Goal: Task Accomplishment & Management: Manage account settings

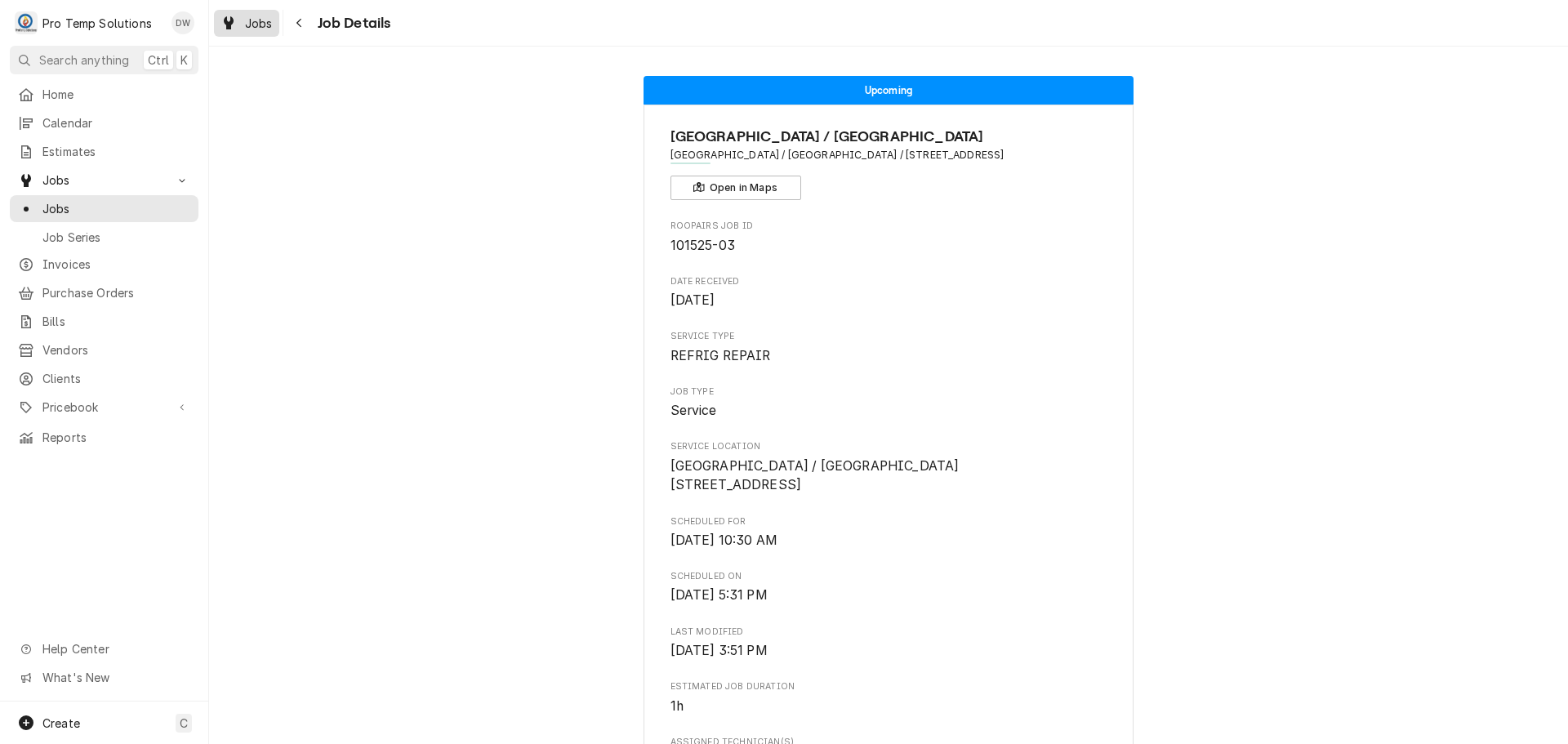
click at [261, 25] on span "Jobs" at bounding box center [259, 23] width 28 height 17
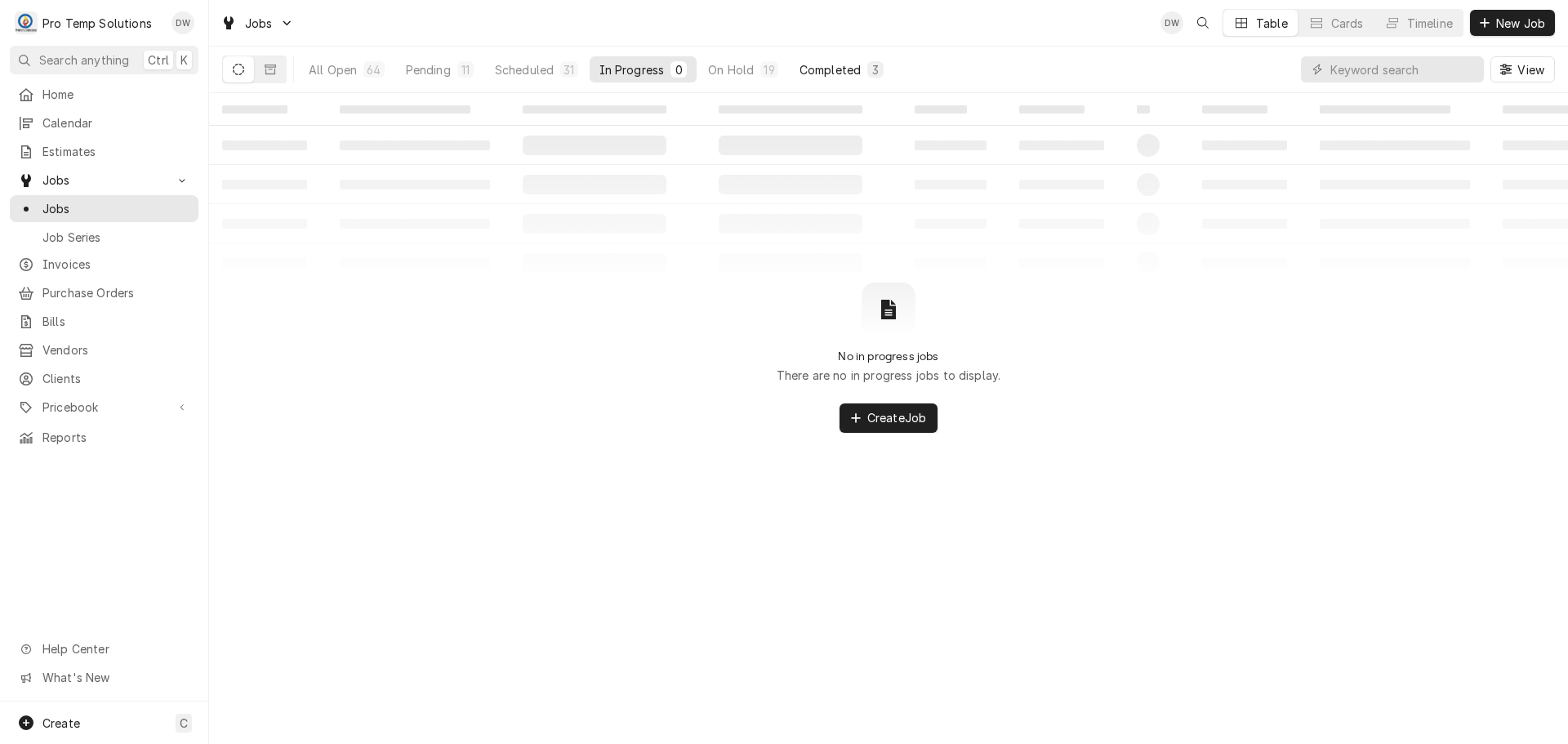
click at [827, 66] on div "Completed" at bounding box center [830, 70] width 62 height 17
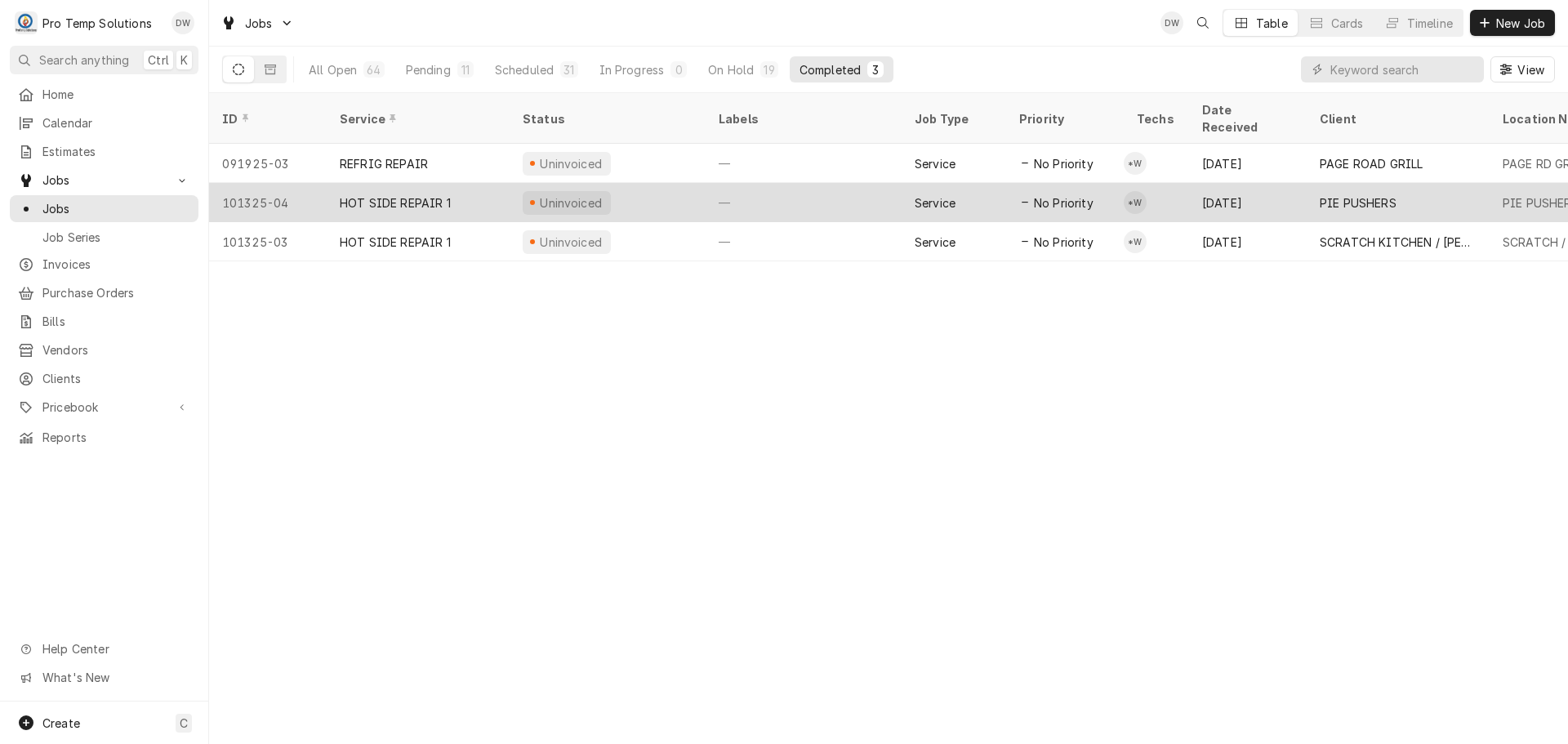
click at [831, 183] on div "—" at bounding box center [803, 203] width 196 height 39
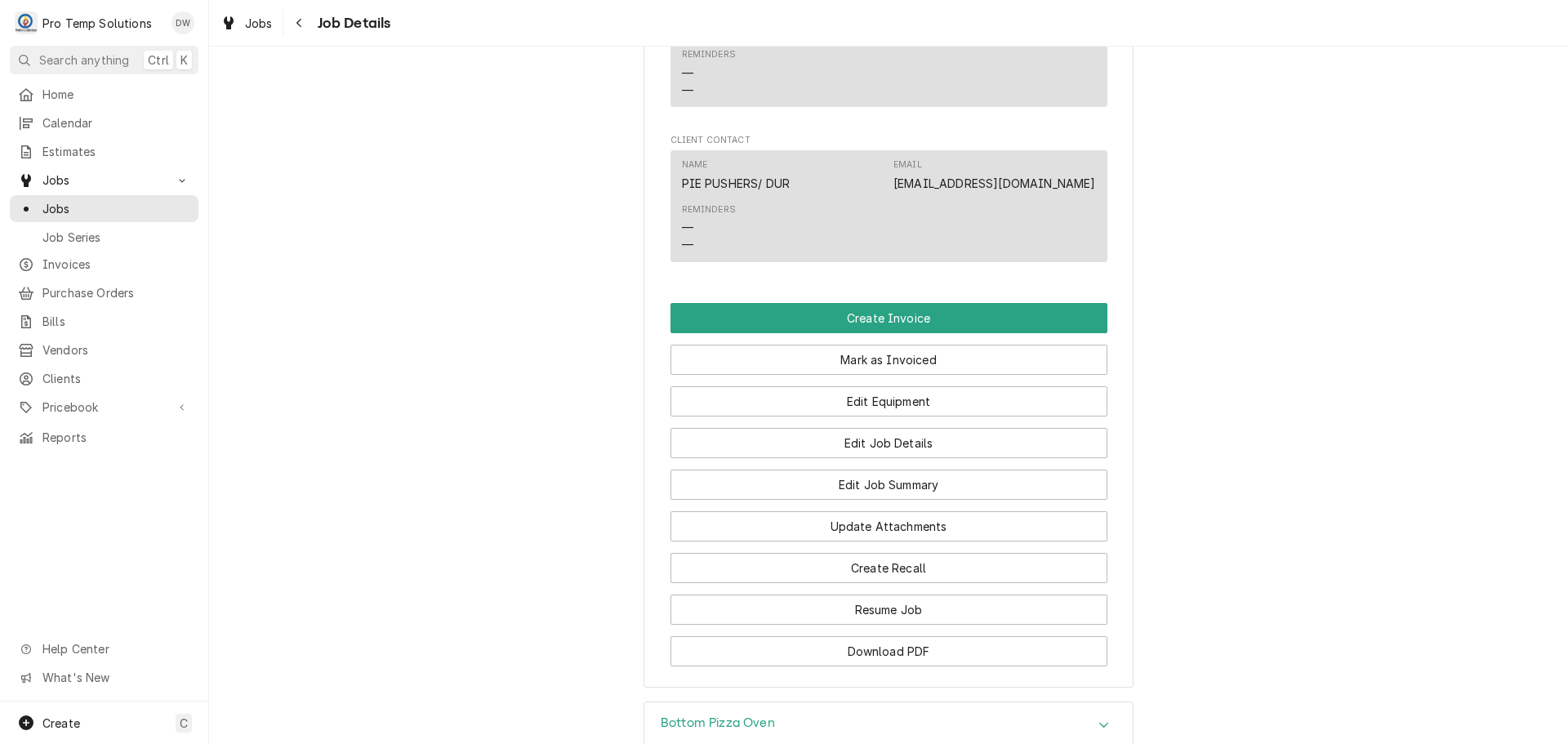
scroll to position [980, 0]
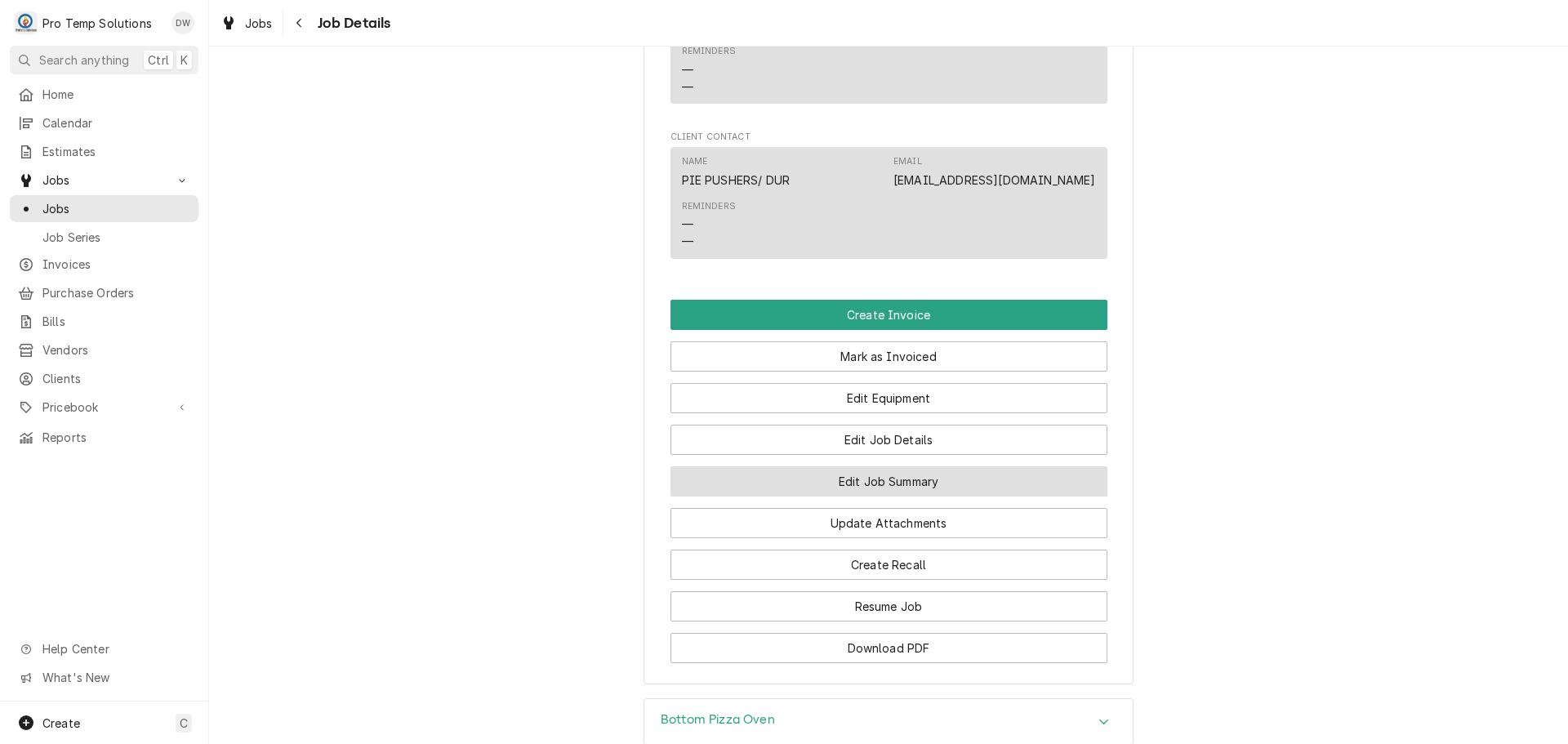
click at [876, 497] on button "Edit Job Summary" at bounding box center [889, 481] width 437 height 30
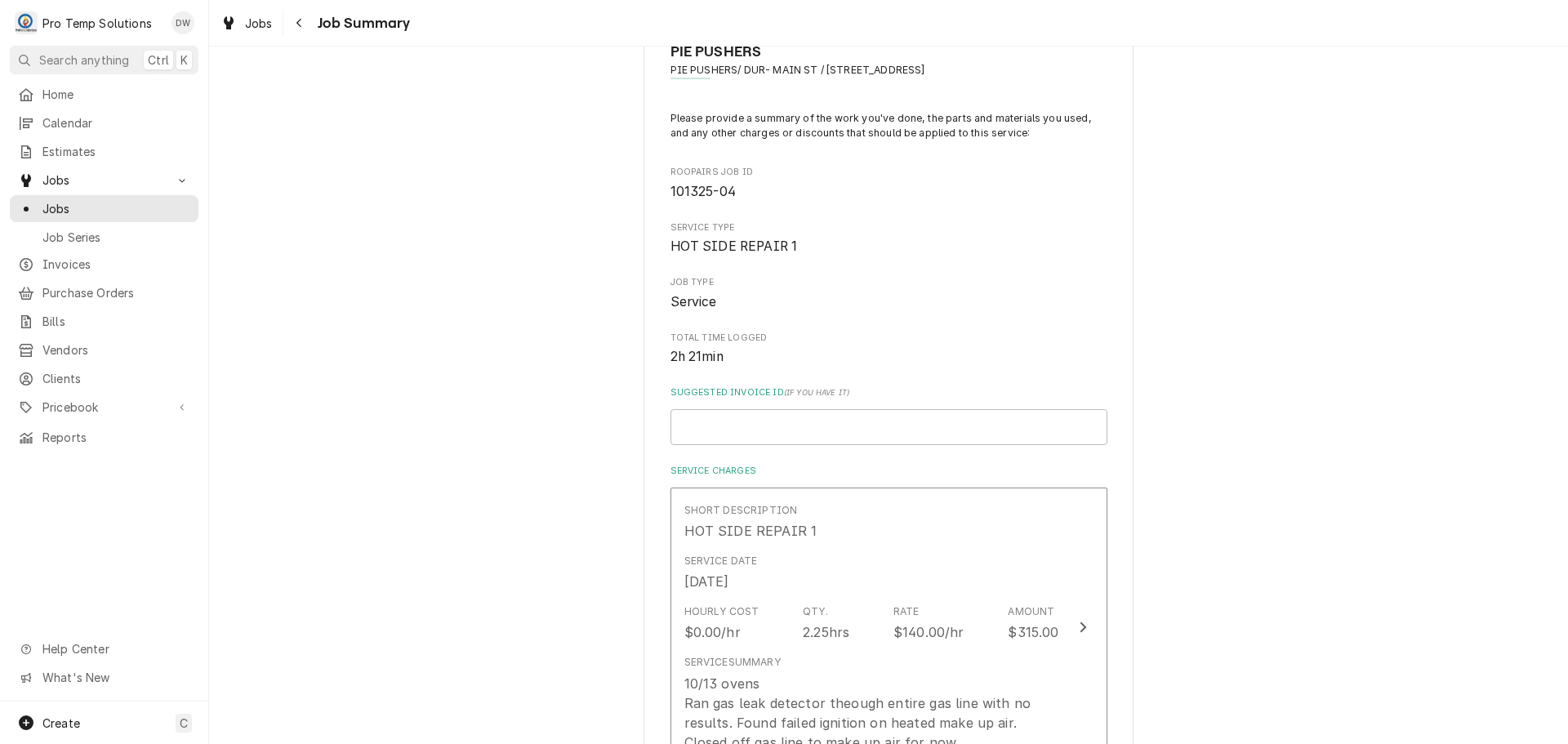
scroll to position [327, 0]
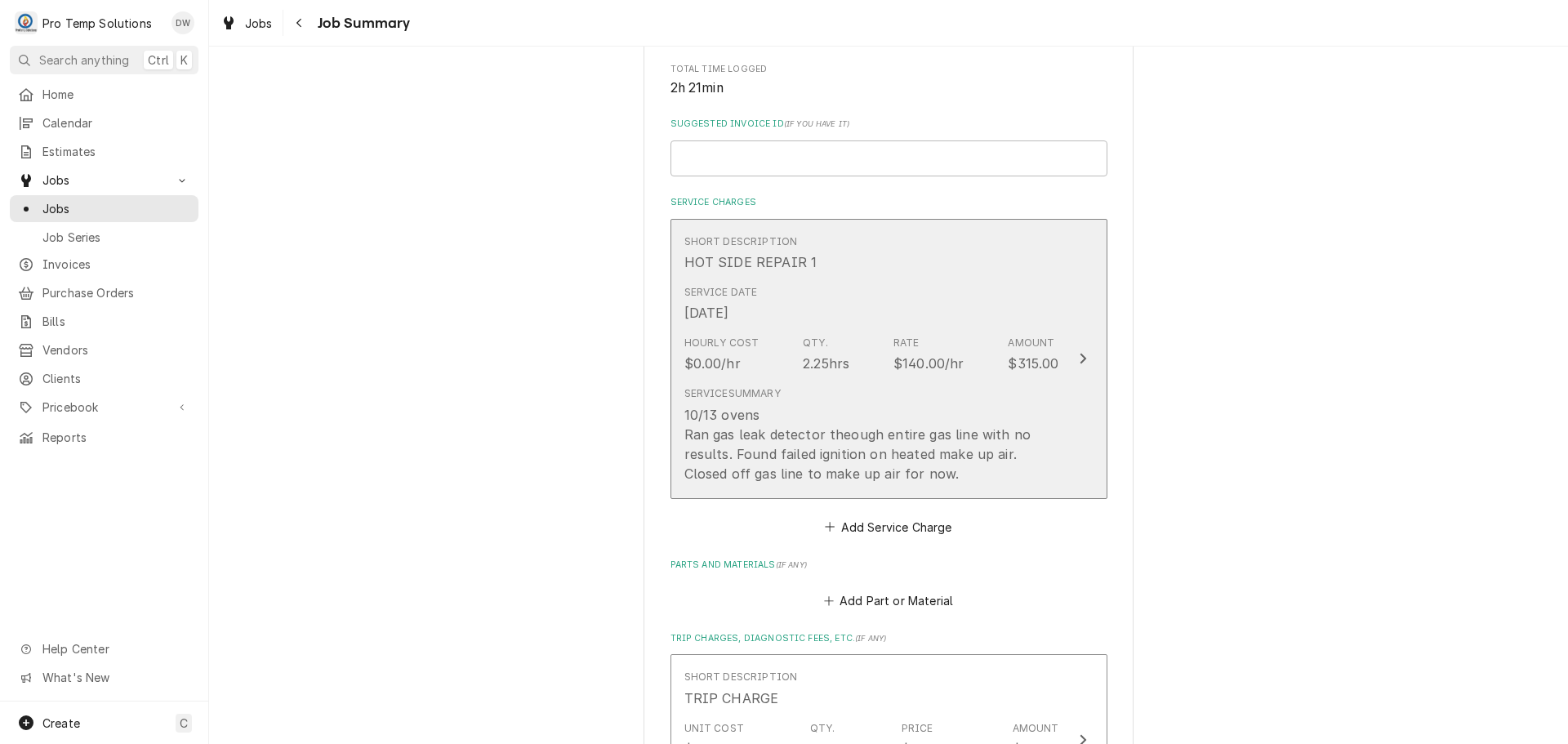
click at [1079, 361] on icon "Update Line Item" at bounding box center [1083, 359] width 7 height 11
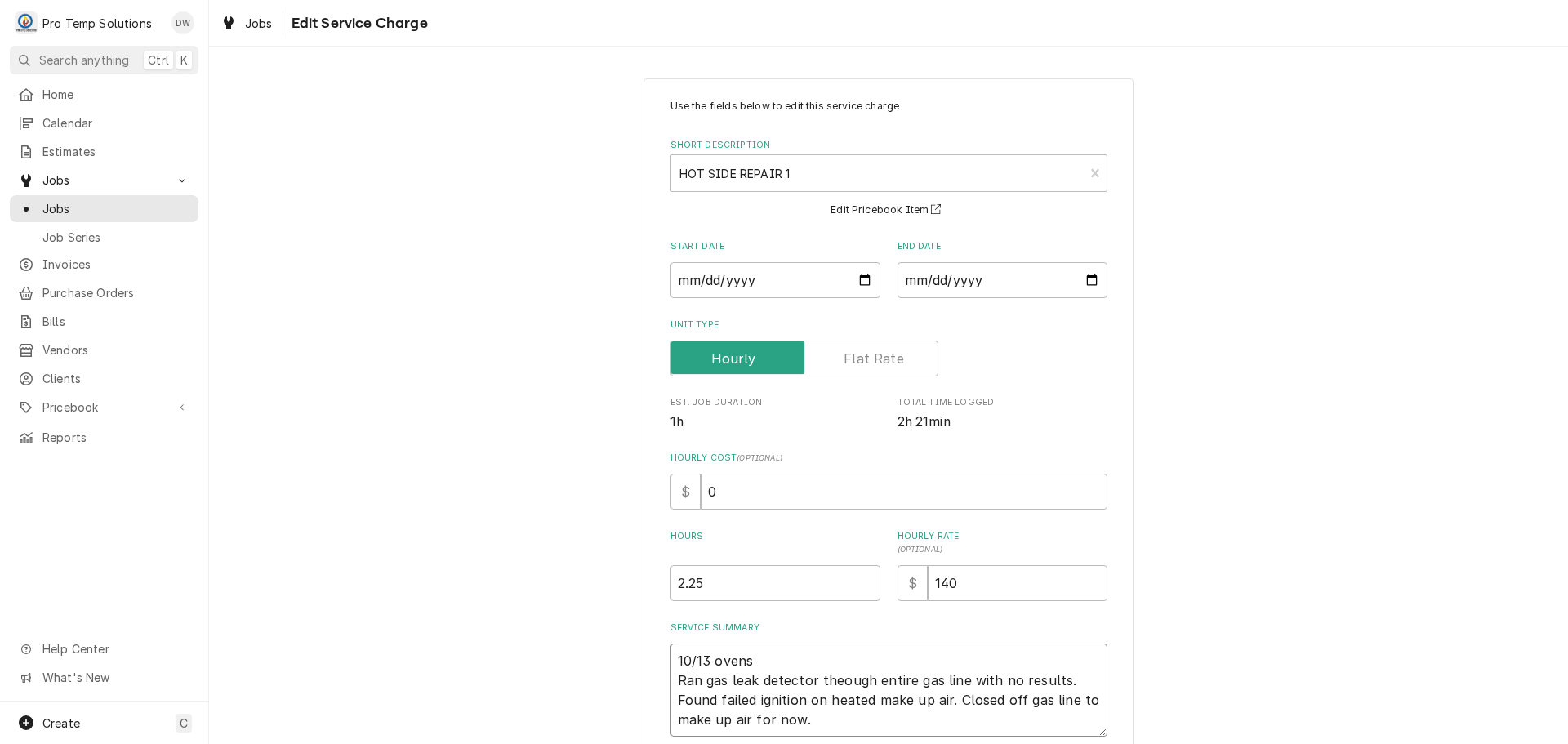
click at [776, 657] on textarea "10/13 ovens Ran gas leak detector theough entire gas line with no results. Foun…" at bounding box center [889, 689] width 437 height 93
type textarea "x"
type textarea "10/13 ovens Ran gas leak detector theough entire gas line with no results. Foun…"
type textarea "x"
type textarea "10/13 ovens 1 Ran gas leak detector theough entire gas line with no results. Fo…"
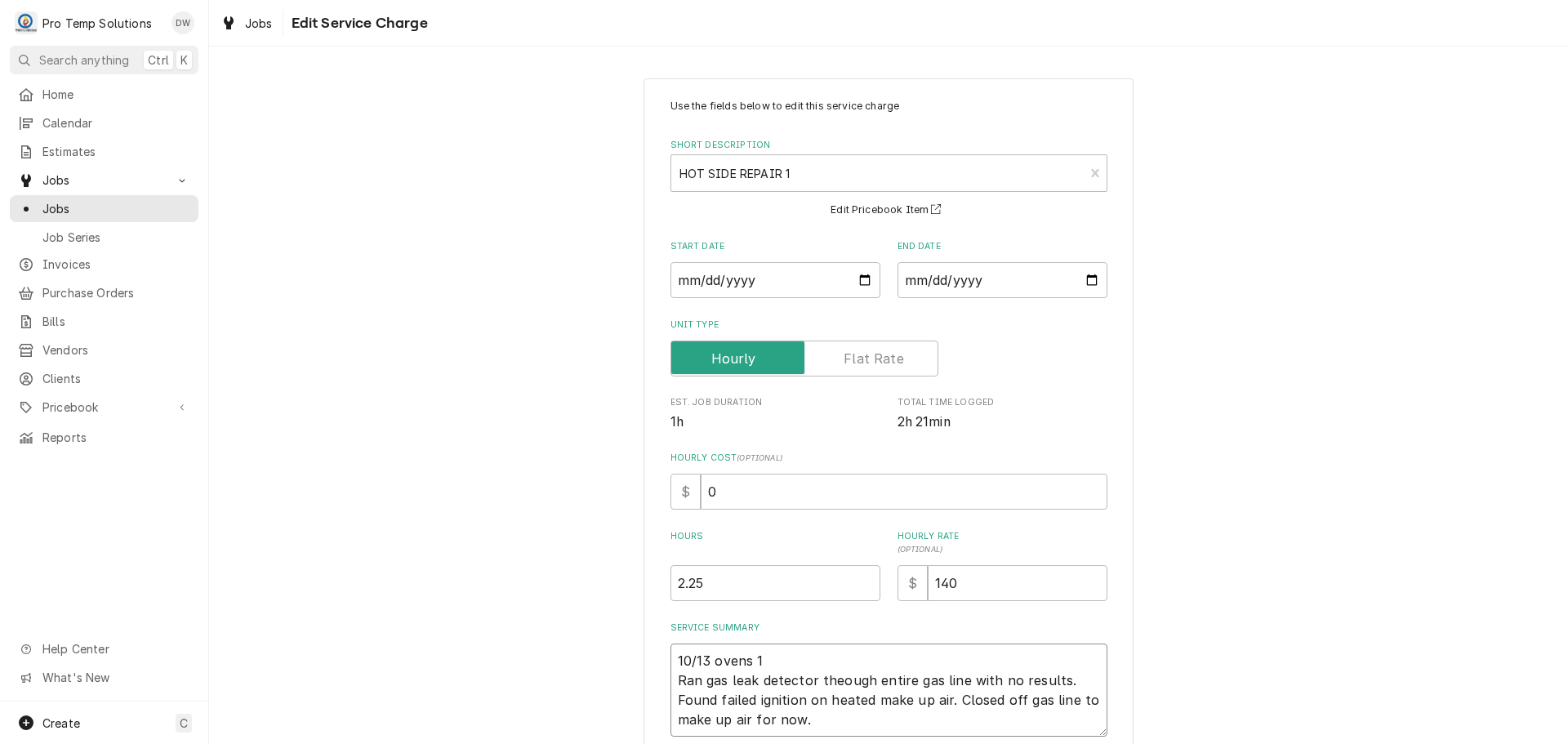
type textarea "x"
type textarea "10/13 ovens 12 Ran gas leak detector theough entire gas line with no results. F…"
type textarea "x"
type textarea "10/13 ovens 120 Ran gas leak detector theough entire gas line with no results. …"
type textarea "x"
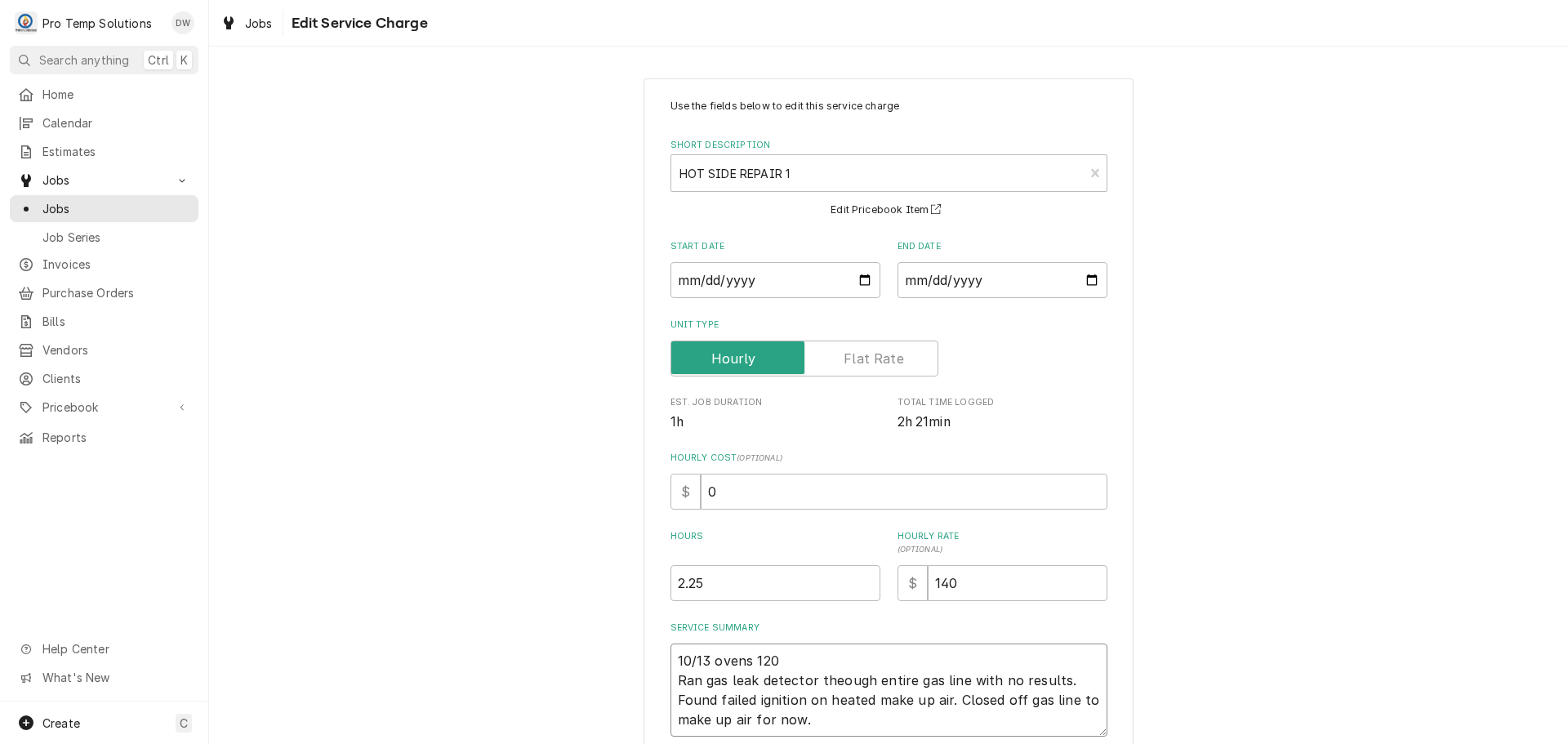
type textarea "10/13 ovens 1200 Ran gas leak detector theough entire gas line with no results.…"
type textarea "x"
type textarea "10/13 ovens 120 Ran gas leak detector theough entire gas line with no results. …"
type textarea "x"
type textarea "10/13 ovens 1202 Ran gas leak detector theough entire gas line with no results.…"
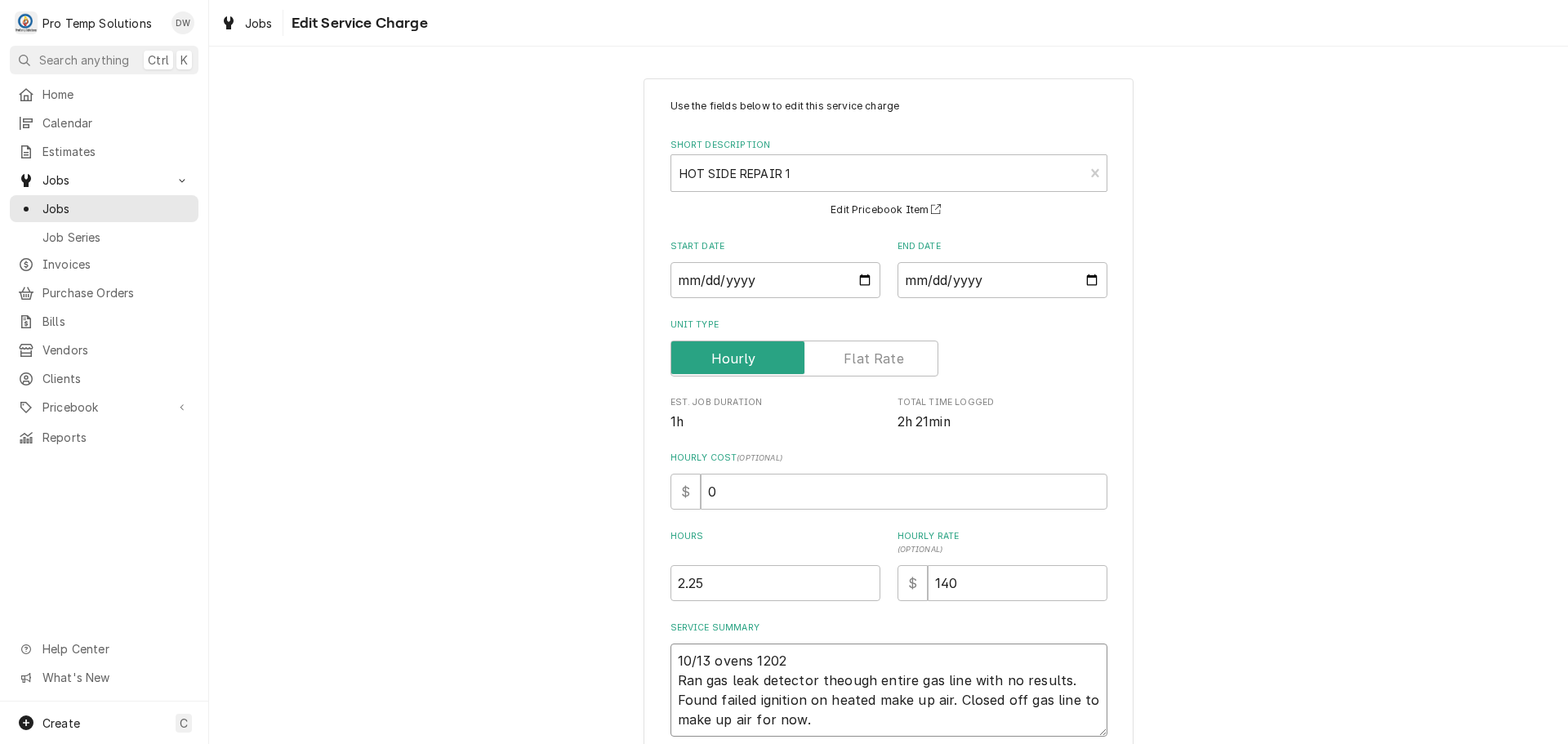
type textarea "x"
type textarea "10/13 ovens 12023 Ran gas leak detector theough entire gas line with no results…"
click at [773, 659] on textarea "10/13 ovens 12023 Ran gas leak detector theough entire gas line with no results…" at bounding box center [889, 689] width 437 height 93
type textarea "x"
type textarea "10/13 ovens 120023 Ran gas leak detector theough entire gas line with no result…"
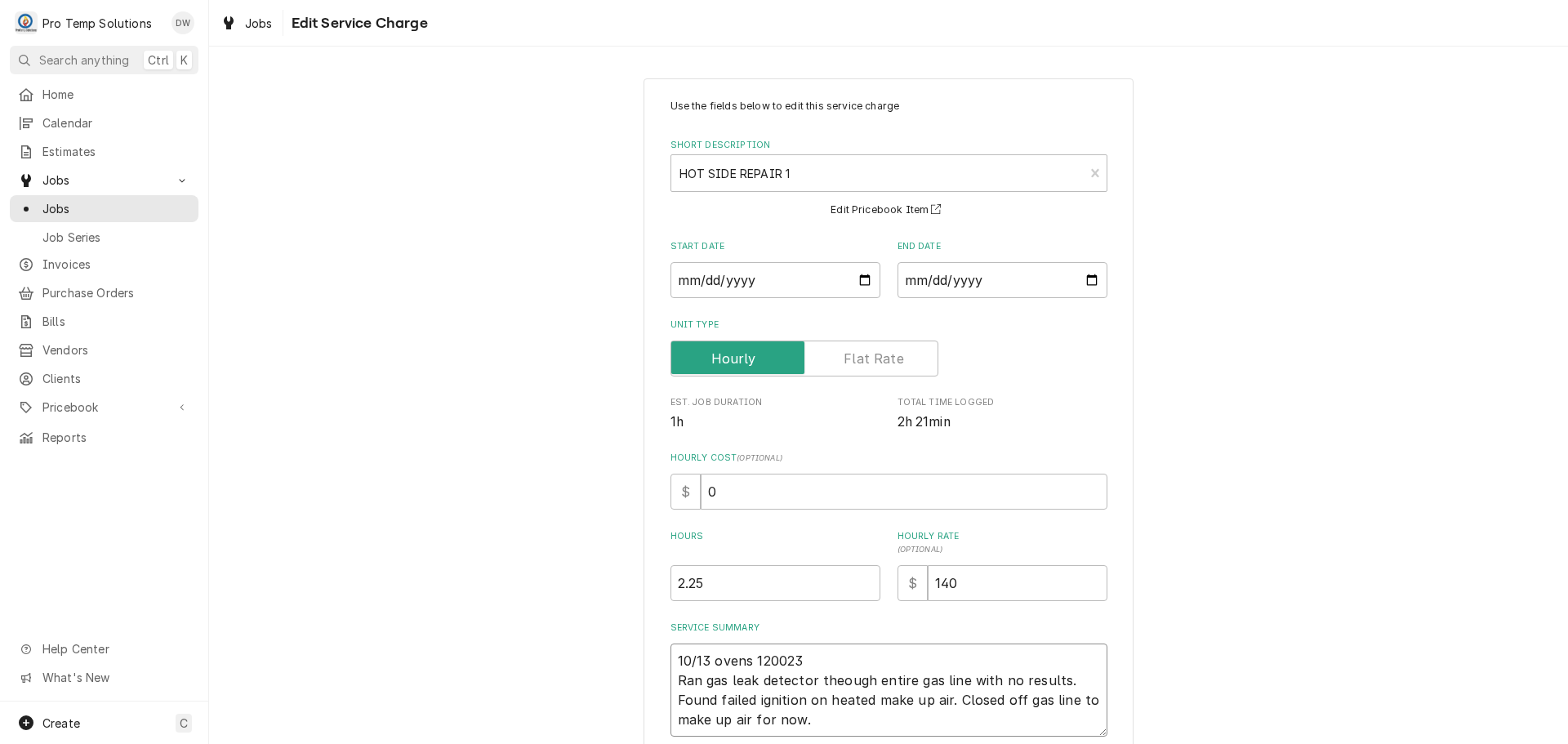
type textarea "x"
type textarea "10/13 ovens 1200-23 Ran gas leak detector theough entire gas line with no resul…"
click at [804, 657] on textarea "10/13 ovens 1200-23 Ran gas leak detector theough entire gas line with no resul…" at bounding box center [889, 689] width 437 height 93
type textarea "x"
type textarea "10/13 ovens 1200-230 Ran gas leak detector theough entire gas line with no resu…"
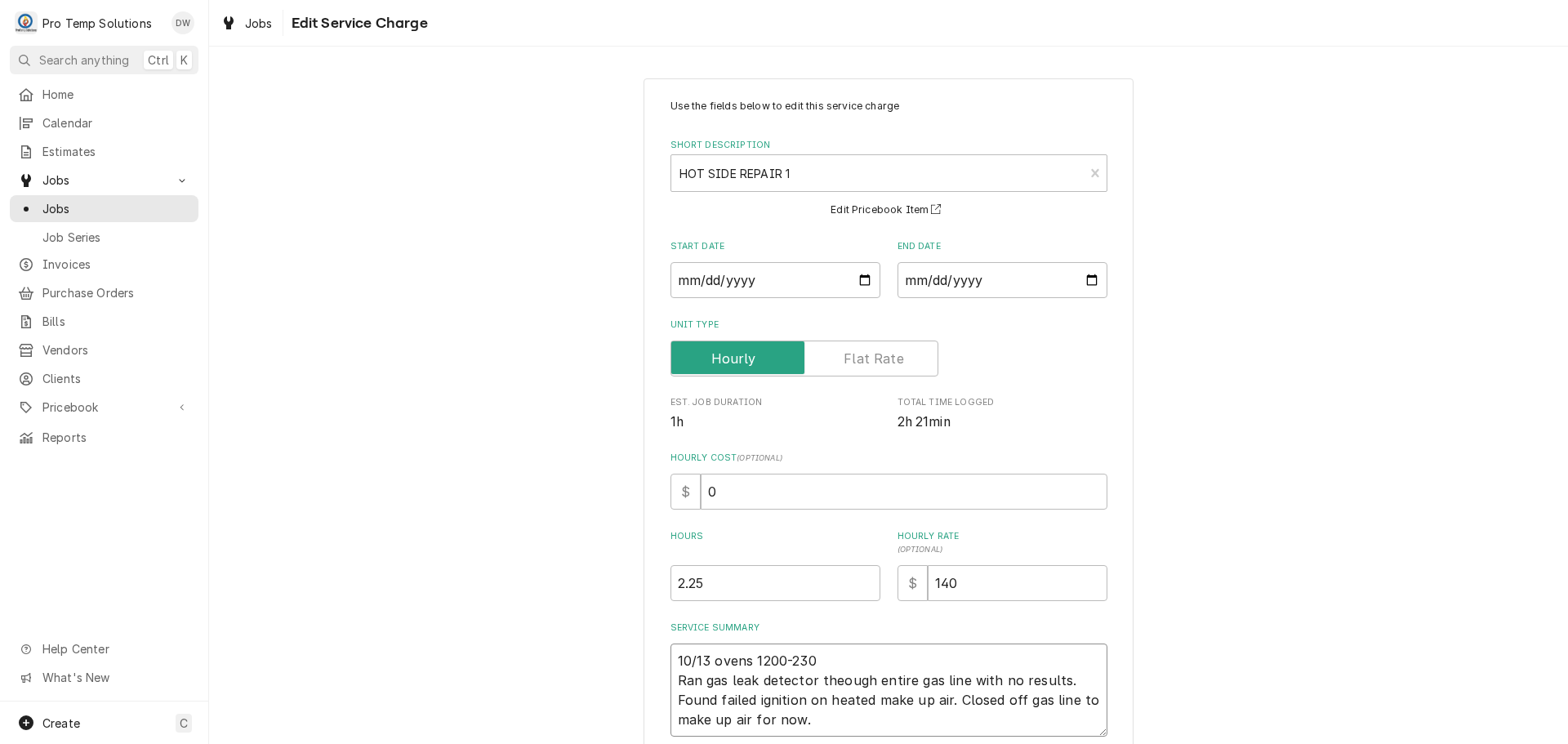
type textarea "x"
type textarea "10/13 ovens 1200-230 Ran gas leak detector theough entire gas line with no resu…"
type textarea "x"
type textarea "10/13 ovens 1200-230 K Ran gas leak detector theough entire gas line with no re…"
type textarea "x"
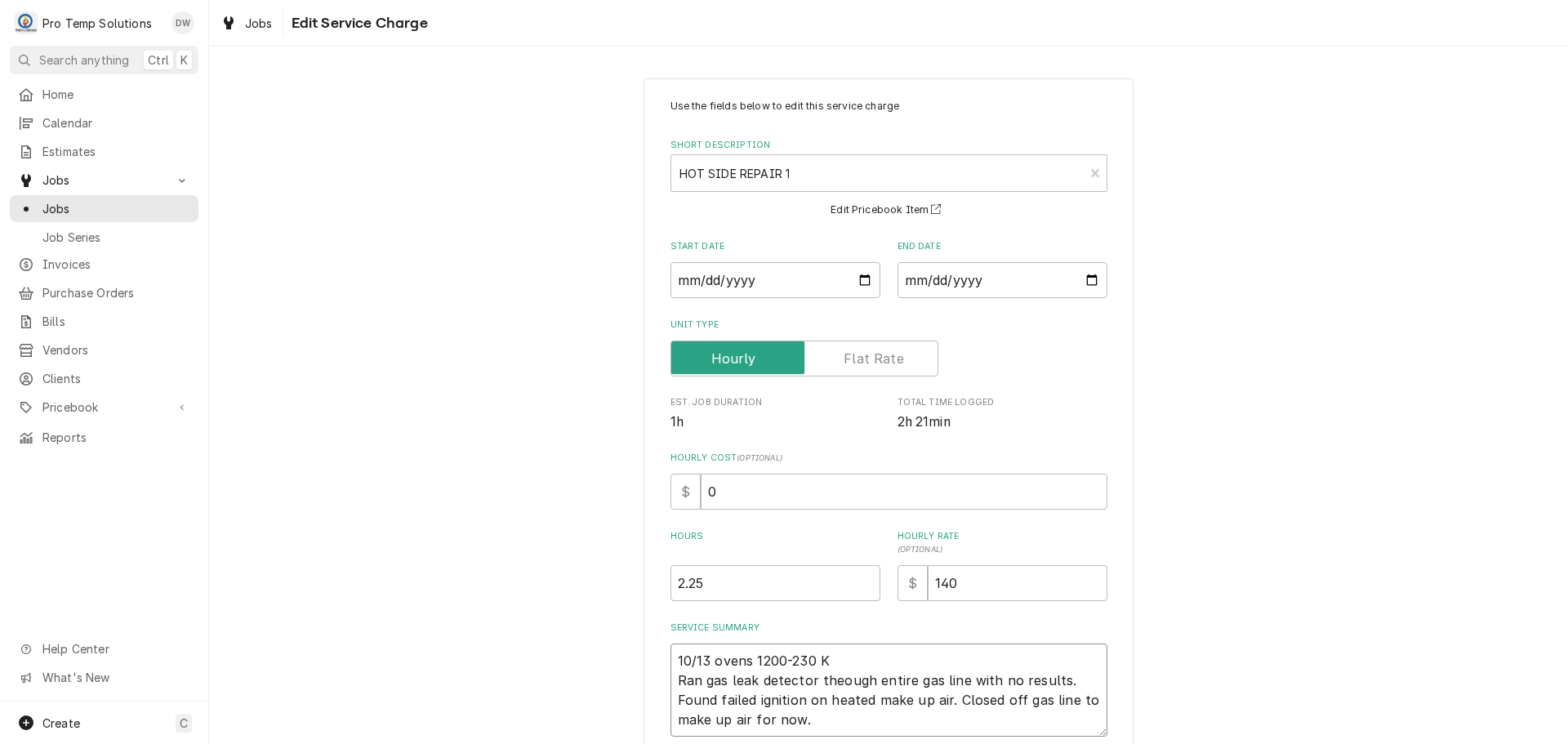
type textarea "10/13 ovens 1200-230 KE Ran gas leak detector theough entire gas line with no r…"
type textarea "x"
type textarea "10/13 ovens 1200-230 KEV Ran gas leak detector theough entire gas line with no …"
type textarea "x"
type textarea "10/13 ovens 1200-230 KEVI Ran gas leak detector theough entire gas line with no…"
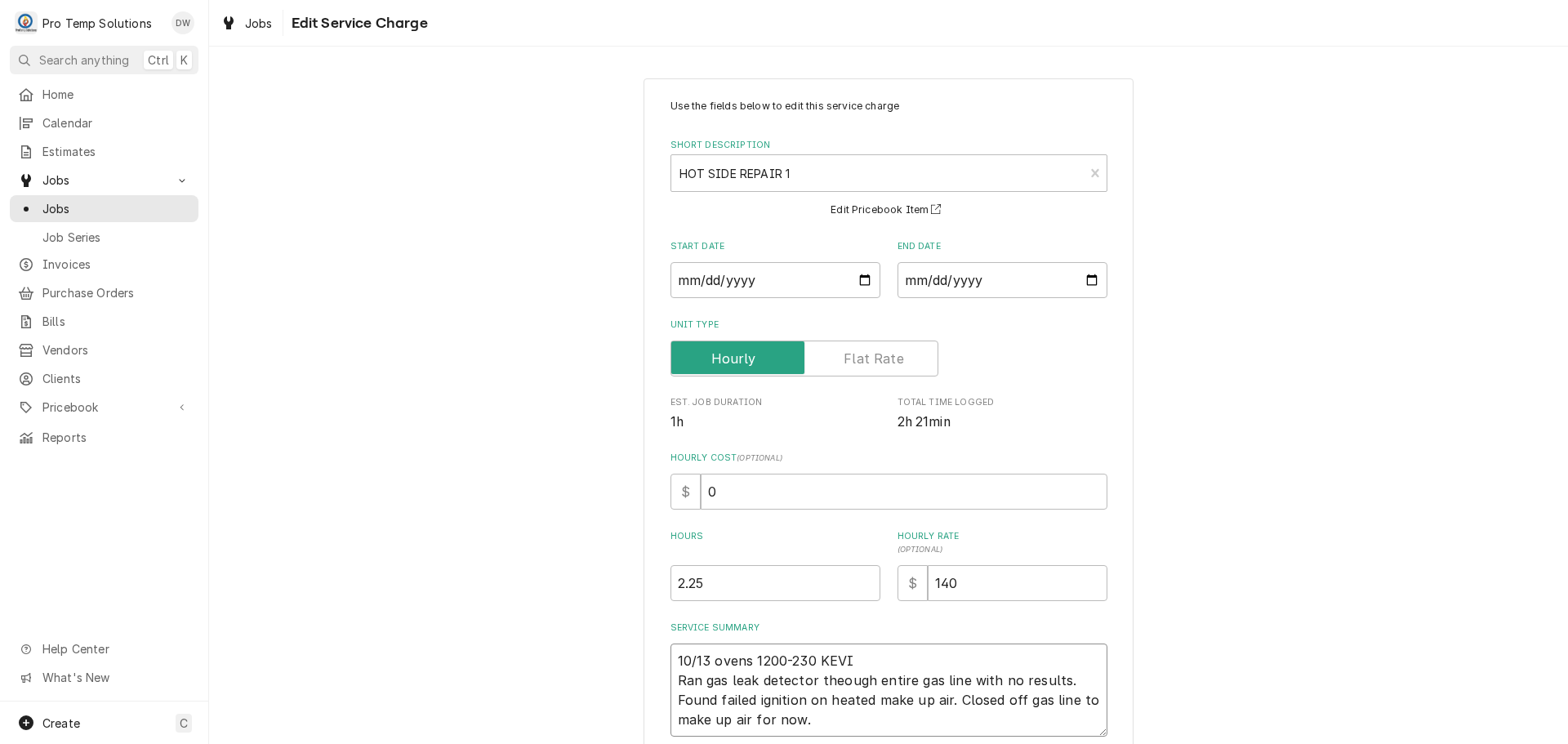
type textarea "x"
type textarea "10/13 ovens 1200-230 KEVIN Ran gas leak detector theough entire gas line with n…"
type textarea "x"
type textarea "10/13 ovens 1200-230 KEVIN Ran gas leak detector theough entire gas line with n…"
type textarea "x"
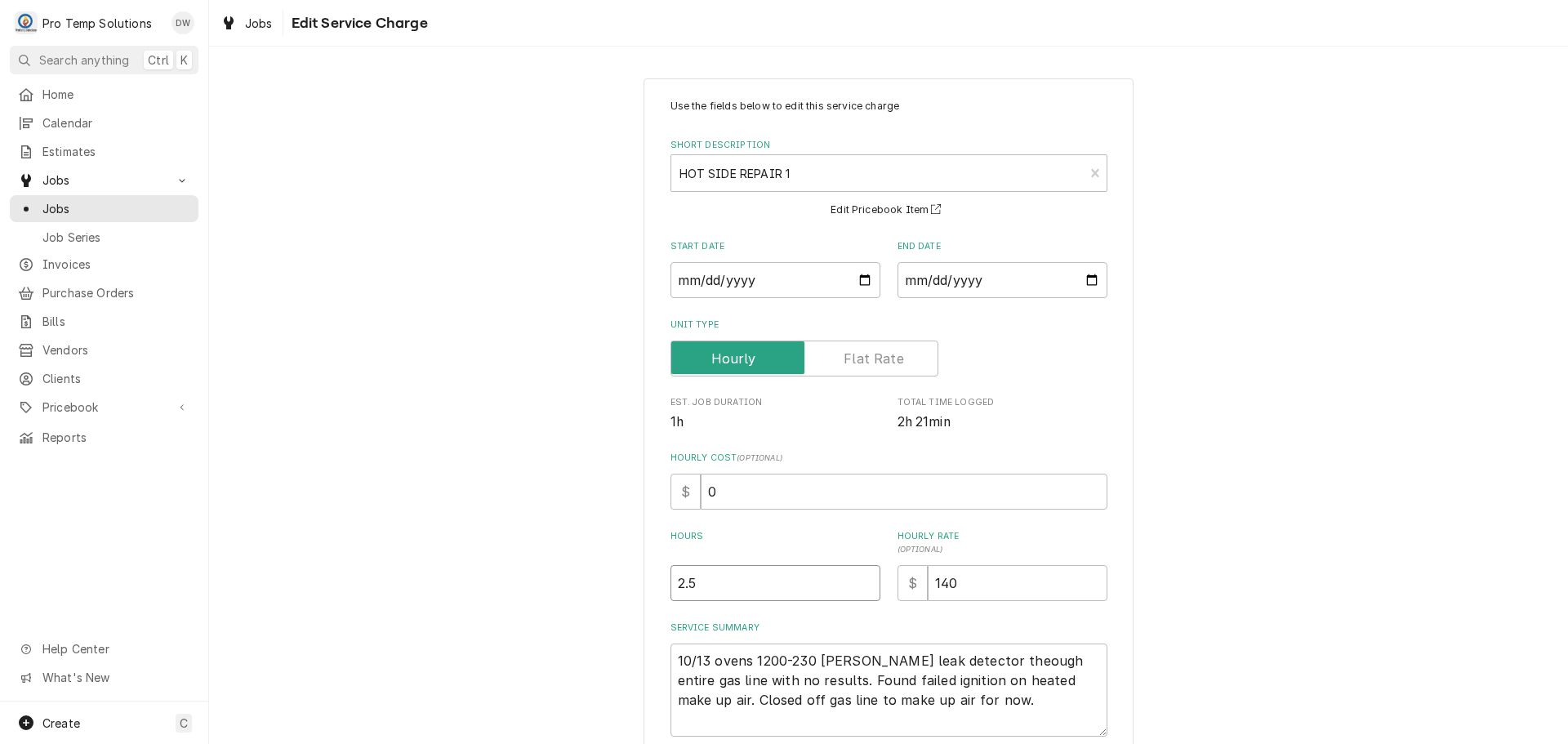
type input "2.5"
click at [859, 575] on input "2.5" at bounding box center [775, 583] width 210 height 36
click at [833, 681] on textarea "10/13 ovens 1200-230 KEVIN Ran gas leak detector theough entire gas line with n…" at bounding box center [889, 689] width 437 height 93
type textarea "x"
type textarea "10/13 ovens 1200-230 KEVIN Ran gas leak detector though entire gas line with no…"
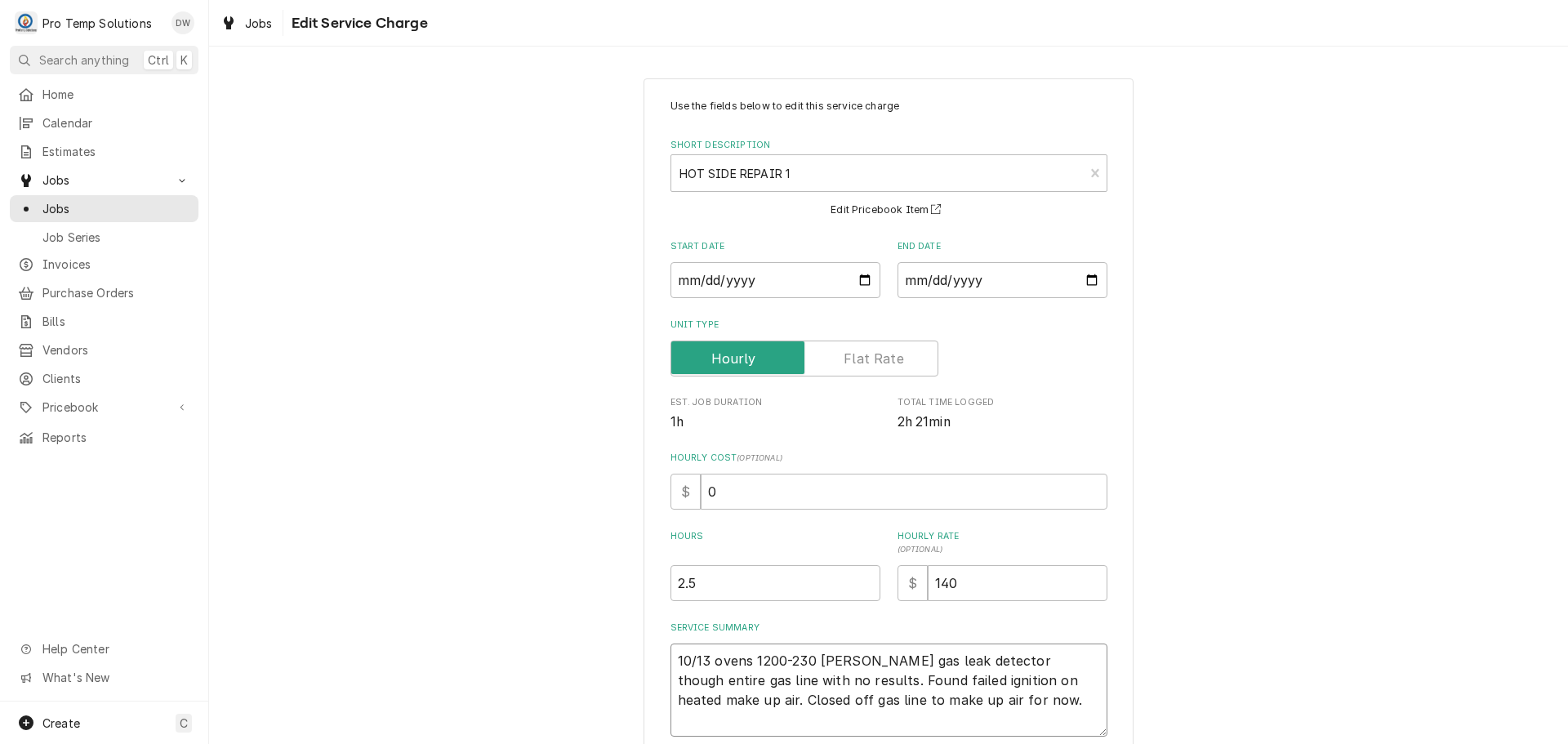
type textarea "x"
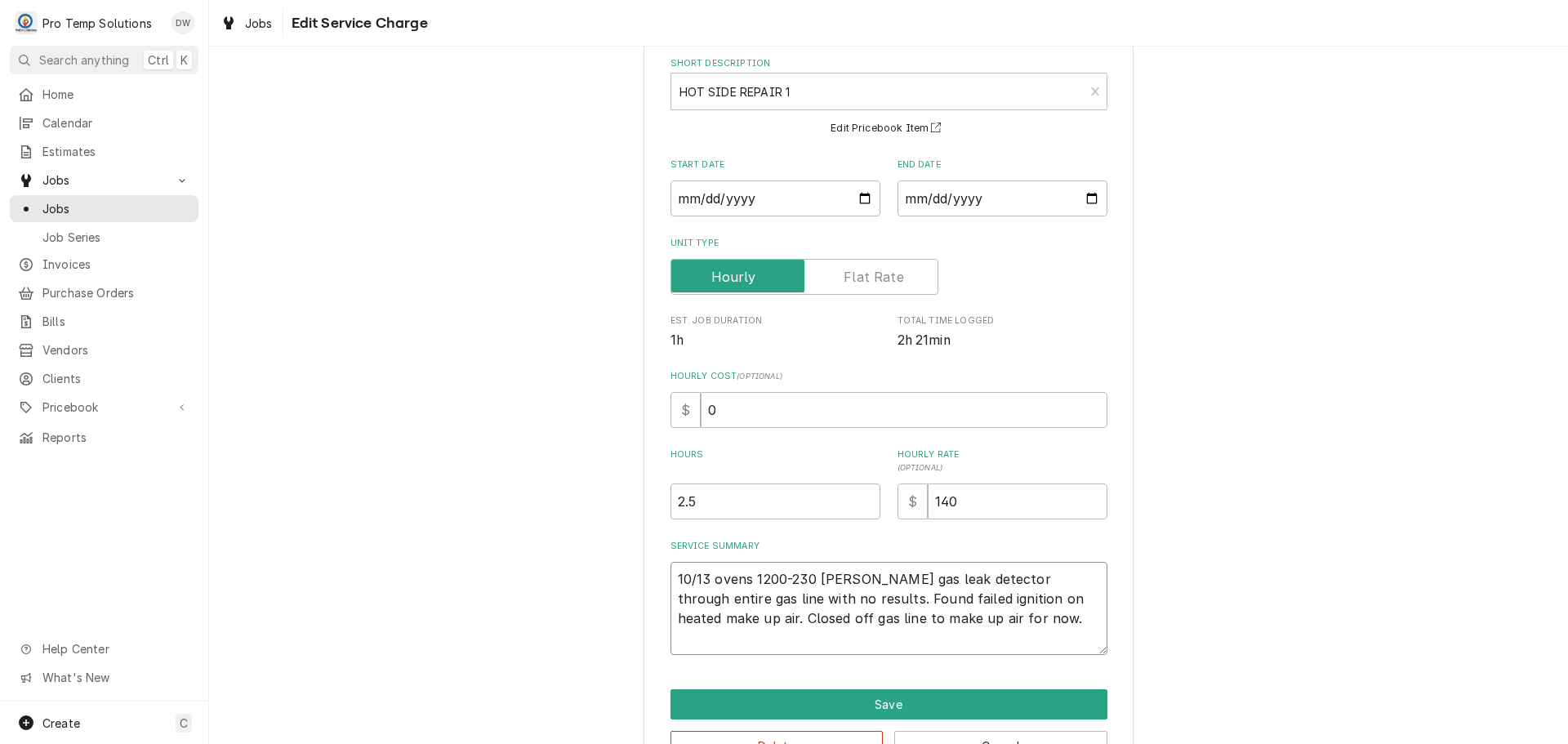
scroll to position [134, 0]
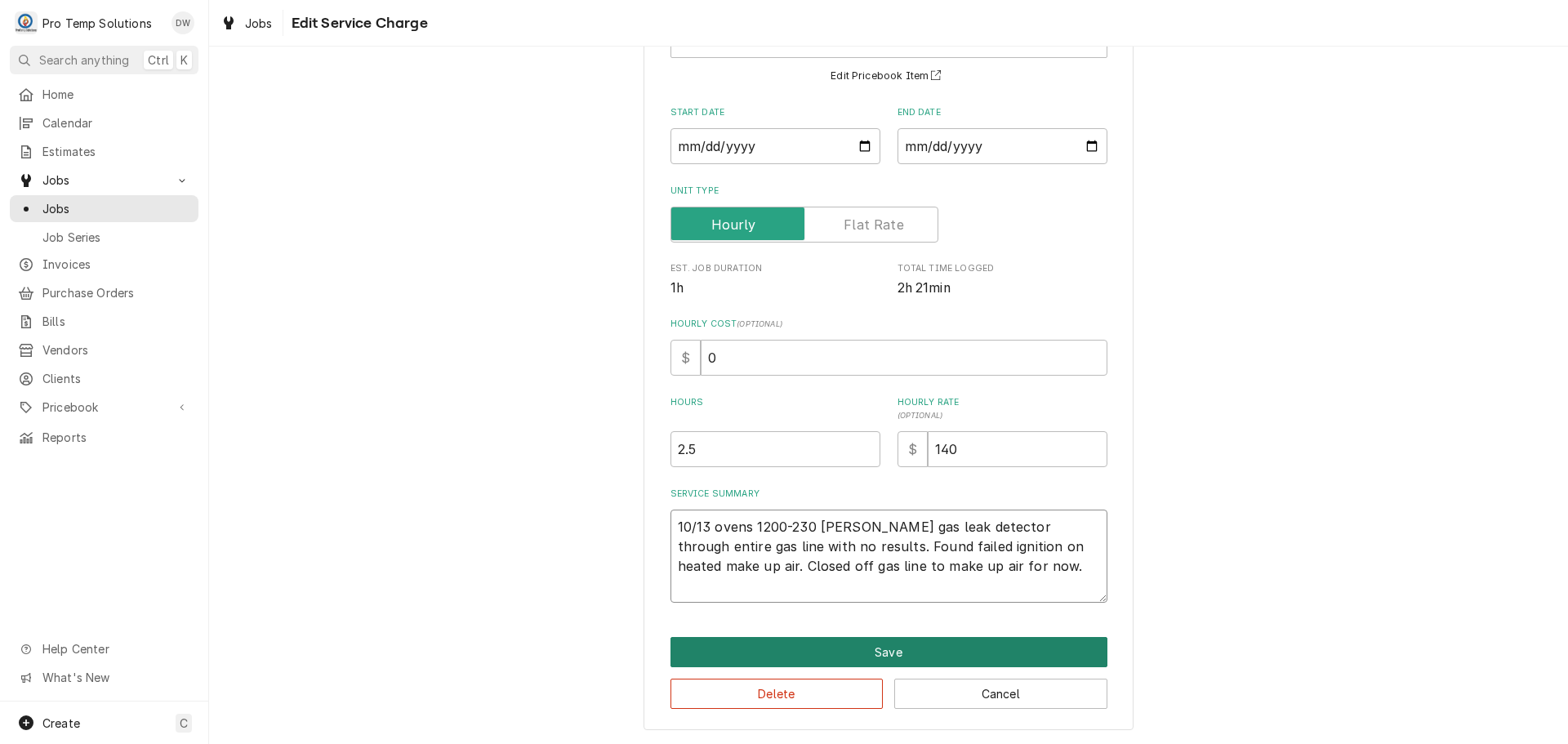
type textarea "10/13 ovens 1200-230 [PERSON_NAME] gas leak detector through entire gas line wi…"
click at [891, 650] on button "Save" at bounding box center [889, 652] width 437 height 30
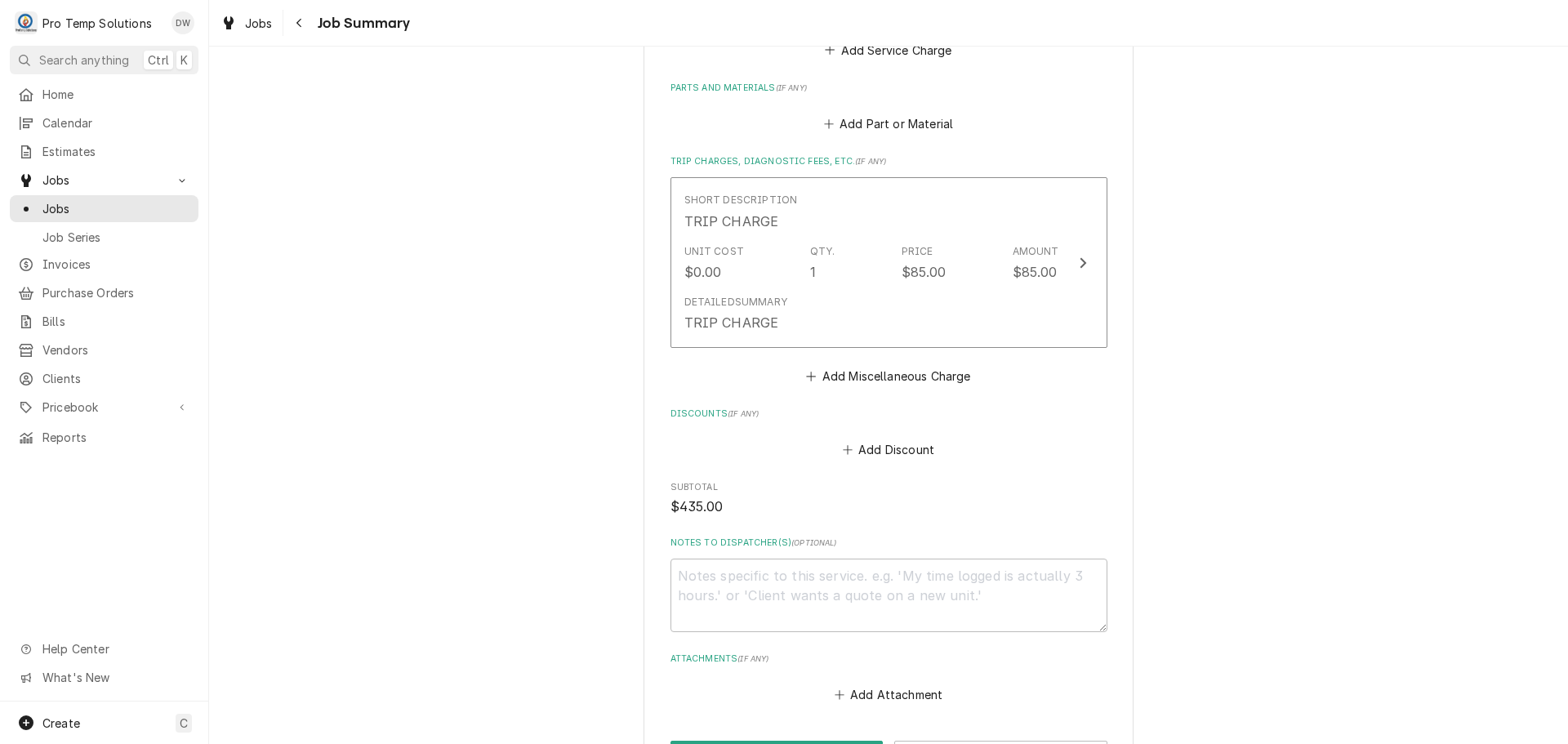
scroll to position [816, 0]
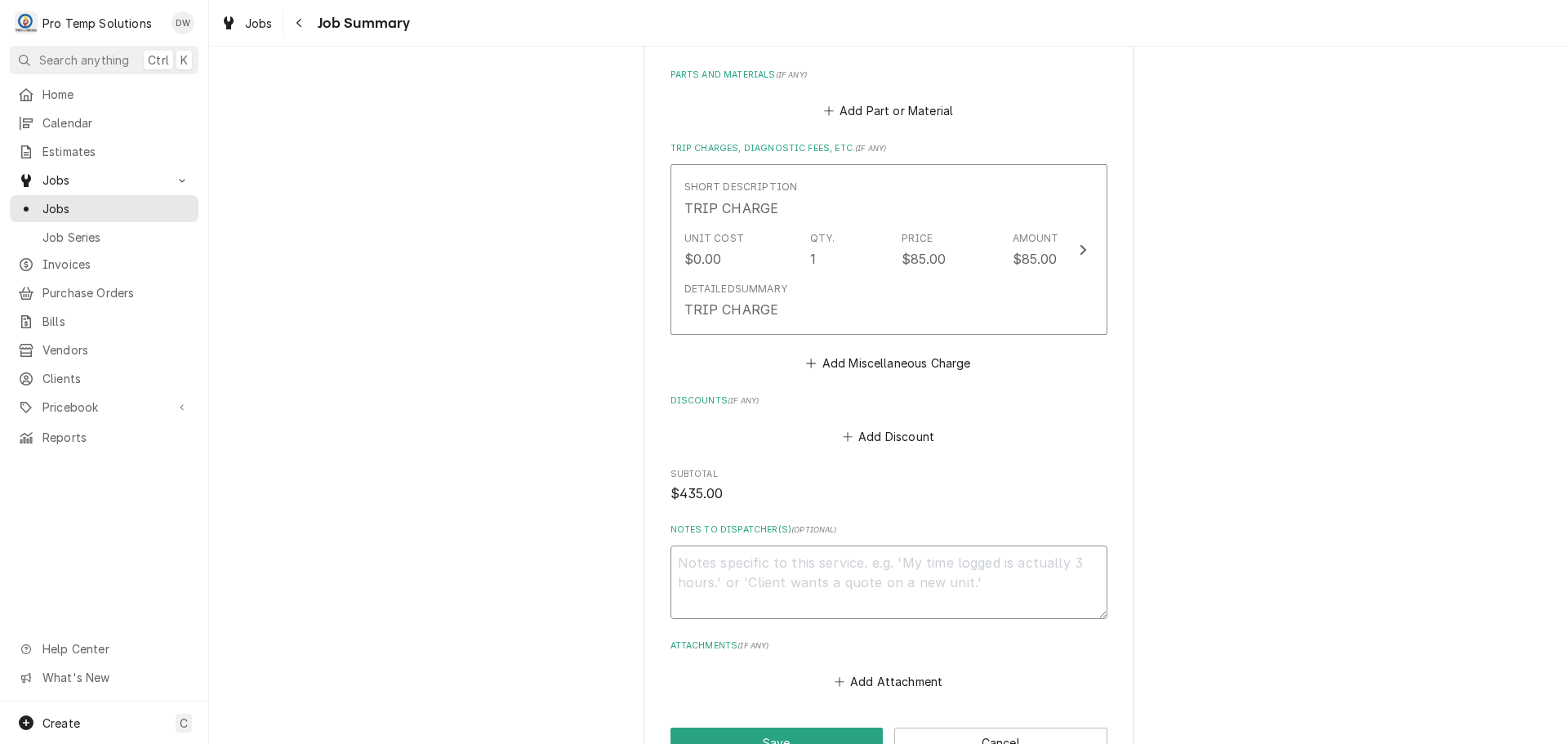
click at [733, 558] on textarea "Notes to Dispatcher(s) ( optional )" at bounding box center [889, 581] width 437 height 73
type textarea "x"
type textarea "#"
type textarea "x"
type textarea "#1"
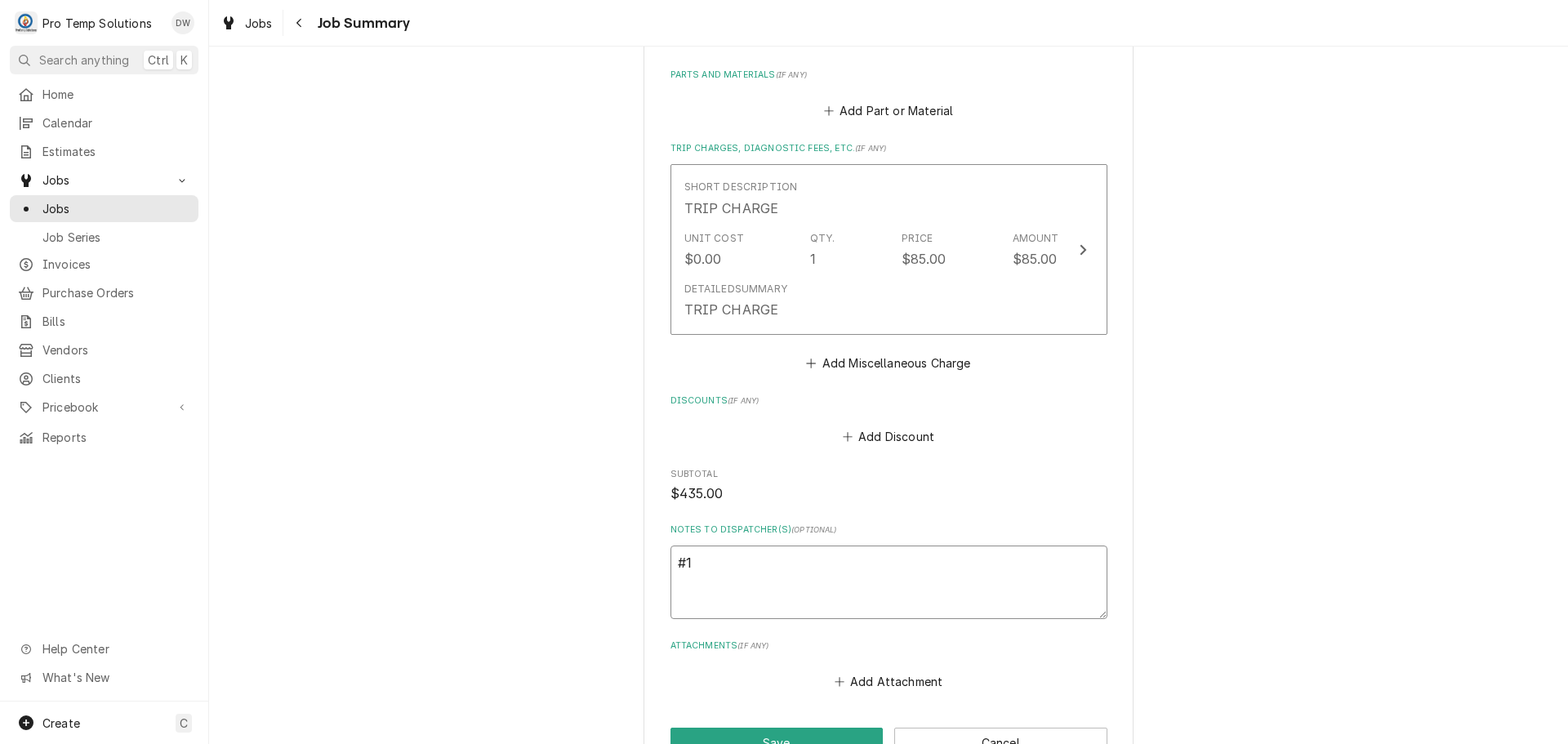
type textarea "x"
type textarea "#10"
type textarea "x"
type textarea "#101"
type textarea "x"
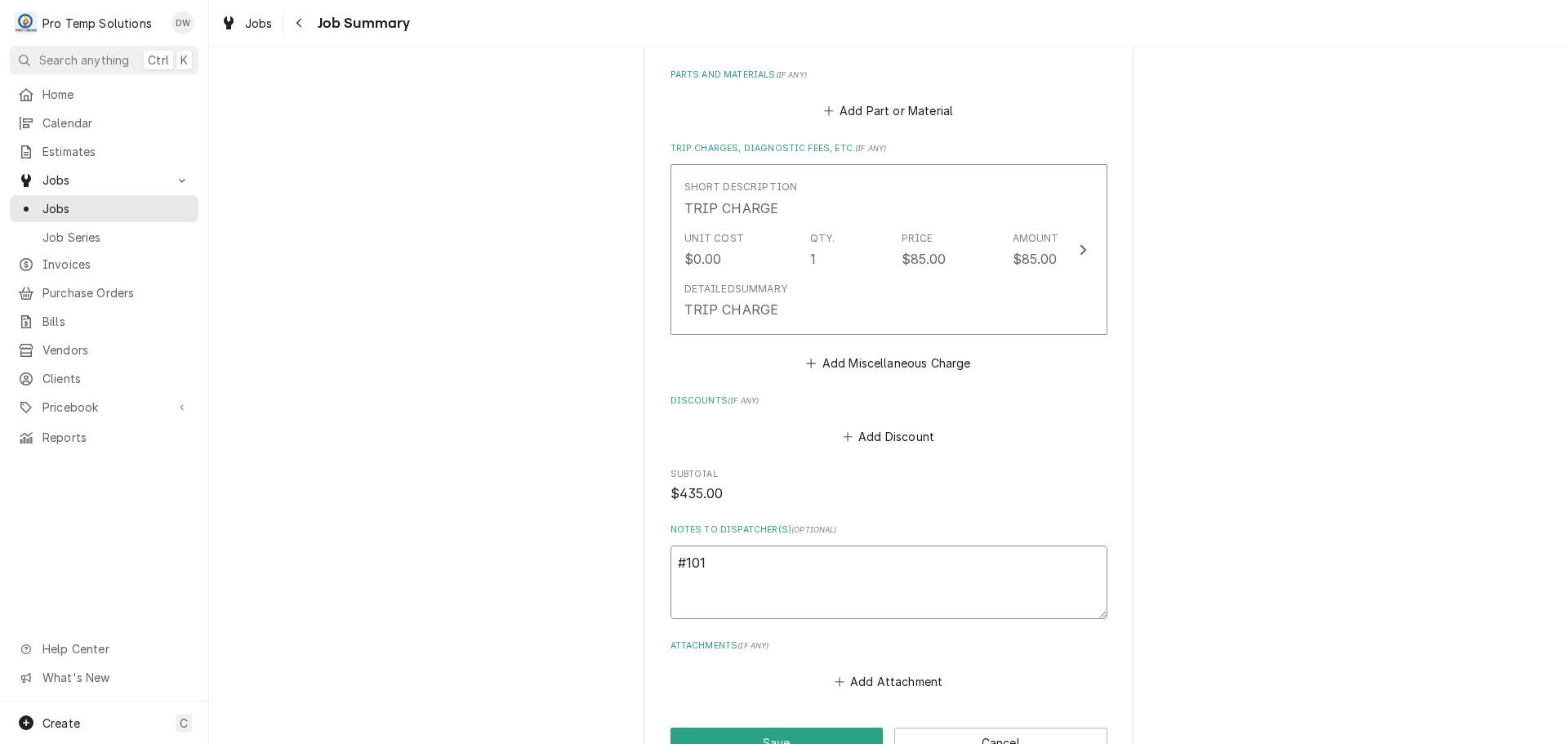
type textarea "#1013"
type textarea "x"
type textarea "#10132"
type textarea "x"
type textarea "#101325"
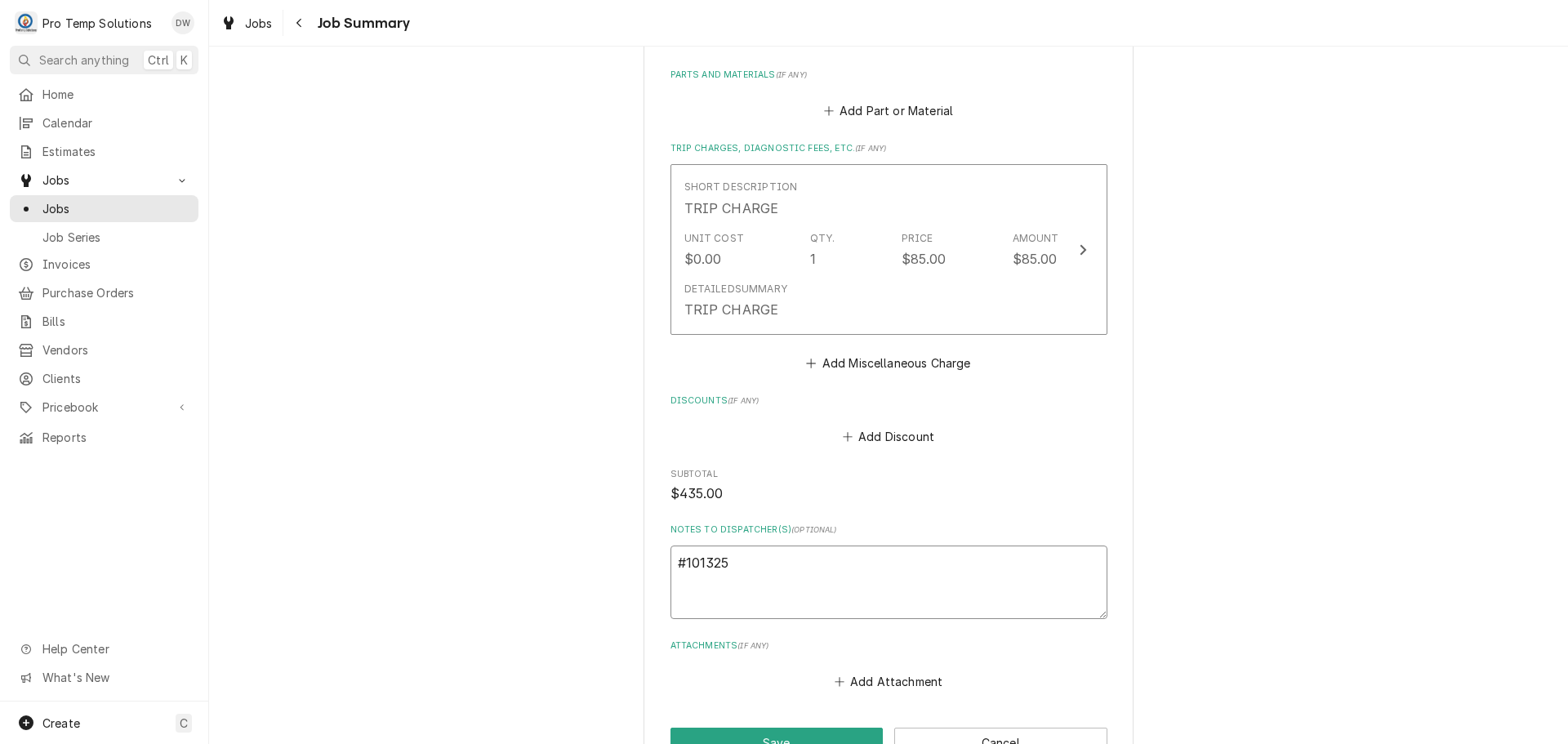
type textarea "x"
type textarea "#1013250"
type textarea "x"
type textarea "#10132500"
type textarea "x"
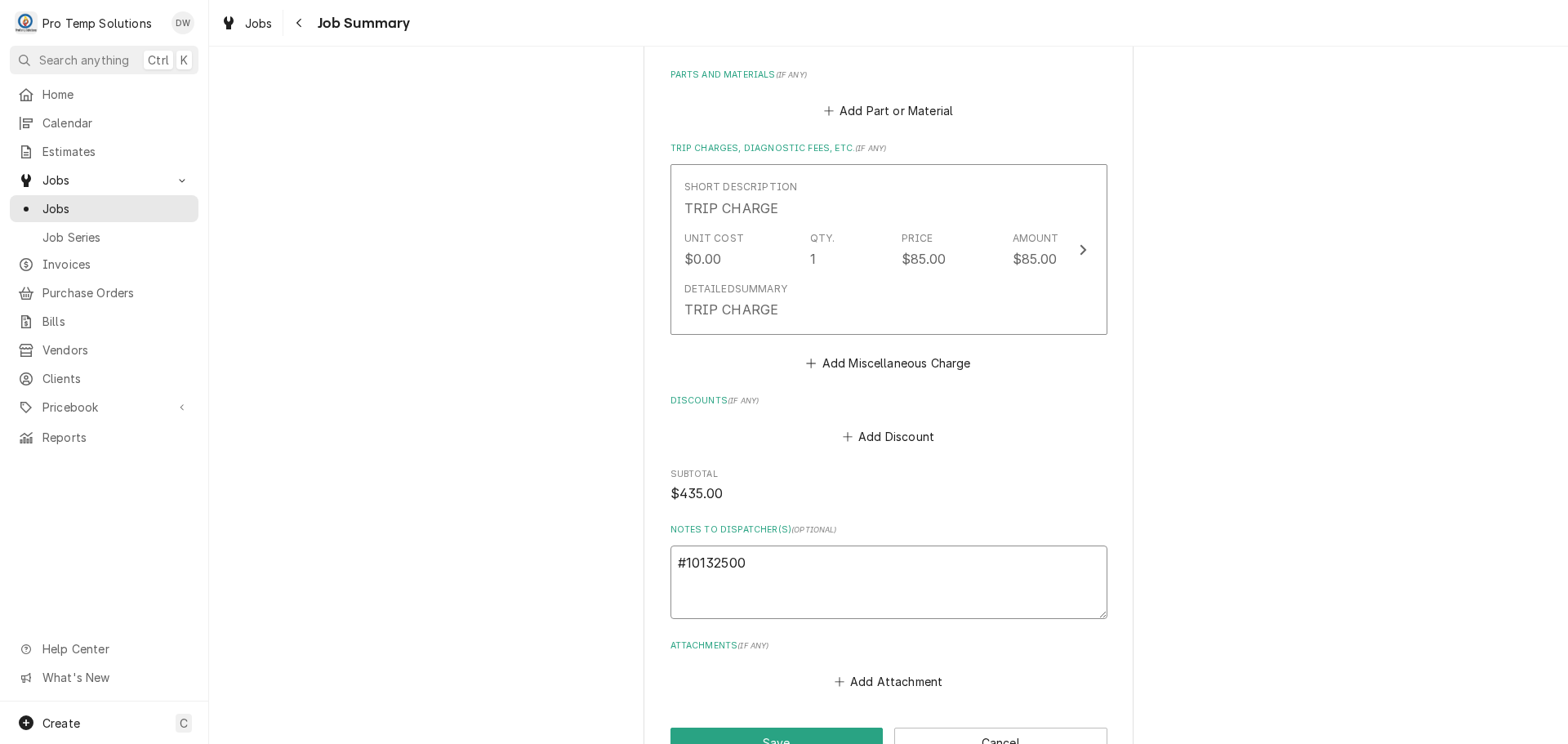
type textarea "#101325002"
type textarea "x"
type textarea "#101325002"
type textarea "x"
type textarea "#101325002 P"
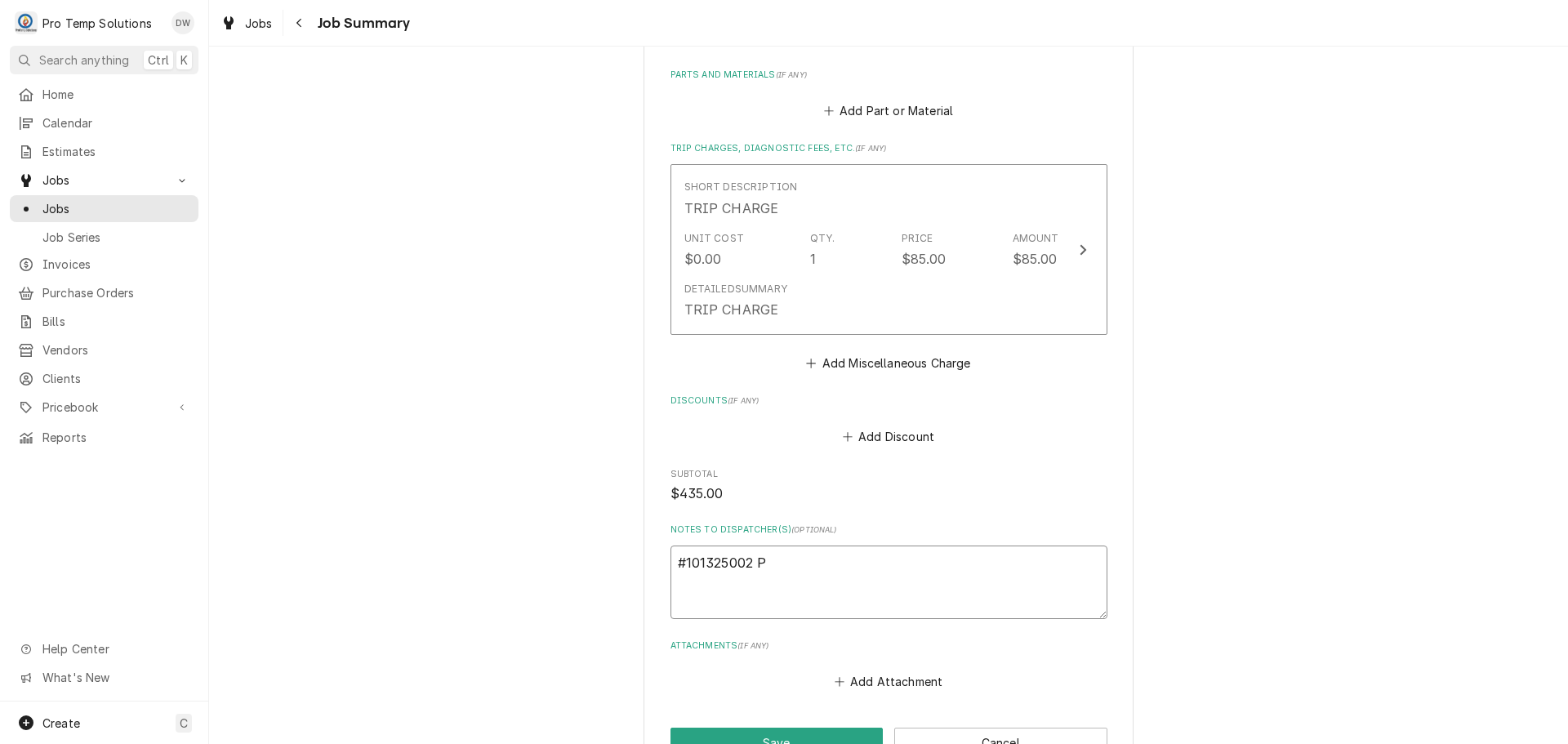
type textarea "x"
type textarea "#101325002 PI"
type textarea "x"
type textarea "#101325002 PIE"
type textarea "x"
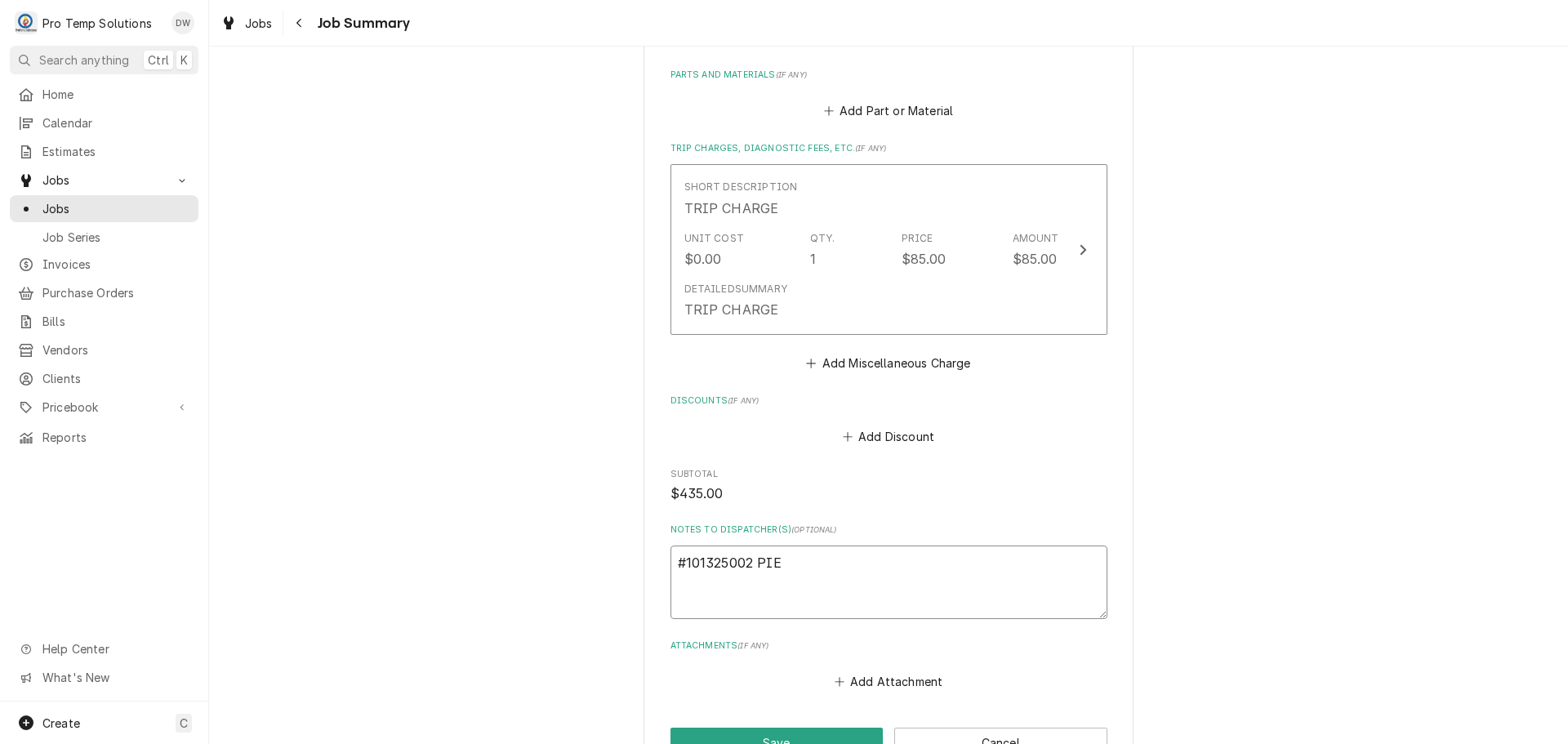
type textarea "#101325002 PIE"
type textarea "x"
type textarea "#101325002 PIE P"
type textarea "x"
type textarea "#101325002 PIE PU"
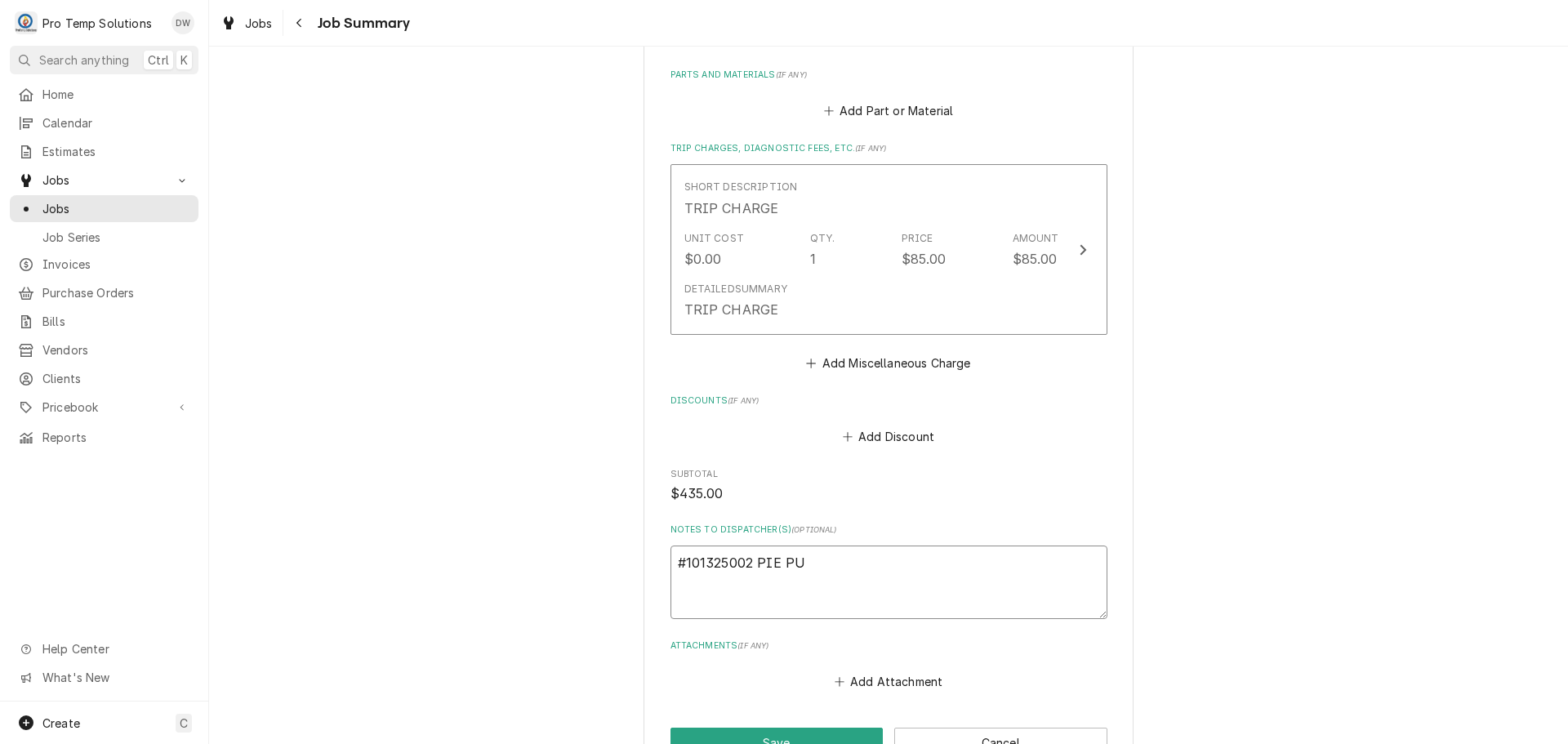
type textarea "x"
type textarea "#101325002 PIE PUS"
type textarea "x"
type textarea "#101325002 PIE PUSH"
type textarea "x"
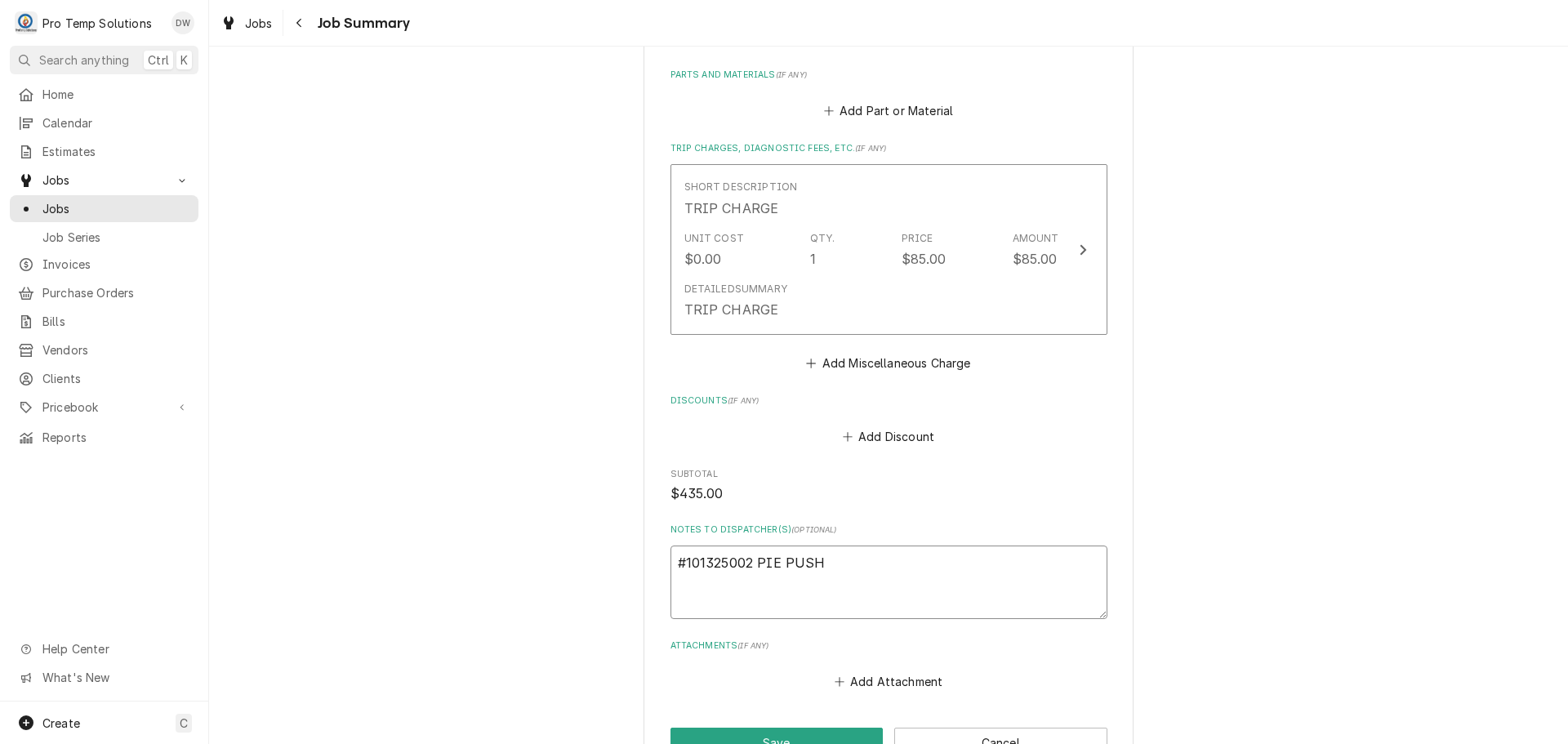
type textarea "#101325002 PIE PUSHE"
type textarea "x"
type textarea "#101325002 PIE PUSHER"
type textarea "x"
type textarea "#101325002 PIE PUSHERS"
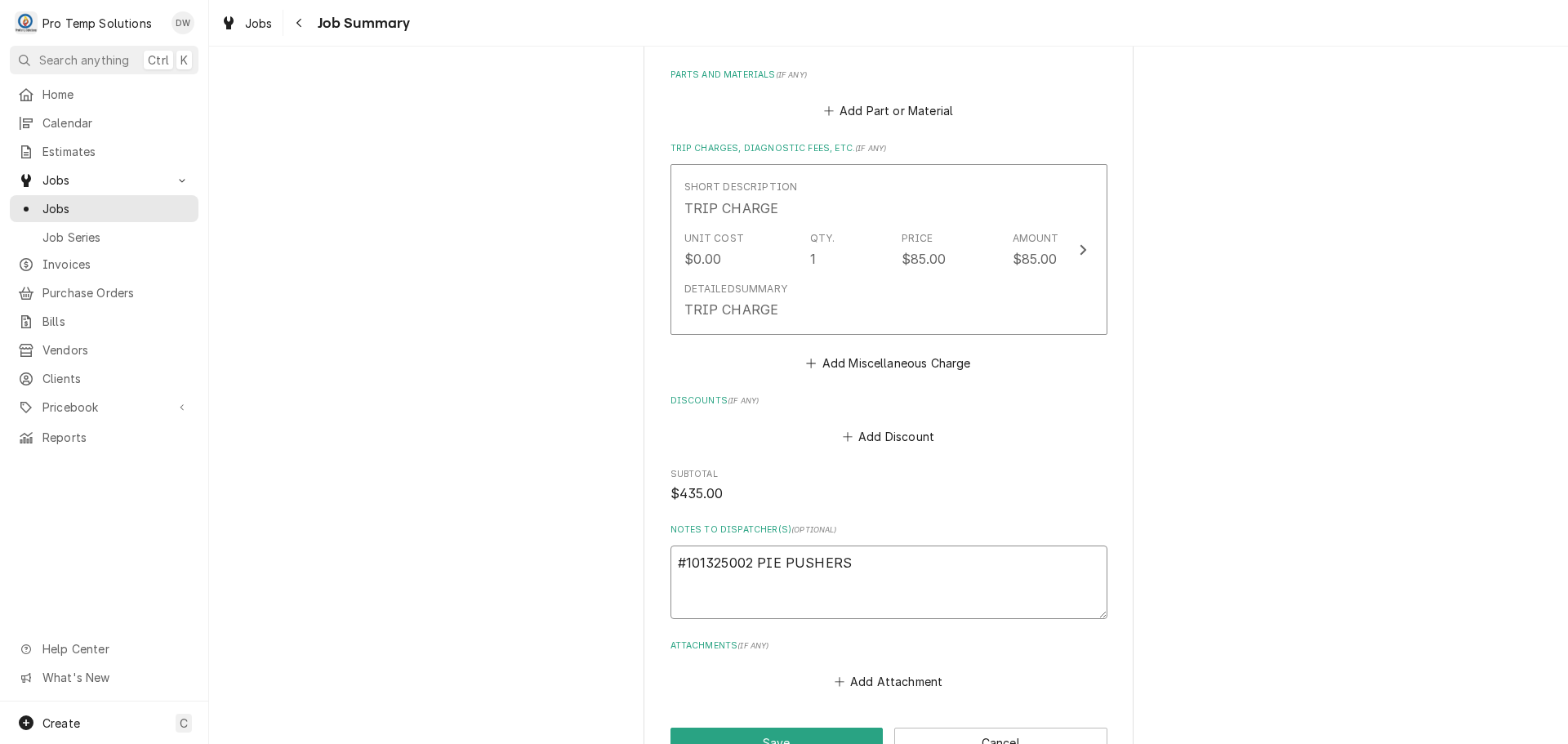
type textarea "x"
type textarea "#101325002 PIE PUSHERS-"
type textarea "x"
type textarea "#101325002 PIE PUSHERS-"
type textarea "x"
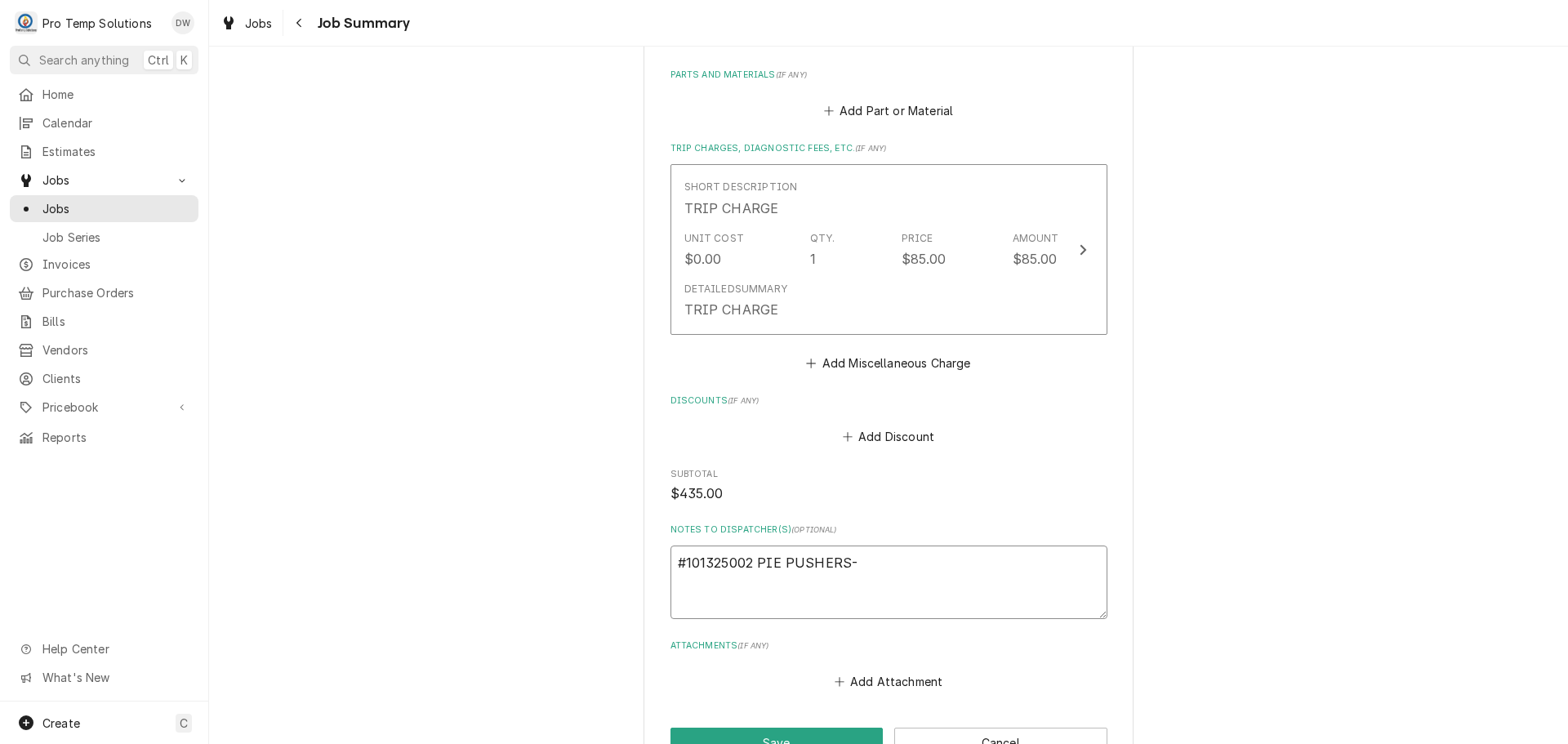
type textarea "#101325002 PIE PUSHERS- O"
type textarea "x"
type textarea "#101325002 PIE PUSHERS- OV"
type textarea "x"
type textarea "#101325002 PIE PUSHERS- OVE"
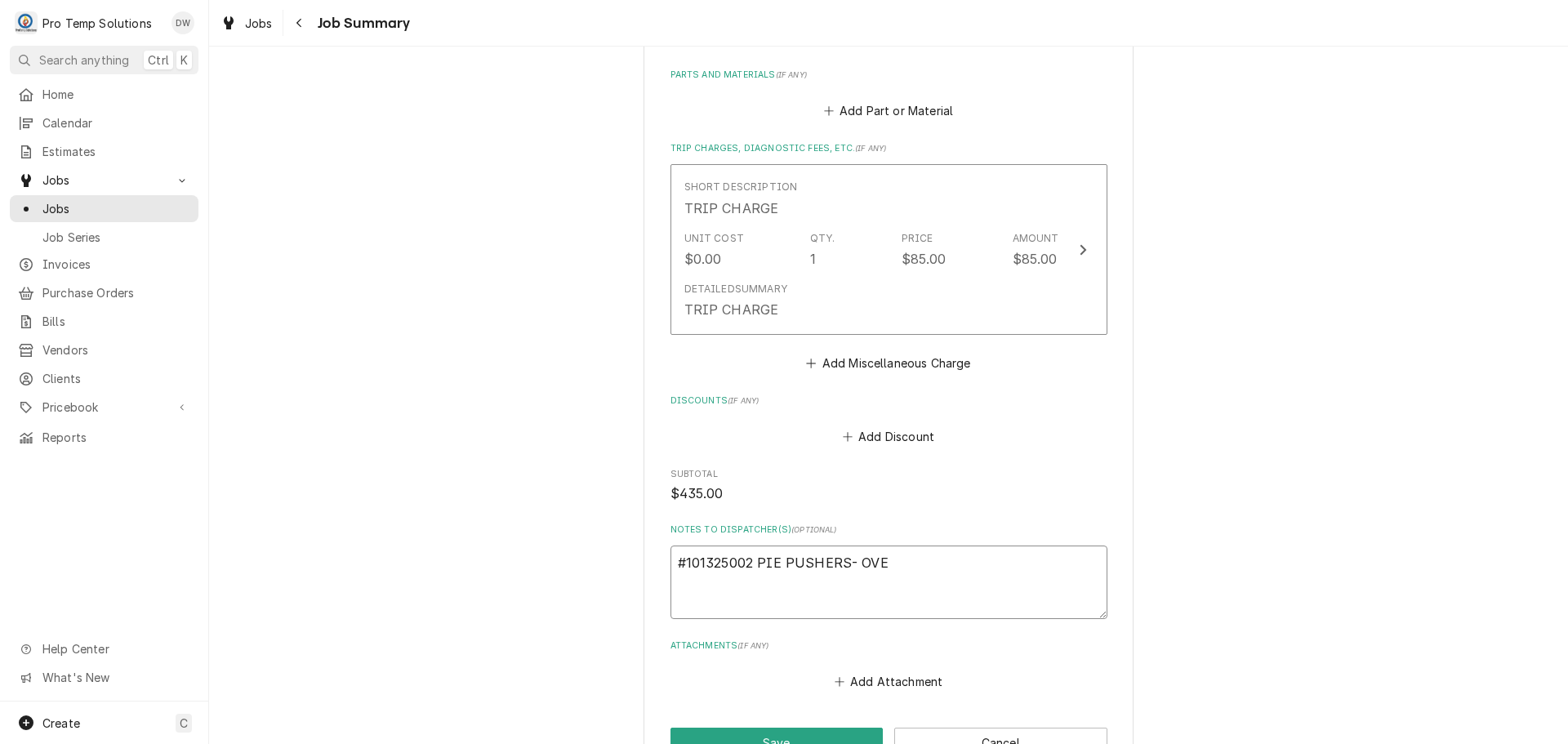
type textarea "x"
type textarea "#101325002 PIE PUSHERS- OVEN"
type textarea "x"
type textarea "#101325002 PIE PUSHERS- OVEN"
type textarea "x"
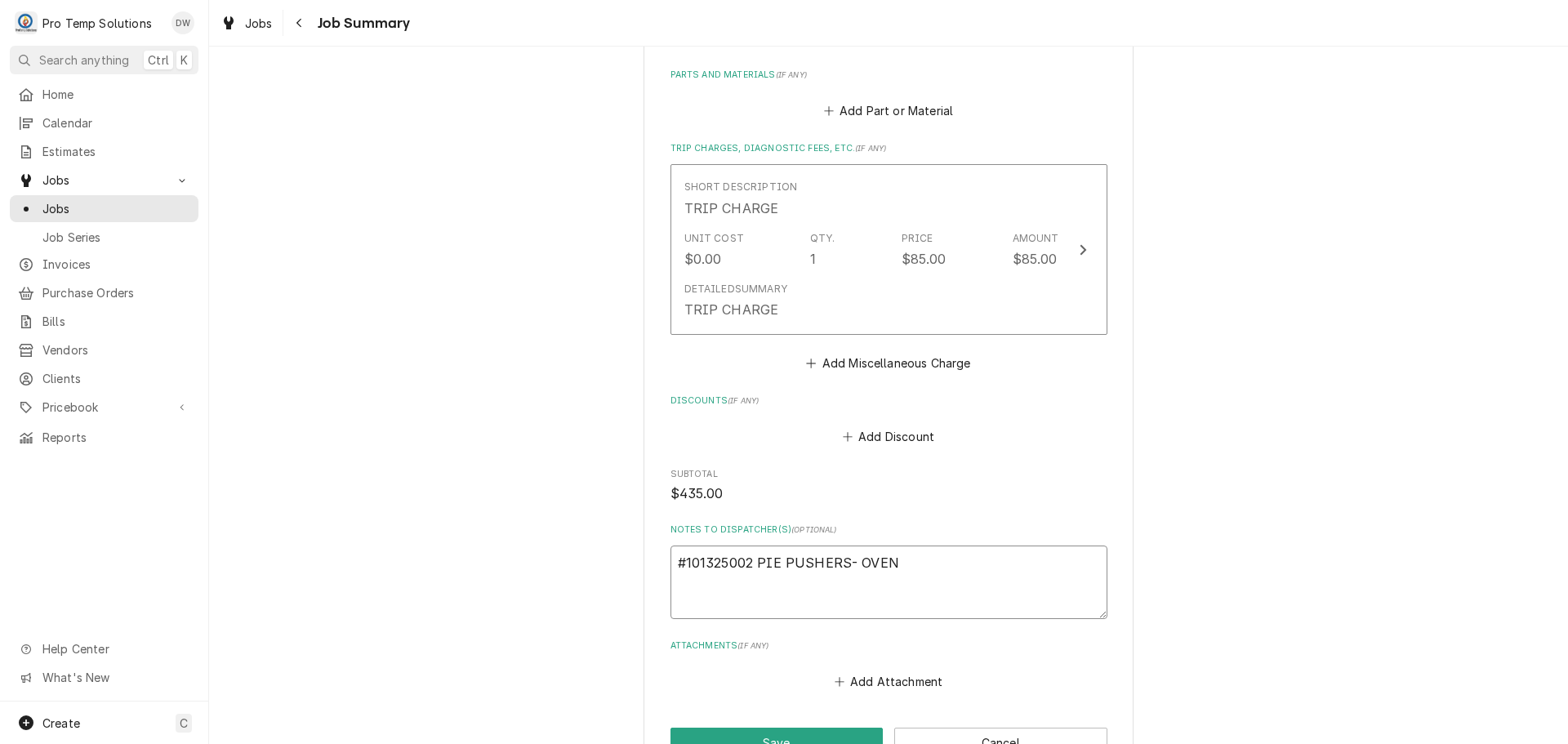
type textarea "#101325002 PIE PUSHERS- OVEN /"
type textarea "x"
type textarea "#101325002 PIE PUSHERS- OVEN /"
type textarea "x"
type textarea "#101325002 PIE PUSHERS- OVEN / M"
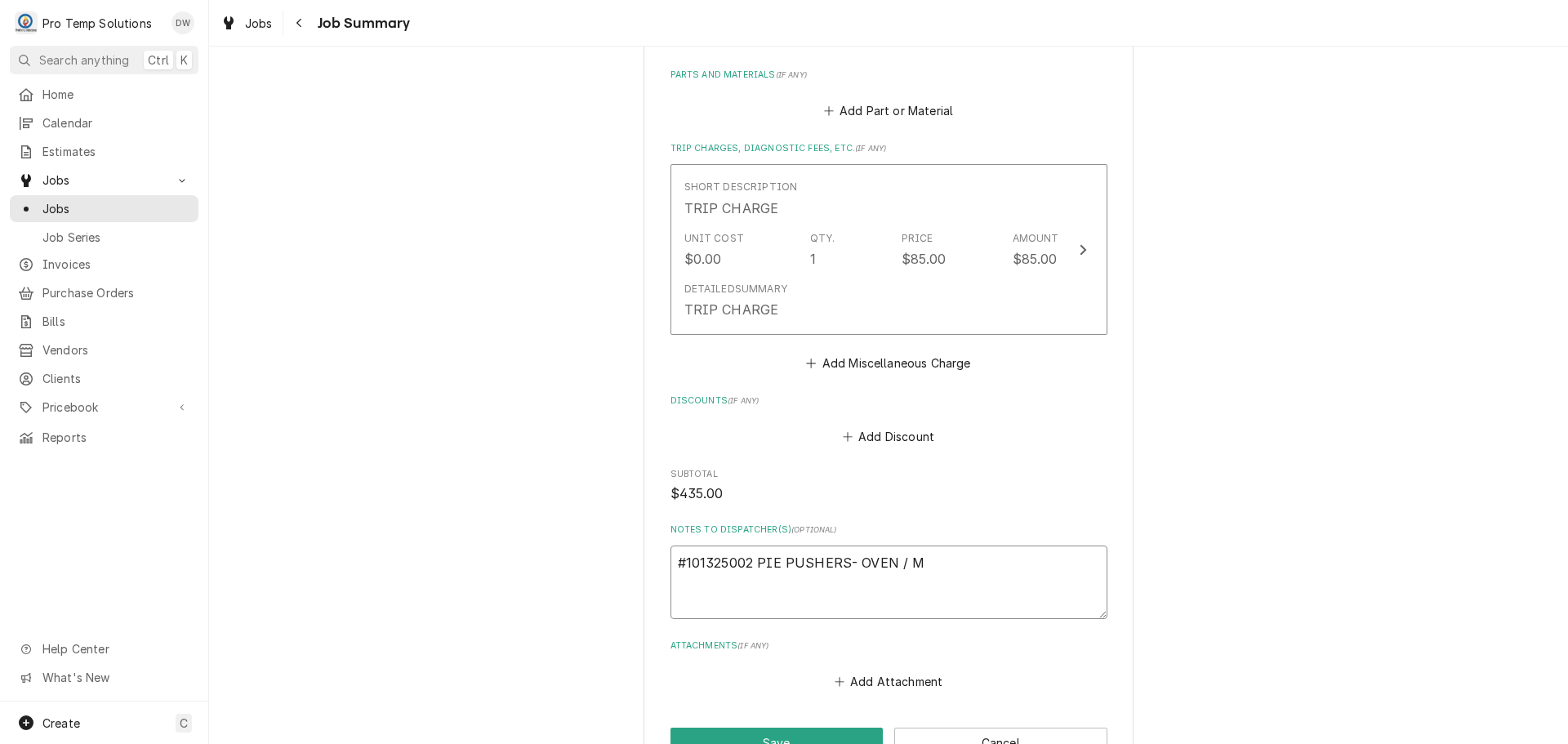
type textarea "x"
type textarea "#101325002 PIE PUSHERS- OVEN / M/"
type textarea "x"
type textarea "#101325002 PIE PUSHERS- OVEN / M/U"
type textarea "x"
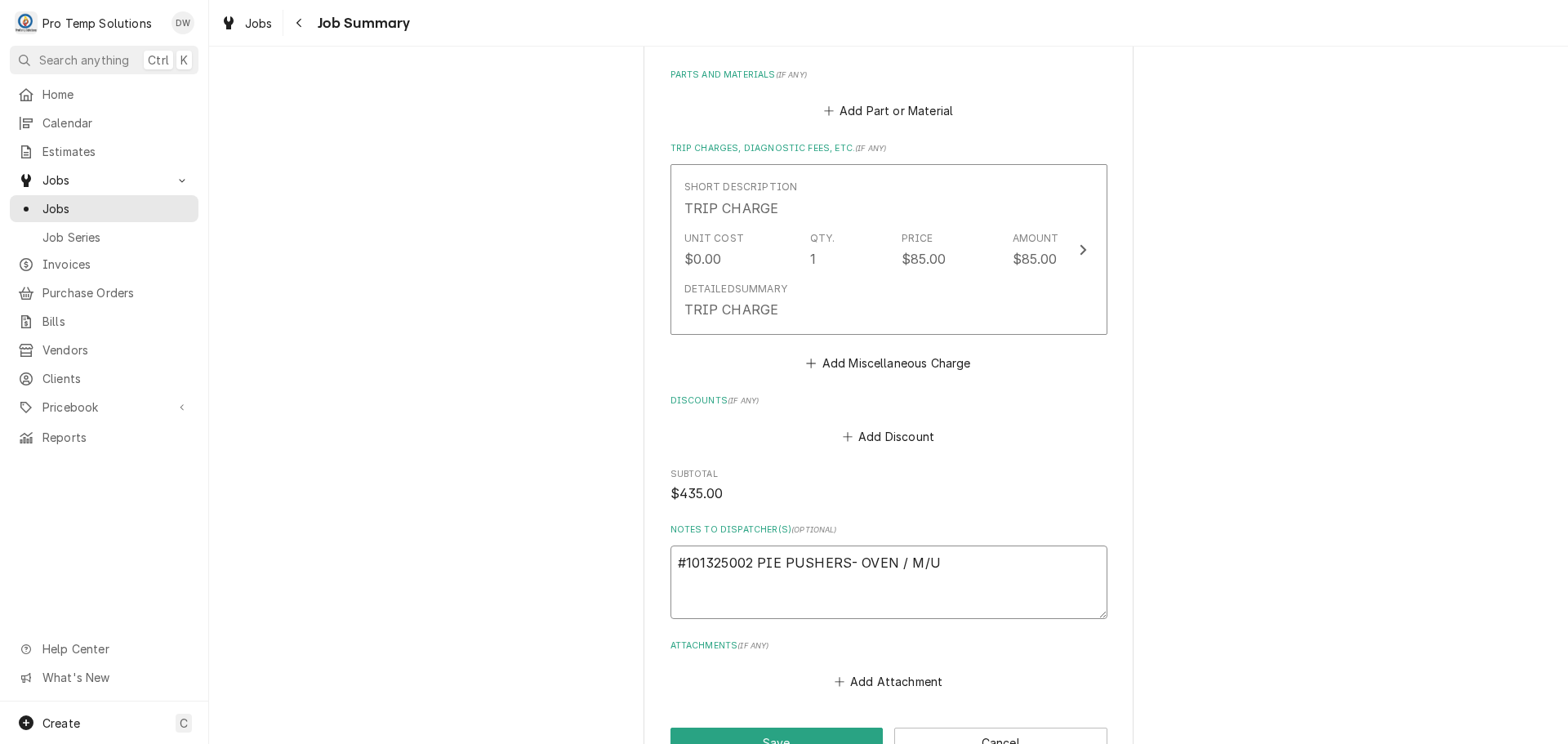
type textarea "#101325002 PIE PUSHERS- OVEN / M/UP"
type textarea "x"
type textarea "#101325002 PIE PUSHERS- OVEN / M/UP"
type textarea "x"
type textarea "#101325002 PIE PUSHERS- OVEN / M/UP A"
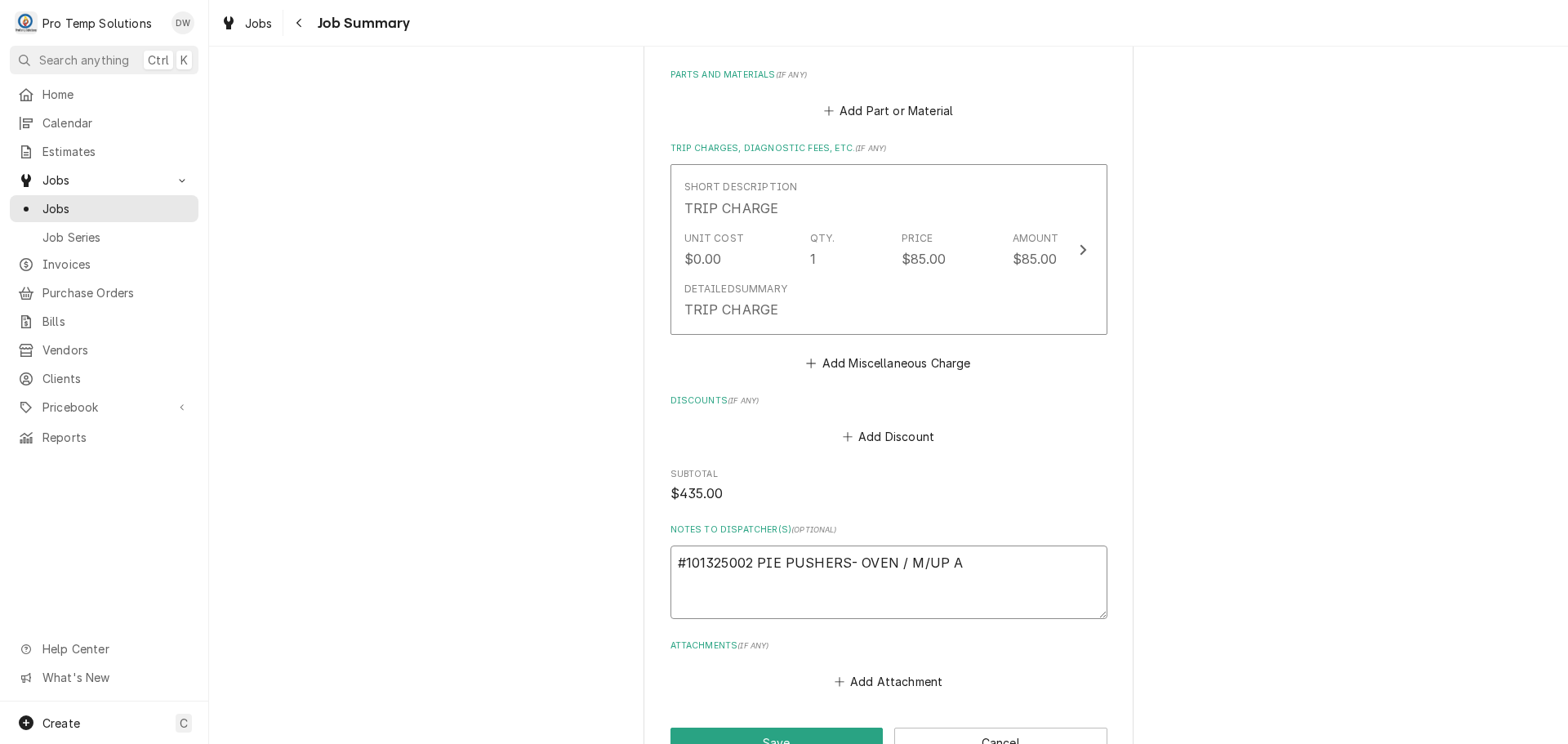
type textarea "x"
type textarea "#101325002 PIE PUSHERS- OVEN / M/UP AI"
type textarea "x"
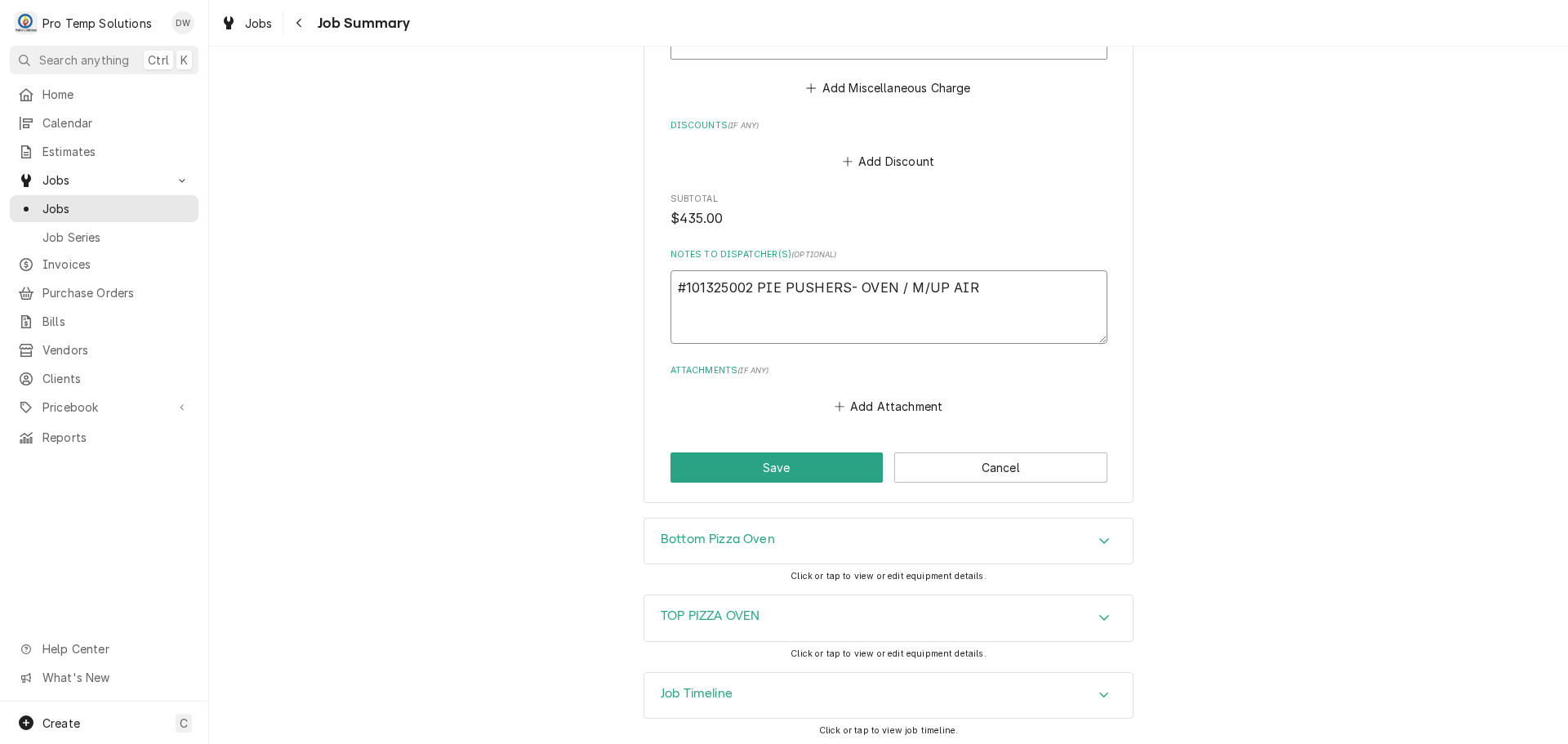
scroll to position [1096, 0]
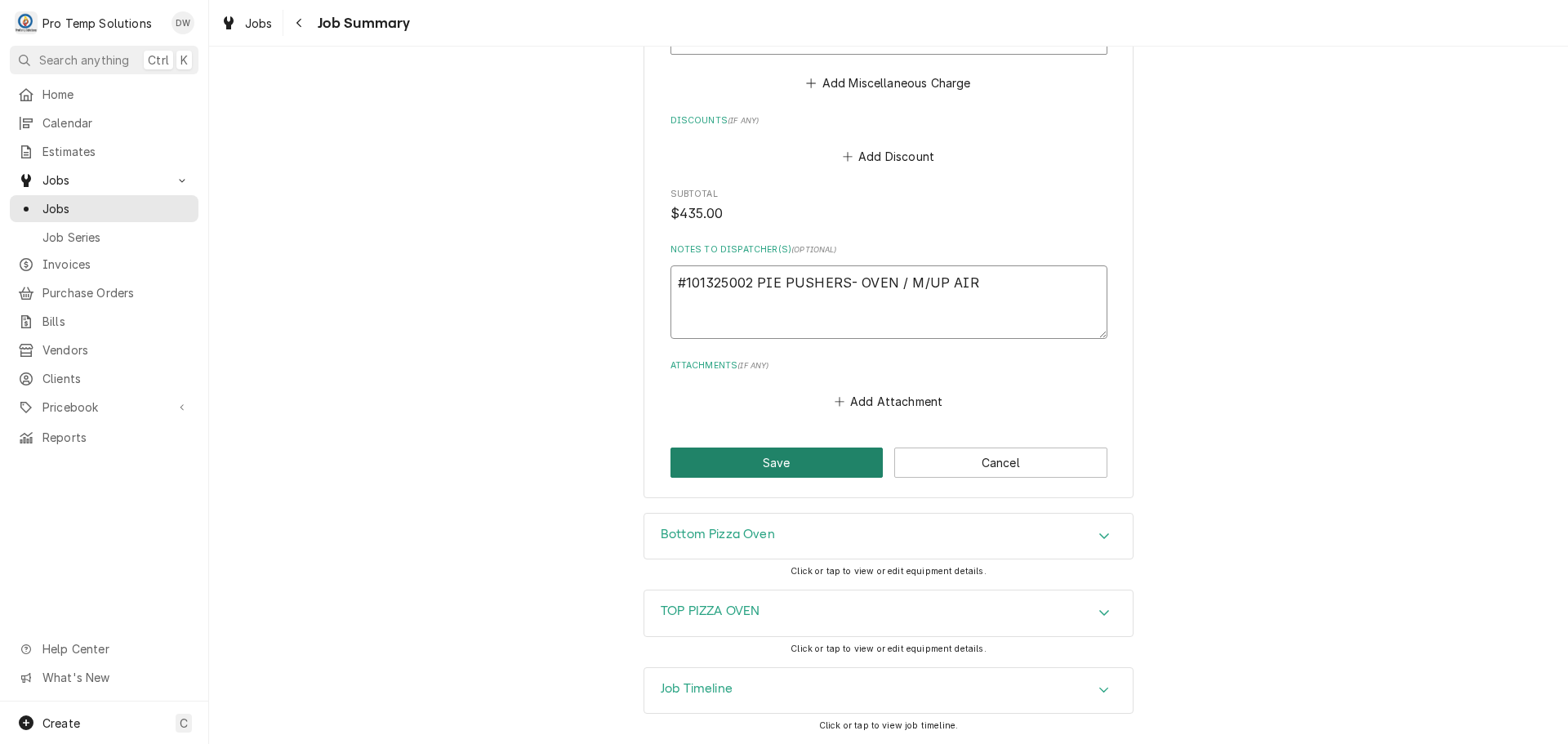
type textarea "#101325002 PIE PUSHERS- OVEN / M/UP AIR"
click at [768, 459] on button "Save" at bounding box center [777, 462] width 214 height 30
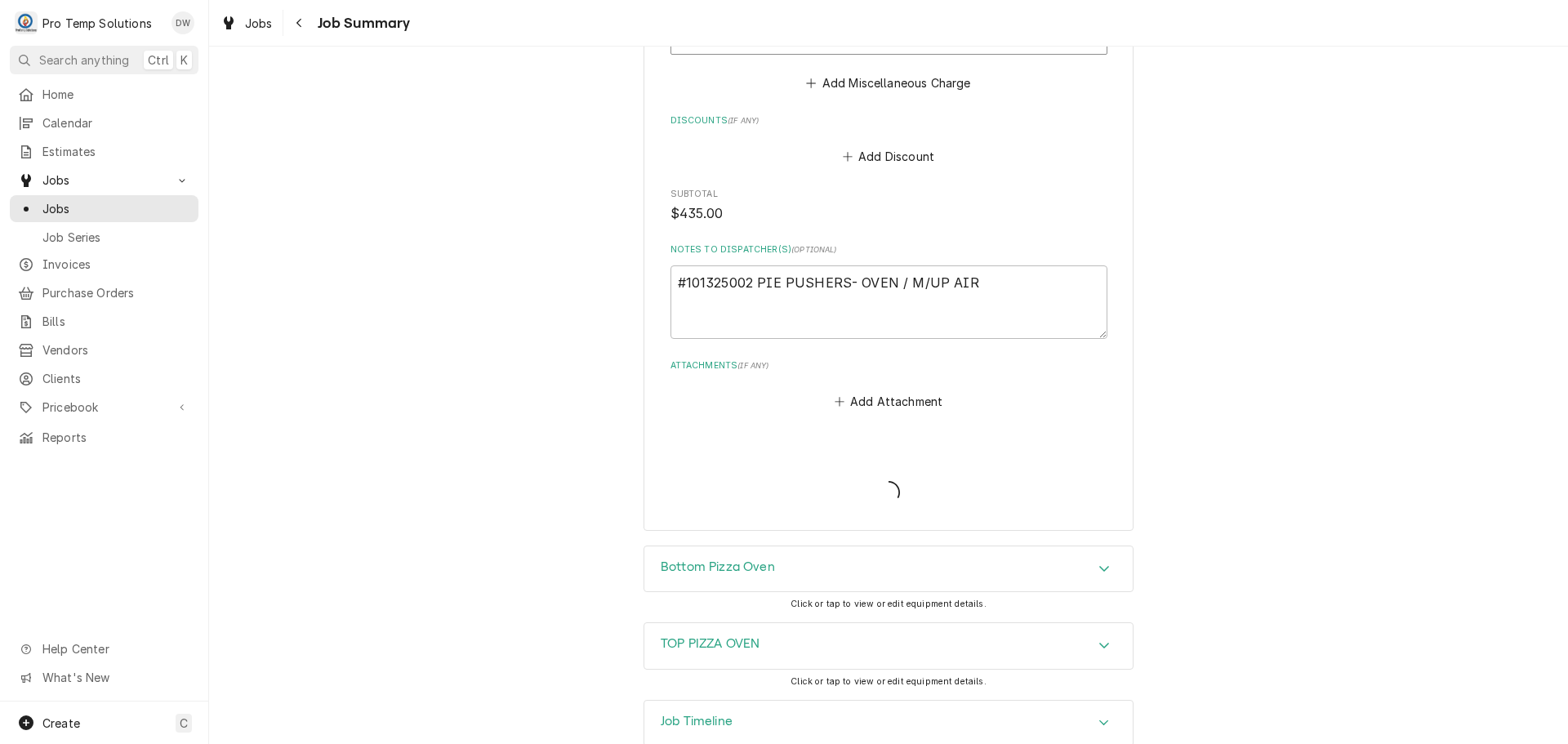
type textarea "x"
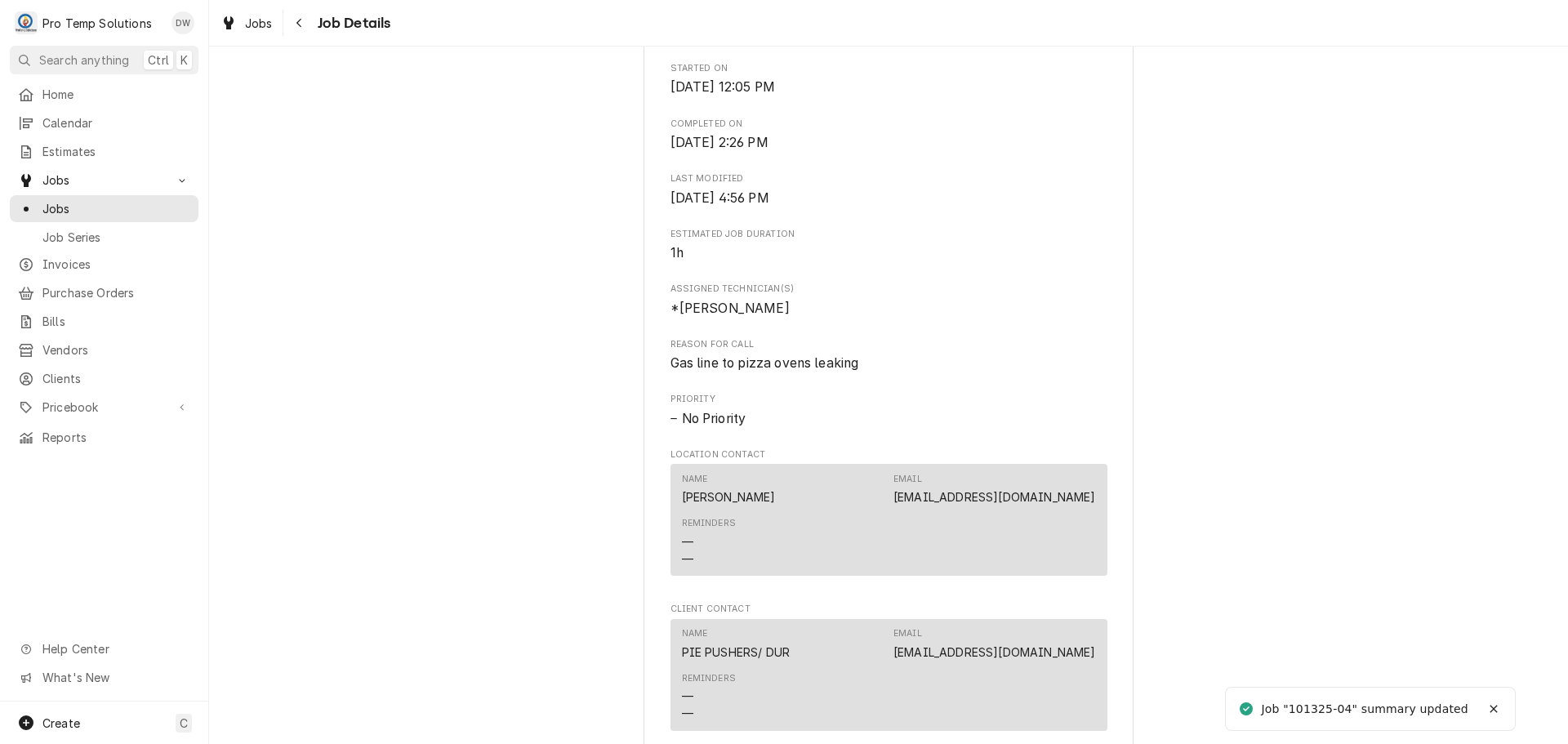
scroll to position [898, 0]
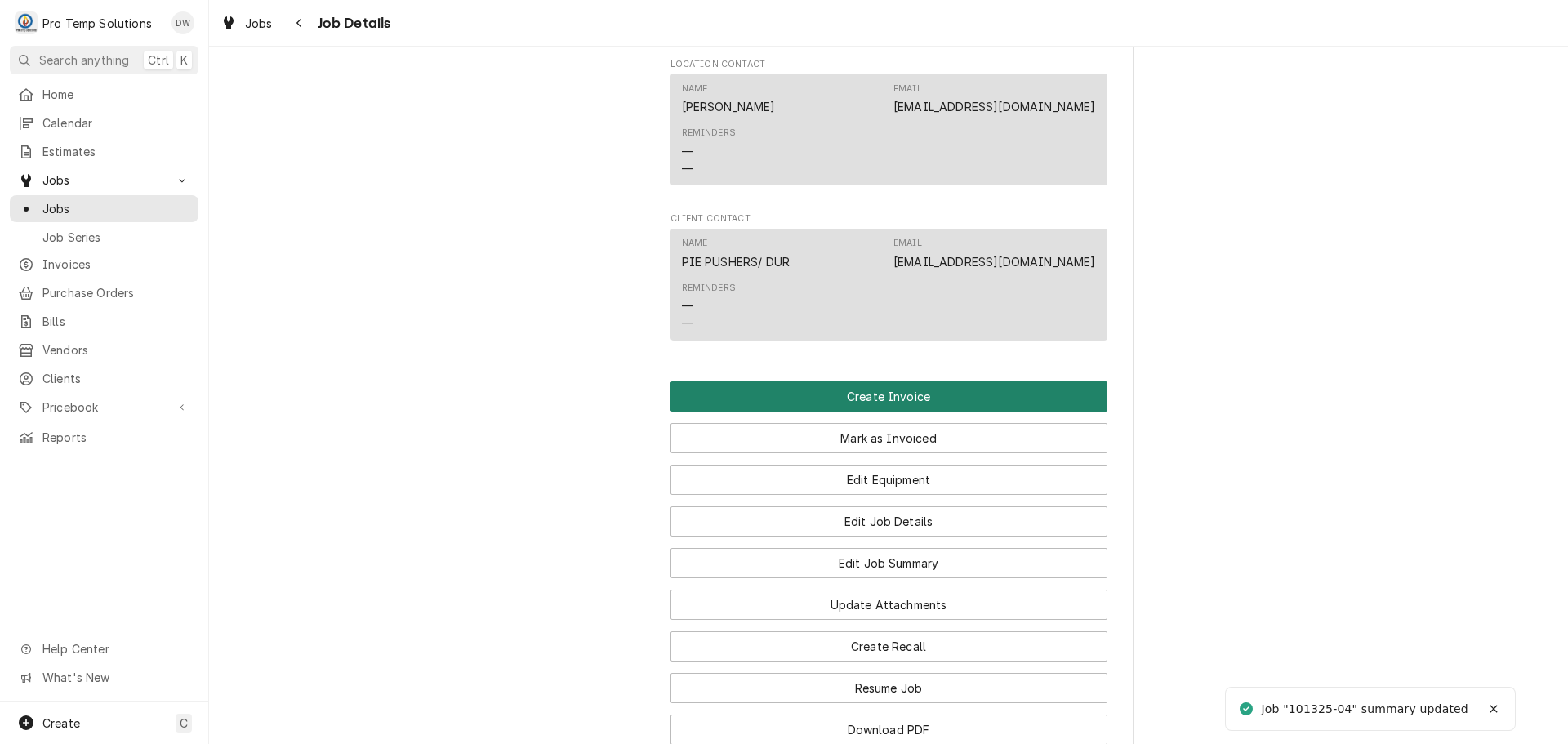
click at [882, 411] on button "Create Invoice" at bounding box center [889, 396] width 437 height 30
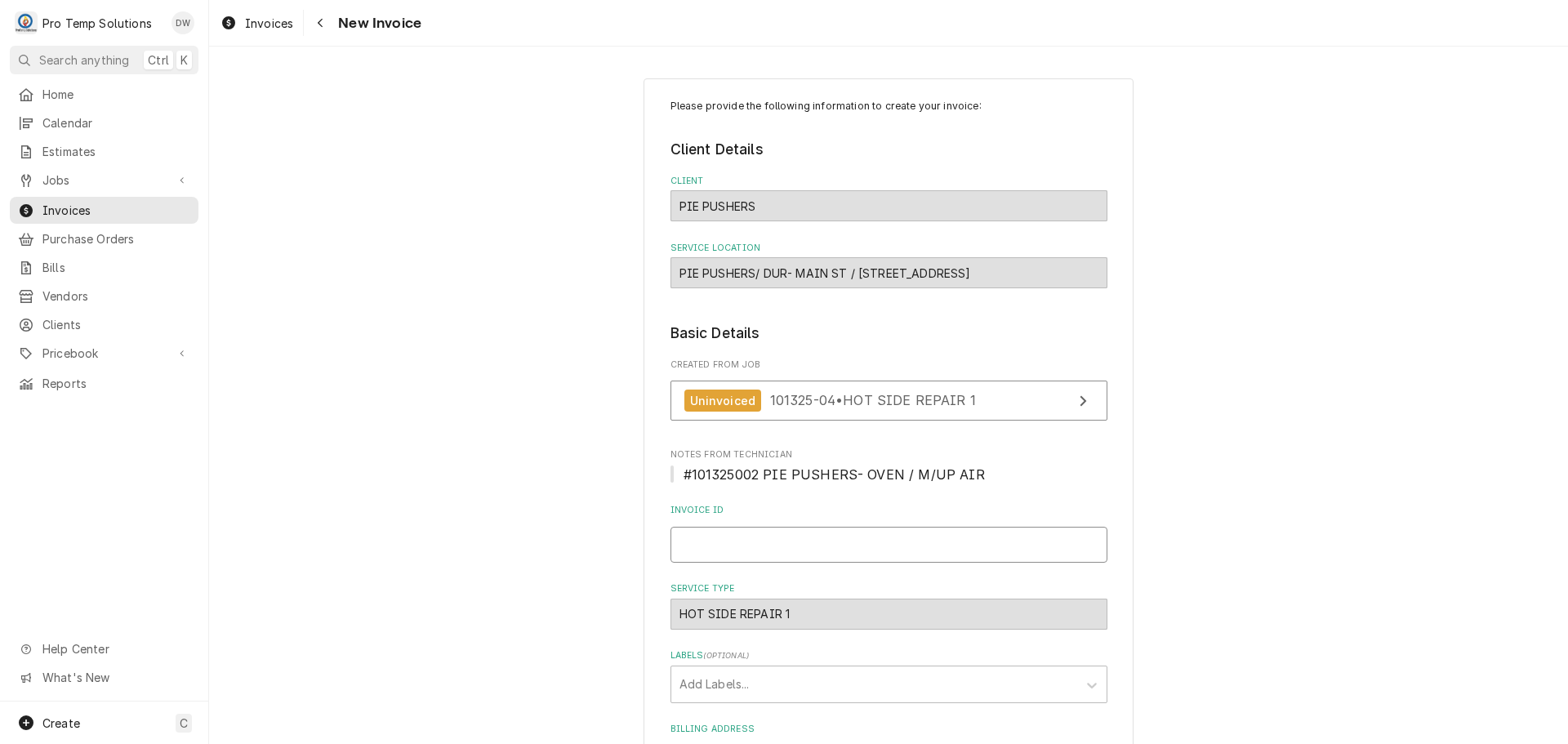
click at [772, 542] on input "Invoice ID" at bounding box center [889, 544] width 437 height 36
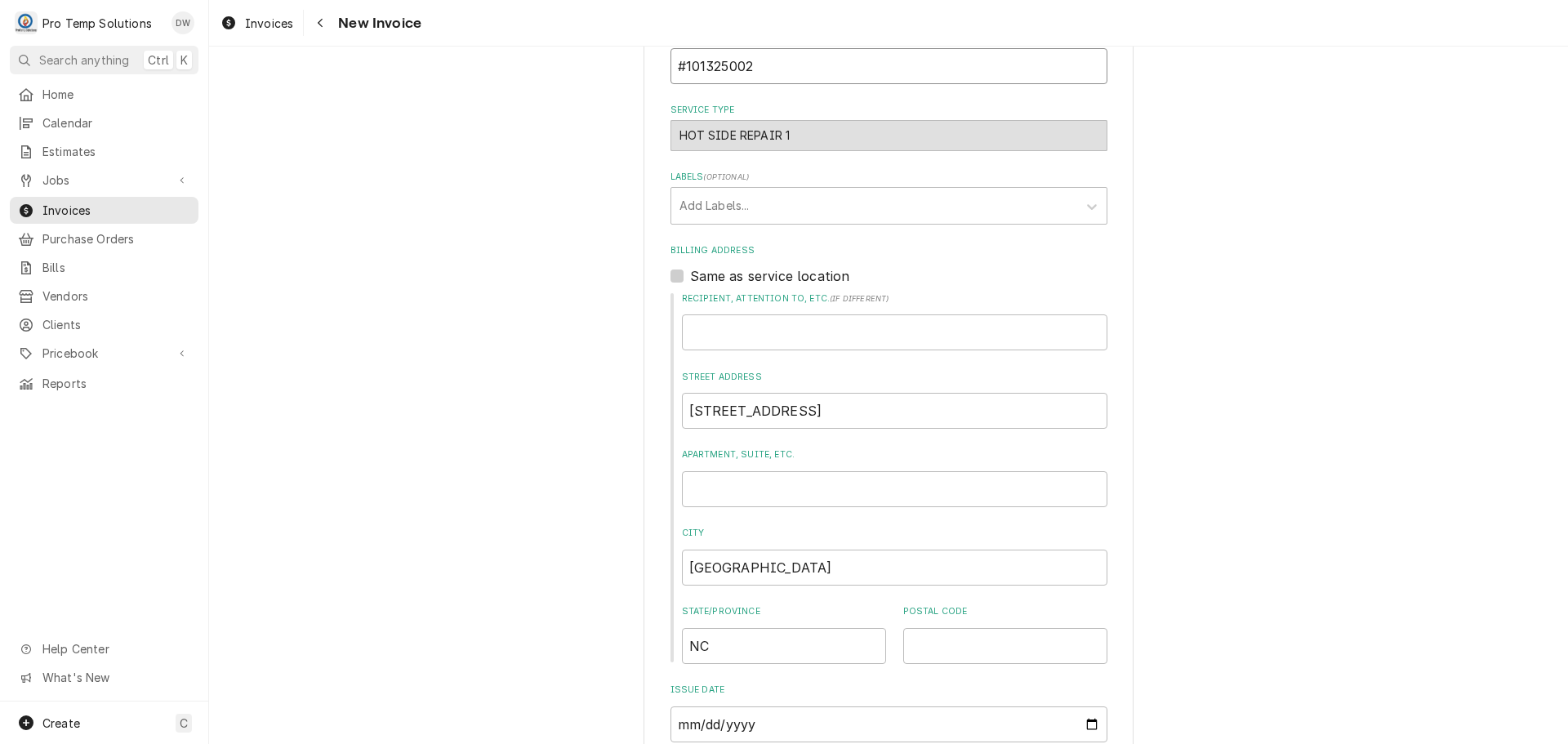
scroll to position [490, 0]
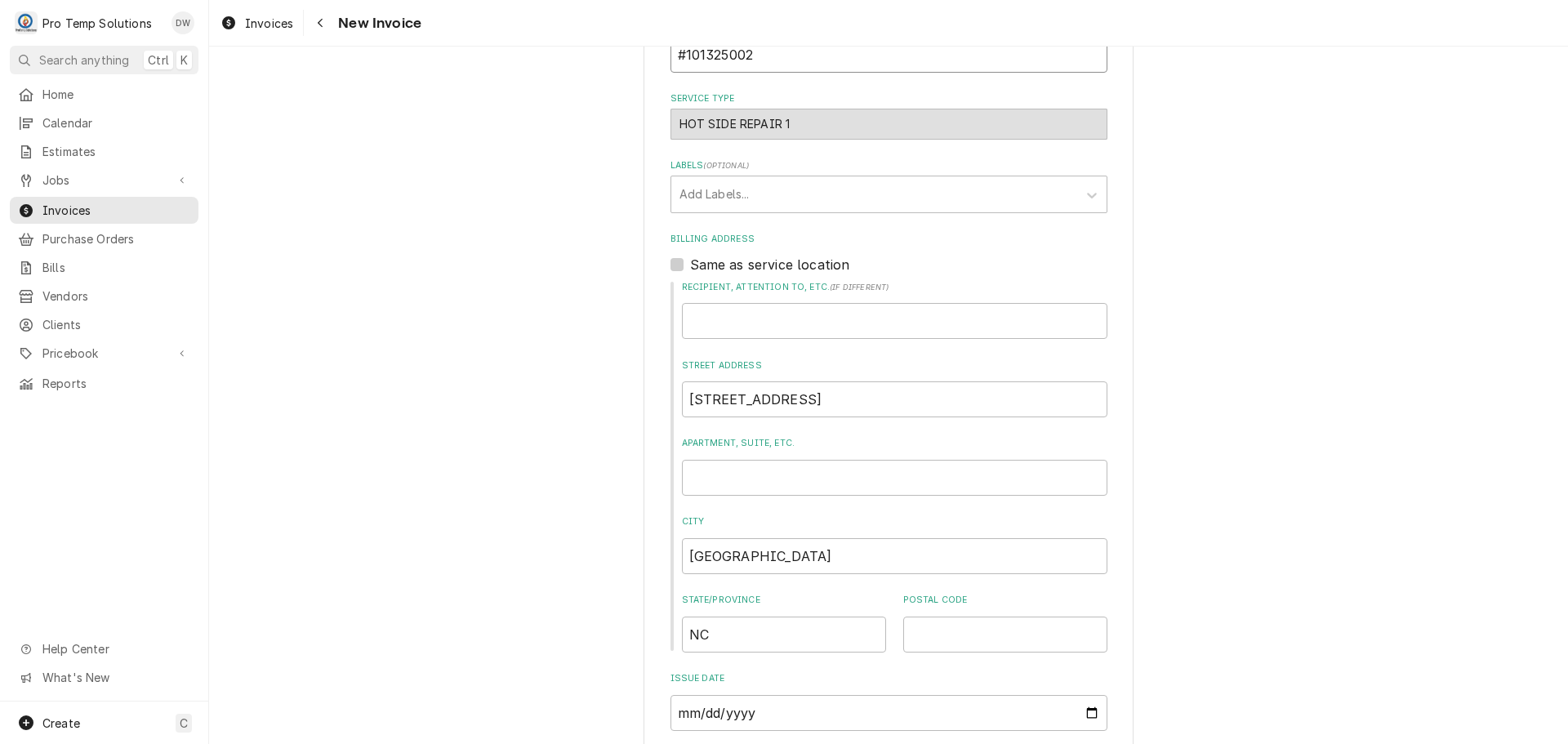
type input "#101325002"
click at [690, 264] on label "Same as service location" at bounding box center [770, 264] width 160 height 20
click at [690, 264] on input "Same as service location" at bounding box center [908, 273] width 437 height 36
checkbox input "true"
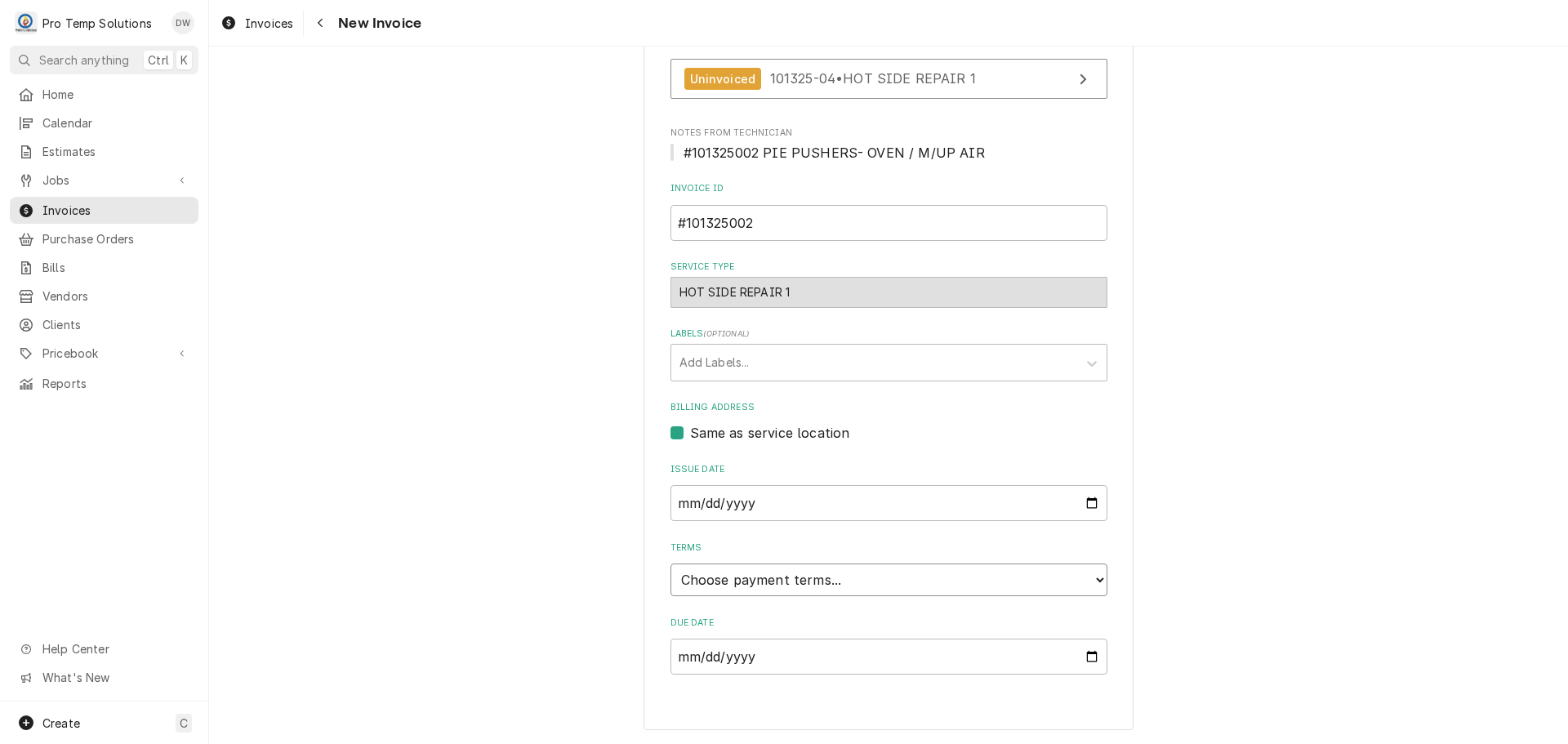
click at [738, 581] on select "Choose payment terms... Same Day Net 7 Net 14 Net 21 Net 30 Net 45 Net 60 Net 90" at bounding box center [889, 580] width 437 height 33
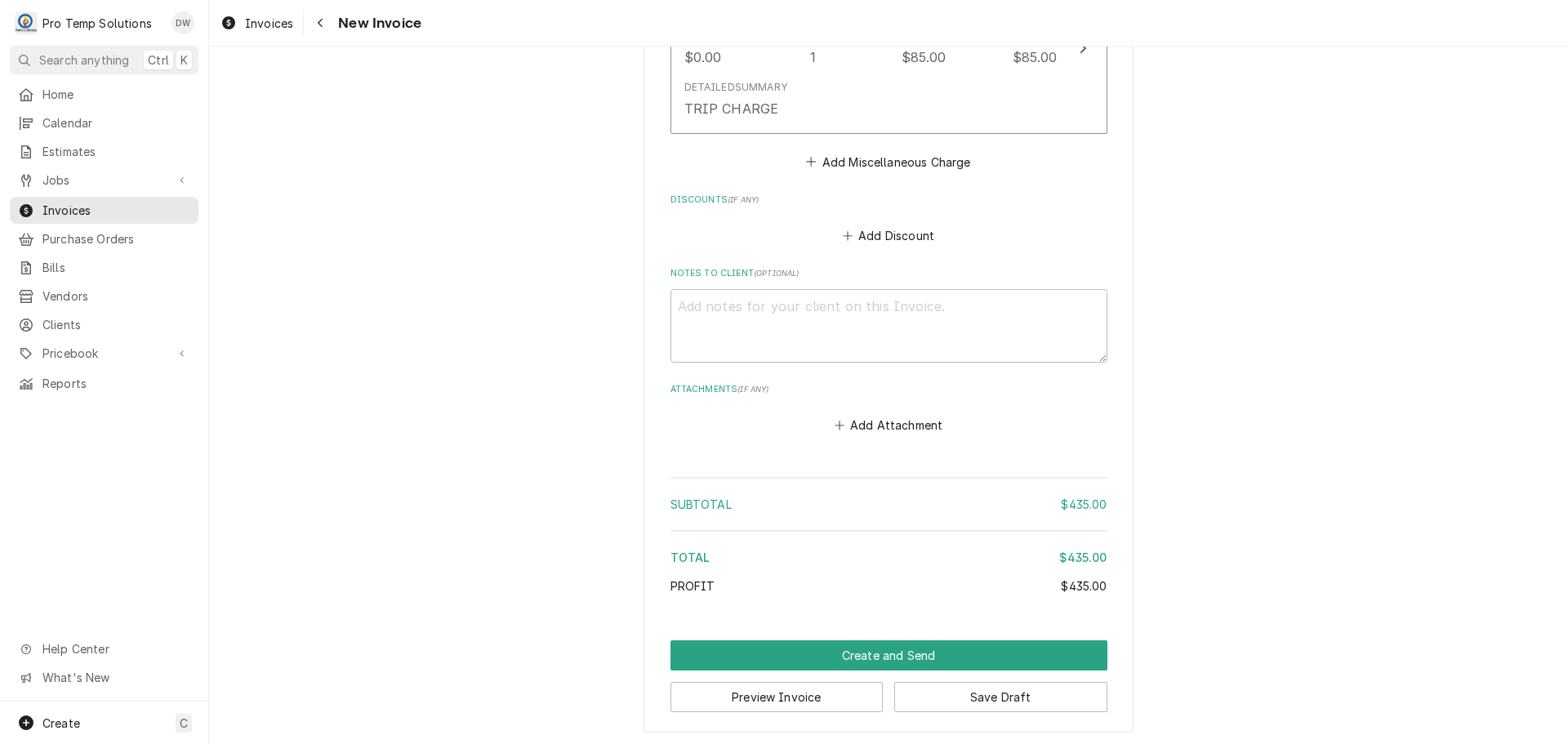
scroll to position [1564, 0]
click at [733, 310] on textarea "Notes to Client ( optional )" at bounding box center [889, 322] width 437 height 73
type textarea "x"
type textarea "#"
type textarea "x"
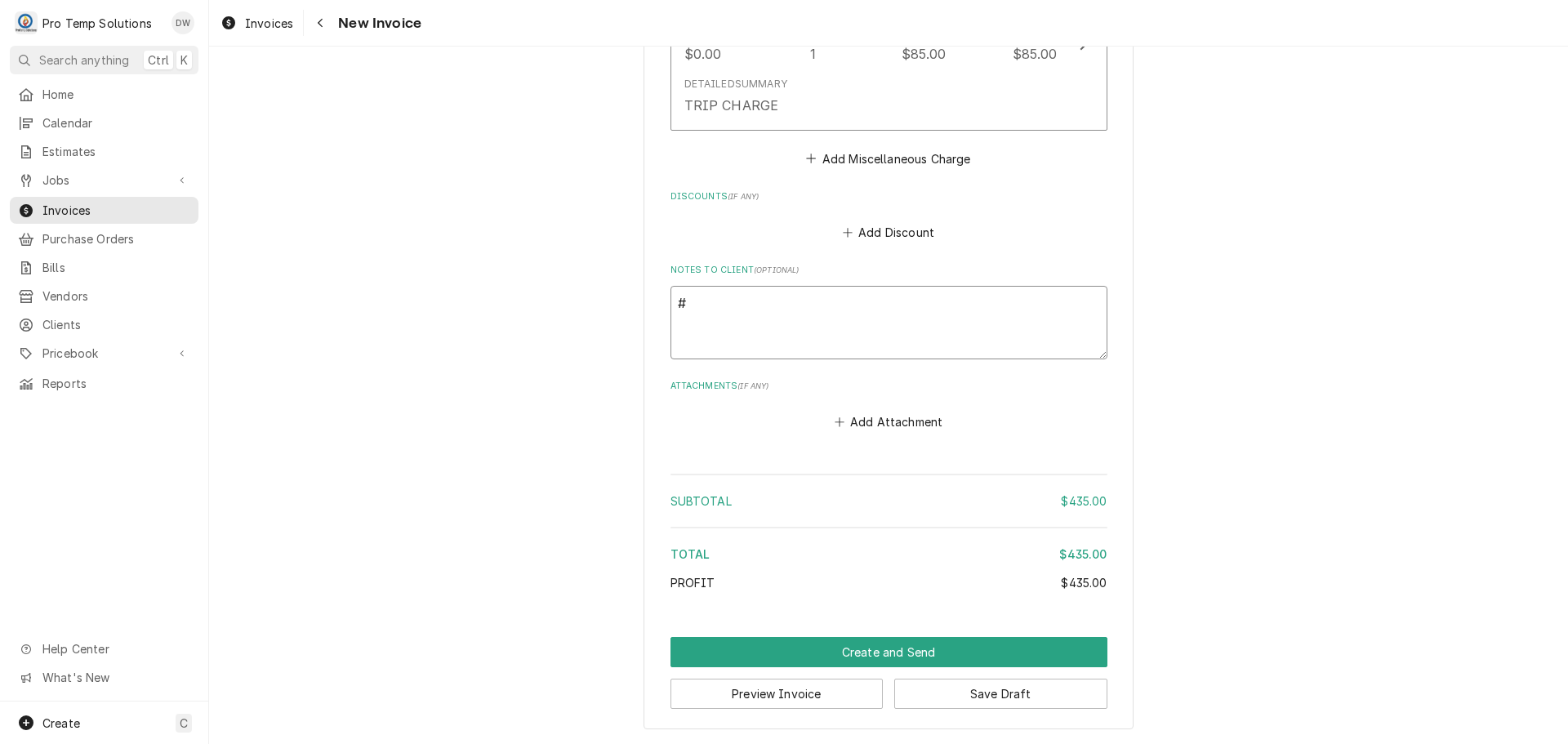
type textarea "#1"
type textarea "x"
type textarea "#10"
type textarea "x"
type textarea "#101"
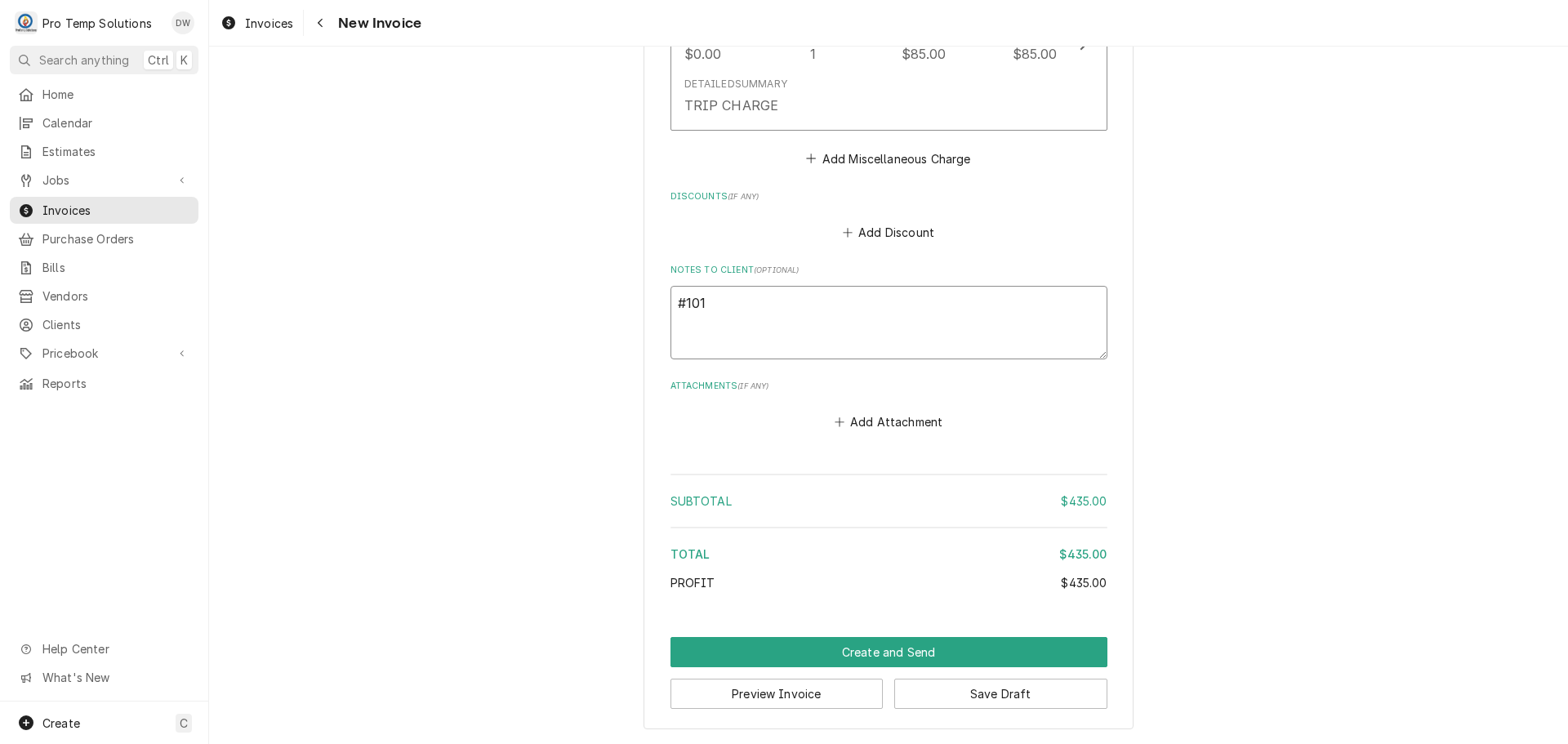
type textarea "x"
type textarea "#1013"
type textarea "x"
type textarea "#10132"
type textarea "x"
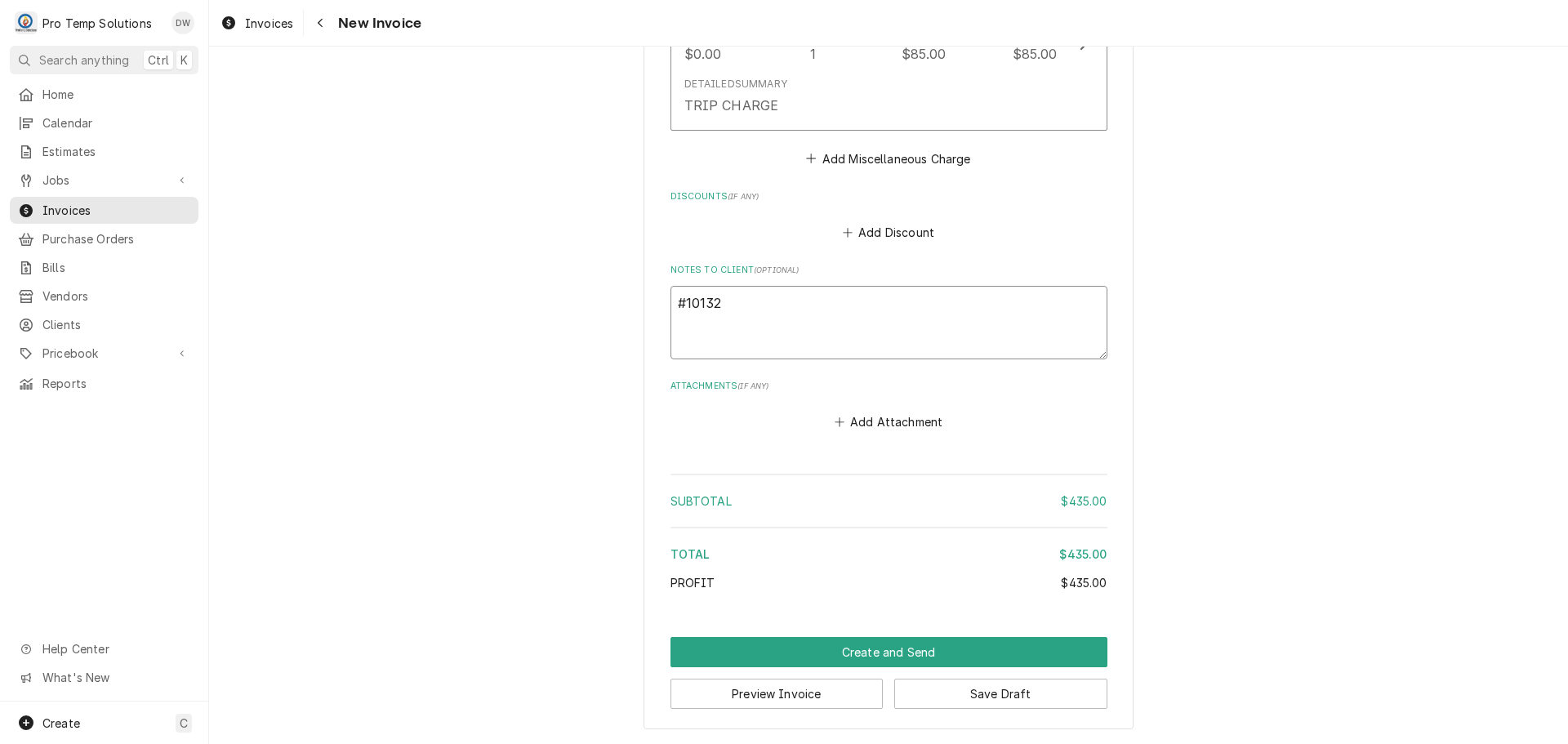
type textarea "#101325"
type textarea "x"
type textarea "#1013250"
type textarea "x"
type textarea "#10132500"
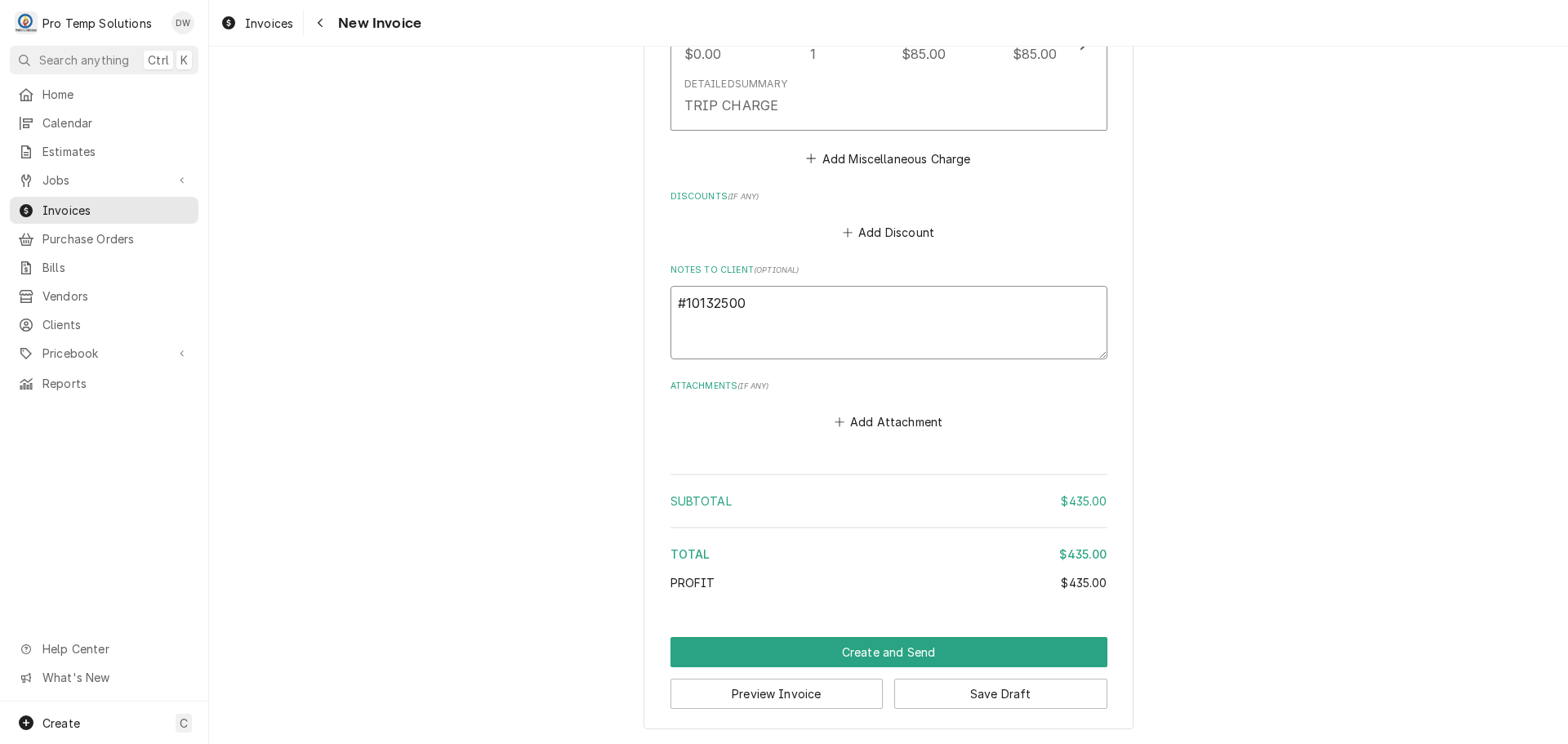
type textarea "x"
type textarea "#101325002"
type textarea "x"
type textarea "#101325002"
type textarea "x"
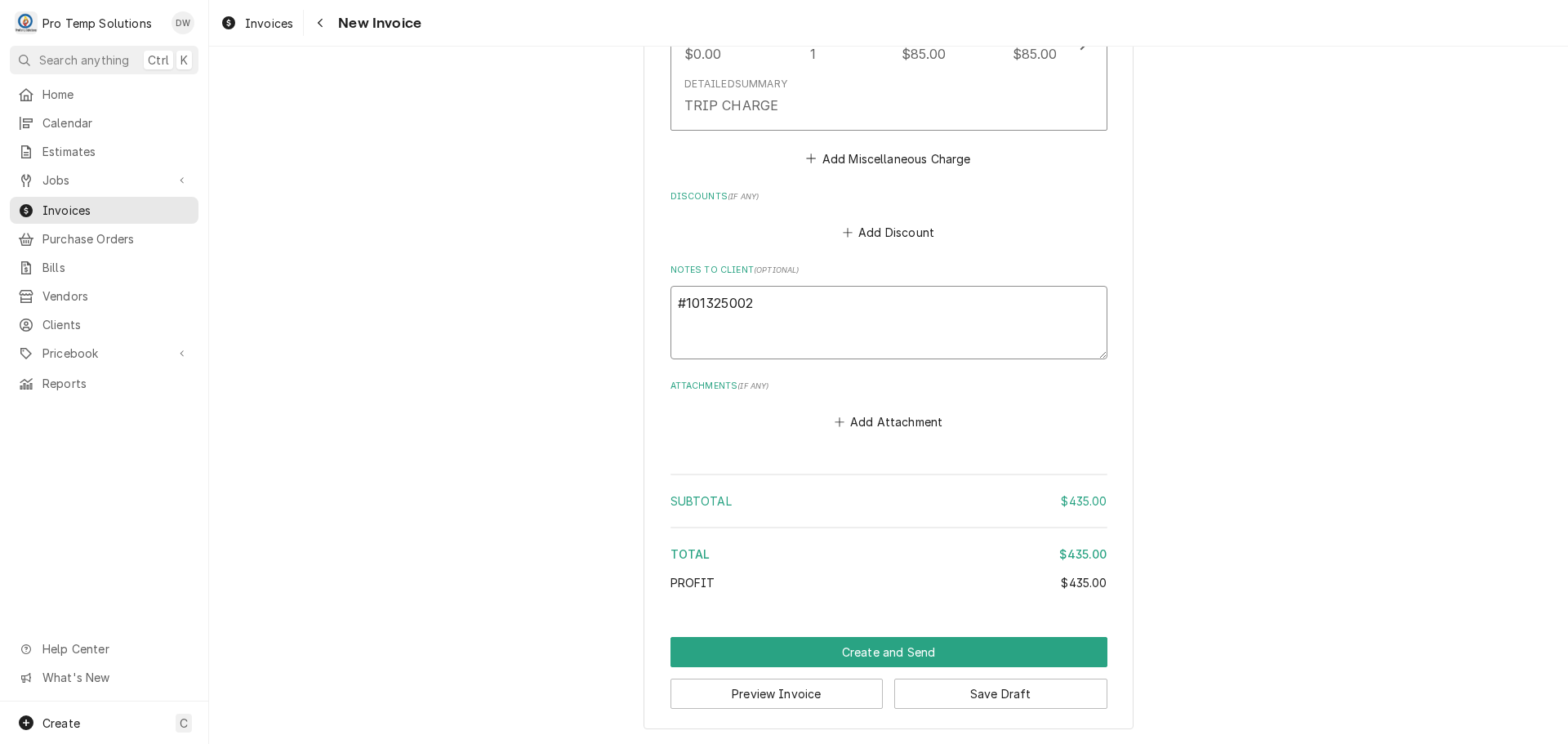
type textarea "#101325002 P"
type textarea "x"
type textarea "#101325002 PI"
type textarea "x"
type textarea "#101325002 PIE"
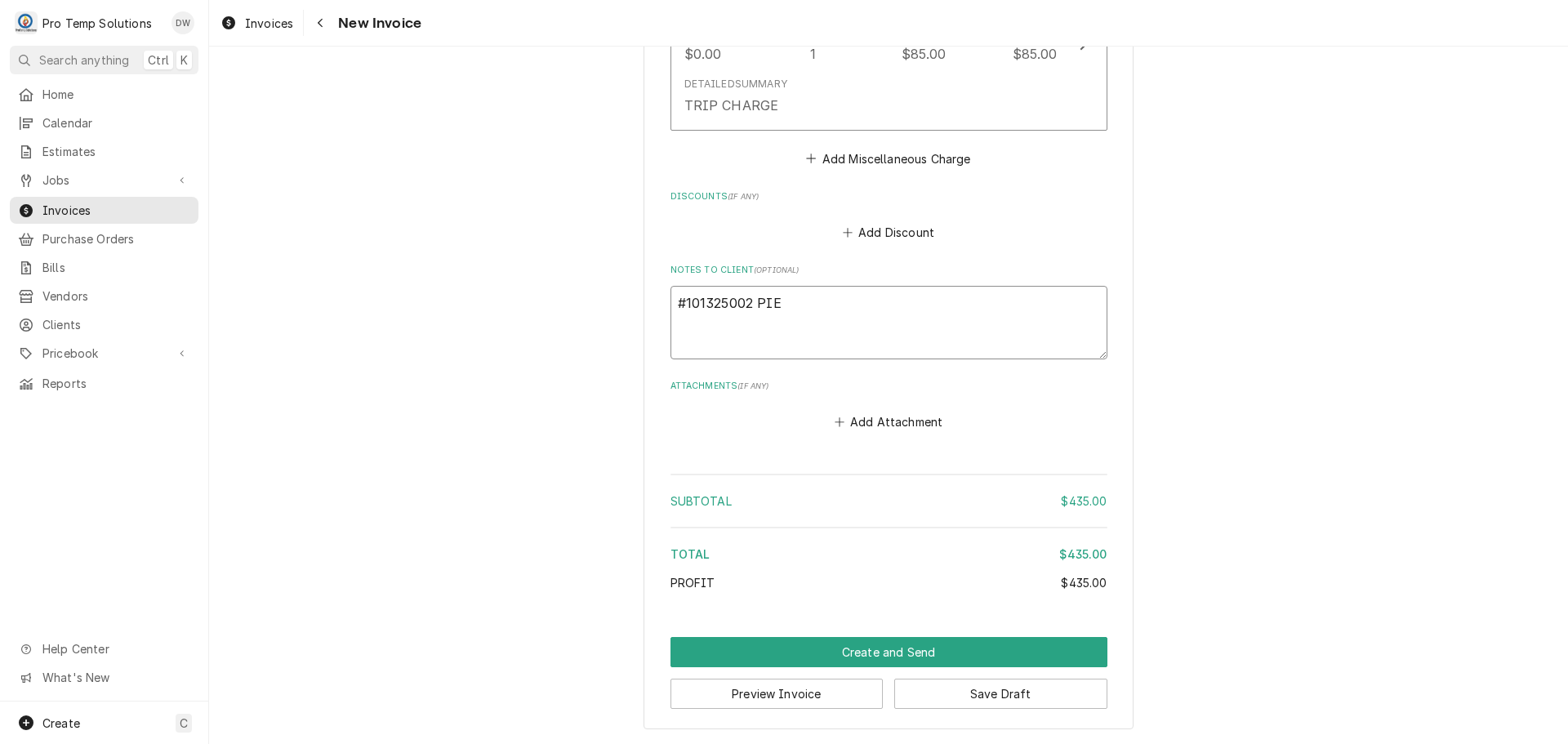
type textarea "x"
type textarea "#101325002 PIE"
type textarea "x"
type textarea "#101325002 PIE P"
type textarea "x"
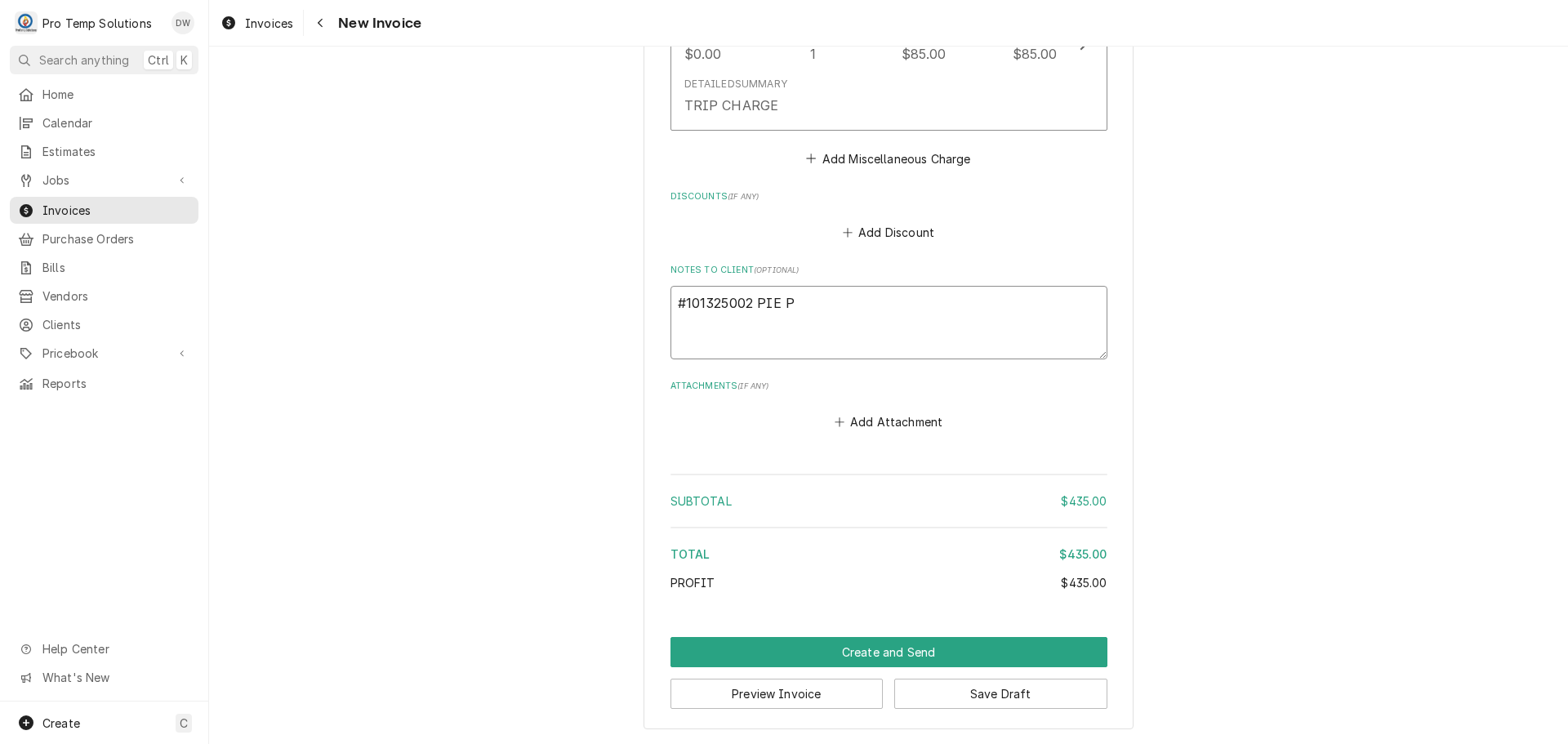
type textarea "#101325002 PIE PU"
type textarea "x"
type textarea "#101325002 PIE PUS"
type textarea "x"
type textarea "#101325002 PIE PUSH"
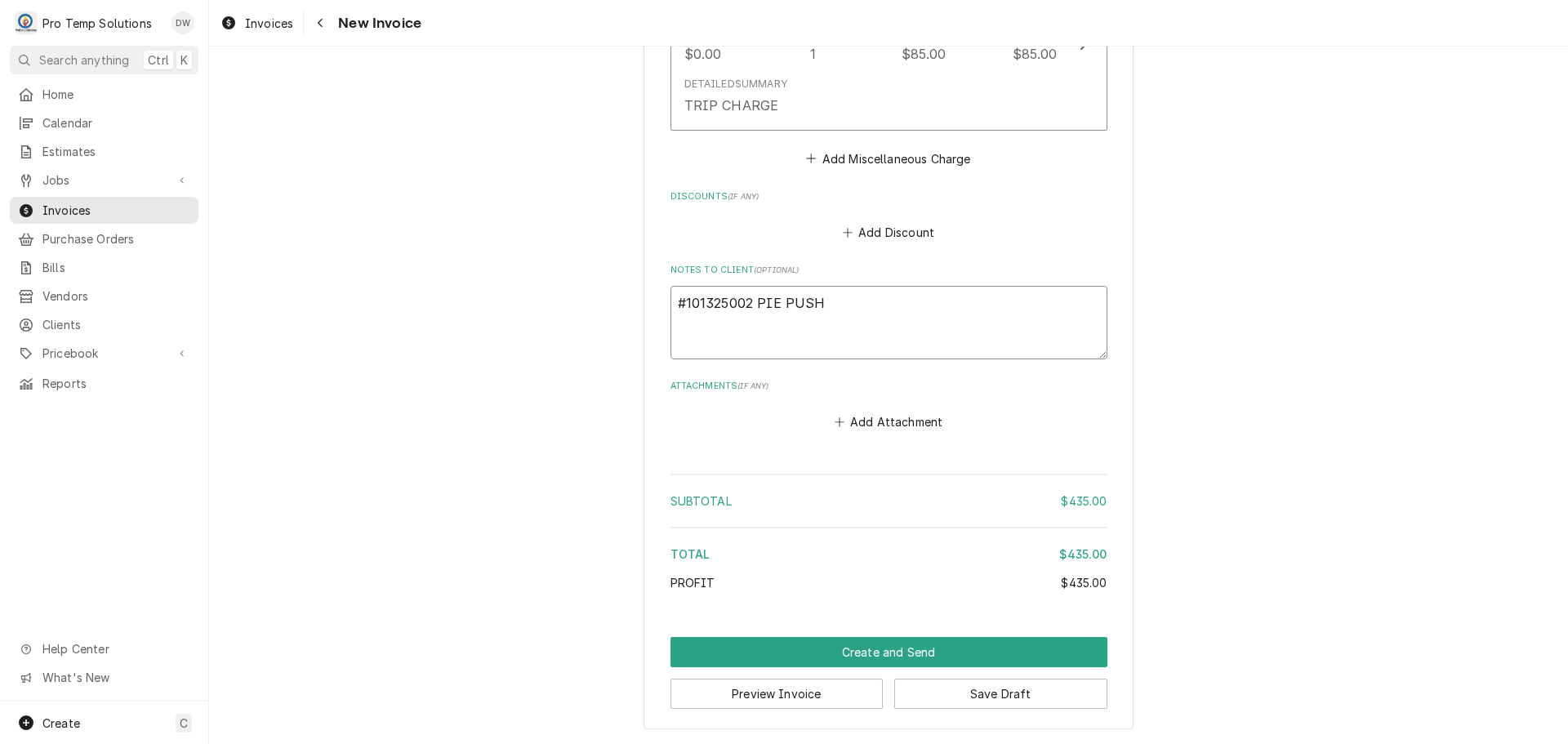
type textarea "x"
type textarea "#101325002 PIE PUSHE"
type textarea "x"
type textarea "#101325002 PIE PUSHER"
type textarea "x"
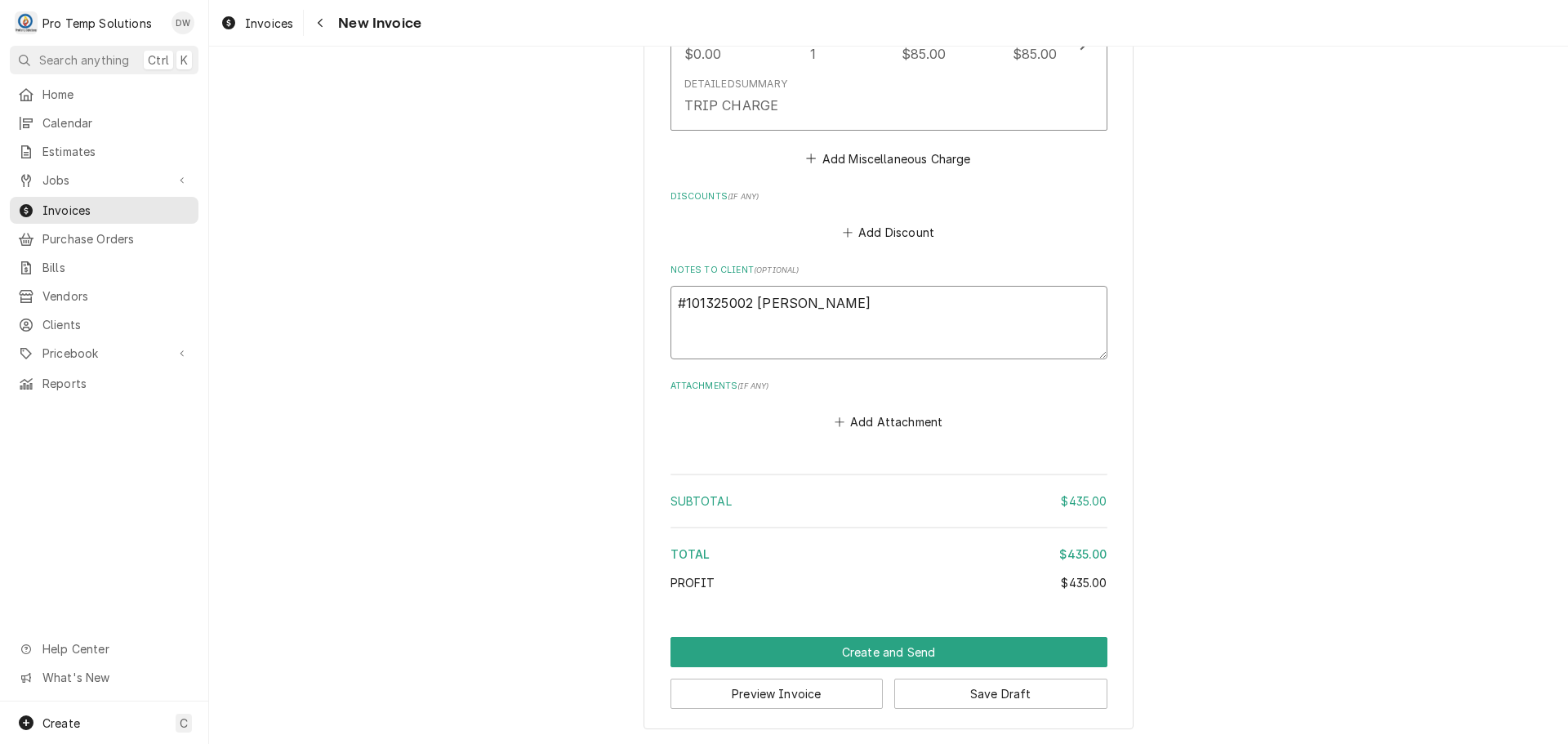
type textarea "#101325002 PIE PUSHERS"
type textarea "x"
type textarea "#101325002 PIE PUSHERS-"
type textarea "x"
type textarea "#101325002 PIE PUSHERS-"
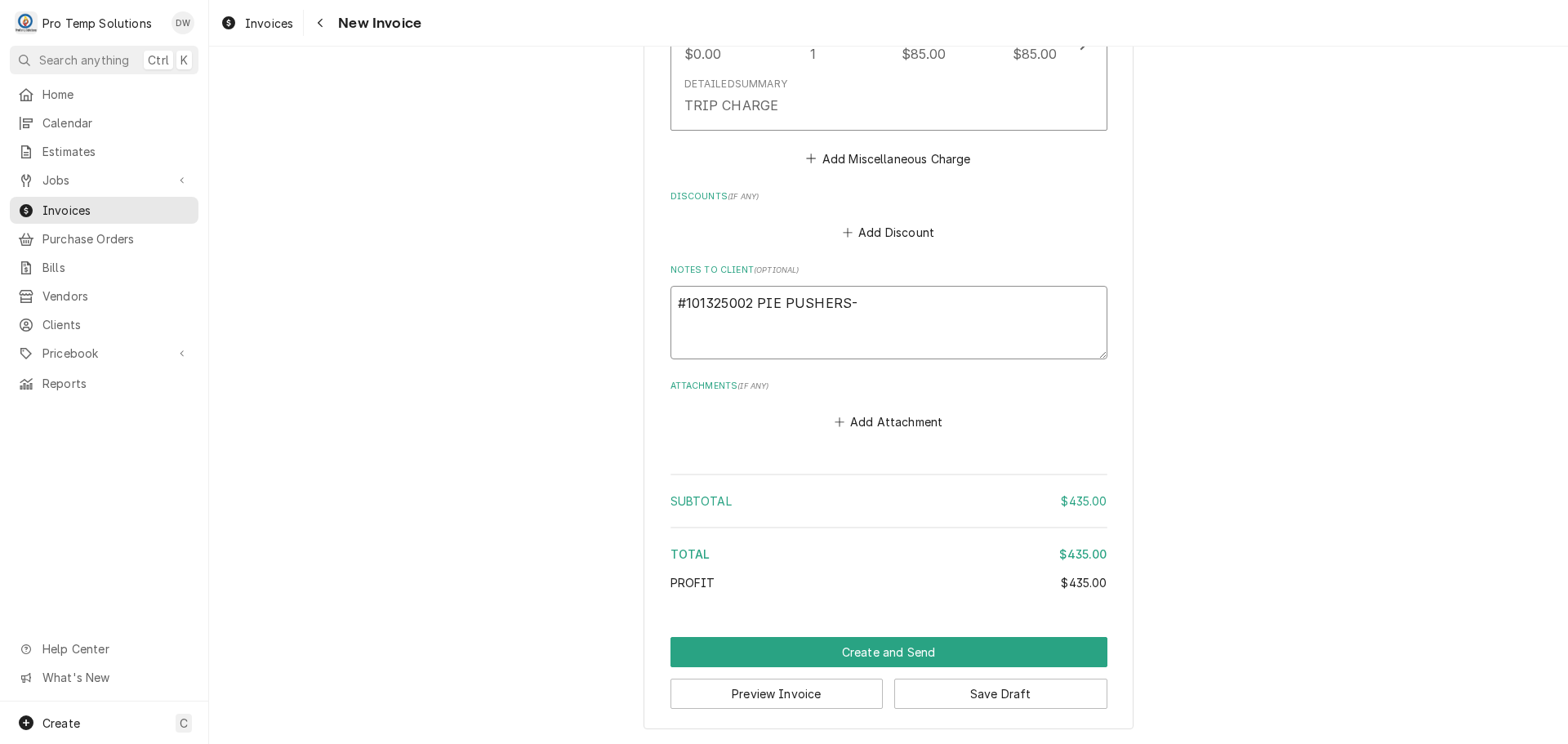
type textarea "x"
type textarea "#101325002 PIE PUSHERS- O"
type textarea "x"
type textarea "#101325002 PIE PUSHERS- OV"
type textarea "x"
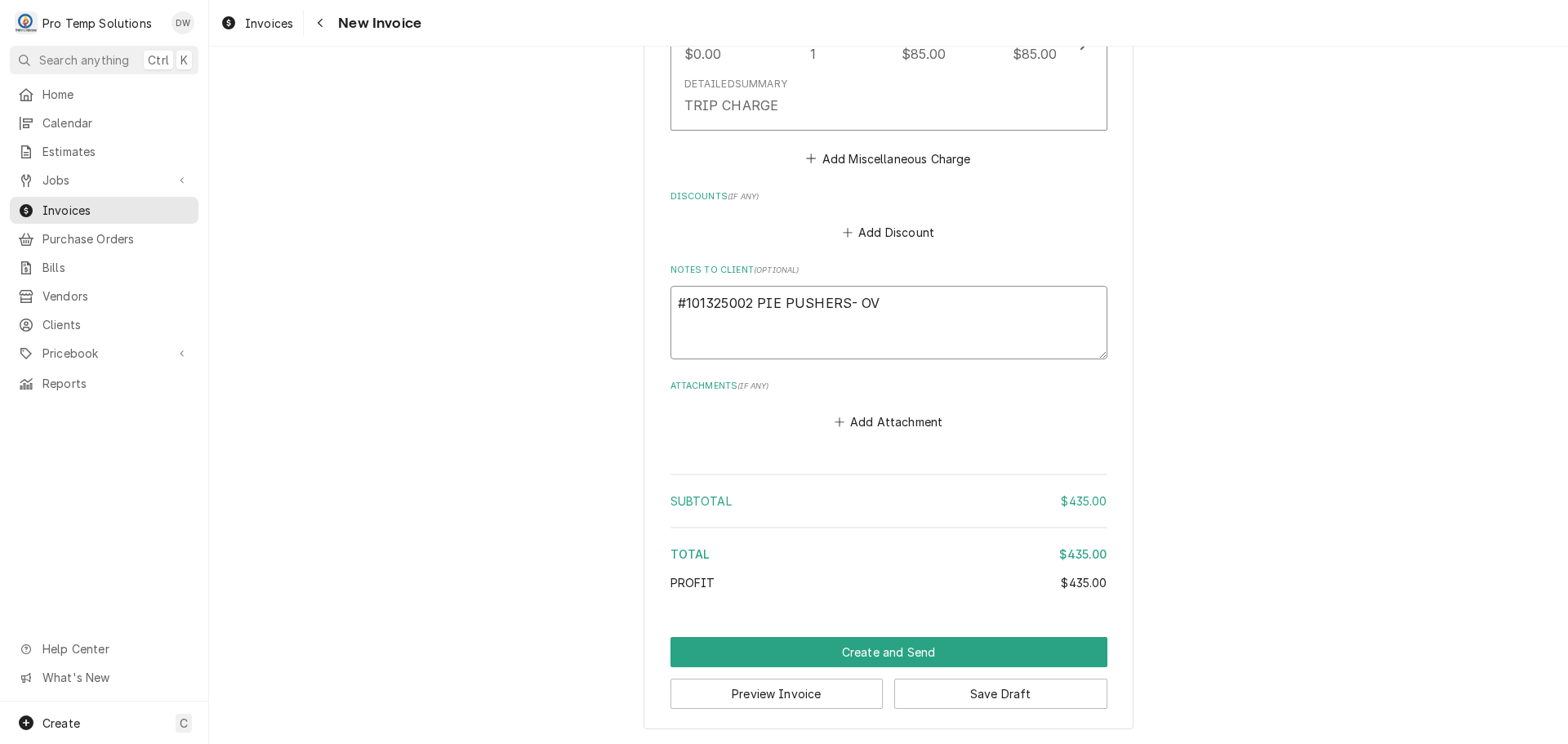
type textarea "#101325002 PIE PUSHERS- OVE"
type textarea "x"
type textarea "#101325002 PIE PUSHERS- OVEN"
type textarea "x"
type textarea "#101325002 PIE PUSHERS- OVENS"
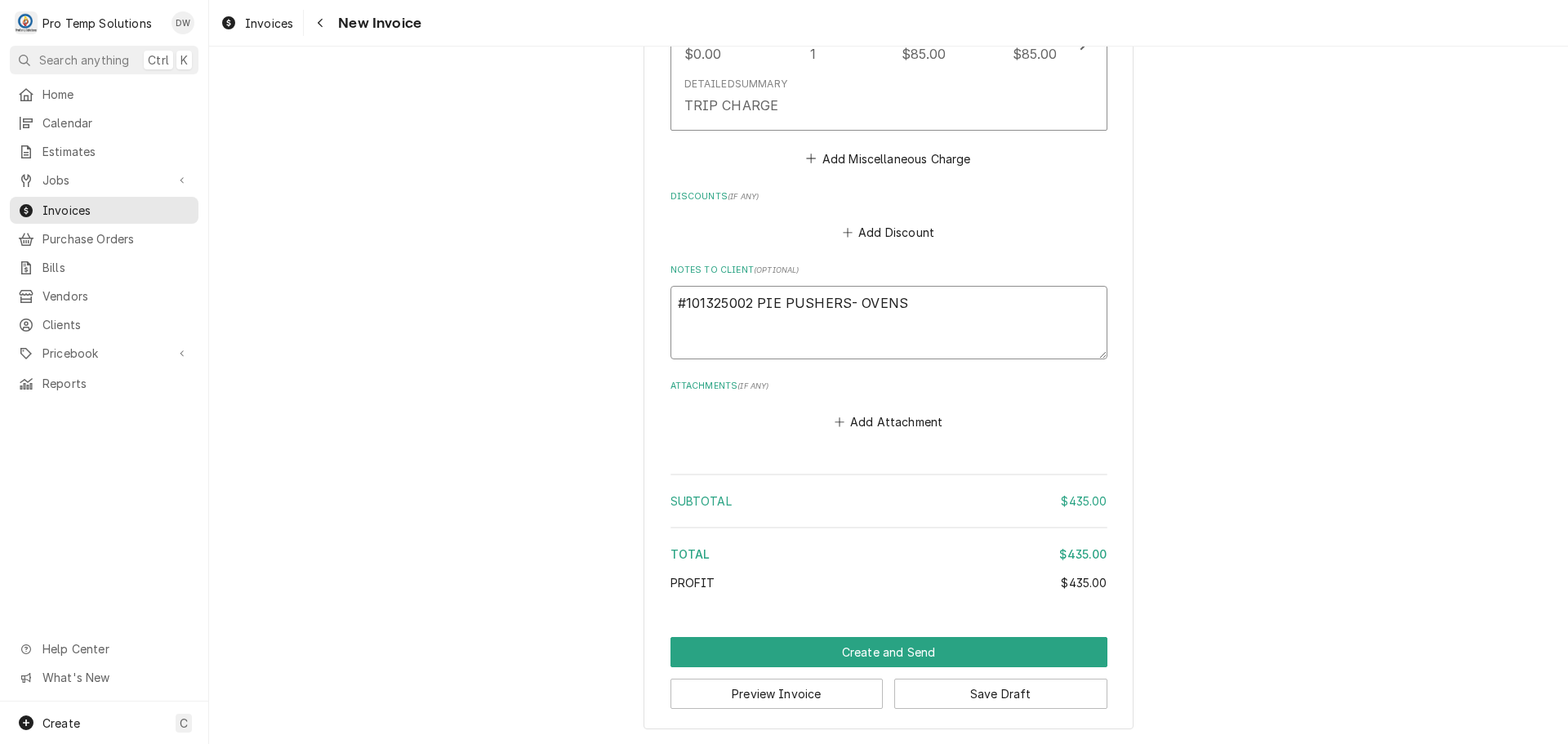
type textarea "x"
type textarea "#101325002 PIE PUSHERS- OVENS"
type textarea "x"
type textarea "#101325002 PIE PUSHERS- OVENS /"
type textarea "x"
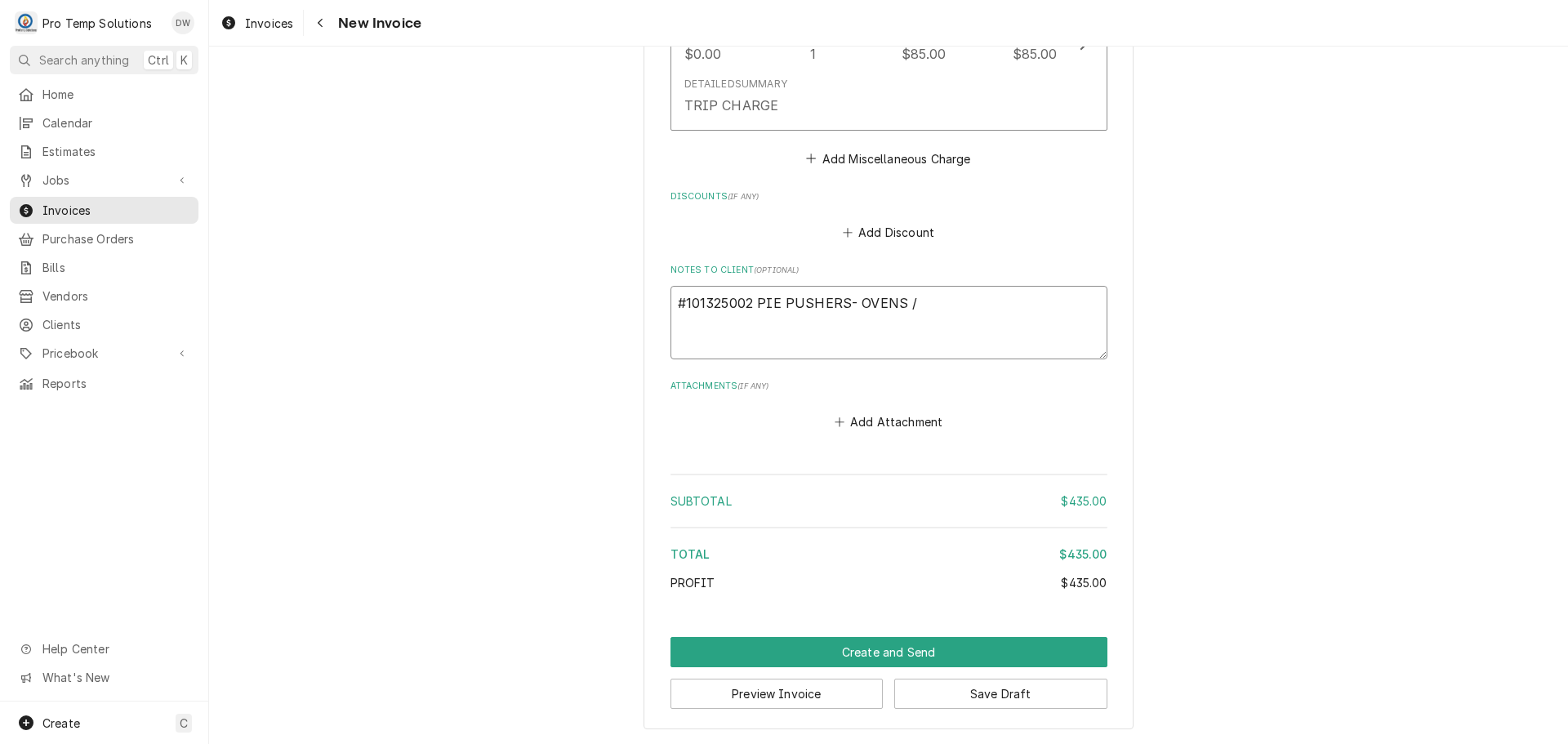
type textarea "#101325002 PIE PUSHERS- OVENS /"
type textarea "x"
type textarea "#101325002 PIE PUSHERS- OVENS / M"
type textarea "x"
type textarea "#101325002 PIE PUSHERS- OVENS / M/"
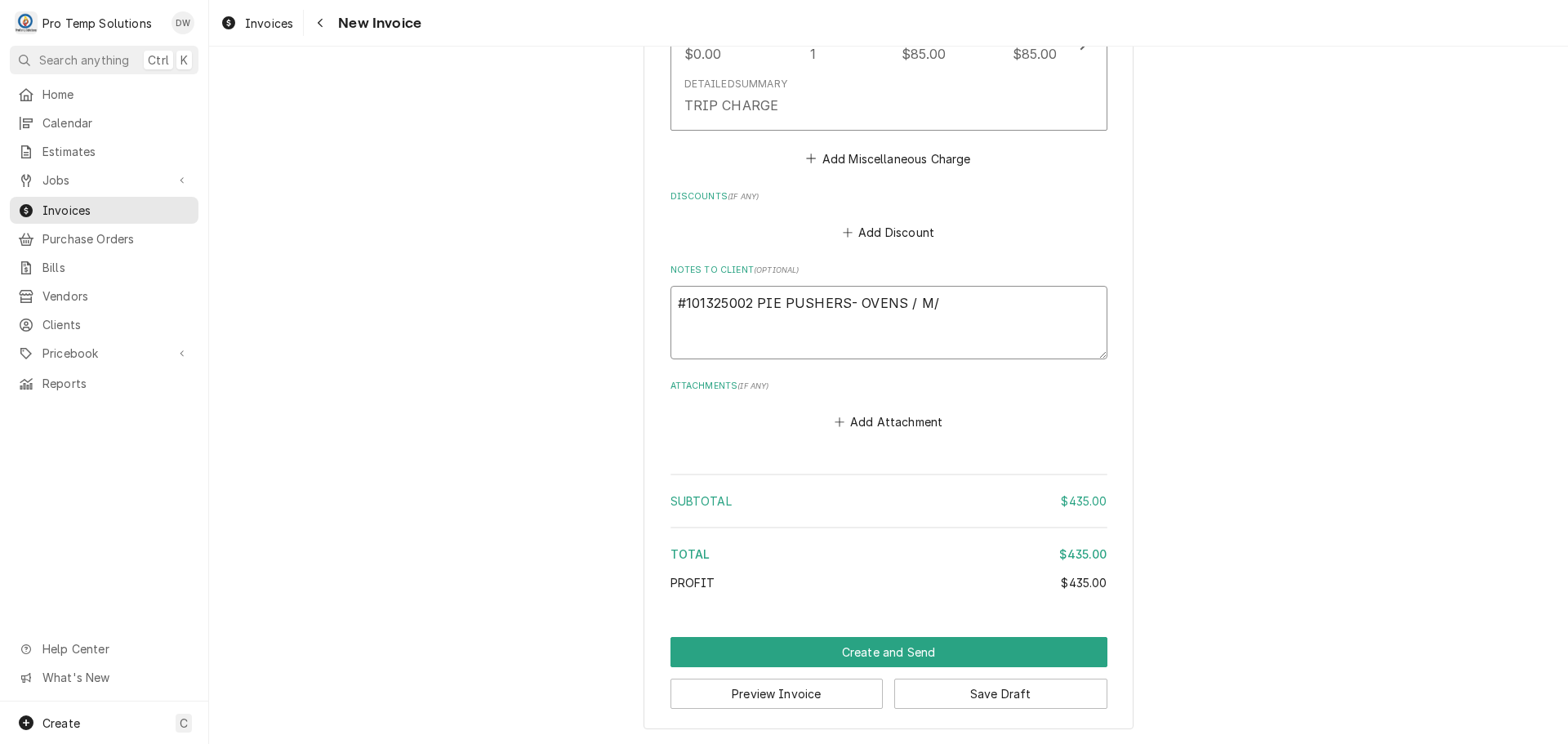
type textarea "x"
type textarea "#101325002 PIE PUSHERS- OVENS / M/U"
type textarea "x"
type textarea "#101325002 PIE PUSHERS- OVENS / M/UP"
type textarea "x"
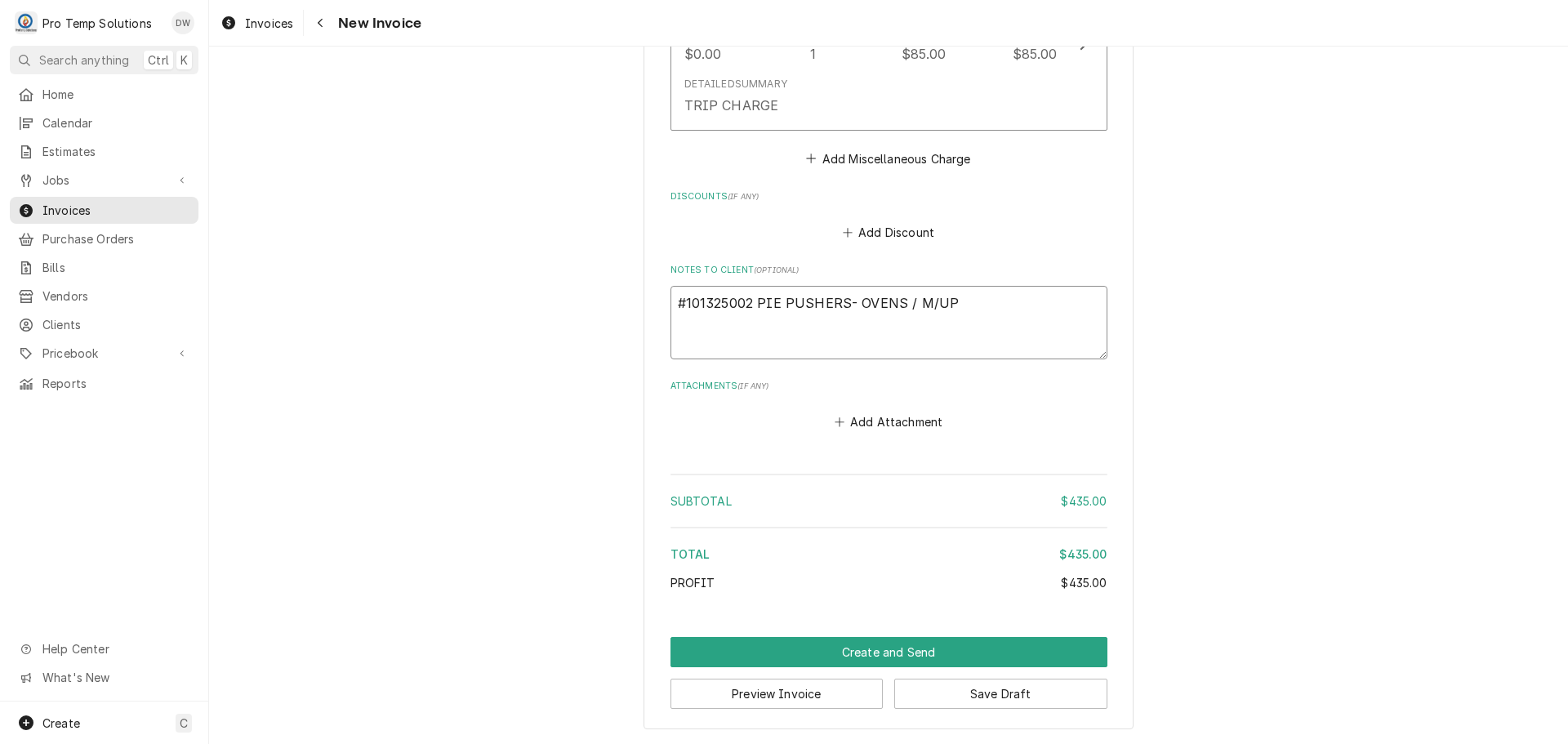
type textarea "#101325002 PIE PUSHERS- OVENS / M/UP"
type textarea "x"
type textarea "#101325002 PIE PUSHERS- OVENS / M/UP A"
type textarea "x"
type textarea "#101325002 PIE PUSHERS- OVENS / M/UP AI"
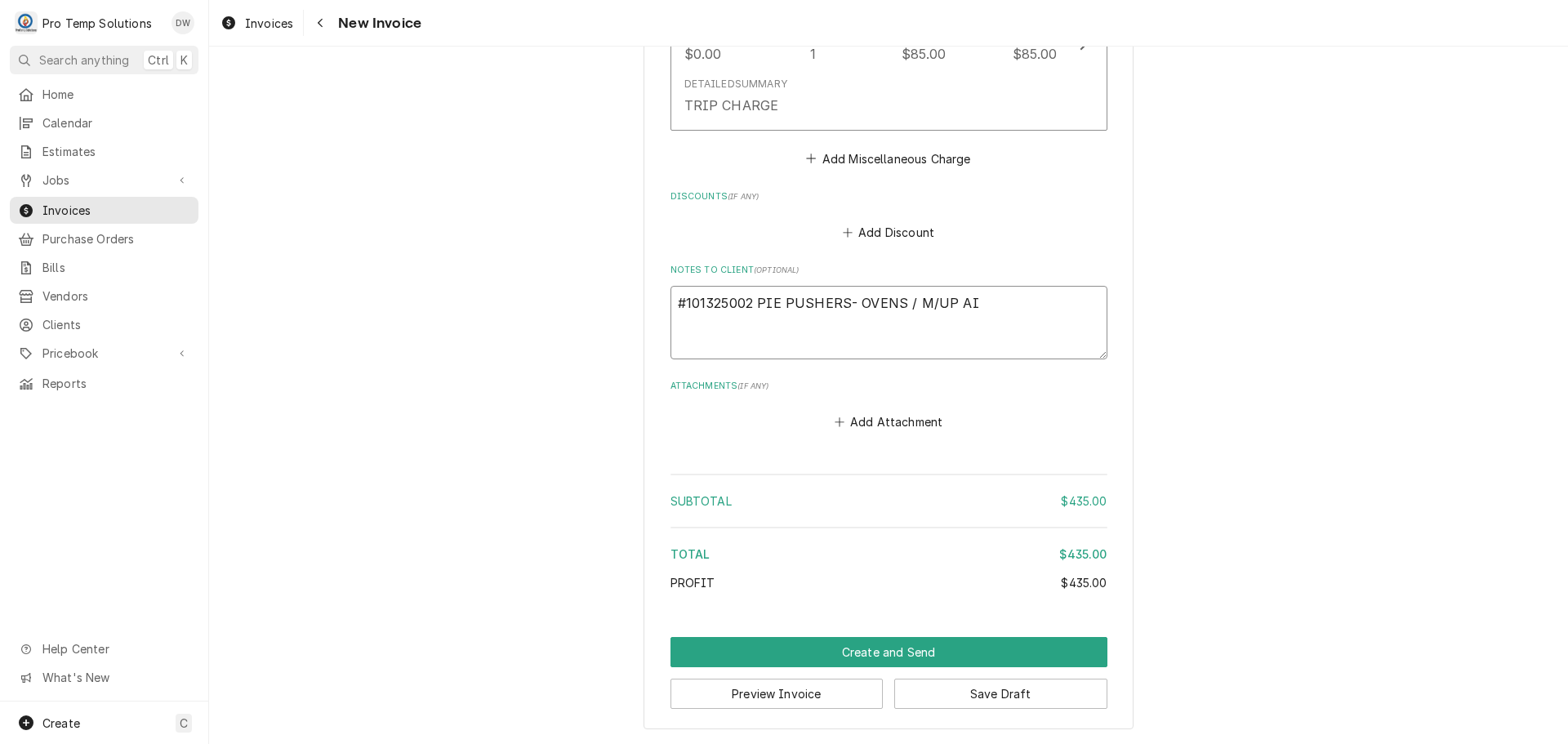
type textarea "x"
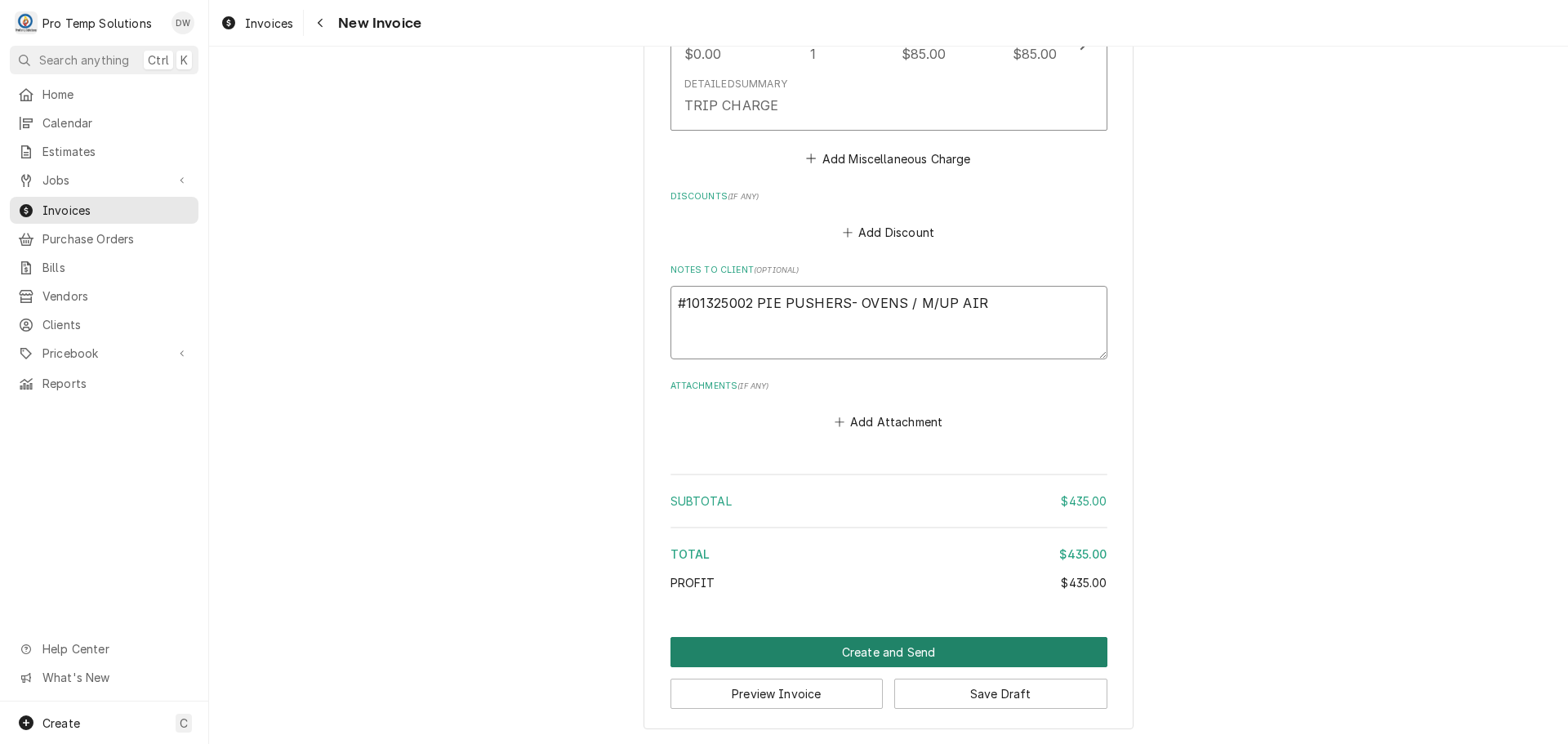
type textarea "#101325002 PIE PUSHERS- OVENS / M/UP AIR"
click at [876, 654] on button "Create and Send" at bounding box center [889, 652] width 437 height 30
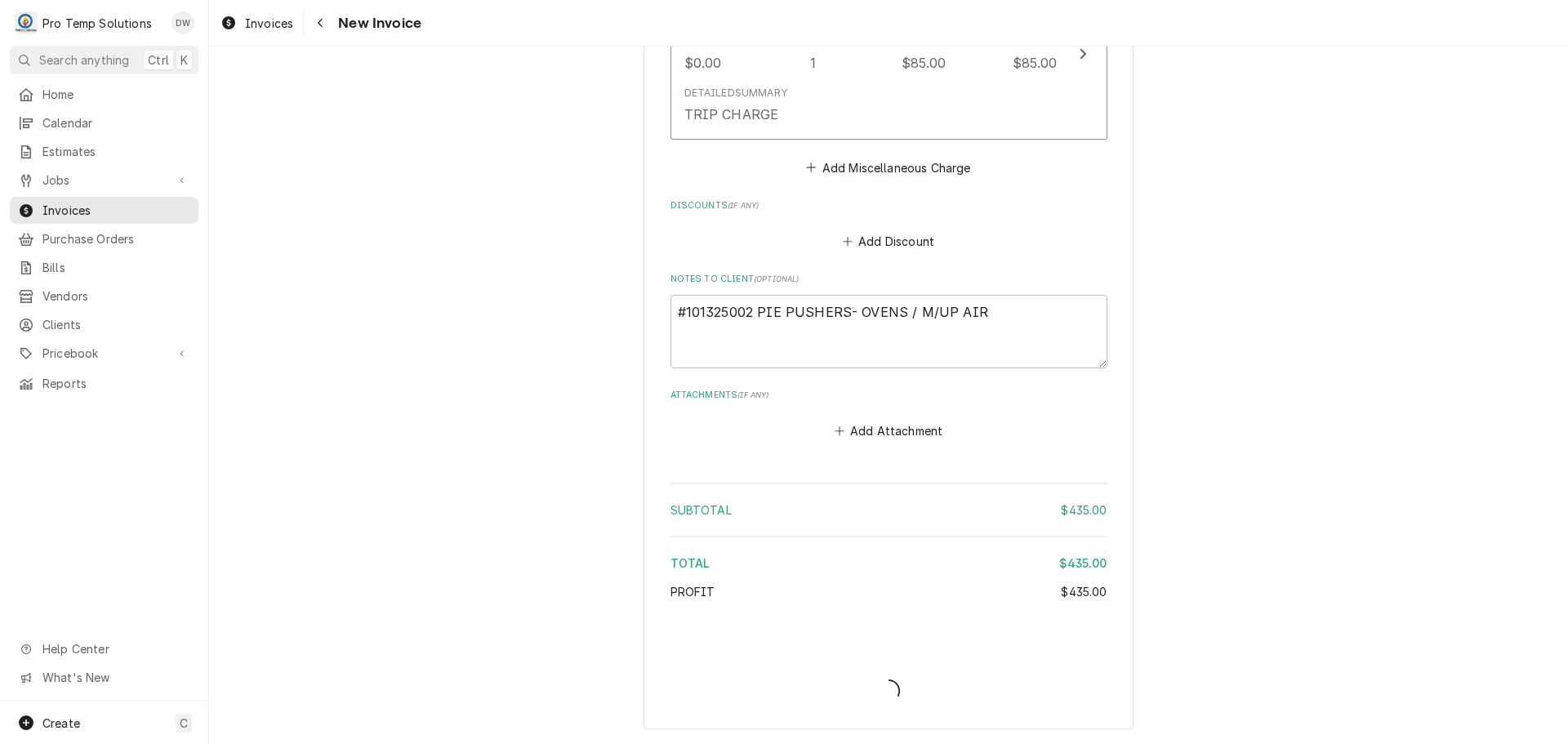
type textarea "x"
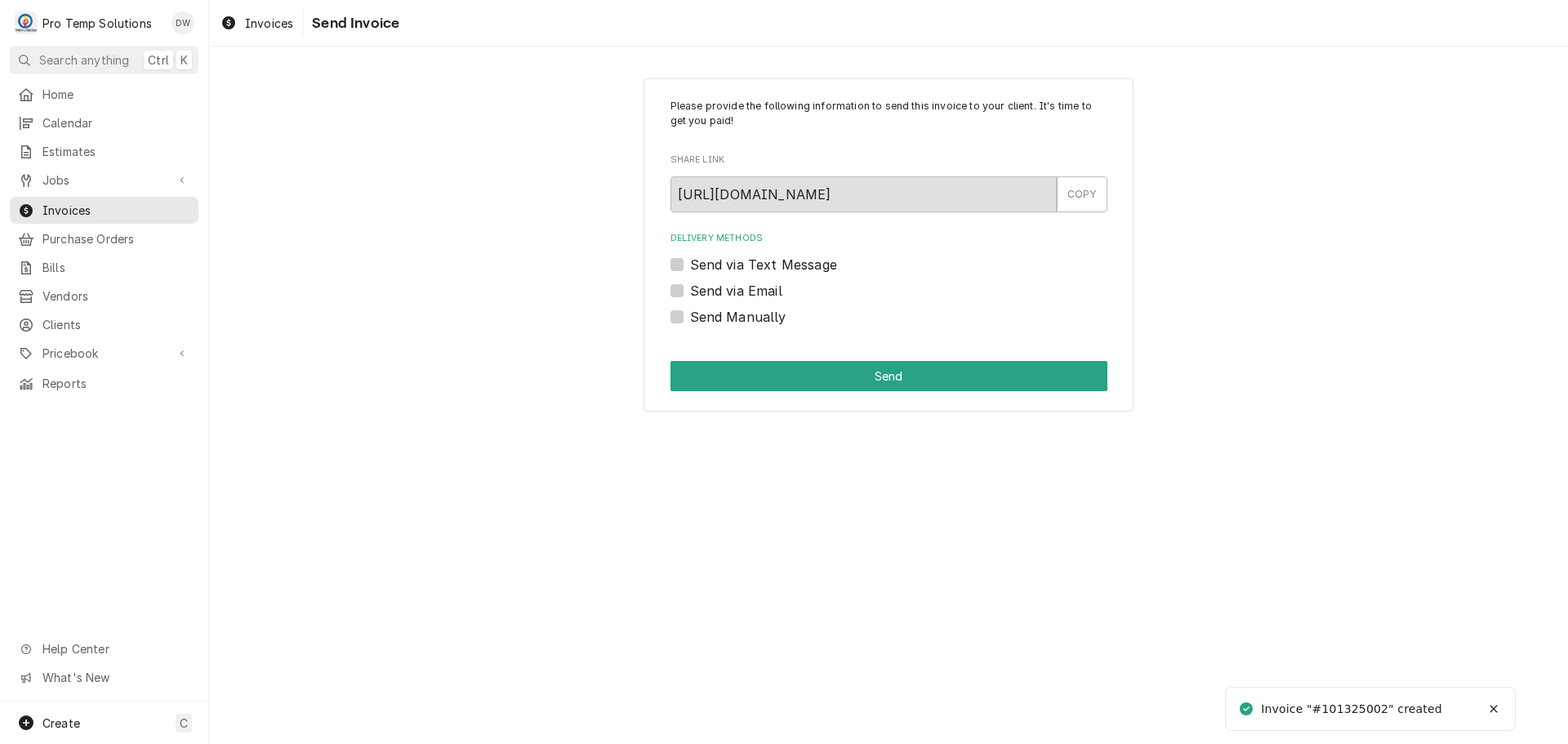
click at [690, 287] on label "Send via Email" at bounding box center [736, 291] width 92 height 20
click at [690, 287] on input "Send via Email" at bounding box center [908, 299] width 437 height 36
checkbox input "true"
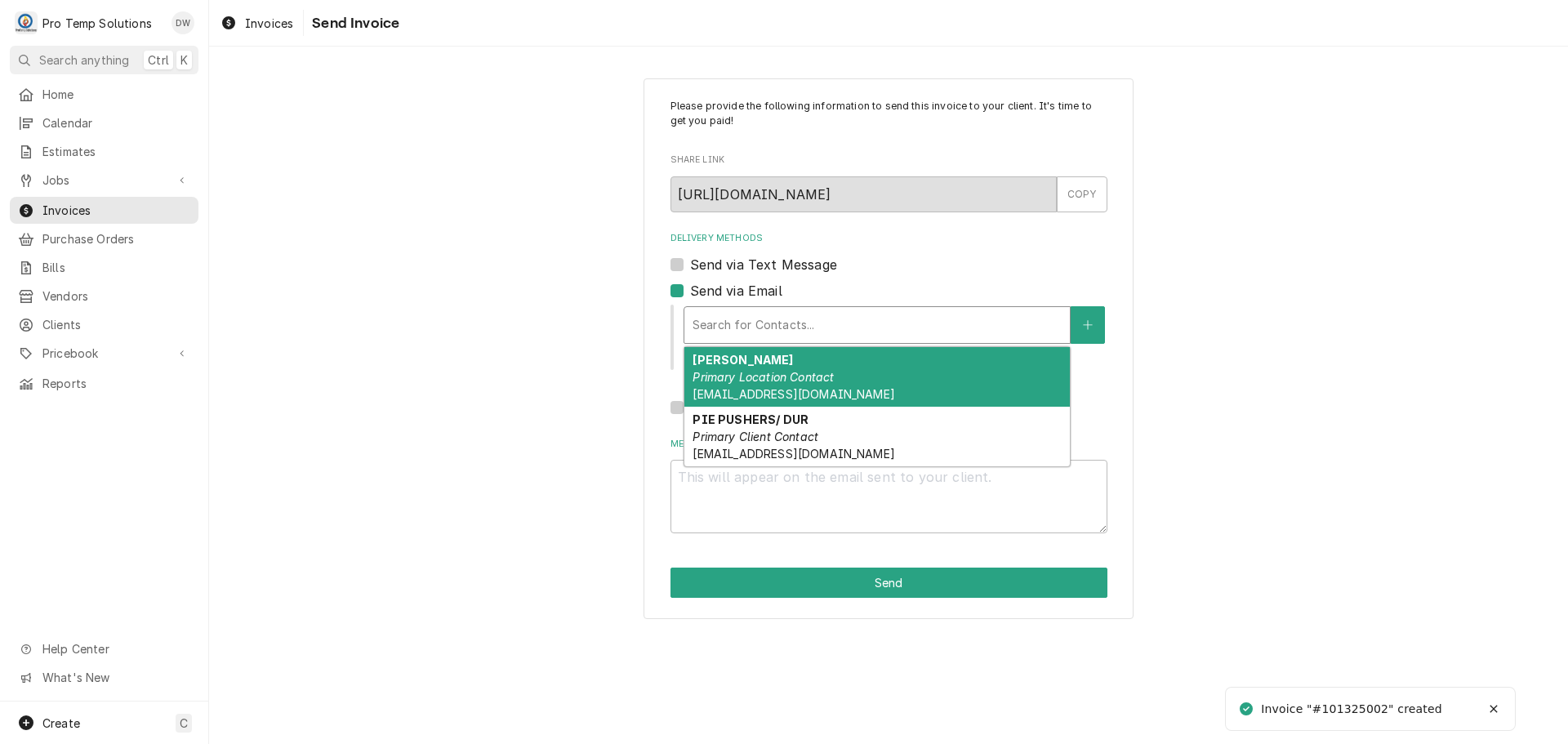
click at [789, 319] on div "Delivery Methods" at bounding box center [876, 325] width 369 height 30
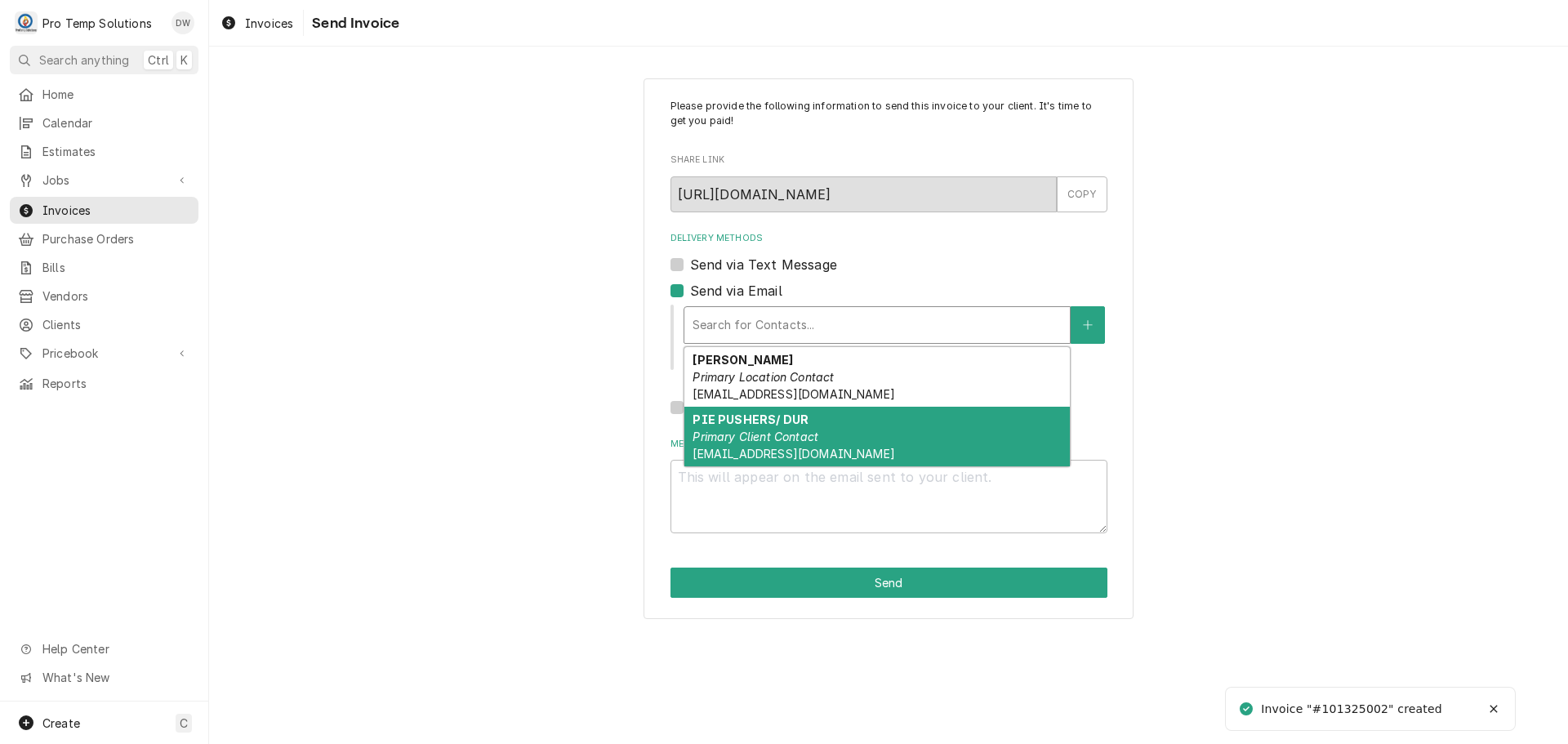
click at [750, 425] on strong "PIE PUSHERS/ DUR" at bounding box center [750, 419] width 116 height 14
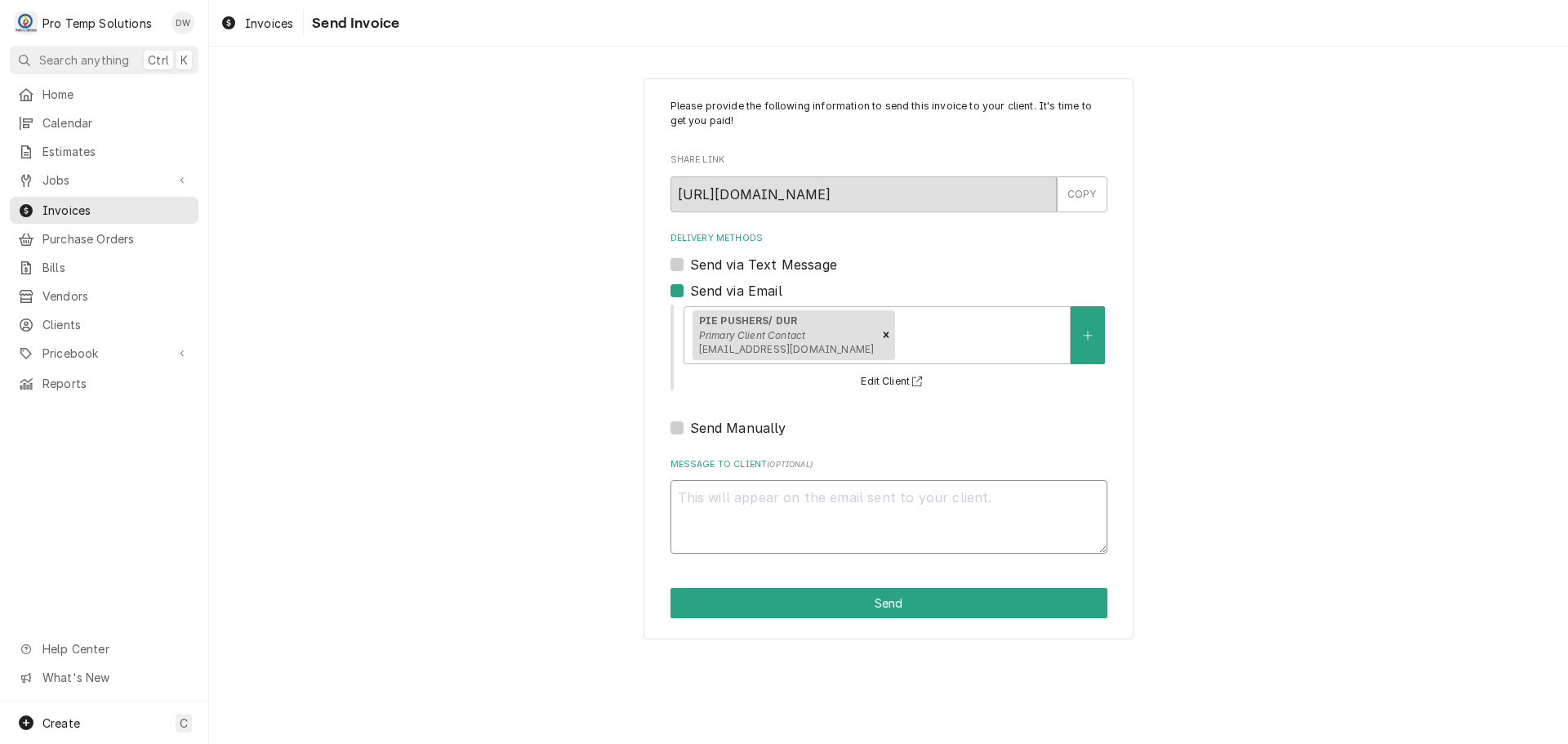
click at [709, 501] on textarea "Message to Client ( optional )" at bounding box center [889, 517] width 437 height 73
type textarea "x"
type textarea "#"
type textarea "x"
type textarea "#1"
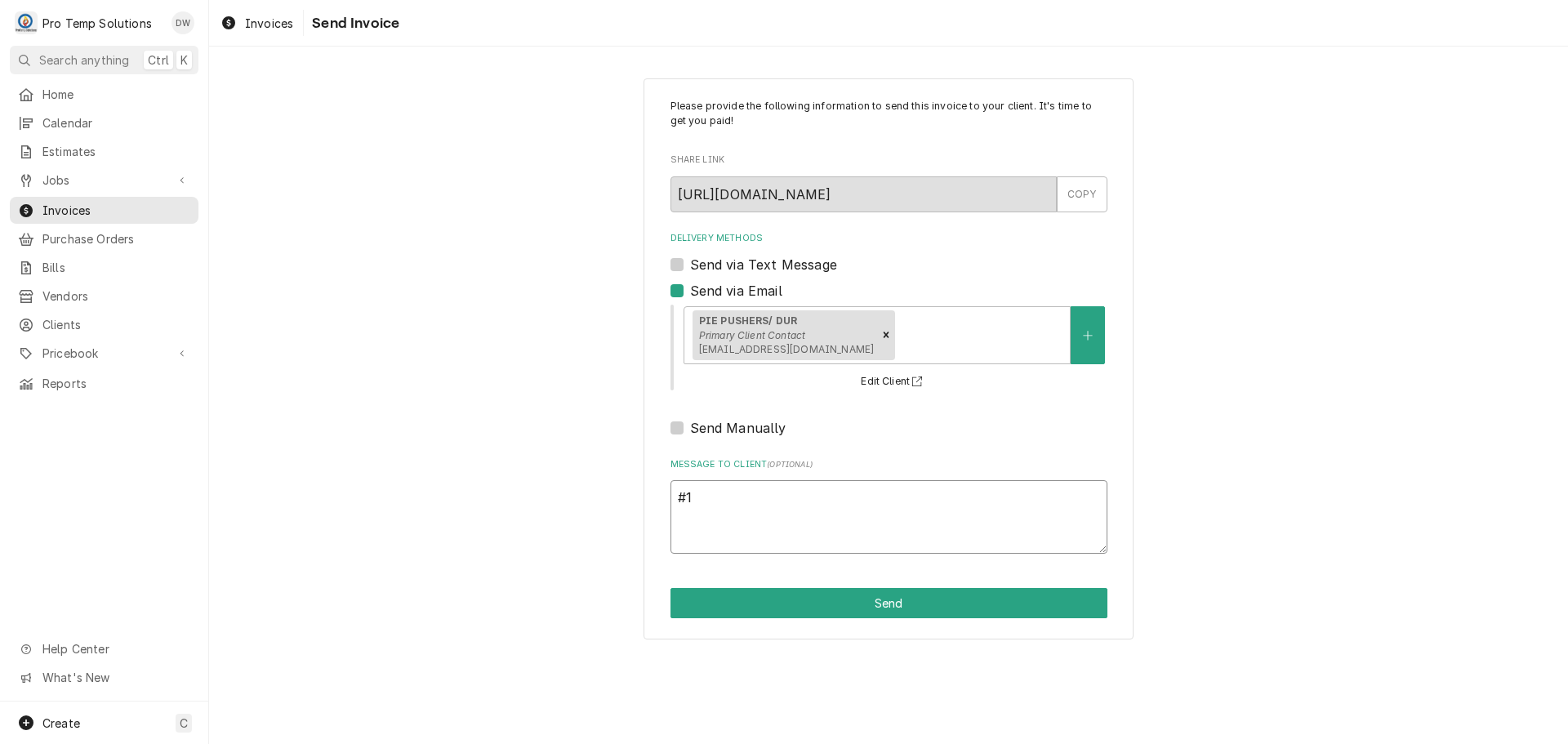
type textarea "x"
type textarea "#10"
type textarea "x"
type textarea "#101"
type textarea "x"
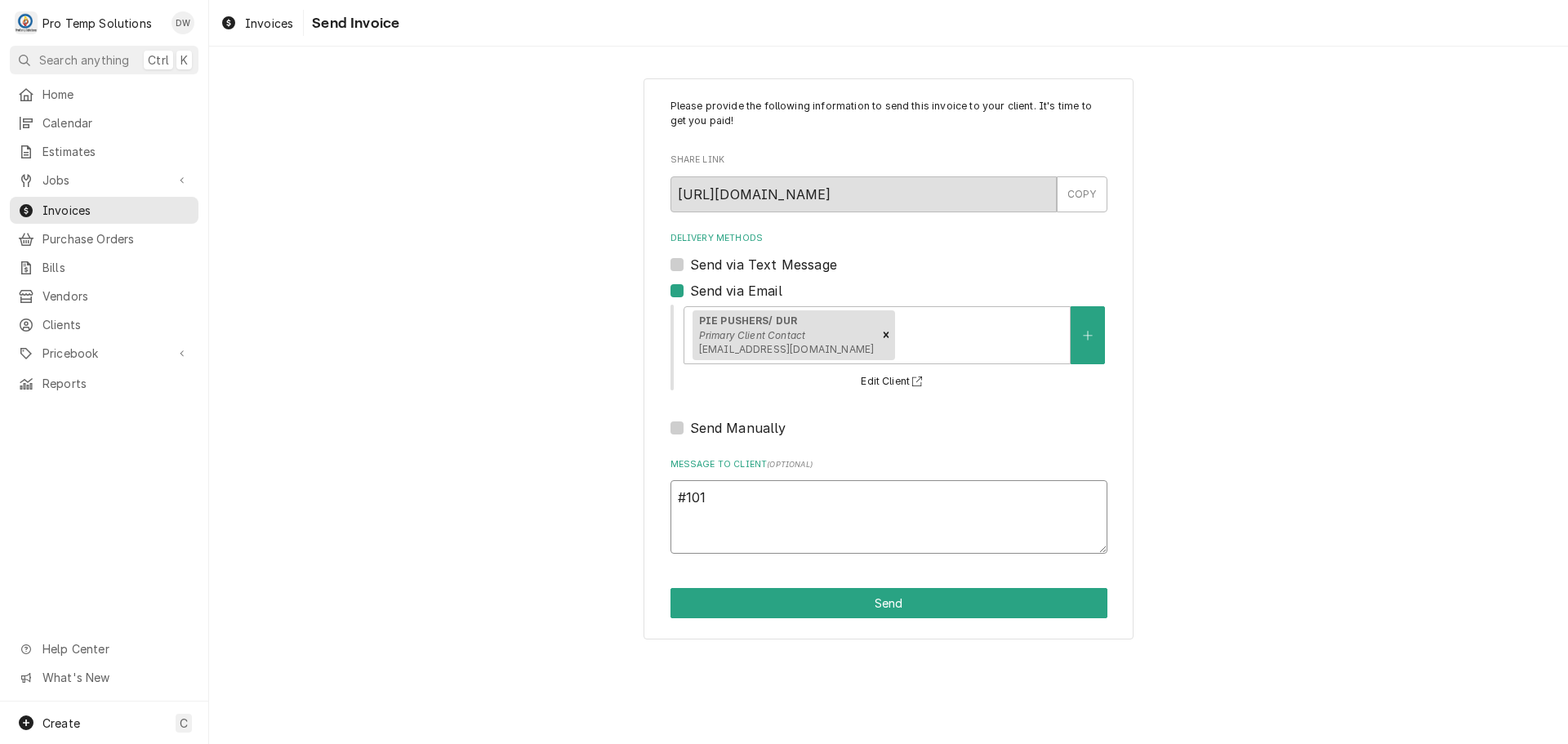
type textarea "#1013"
type textarea "x"
type textarea "#10132"
type textarea "x"
type textarea "#101325"
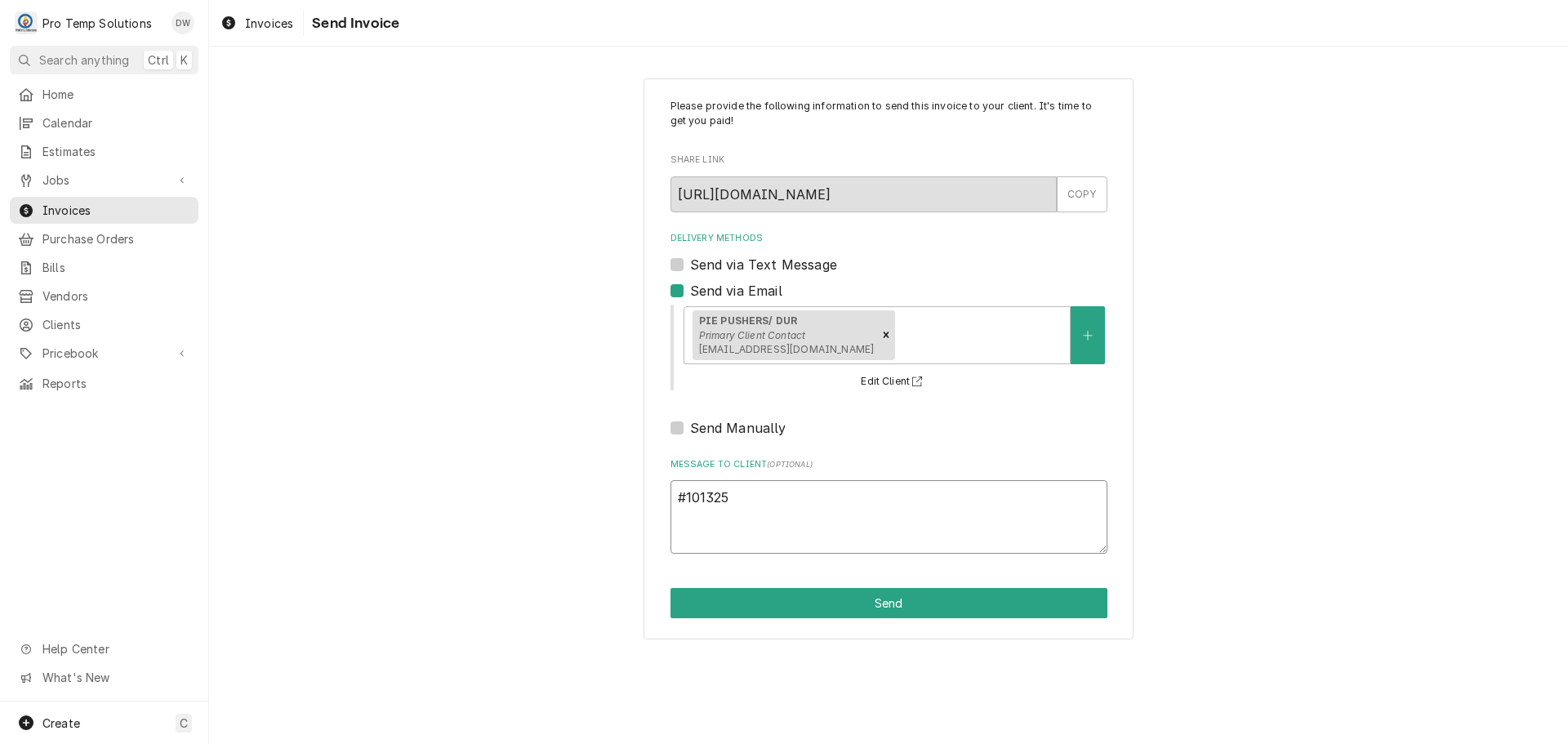
type textarea "x"
type textarea "#1013250"
type textarea "x"
type textarea "#10132500"
type textarea "x"
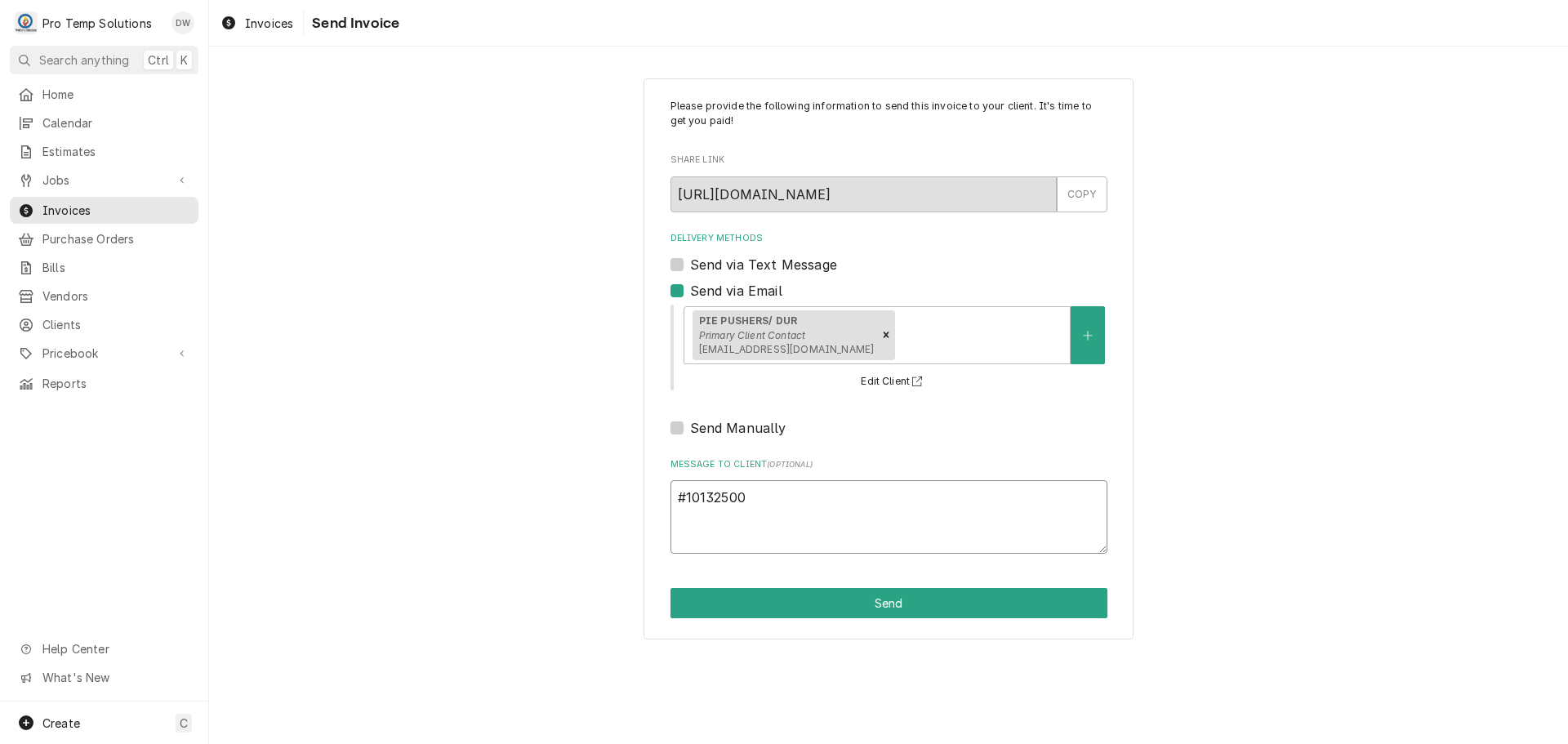
type textarea "#101325002"
type textarea "x"
type textarea "#101325002"
type textarea "x"
type textarea "#101325002 P"
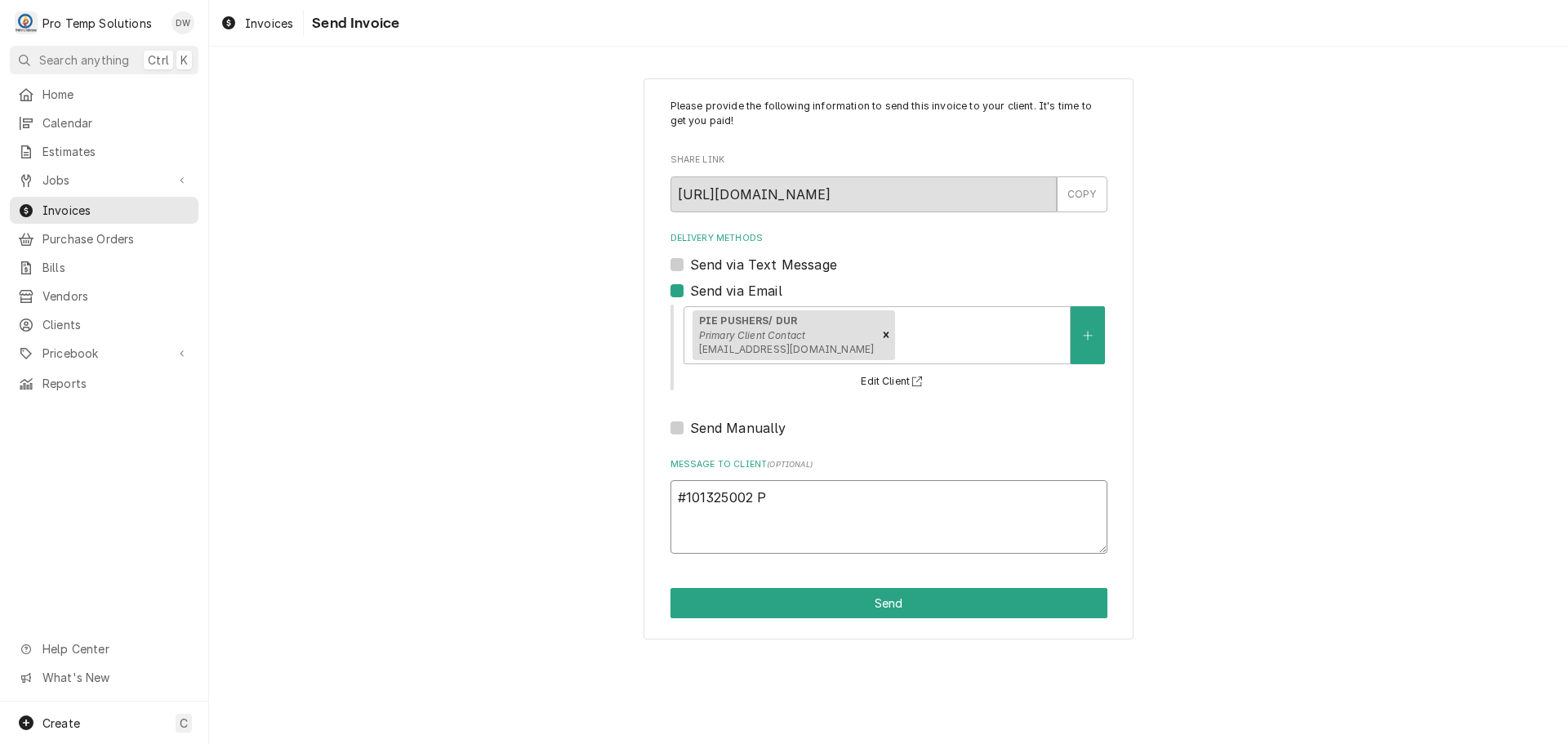
type textarea "x"
type textarea "#101325002 PI"
type textarea "x"
type textarea "#101325002 PIE"
type textarea "x"
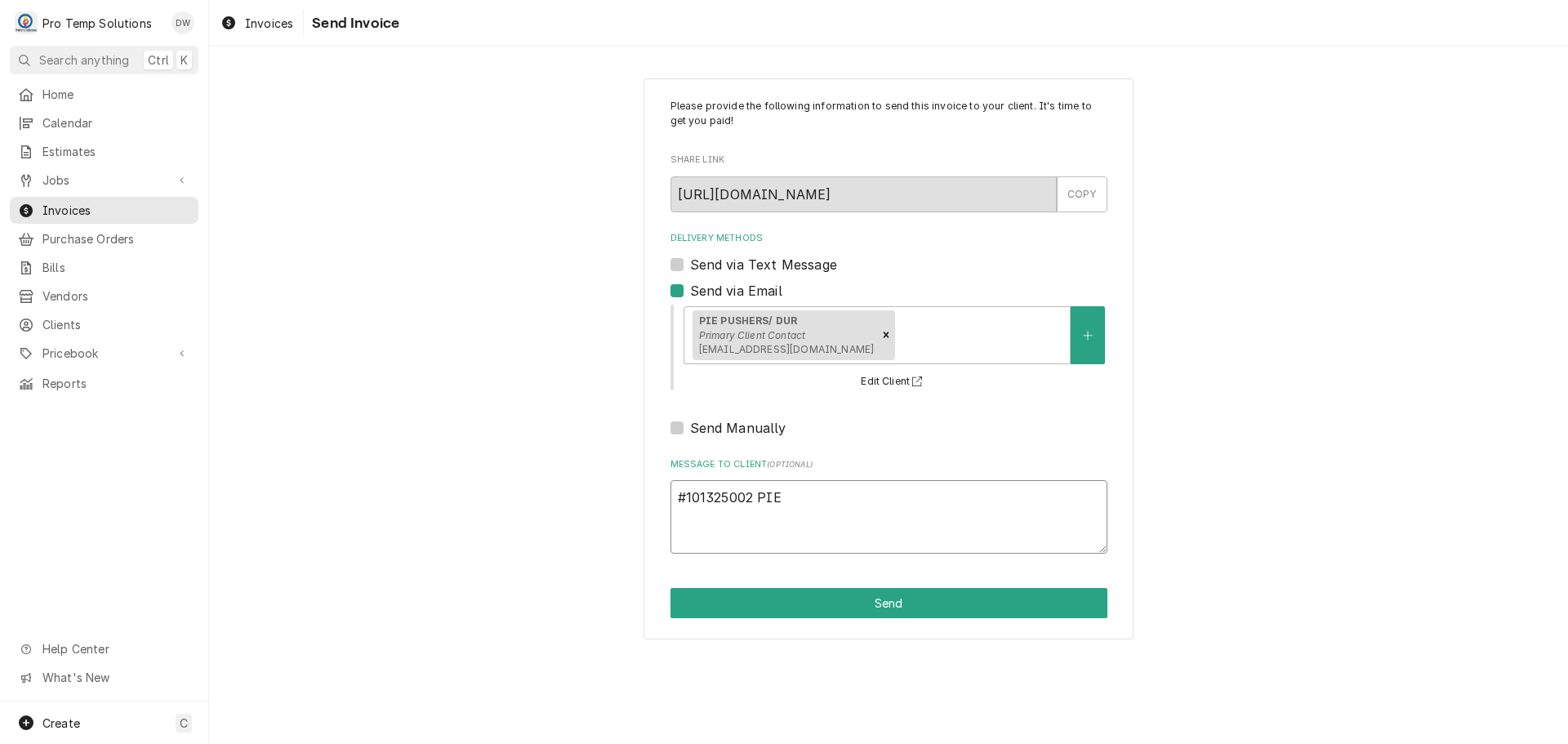
type textarea "#101325002 PIE"
type textarea "x"
type textarea "#101325002 PIE P"
type textarea "x"
type textarea "#101325002 PIE PU"
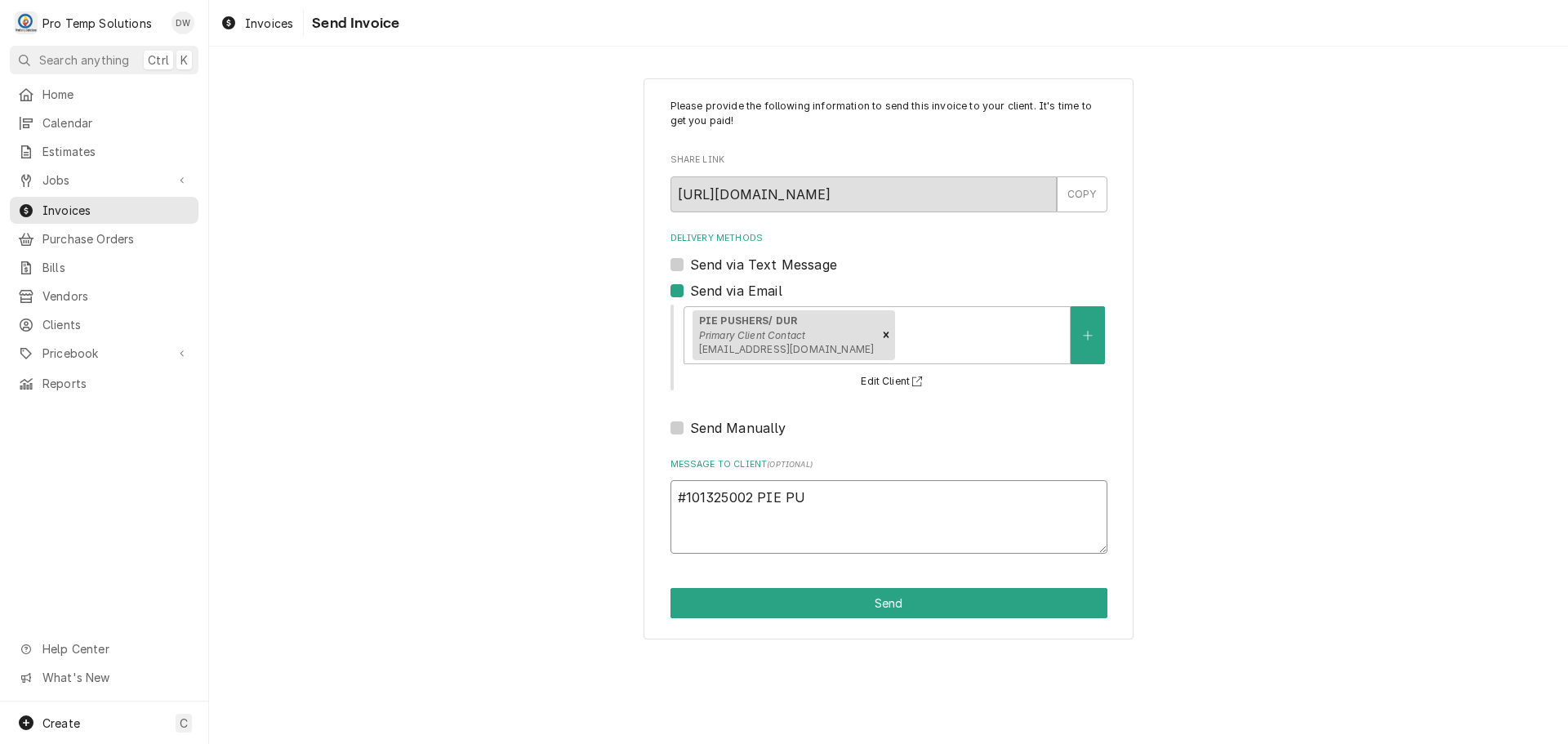
type textarea "x"
type textarea "#101325002 PIE PUS"
type textarea "x"
type textarea "#101325002 PIE PUSH"
type textarea "x"
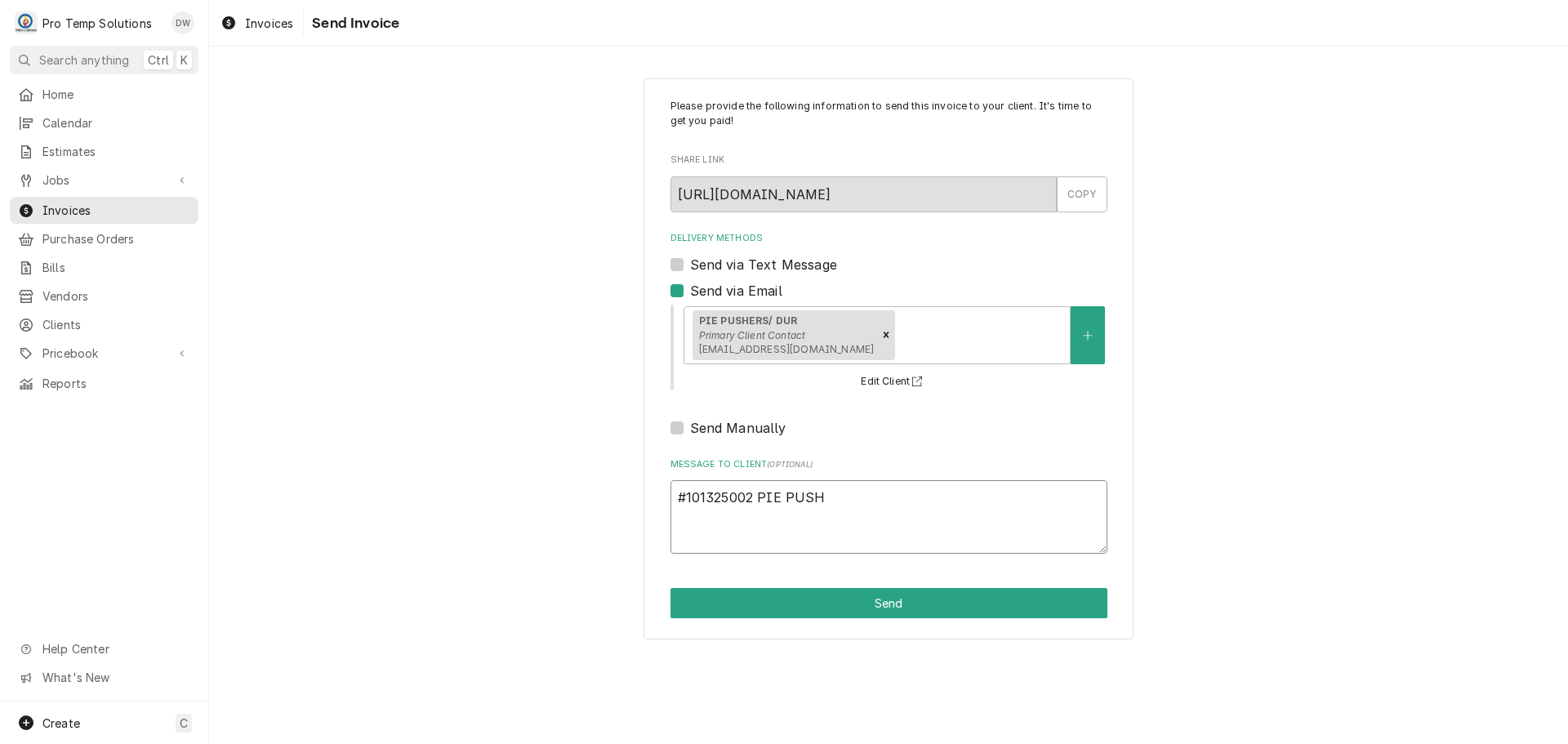
type textarea "#101325002 PIE PUSHE"
type textarea "x"
type textarea "#101325002 PIE PUSHER"
type textarea "x"
type textarea "#101325002 PIE PUSHERS"
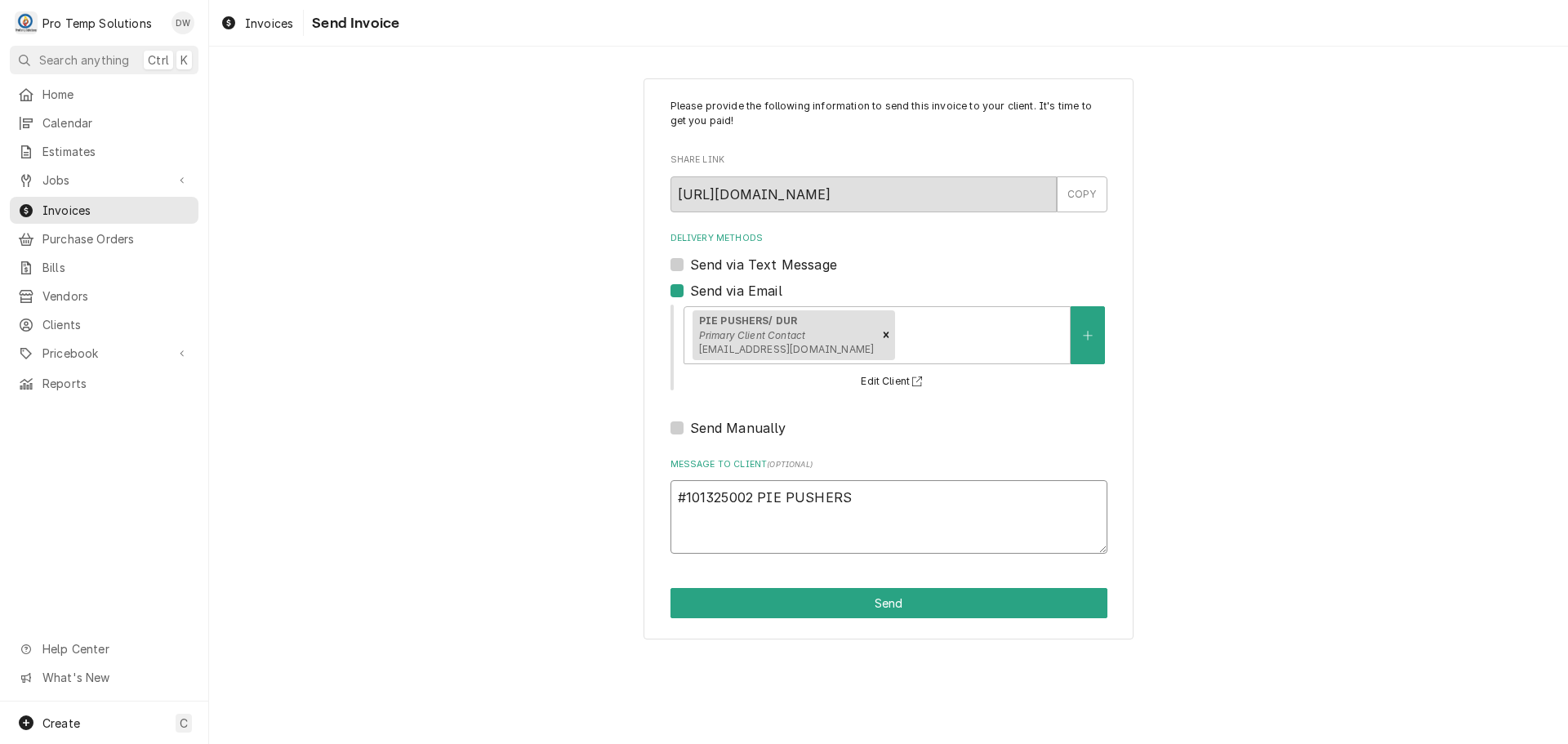
type textarea "x"
type textarea "#101325002 PIE PUSHERS-"
type textarea "x"
type textarea "#101325002 PIE PUSHERS-"
type textarea "x"
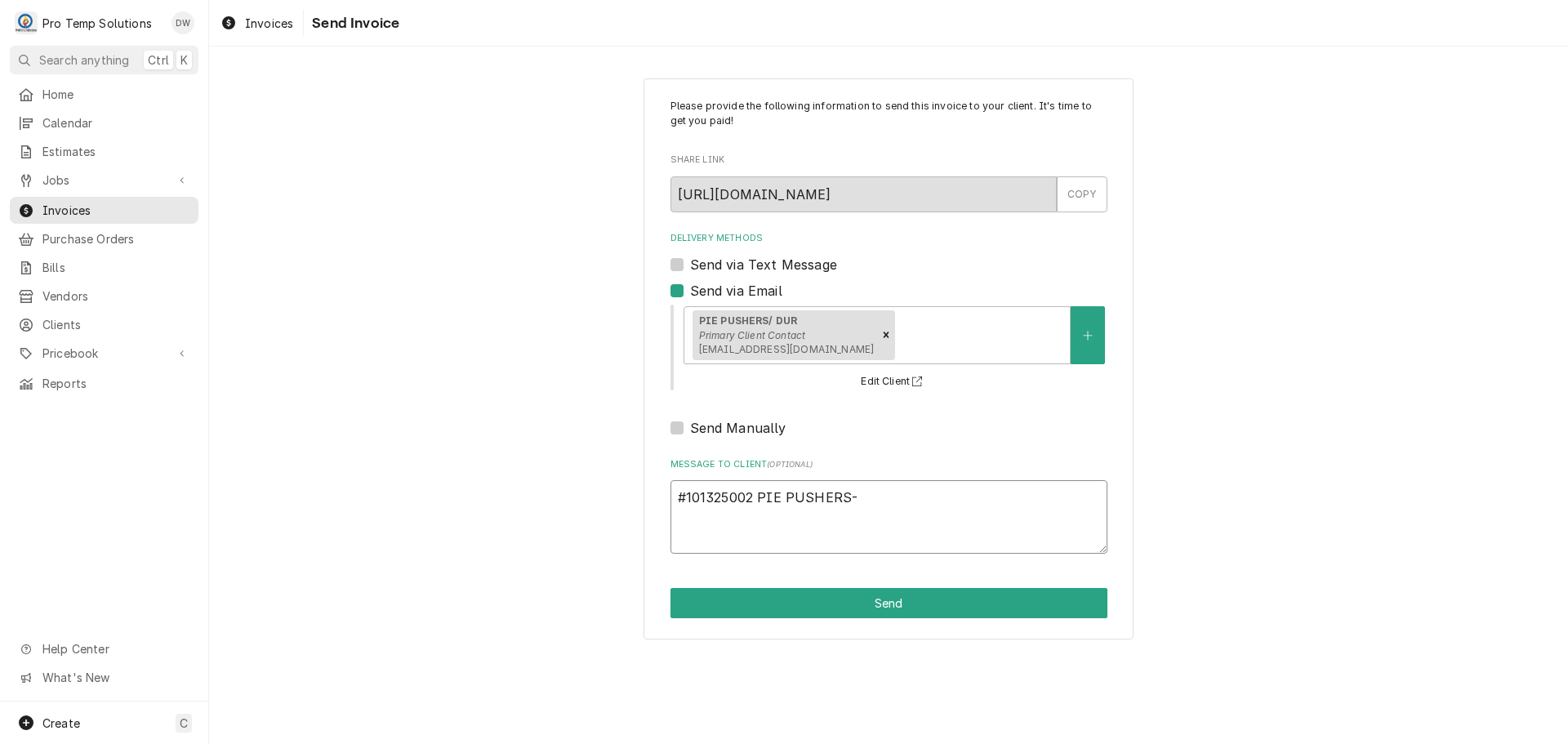
type textarea "#101325002 PIE PUSHERS- O"
type textarea "x"
type textarea "#101325002 PIE PUSHERS- OV"
type textarea "x"
type textarea "#101325002 PIE PUSHERS- OVE"
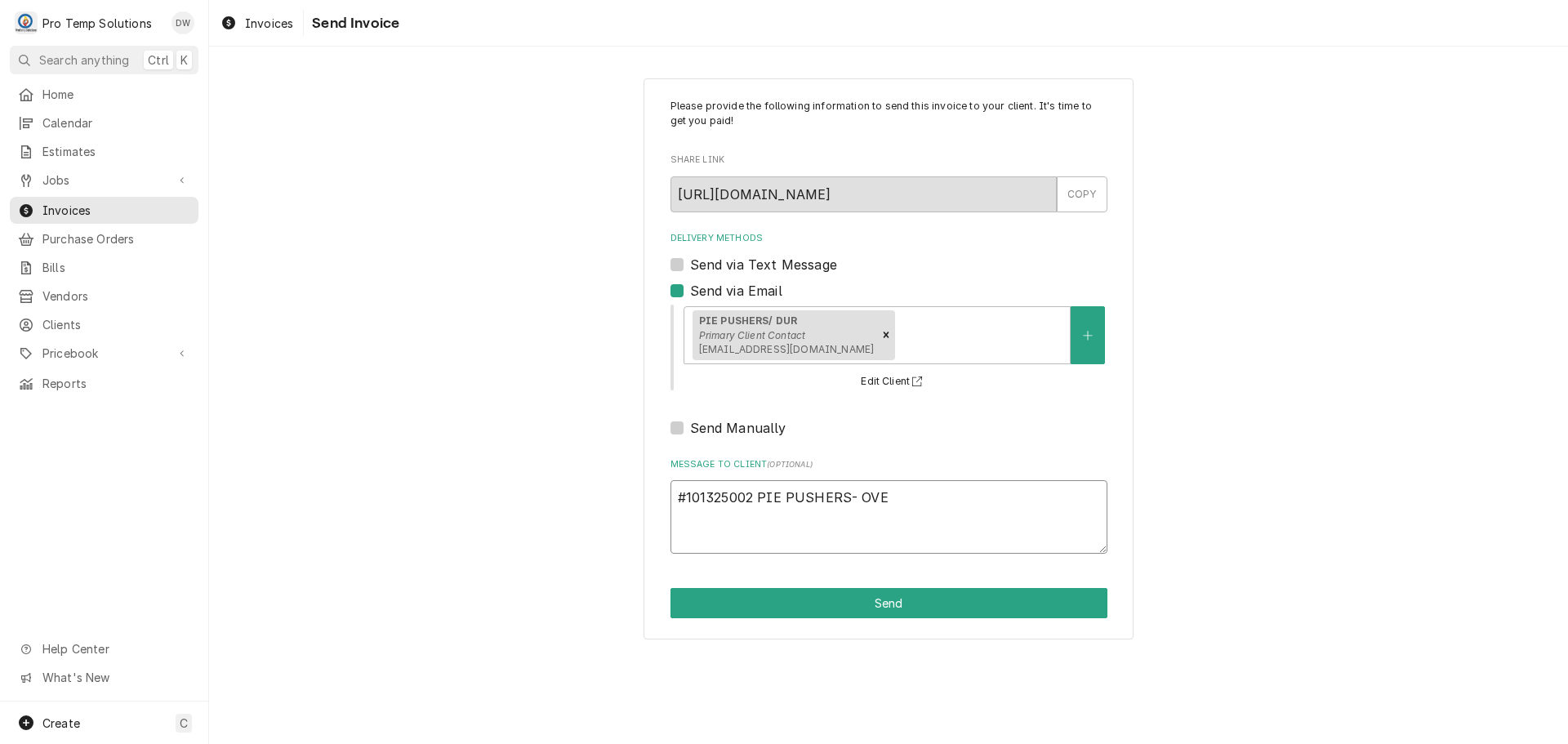
type textarea "x"
type textarea "#101325002 PIE PUSHERS- OVEN"
type textarea "x"
type textarea "#101325002 PIE PUSHERS- OVEN"
type textarea "x"
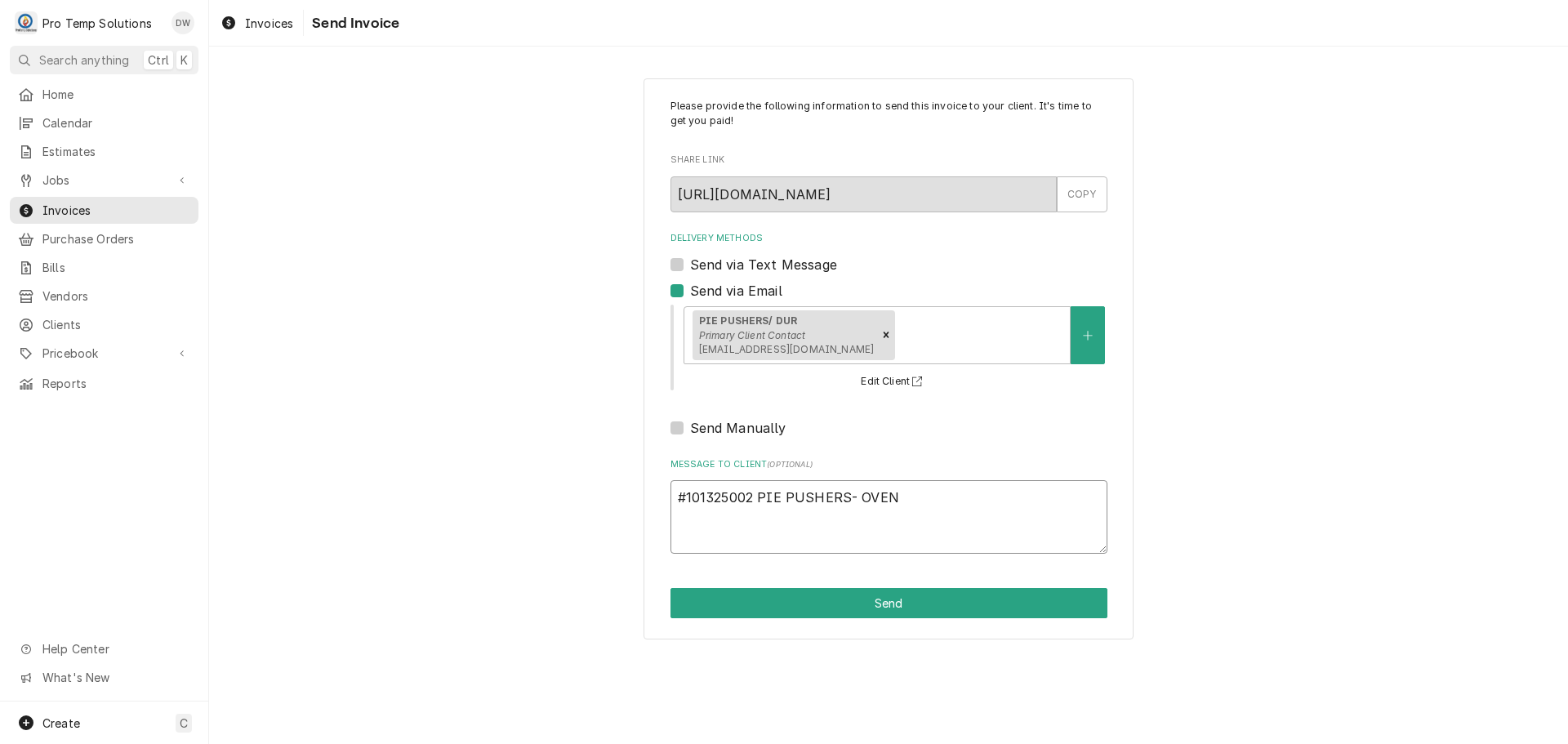
type textarea "#101325002 PIE PUSHERS- OVEN /"
type textarea "x"
type textarea "#101325002 PIE PUSHERS- OVEN /"
type textarea "x"
type textarea "#101325002 PIE PUSHERS- OVEN / M"
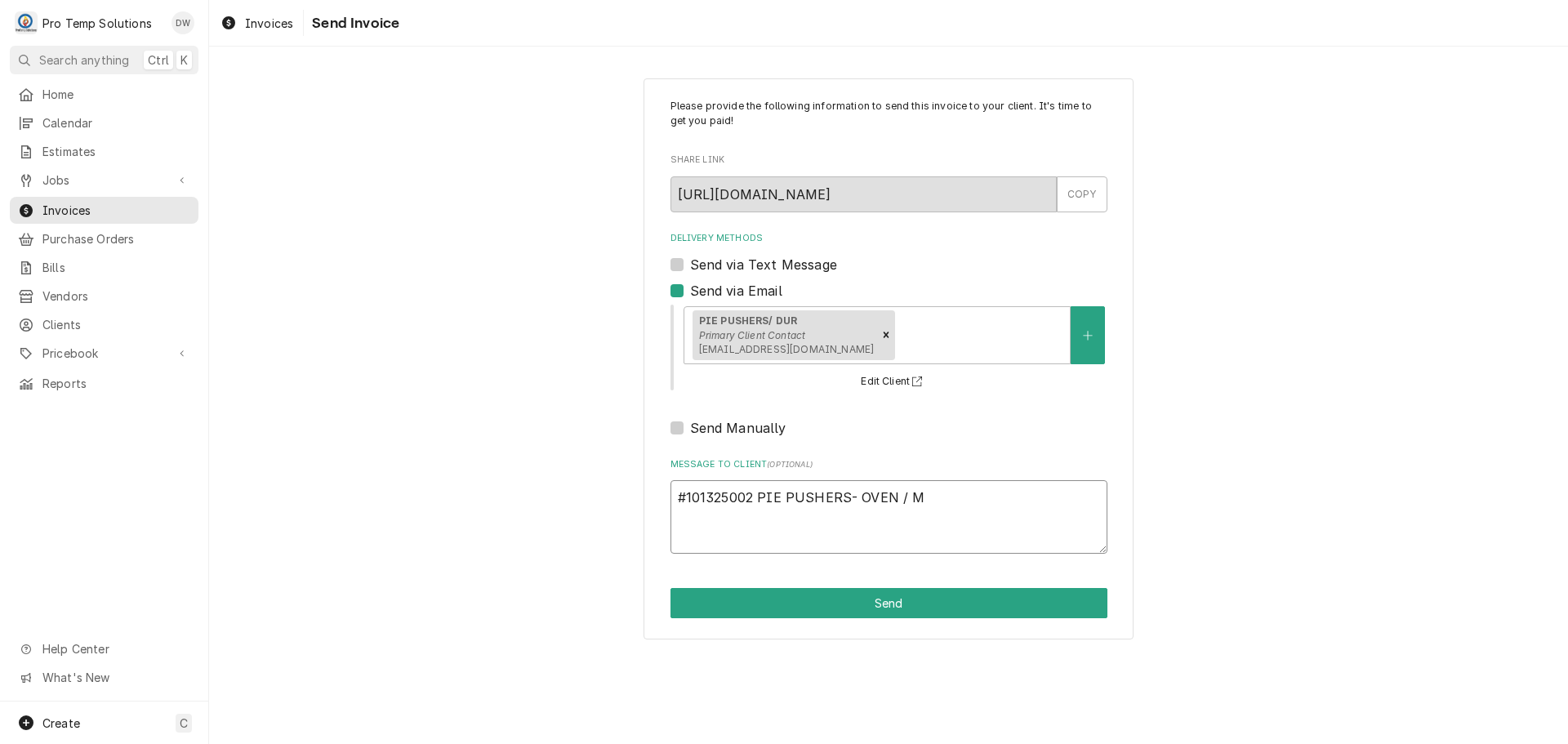
type textarea "x"
type textarea "#101325002 PIE PUSHERS- OVEN / M/"
type textarea "x"
type textarea "#101325002 PIE PUSHERS- OVEN / M/U"
type textarea "x"
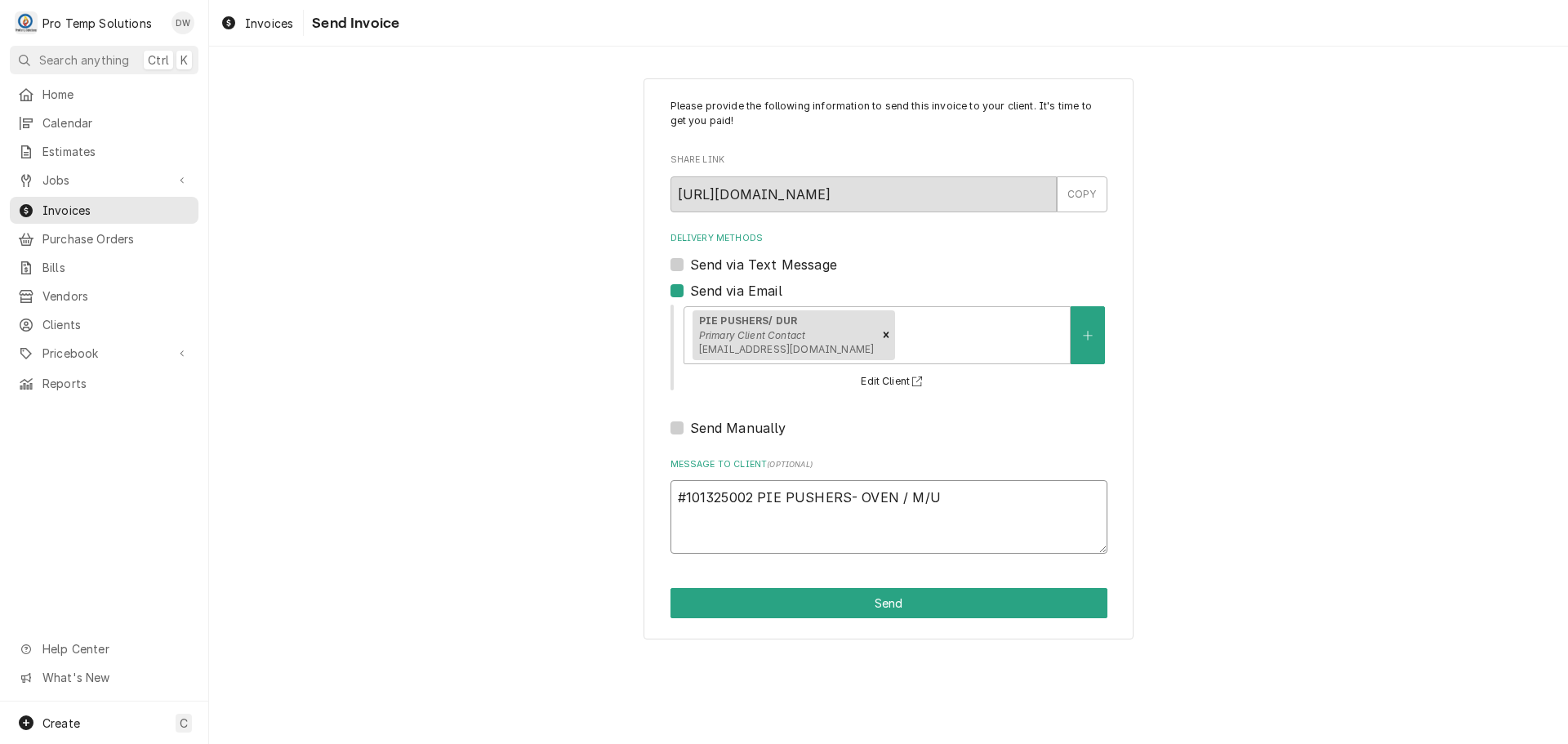
type textarea "#101325002 PIE PUSHERS- OVEN / M/UP"
type textarea "x"
type textarea "#101325002 PIE PUSHERS- OVEN / M/UP"
type textarea "x"
type textarea "#101325002 PIE PUSHERS- OVEN / M/UP A"
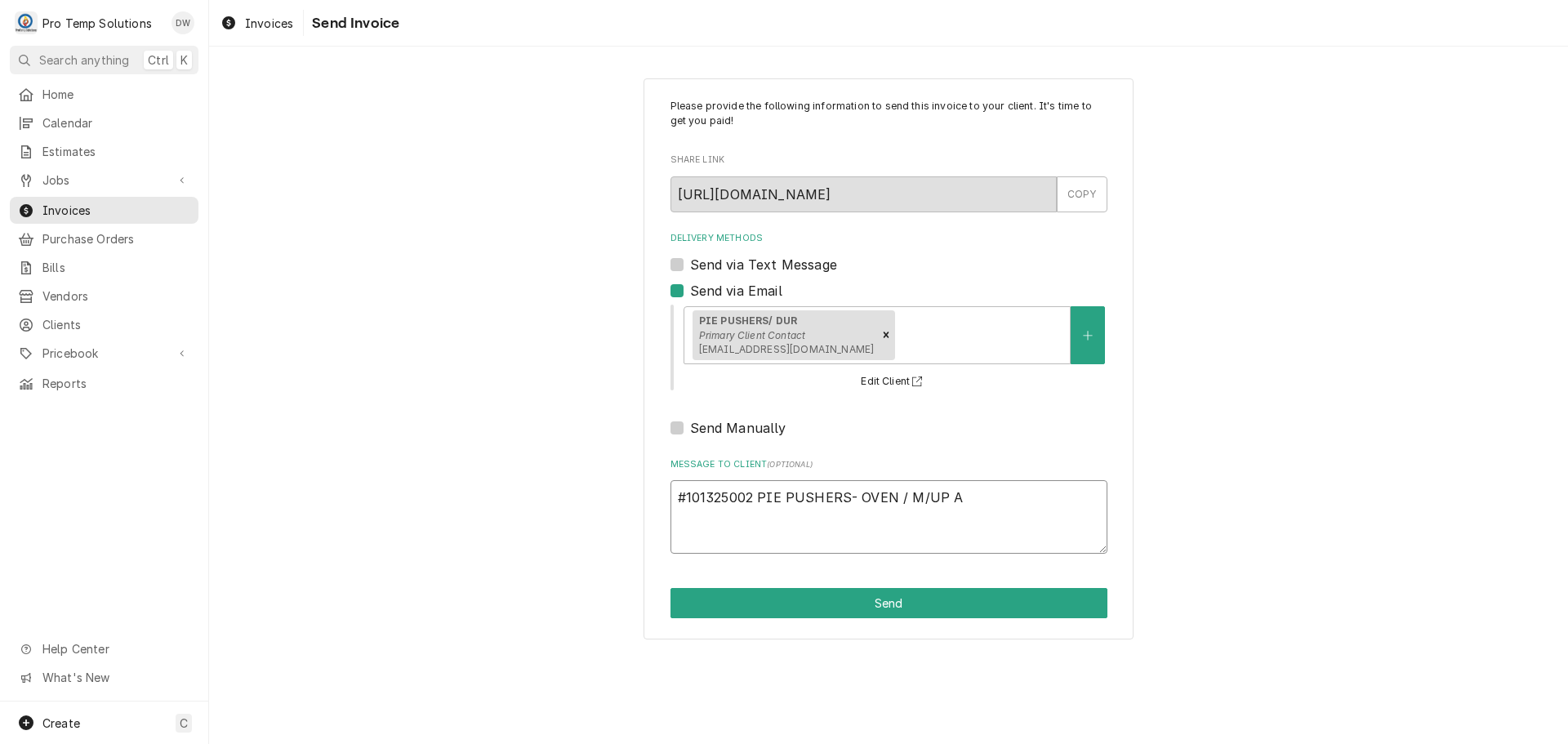
type textarea "x"
type textarea "#101325002 PIE PUSHERS- OVEN / M/UP AI"
type textarea "x"
type textarea "#101325002 PIE PUSHERS- OVEN / M/UP AIR"
click at [871, 602] on button "Send" at bounding box center [889, 603] width 437 height 30
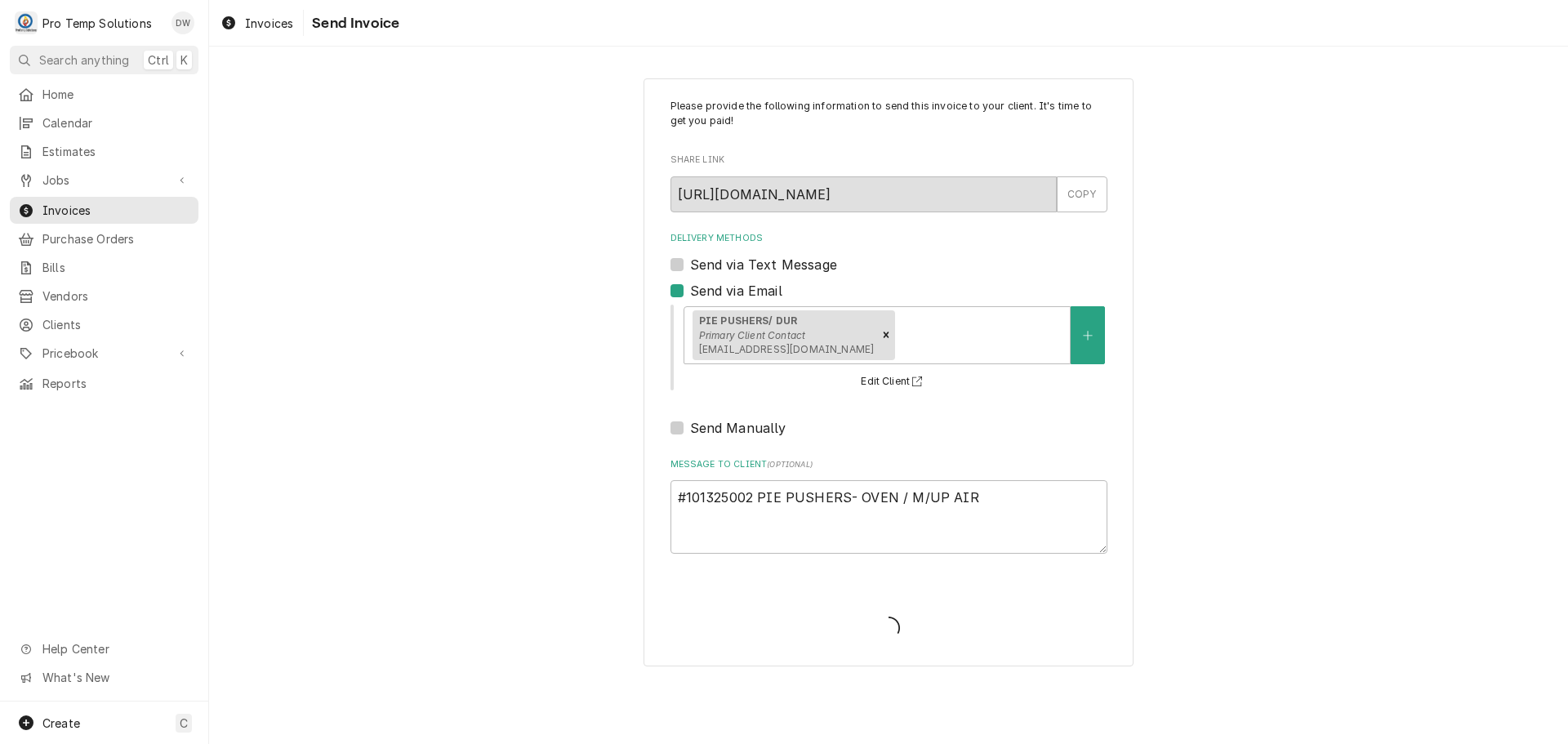
type textarea "x"
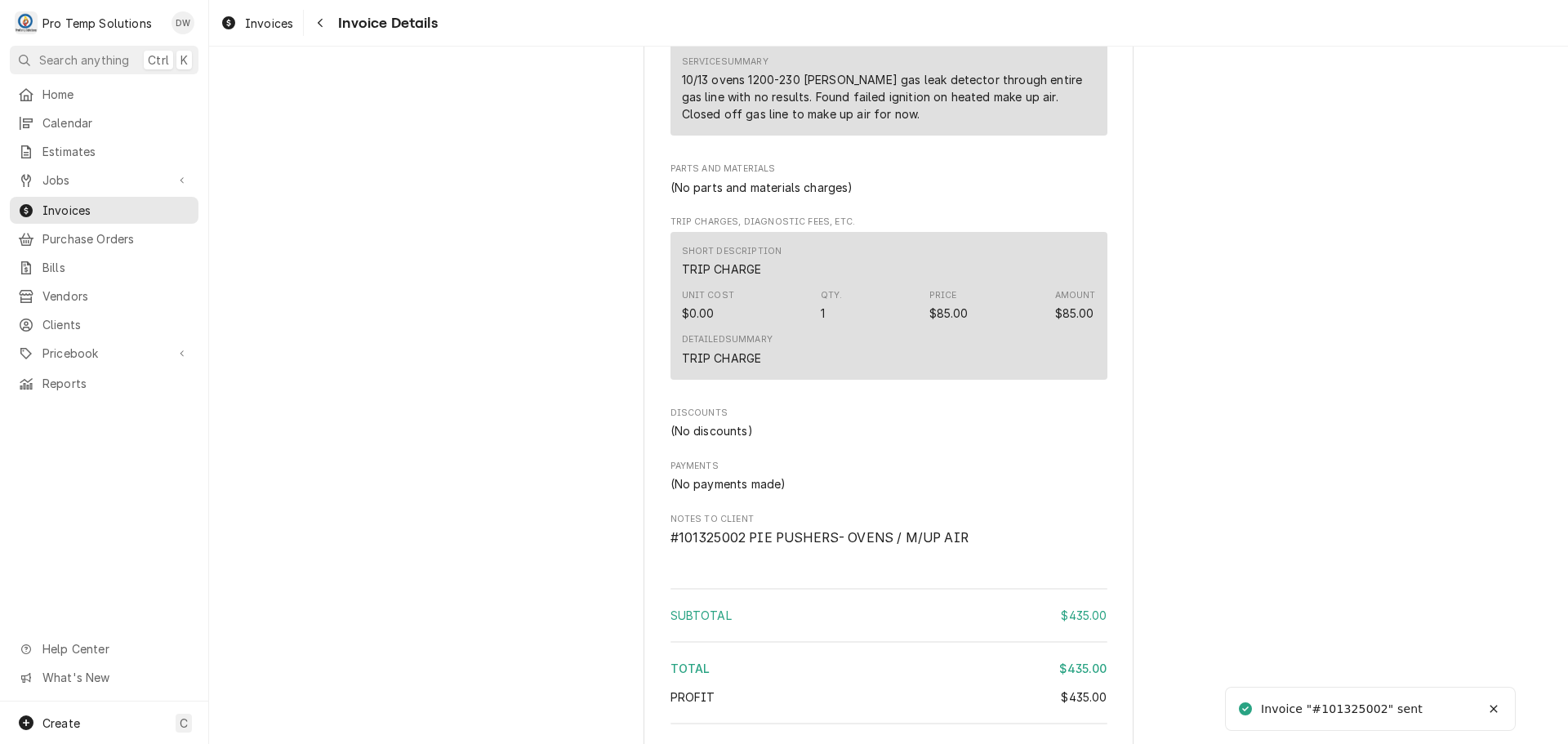
scroll to position [1501, 0]
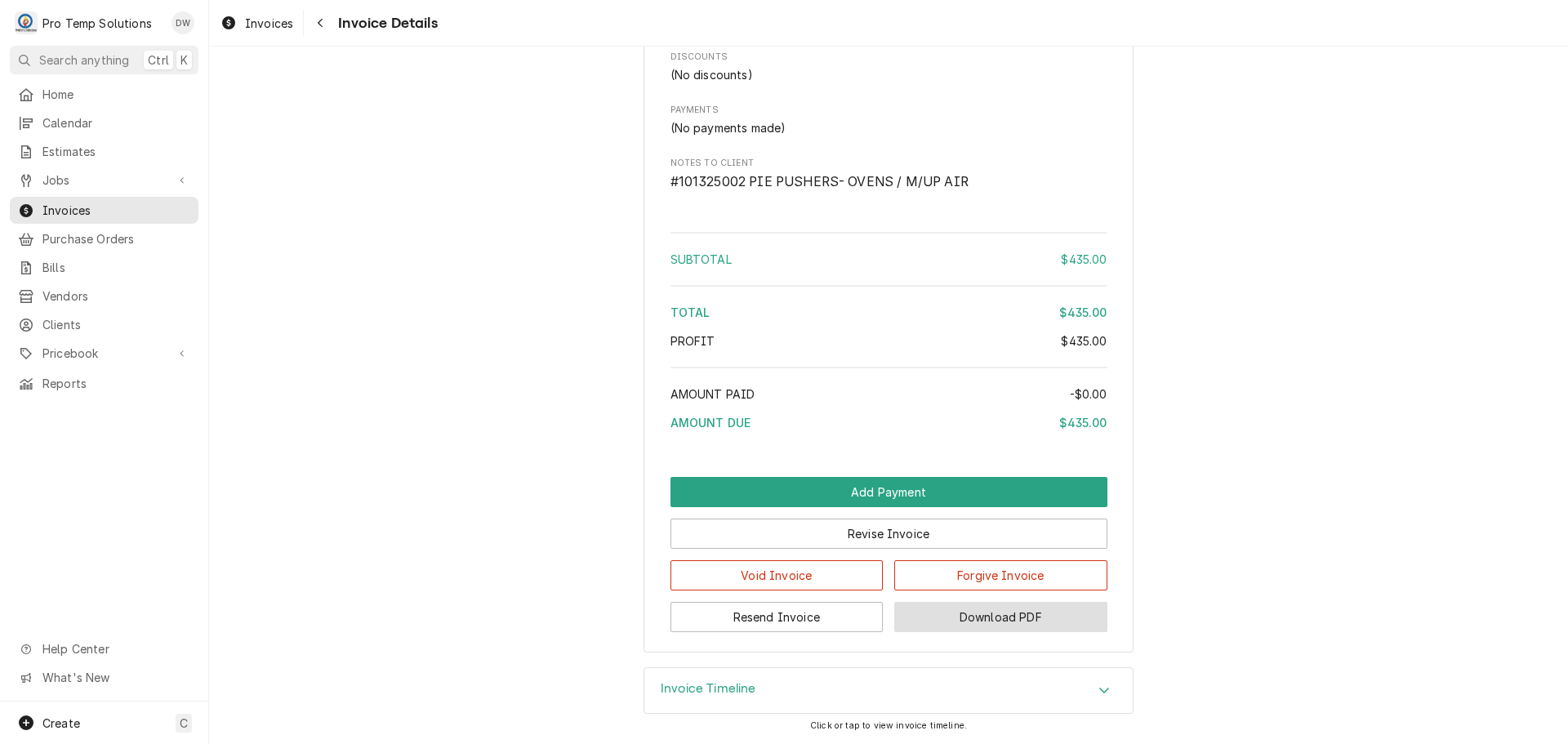
click at [993, 615] on button "Download PDF" at bounding box center [1001, 617] width 214 height 30
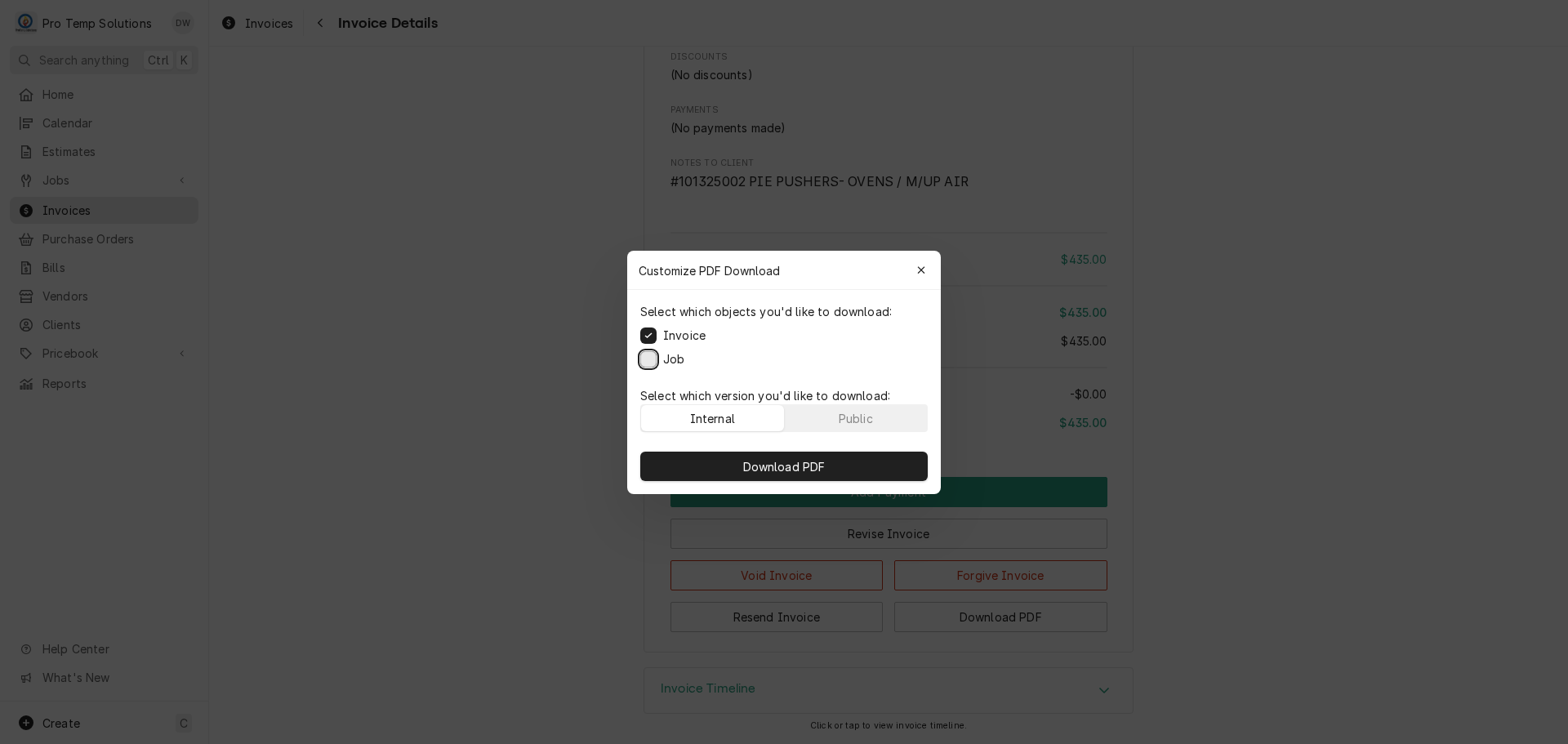
click at [650, 356] on button "Job" at bounding box center [649, 359] width 16 height 16
click at [779, 466] on span "Download PDF" at bounding box center [784, 466] width 89 height 17
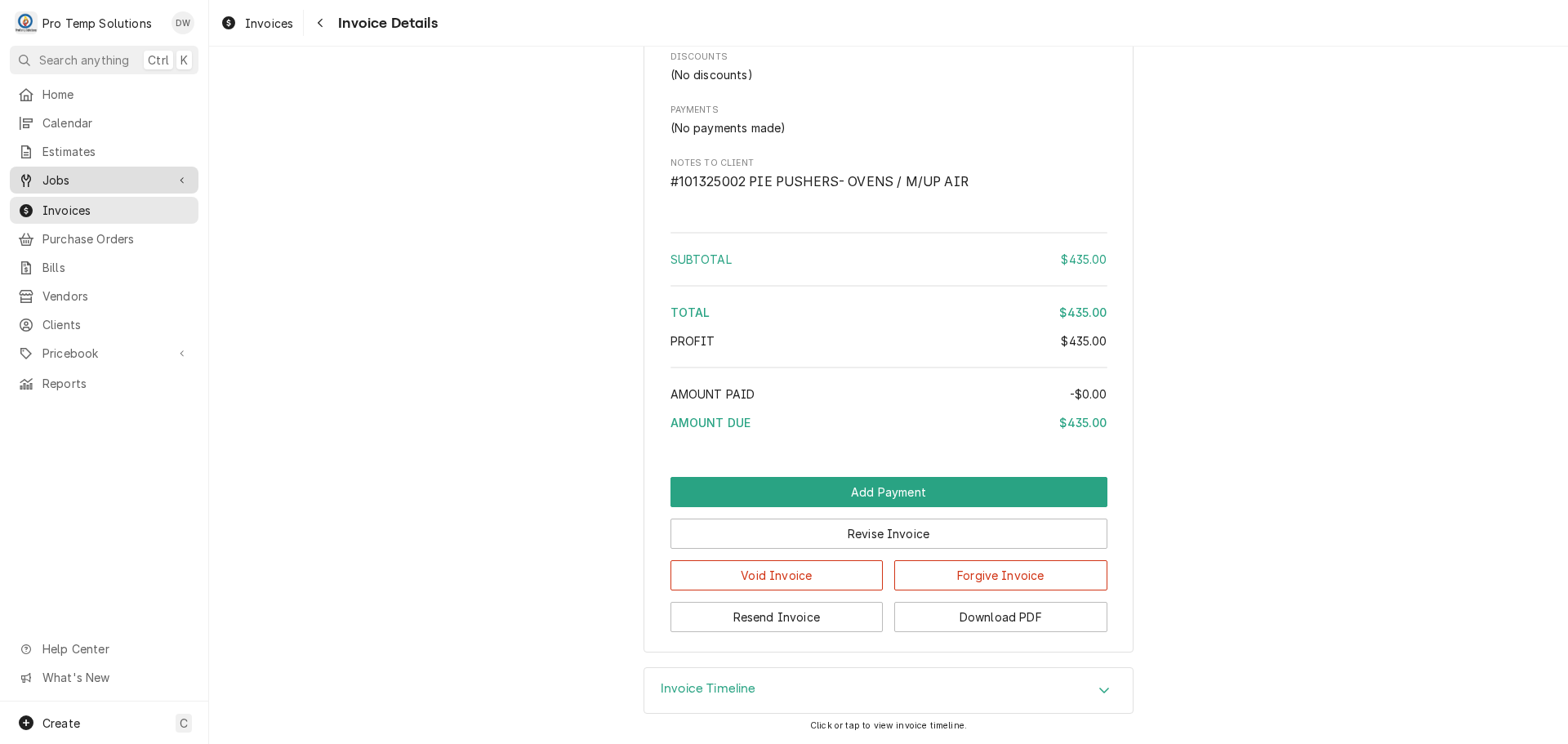
click at [56, 180] on span "Jobs" at bounding box center [104, 180] width 123 height 17
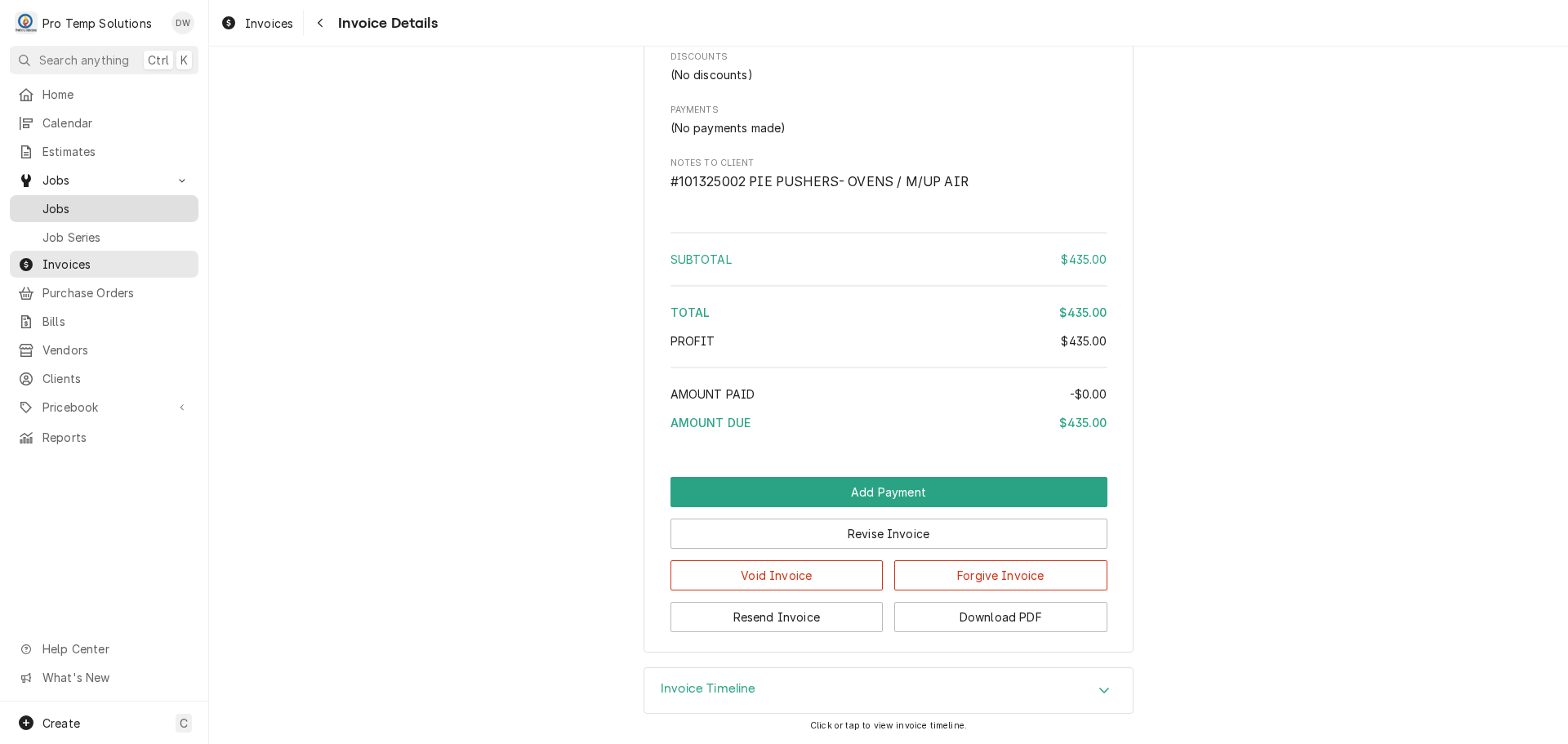
click at [56, 200] on span "Jobs" at bounding box center [117, 209] width 148 height 17
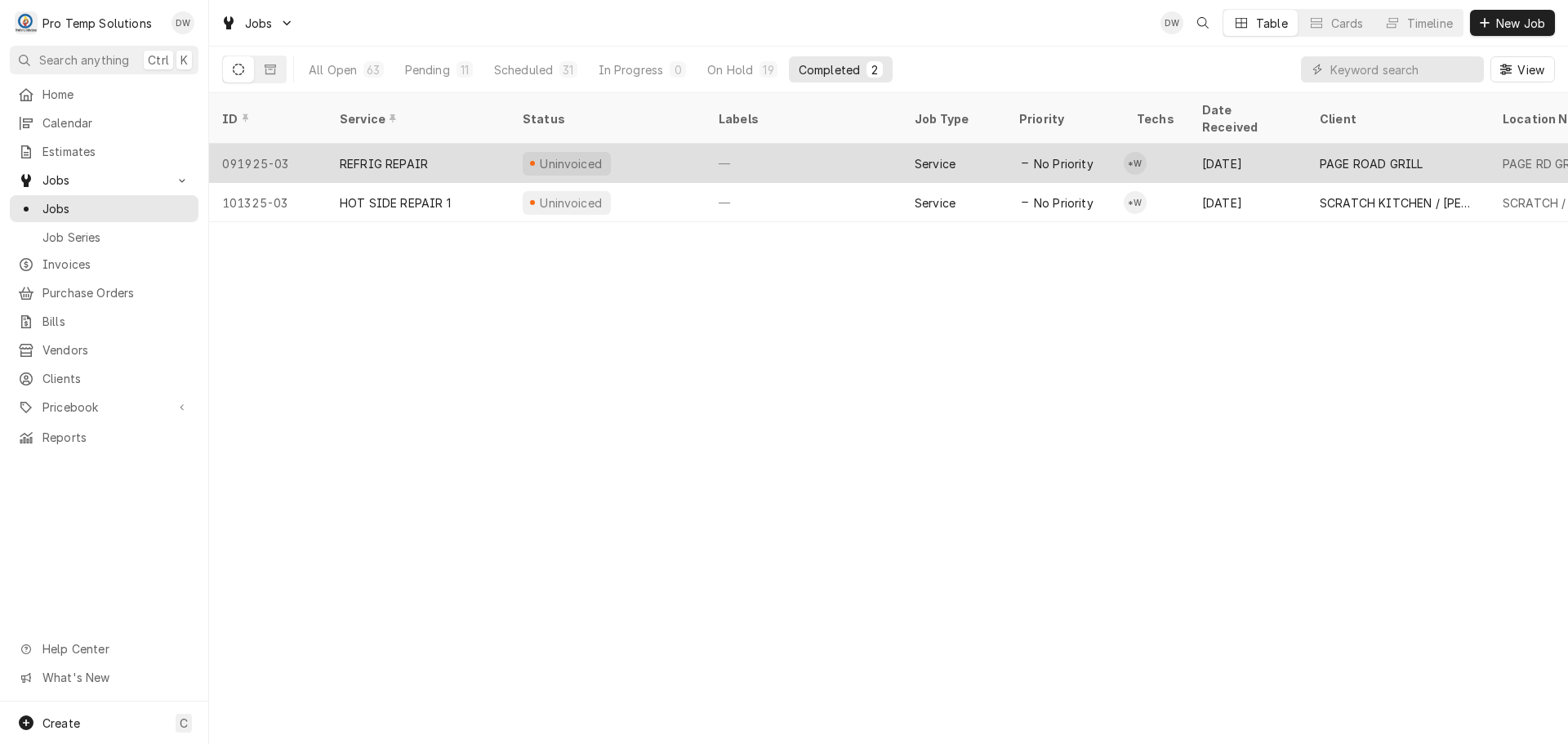
click at [812, 144] on div "—" at bounding box center [803, 163] width 196 height 39
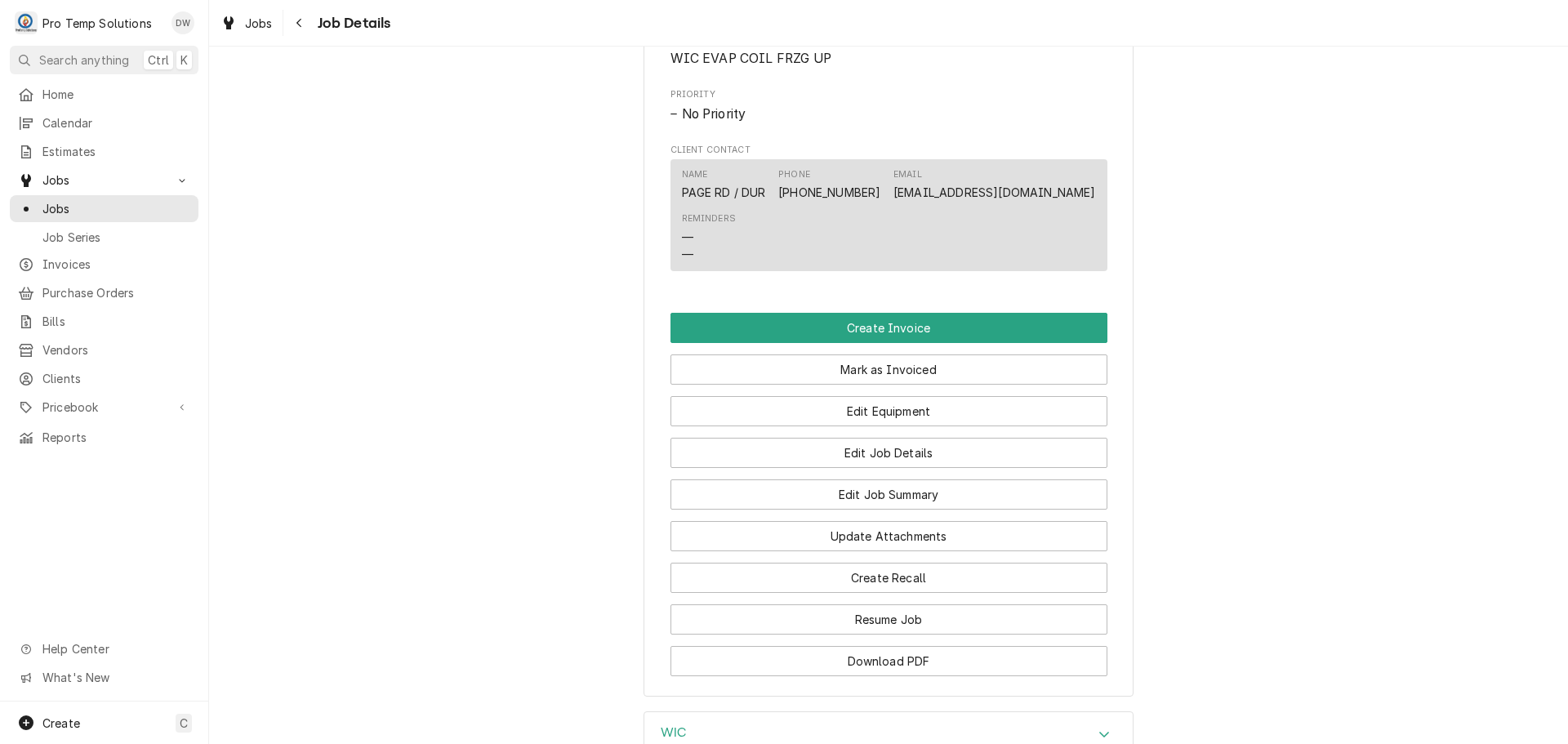
scroll to position [898, 0]
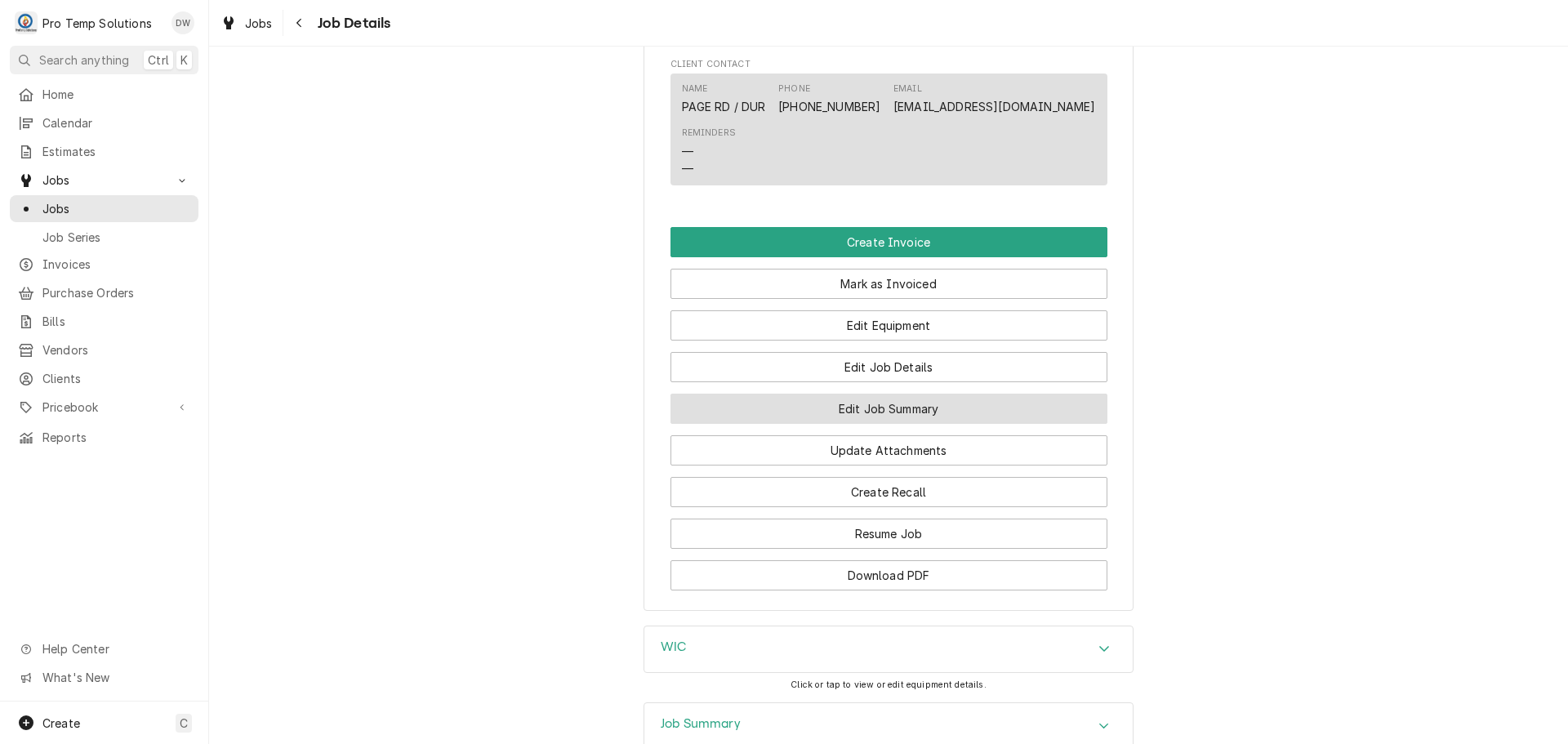
click at [881, 424] on button "Edit Job Summary" at bounding box center [889, 408] width 437 height 30
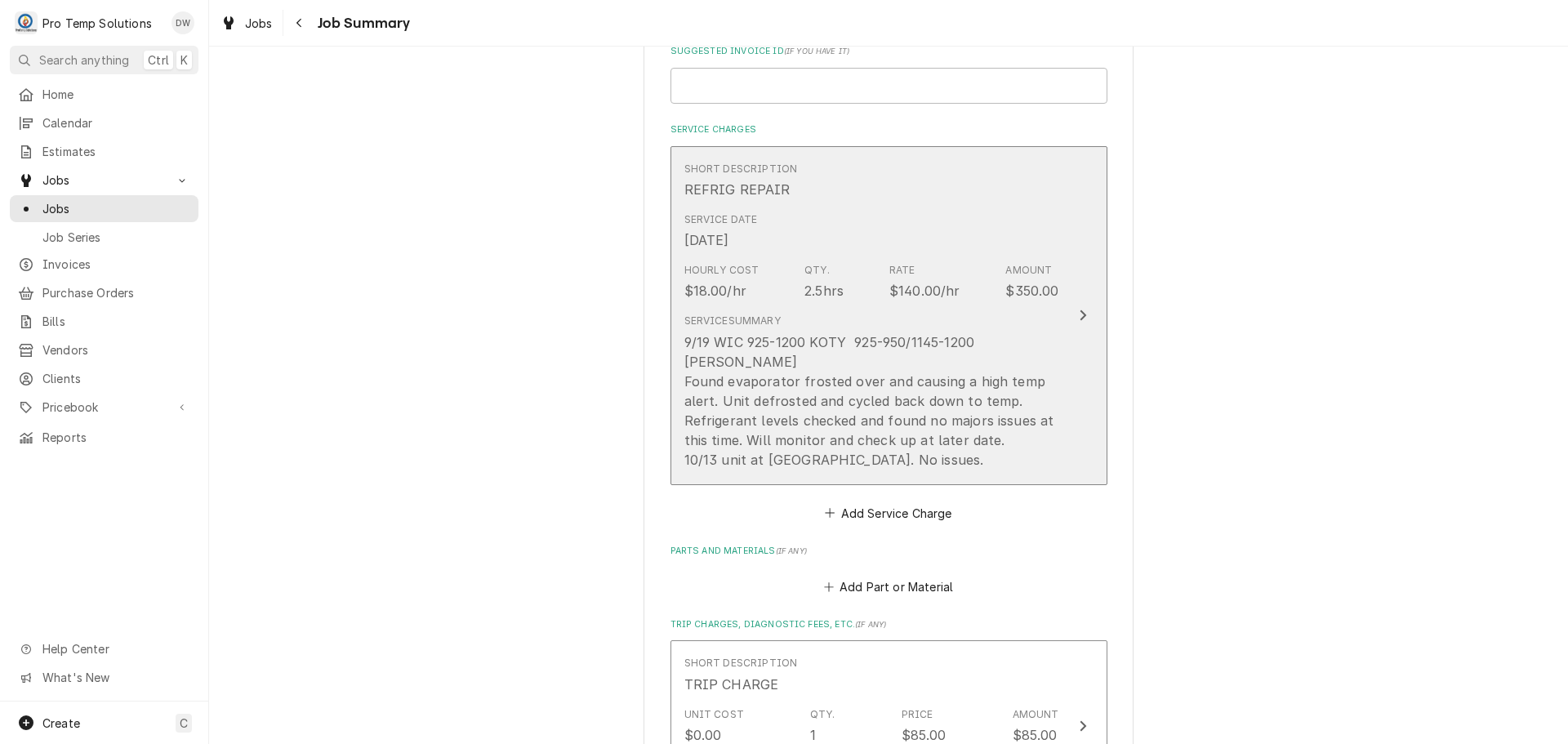
scroll to position [408, 0]
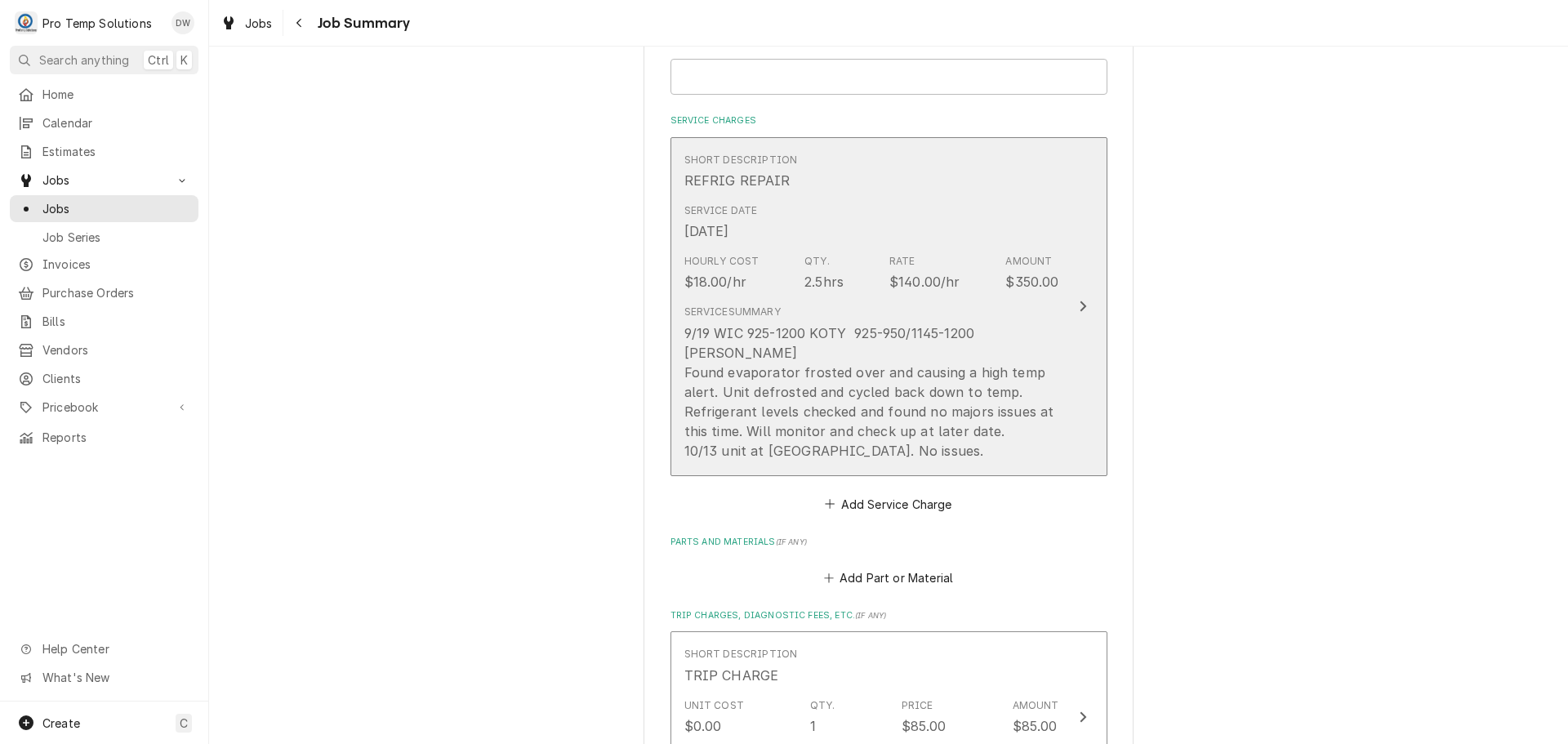
click at [1078, 300] on icon "Update Line Item" at bounding box center [1083, 306] width 8 height 13
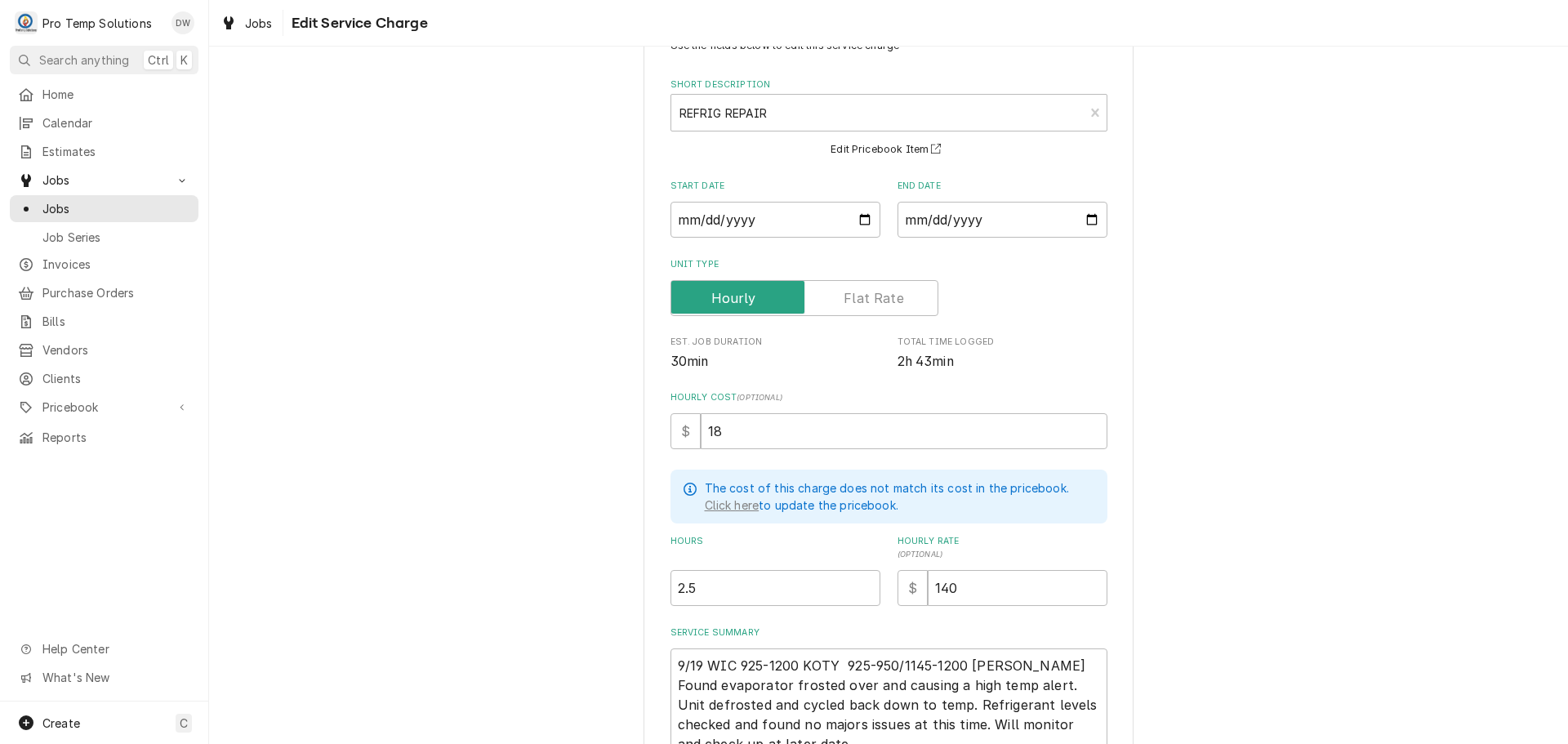
scroll to position [237, 0]
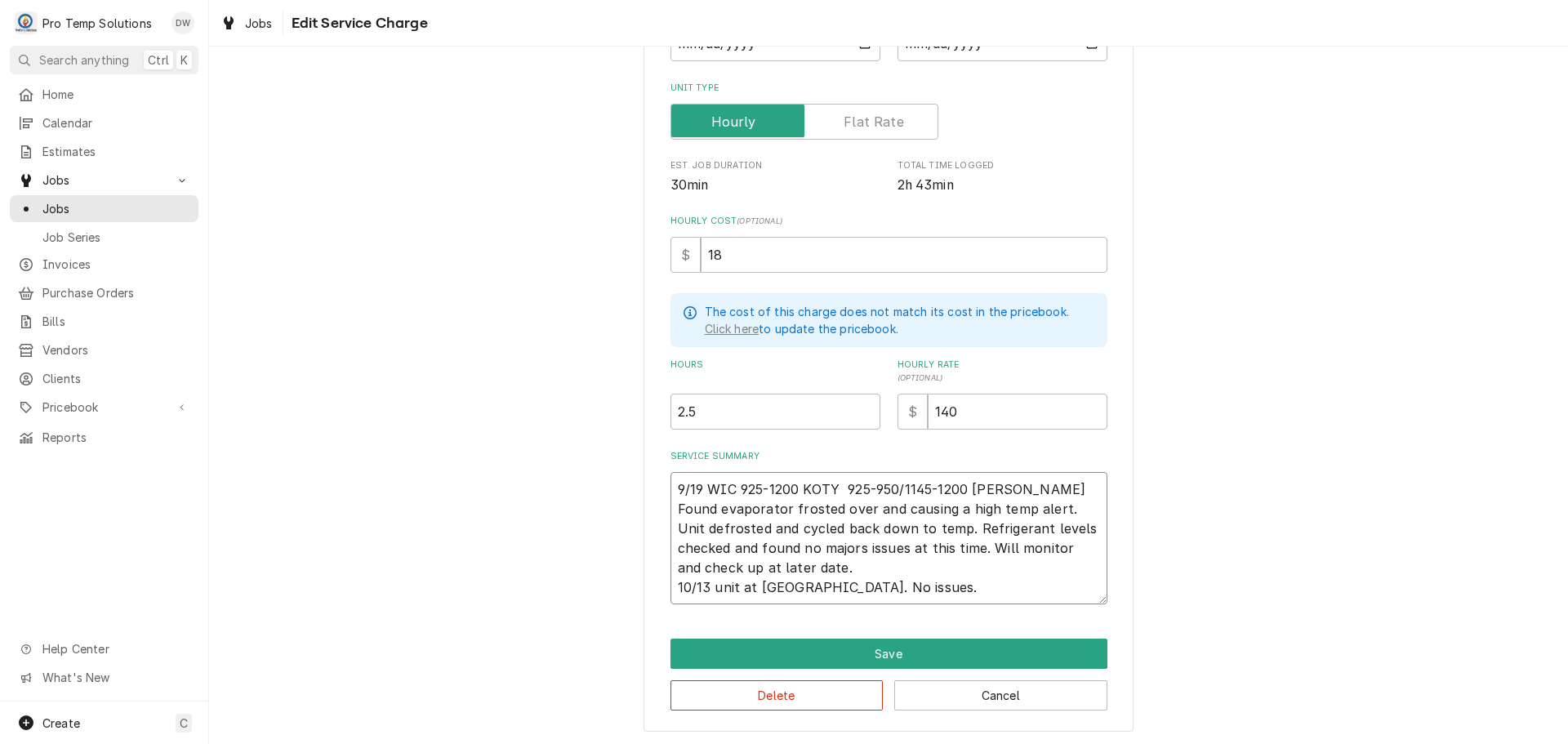
click at [670, 585] on textarea "9/19 WIC 925-1200 KOTY 925-950/1145-1200 [PERSON_NAME] Found evaporator frosted…" at bounding box center [889, 538] width 437 height 132
type textarea "x"
type textarea "9/19 WIC 925-1200 KOTY 925-950/1145-1200 KEVIN Found evaporator frosted over an…"
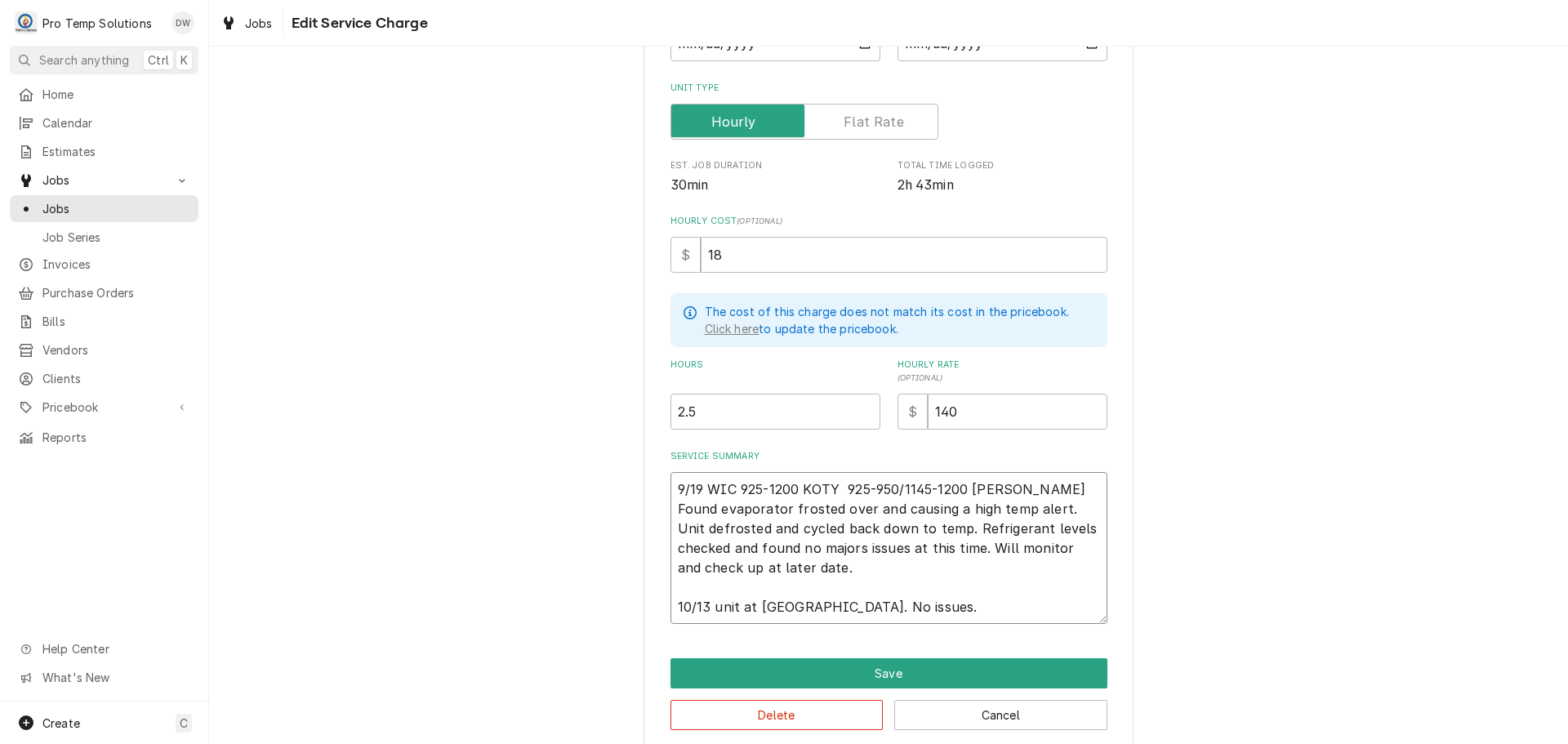
click at [708, 605] on textarea "9/19 WIC 925-1200 KOTY 925-950/1145-1200 KEVIN Found evaporator frosted over an…" at bounding box center [889, 548] width 437 height 152
type textarea "x"
type textarea "9/19 WIC 925-1200 KOTY 925-950/1145-1200 KEVIN Found evaporator frosted over an…"
type textarea "x"
type textarea "9/19 WIC 925-1200 KOTY 925-950/1145-1200 KEVIN Found evaporator frosted over an…"
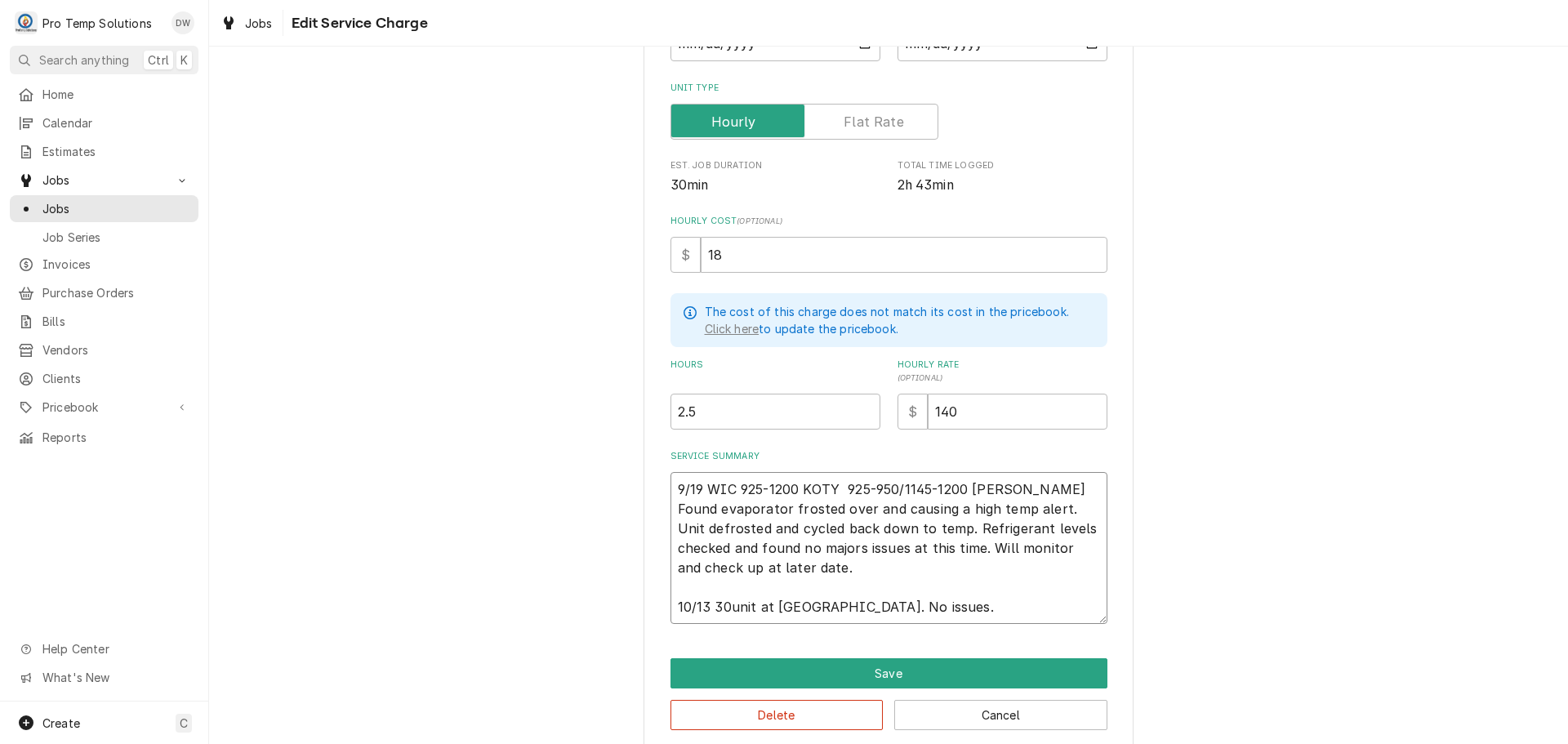
type textarea "x"
type textarea "9/19 WIC 925-1200 KOTY 925-950/1145-1200 KEVIN Found evaporator frosted over an…"
type textarea "x"
type textarea "9/19 WIC 925-1200 KOTY 925-950/1145-1200 KEVIN Found evaporator frosted over an…"
type textarea "x"
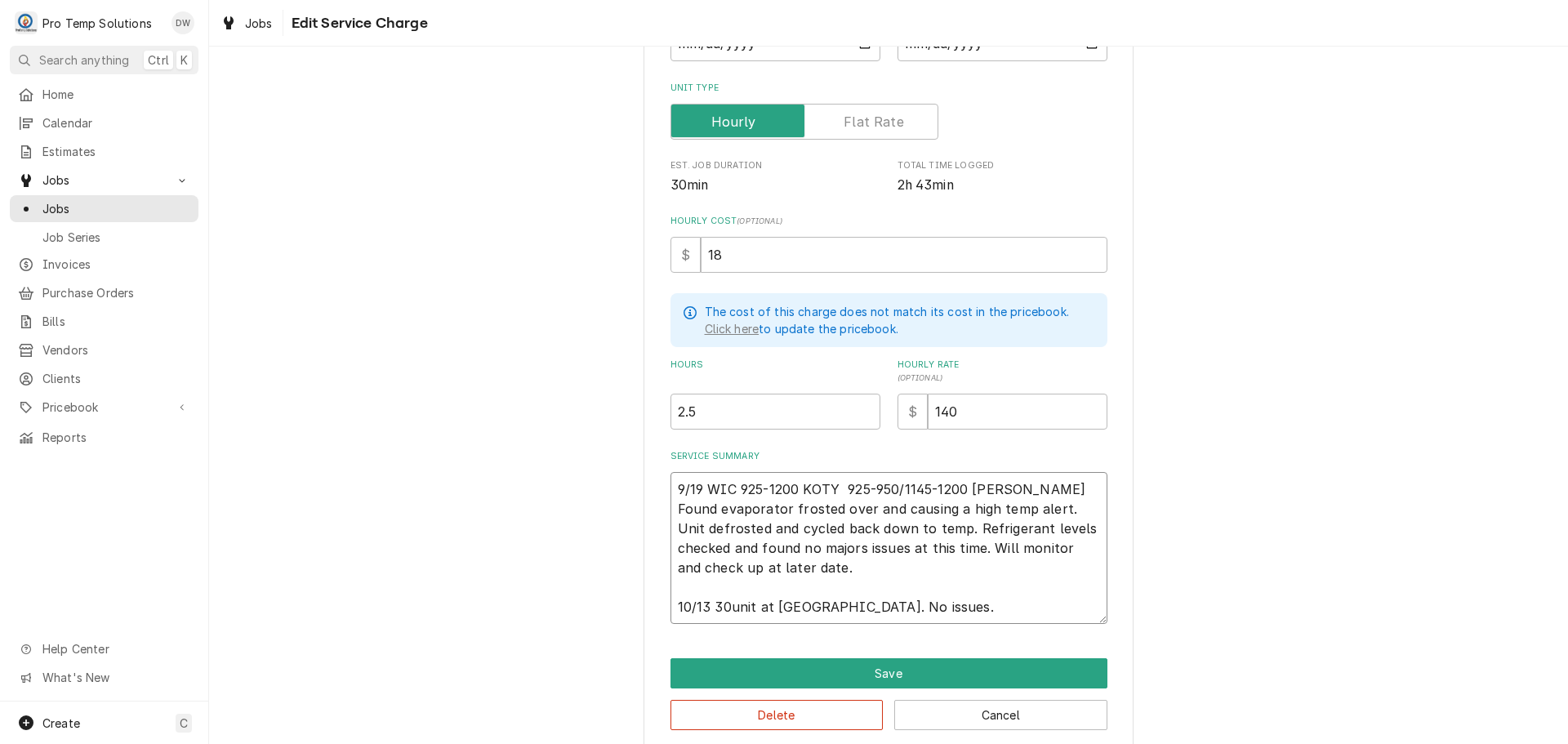
type textarea "9/19 WIC 925-1200 KOTY 925-950/1145-1200 KEVIN Found evaporator frosted over an…"
type textarea "x"
type textarea "9/19 WIC 925-1200 KOTY 925-950/1145-1200 KEVIN Found evaporator frosted over an…"
type textarea "x"
type textarea "9/19 WIC 925-1200 KOTY 925-950/1145-1200 KEVIN Found evaporator frosted over an…"
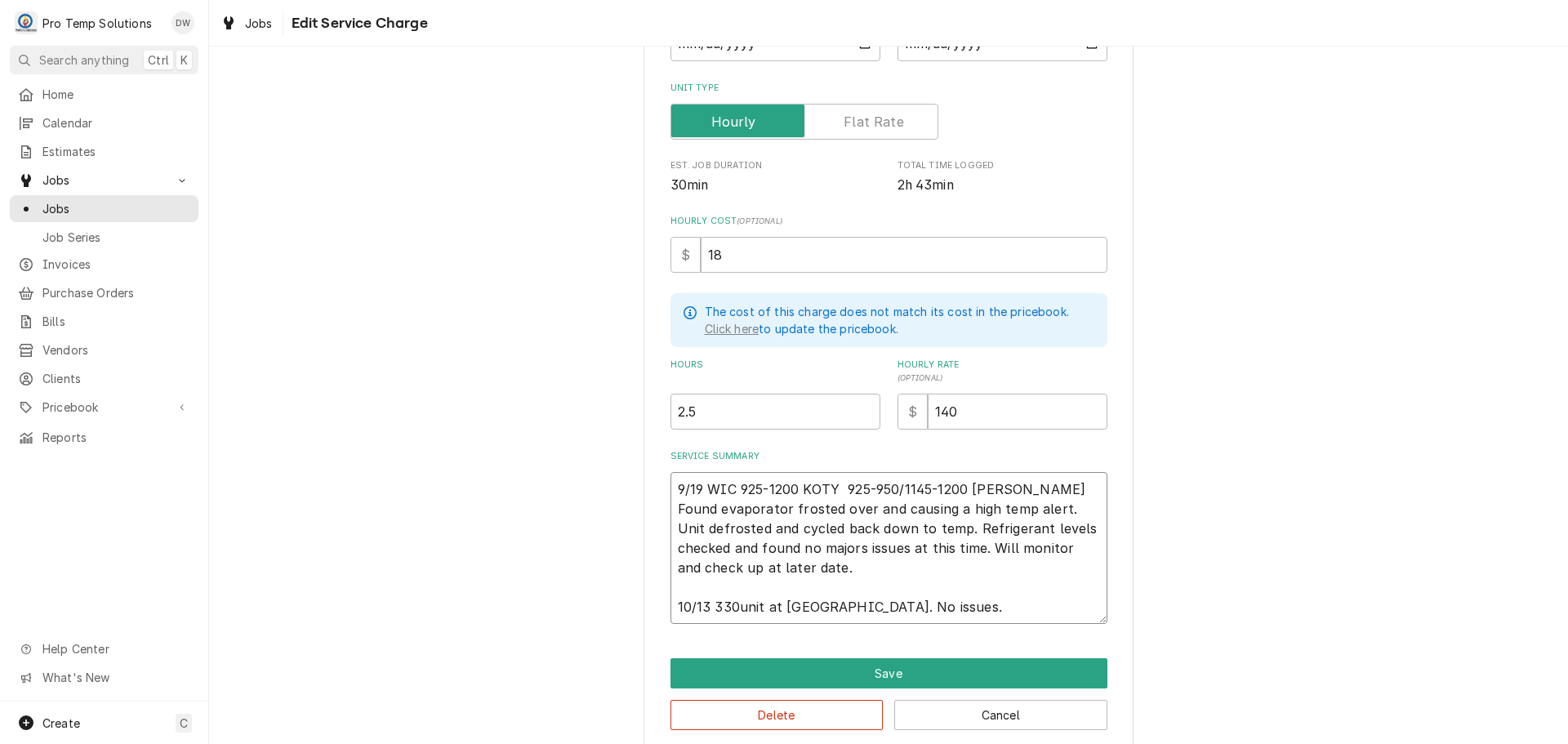
type textarea "x"
type textarea "9/19 WIC 925-1200 KOTY 925-950/1145-1200 KEVIN Found evaporator frosted over an…"
type textarea "x"
type textarea "9/19 WIC 925-1200 KOTY 925-950/1145-1200 KEVIN Found evaporator frosted over an…"
type textarea "x"
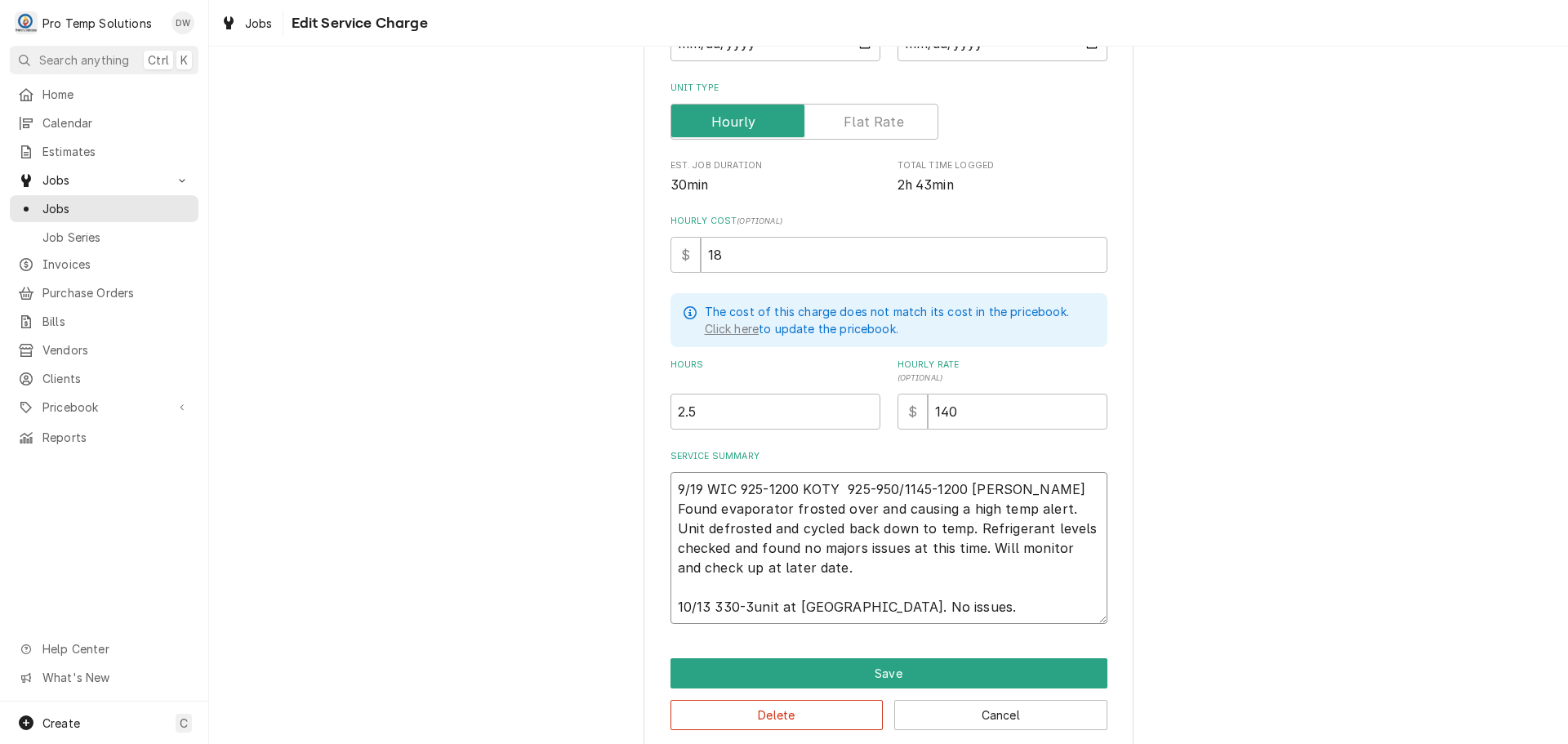
type textarea "9/19 WIC 925-1200 KOTY 925-950/1145-1200 KEVIN Found evaporator frosted over an…"
type textarea "x"
type textarea "9/19 WIC 925-1200 KOTY 925-950/1145-1200 KEVIN Found evaporator frosted over an…"
type textarea "x"
type textarea "9/19 WIC 925-1200 KOTY 925-950/1145-1200 KEVIN Found evaporator frosted over an…"
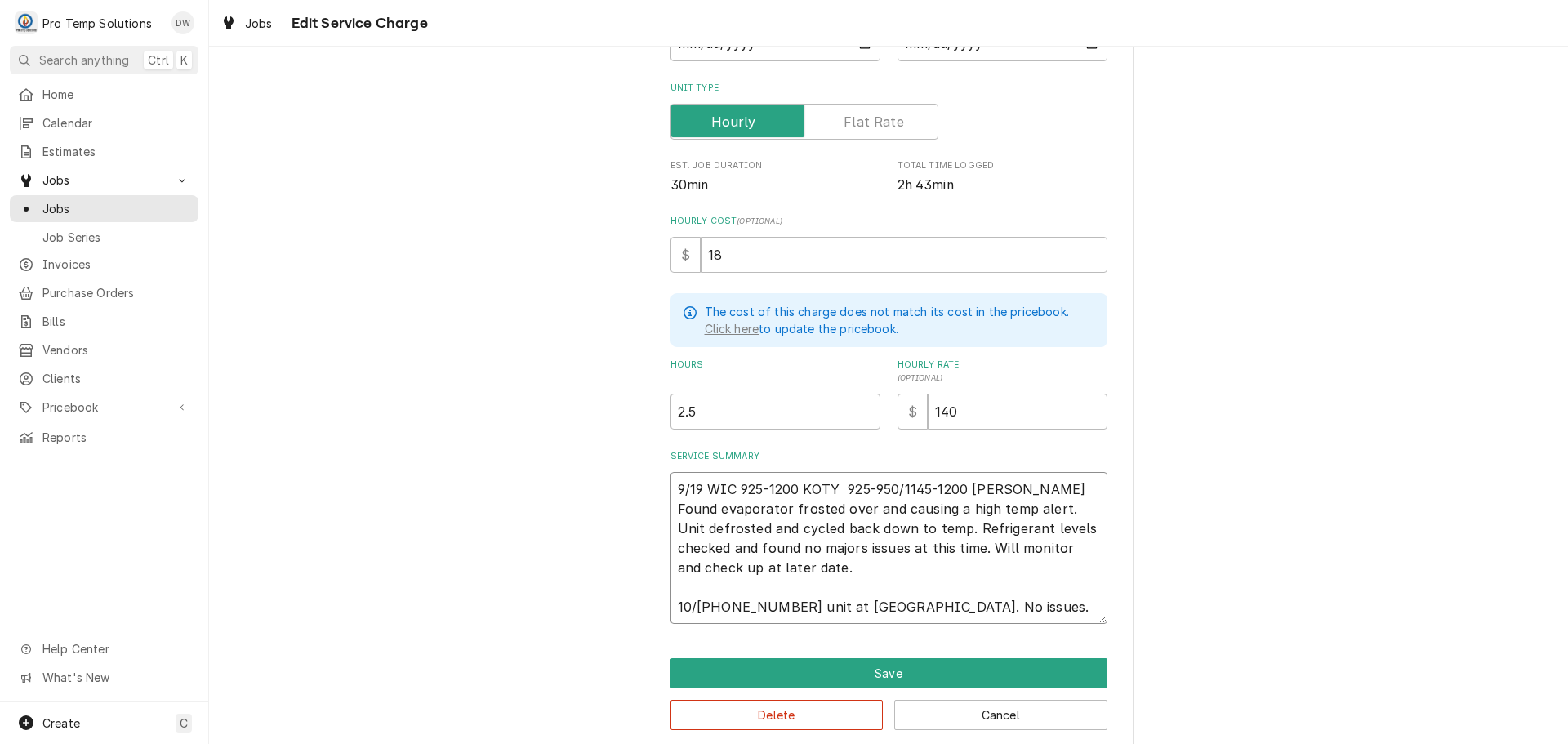
type textarea "x"
type textarea "9/19 WIC 925-1200 KOTY 925-950/1145-1200 KEVIN Found evaporator frosted over an…"
type textarea "x"
type textarea "9/19 WIC 925-1200 KOTY 925-950/1145-1200 KEVIN Found evaporator frosted over an…"
type textarea "x"
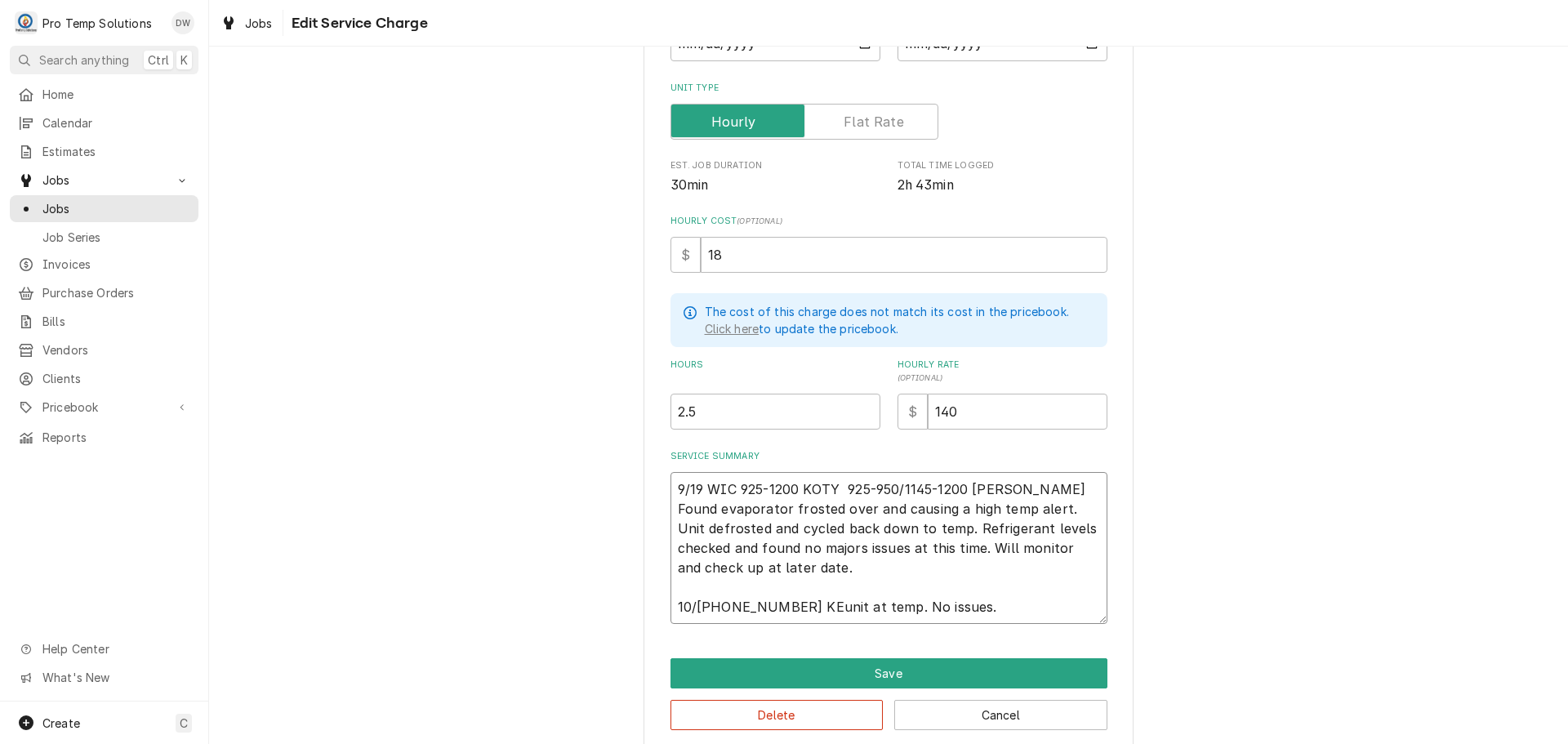
type textarea "9/19 WIC 925-1200 KOTY 925-950/1145-1200 KEVIN Found evaporator frosted over an…"
type textarea "x"
type textarea "9/19 WIC 925-1200 KOTY 925-950/1145-1200 KEVIN Found evaporator frosted over an…"
type textarea "x"
type textarea "9/19 WIC 925-1200 KOTY 925-950/1145-1200 KEVIN Found evaporator frosted over an…"
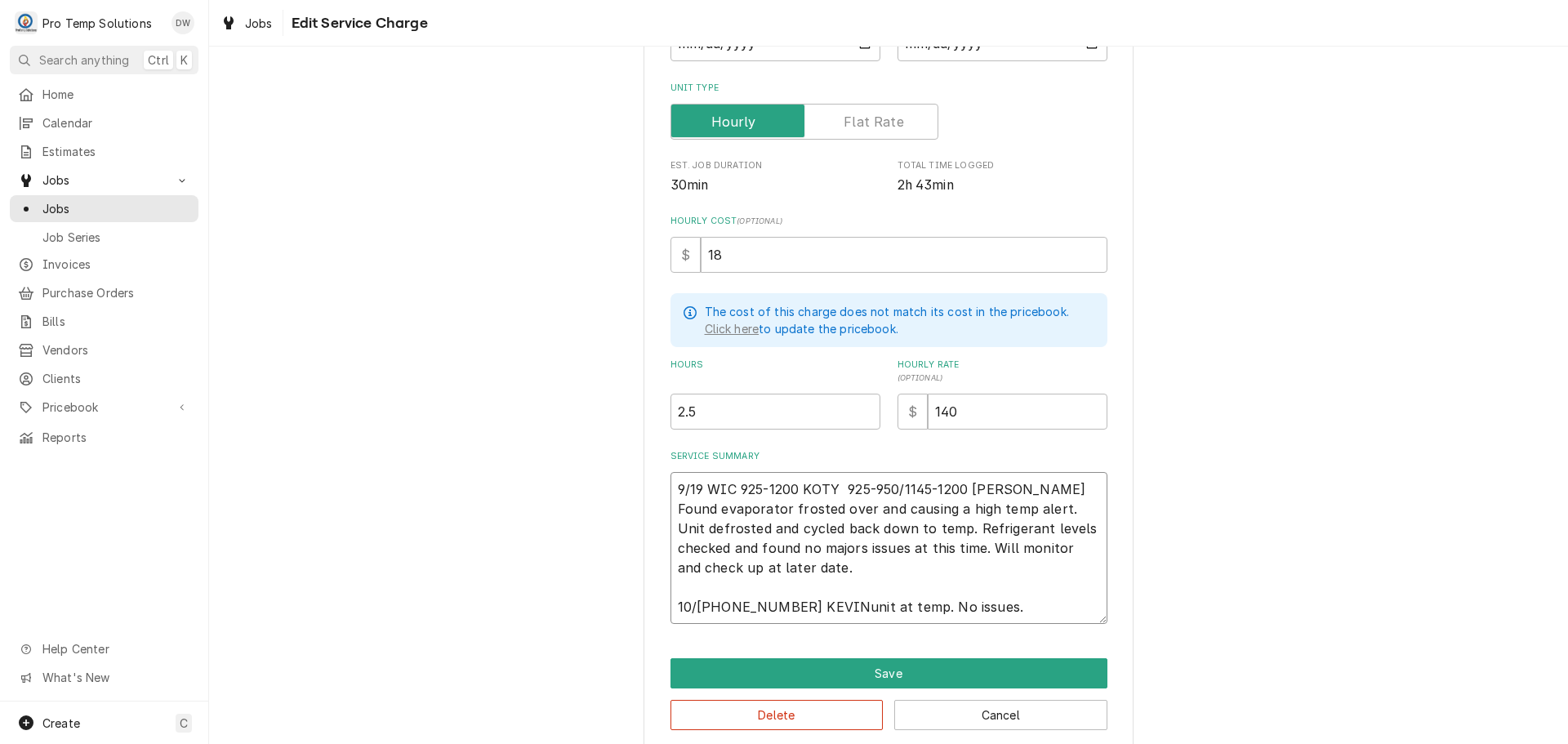
type textarea "x"
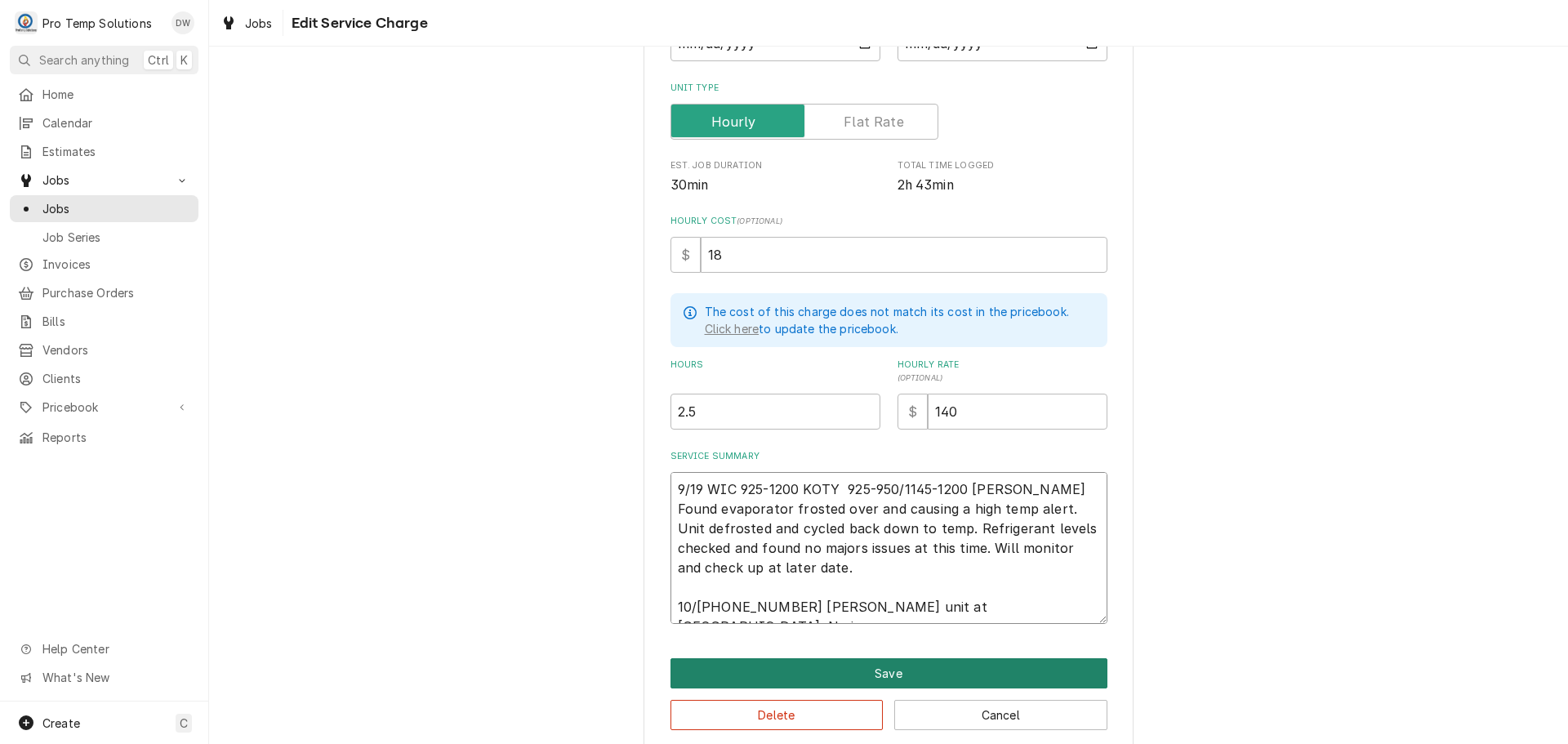
type textarea "9/19 WIC 925-1200 KOTY 925-950/1145-1200 [PERSON_NAME] Found evaporator frosted…"
click at [876, 668] on button "Save" at bounding box center [889, 673] width 437 height 30
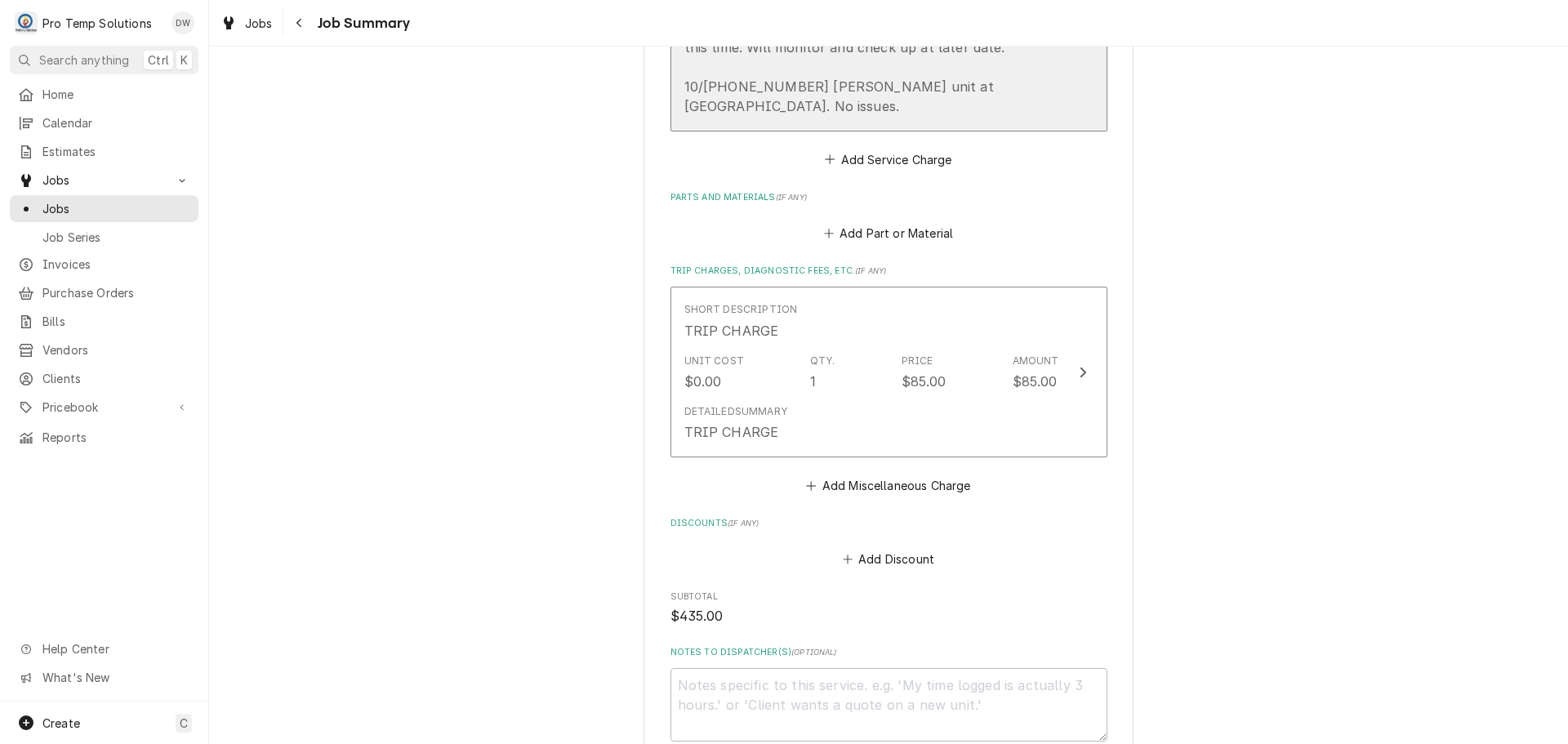
scroll to position [898, 0]
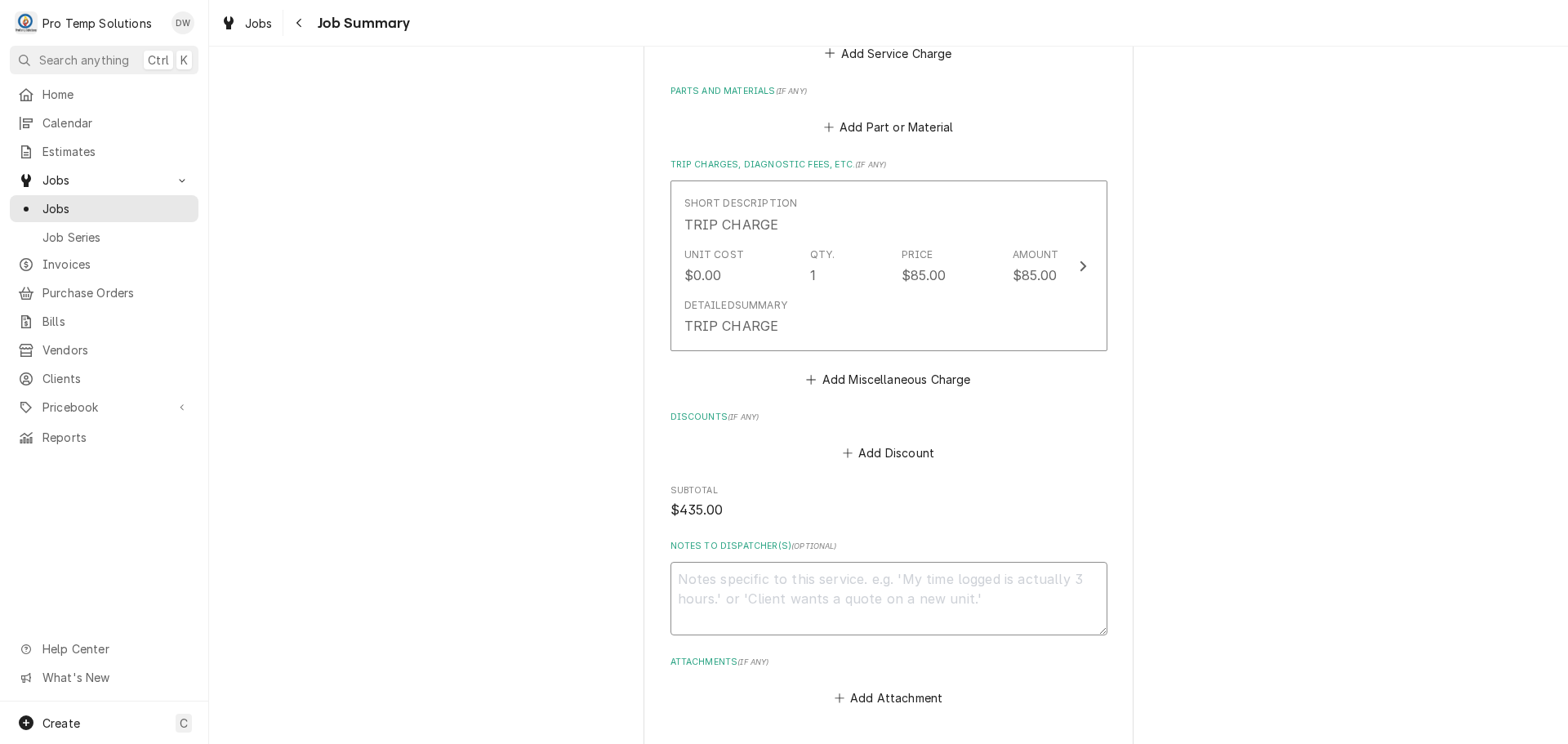
click at [746, 562] on textarea "Notes to Dispatcher(s) ( optional )" at bounding box center [889, 598] width 437 height 73
type textarea "x"
type textarea "#"
type textarea "x"
type textarea "#1"
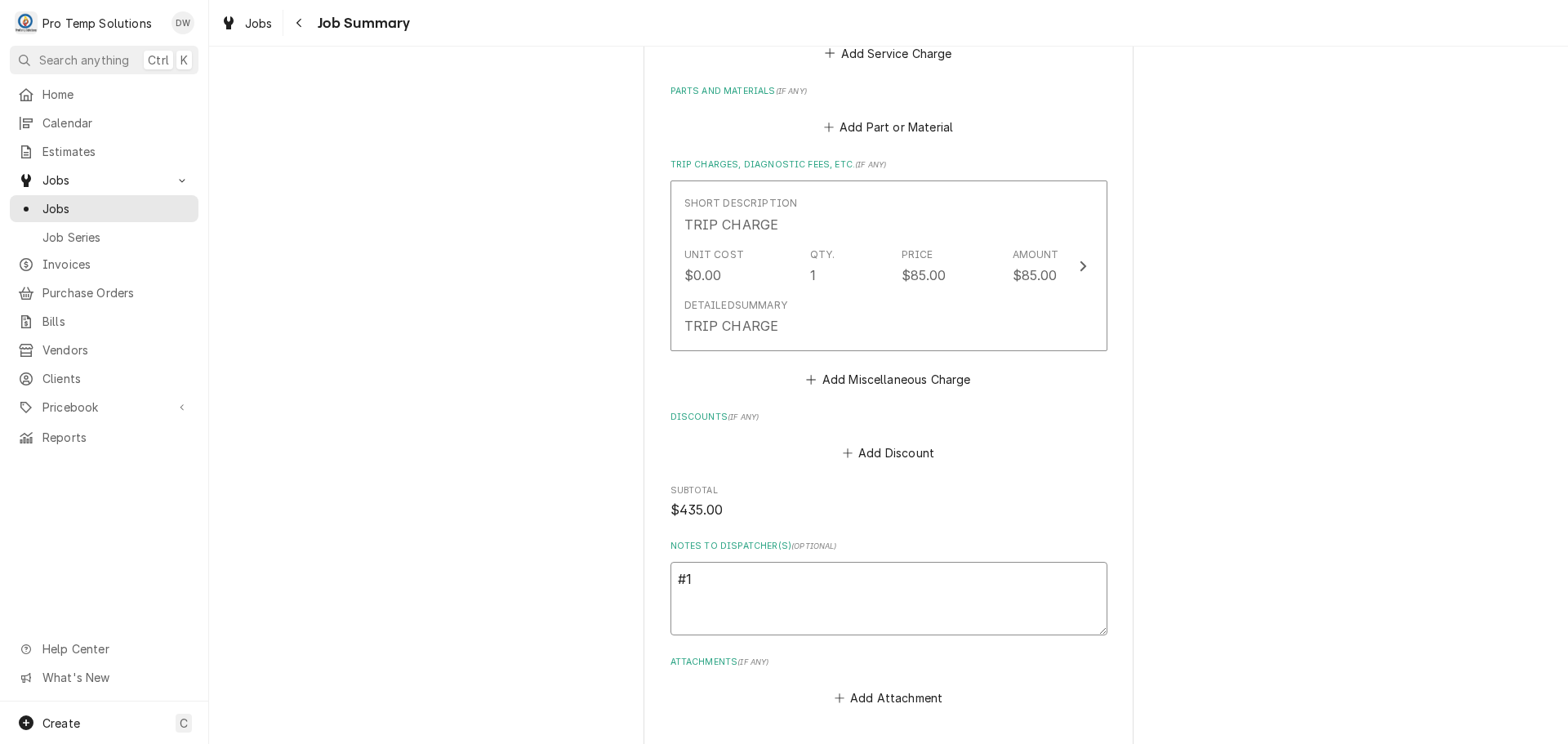
type textarea "x"
type textarea "#10"
type textarea "x"
type textarea "#101"
type textarea "x"
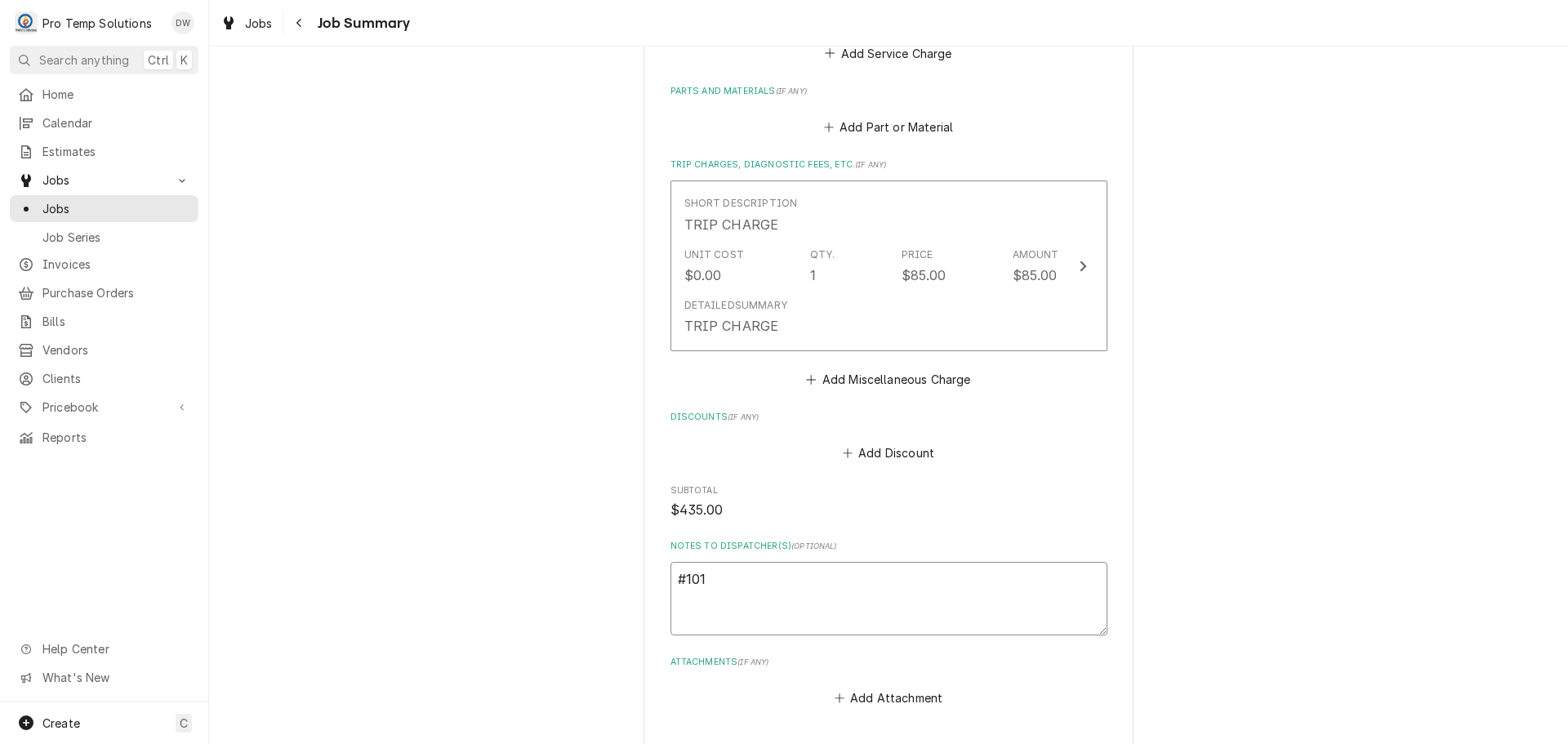
type textarea "#1013"
type textarea "x"
type textarea "#10132"
type textarea "x"
type textarea "#101325"
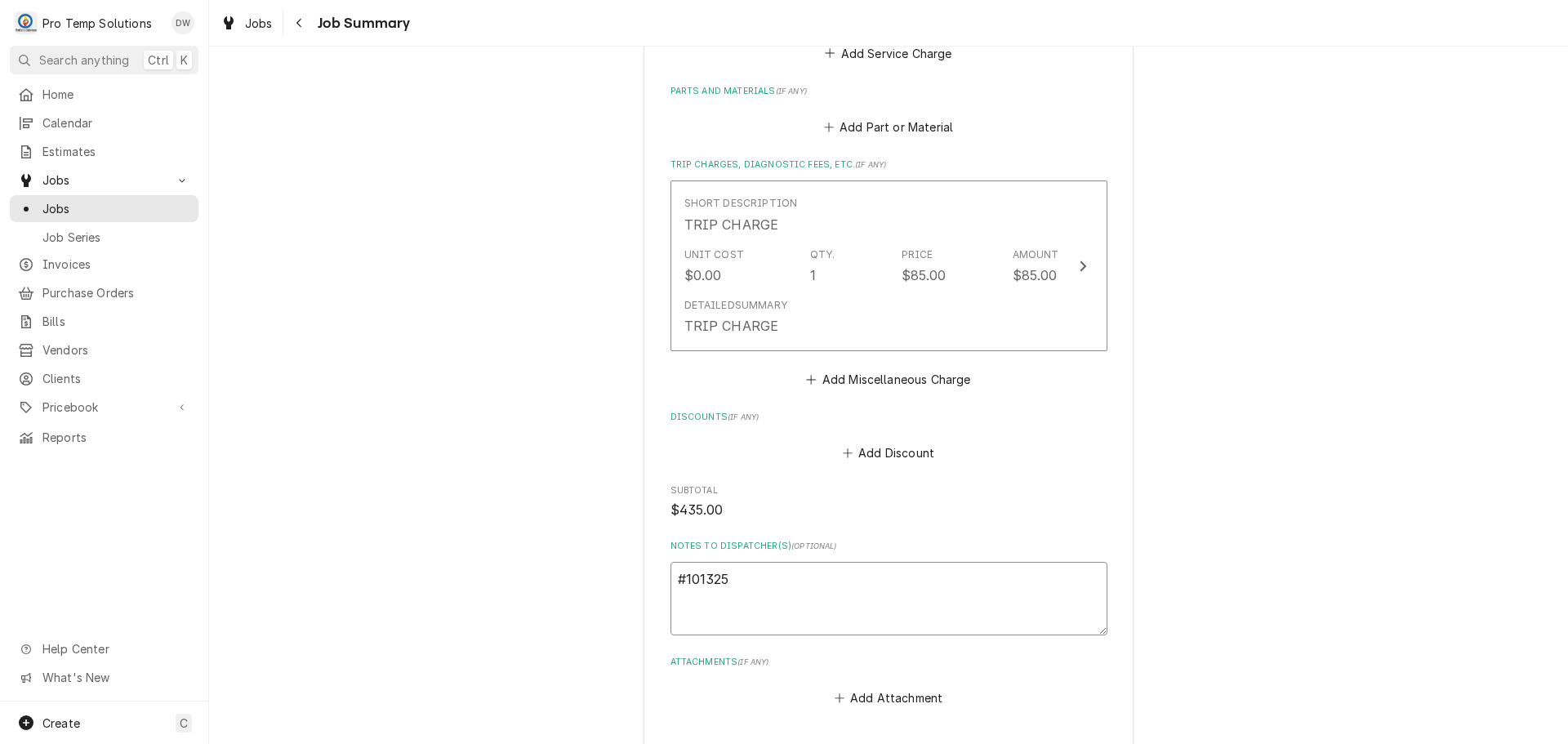
type textarea "x"
type textarea "#1013250"
type textarea "x"
type textarea "#10132500"
type textarea "x"
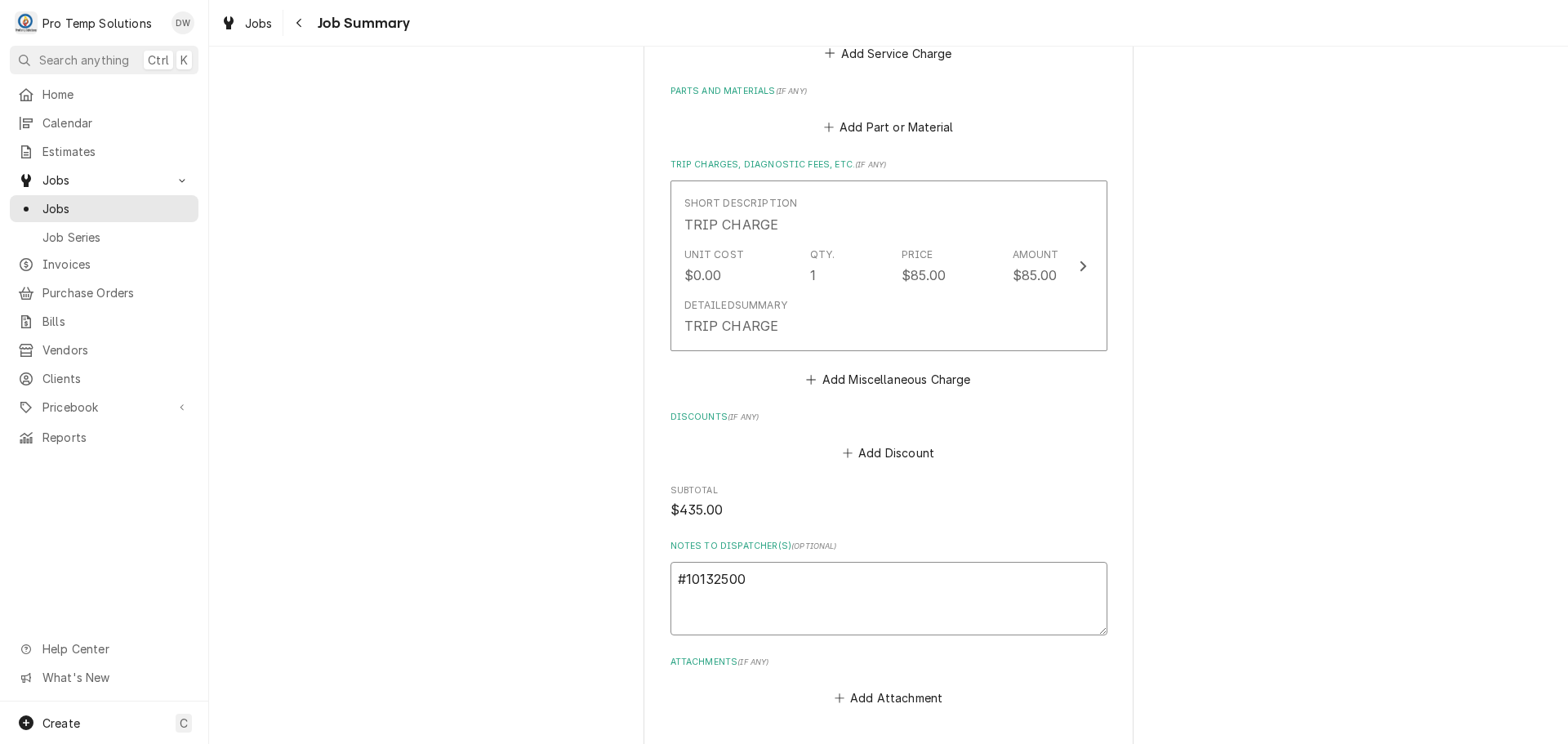
type textarea "#101325003"
type textarea "x"
type textarea "#101325003"
type textarea "x"
type textarea "#101325003 P"
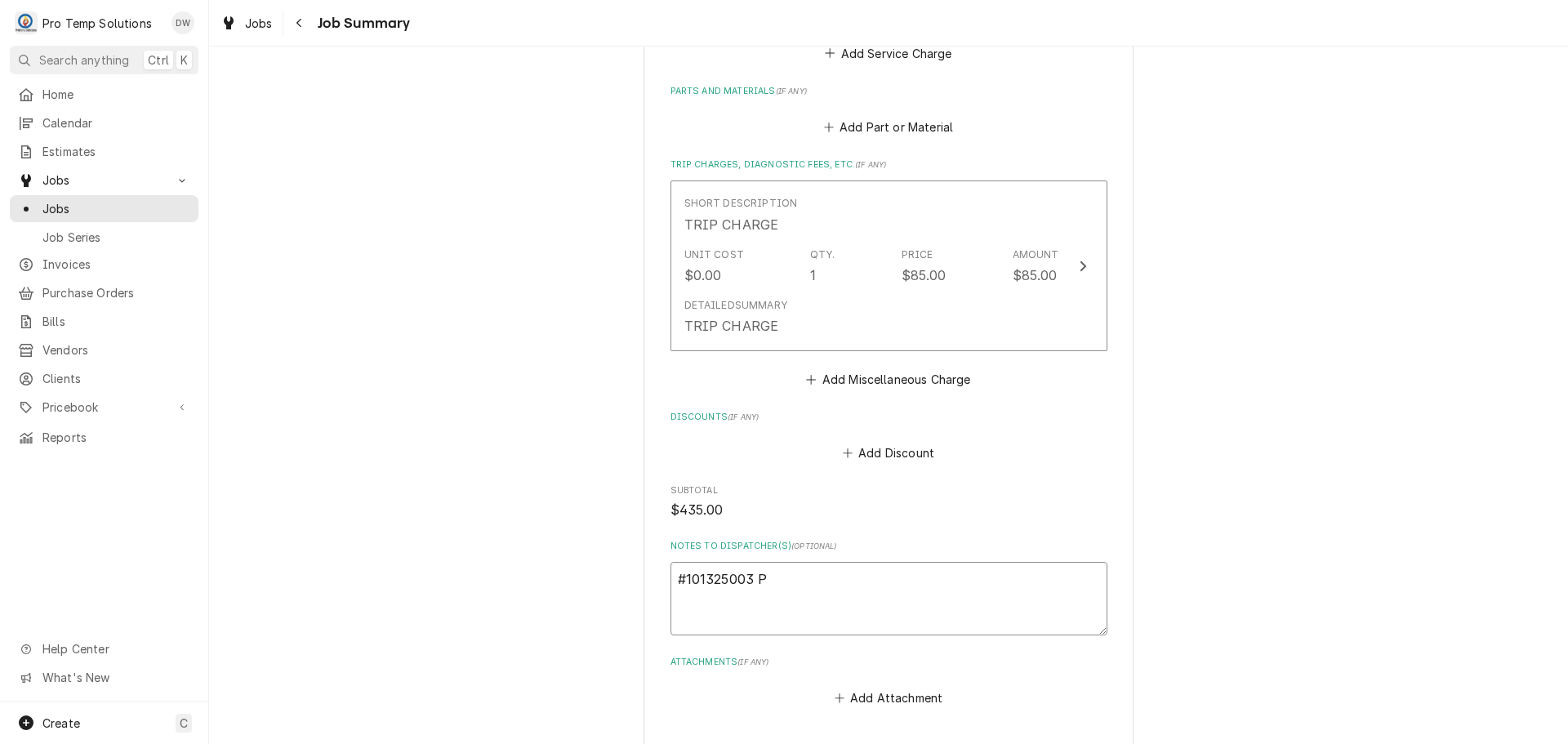
type textarea "x"
type textarea "#101325003 PA"
type textarea "x"
type textarea "#101325003 PAG"
type textarea "x"
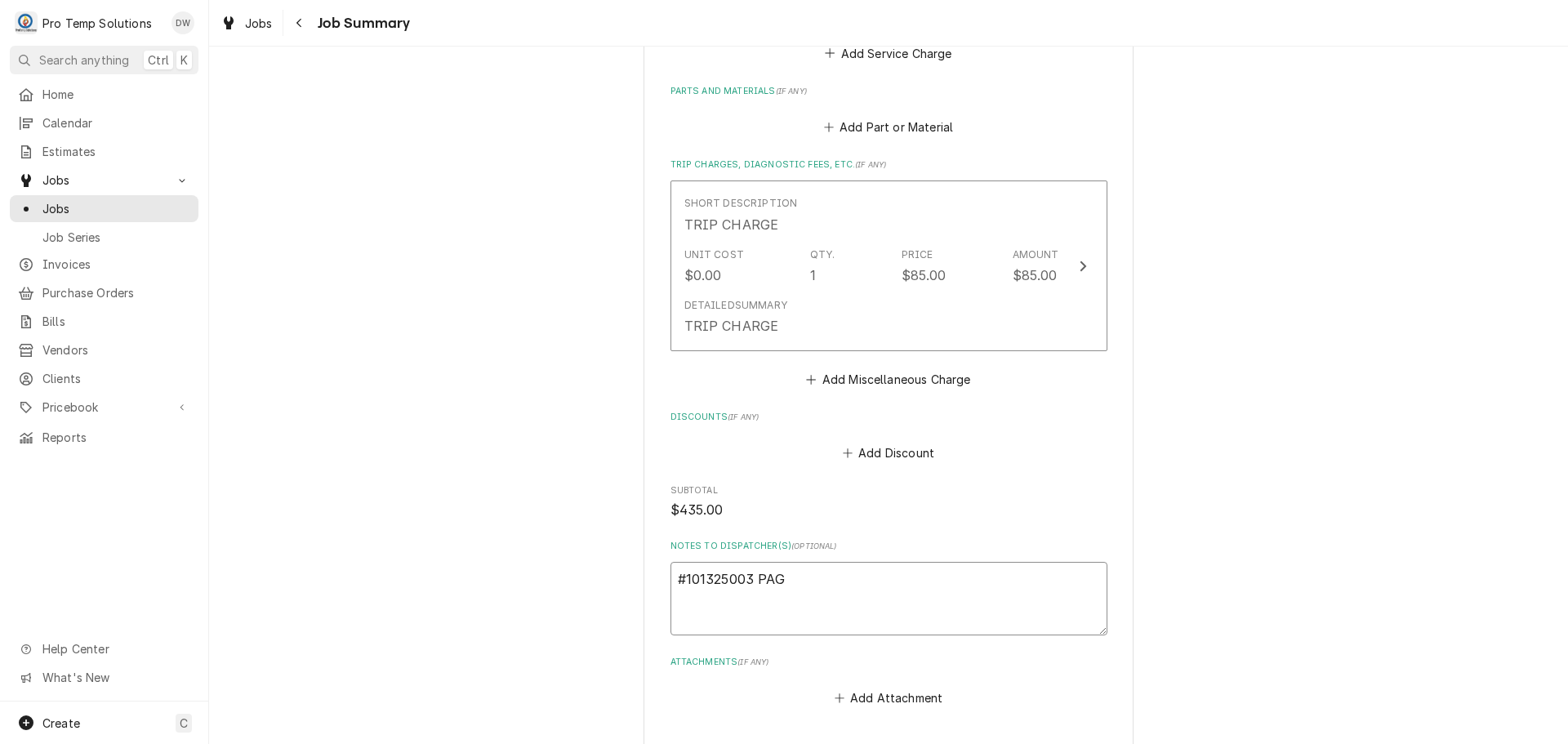
type textarea "#101325003 PAGE"
type textarea "x"
type textarea "#101325003 PAGE"
type textarea "x"
type textarea "#101325003 PAGE R"
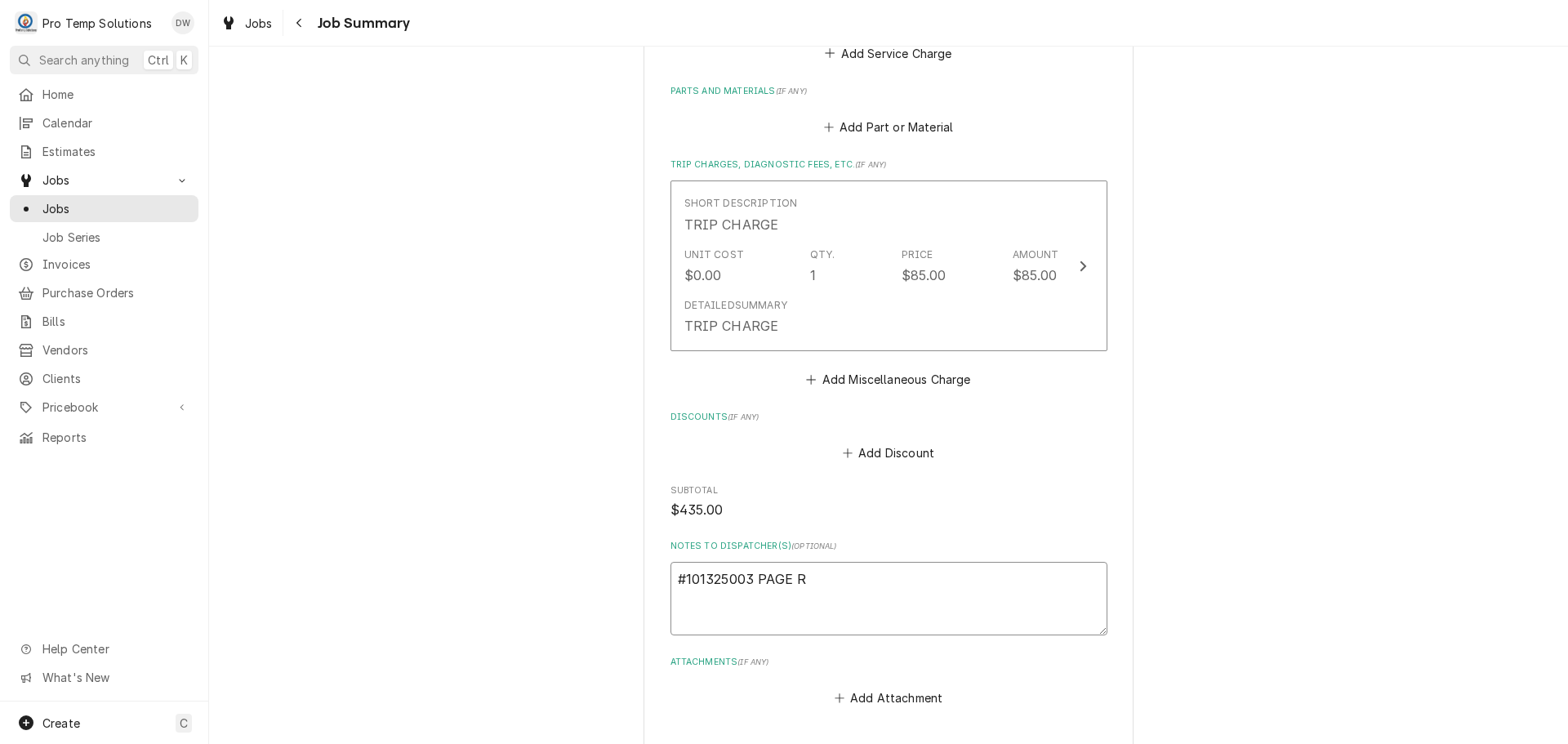
type textarea "x"
type textarea "#101325003 PAGE RD"
type textarea "x"
type textarea "#101325003 PAGE RD-"
type textarea "x"
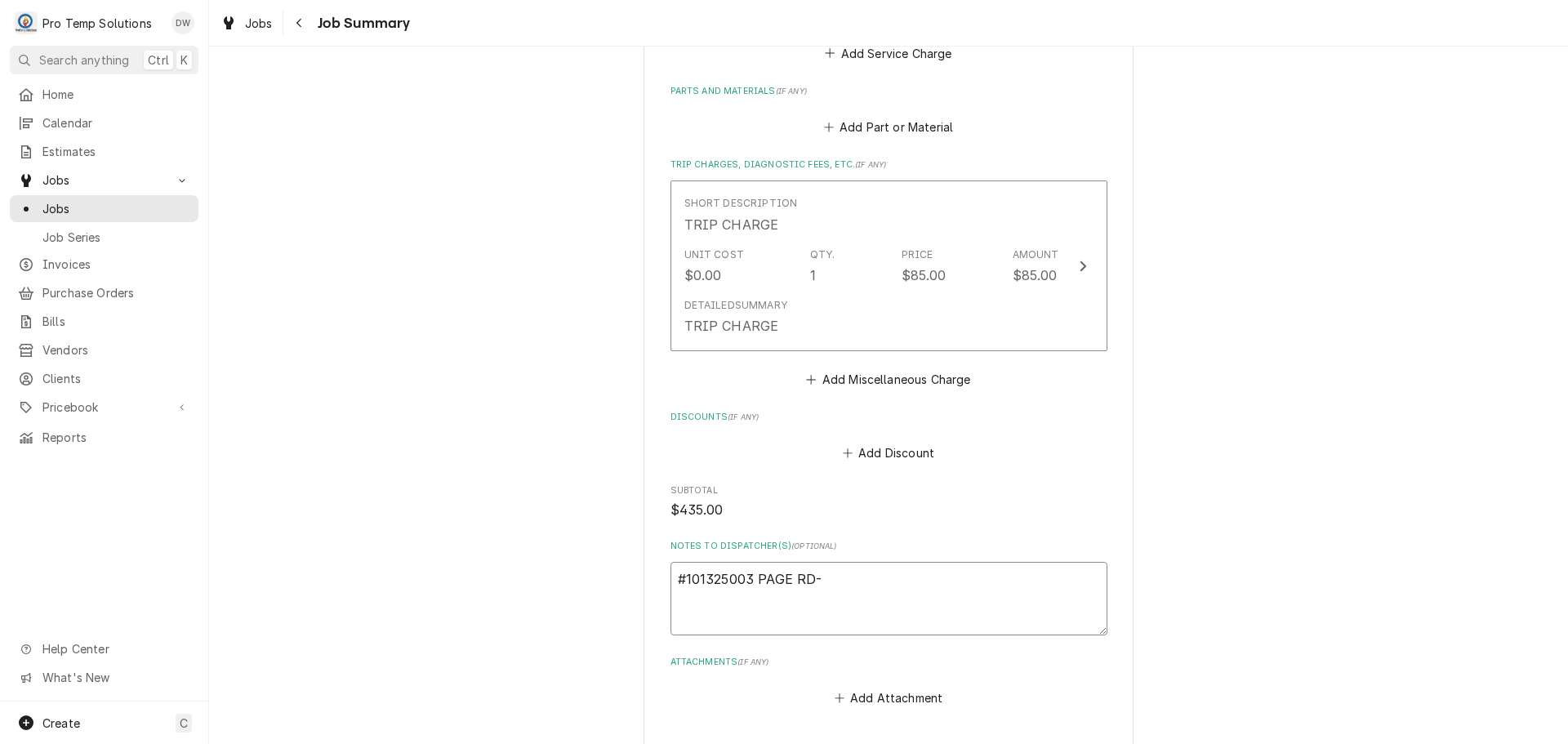
type textarea "#101325003 PAGE RD-"
type textarea "x"
type textarea "#101325003 PAGE RD- W"
type textarea "x"
type textarea "#101325003 PAGE RD- WI"
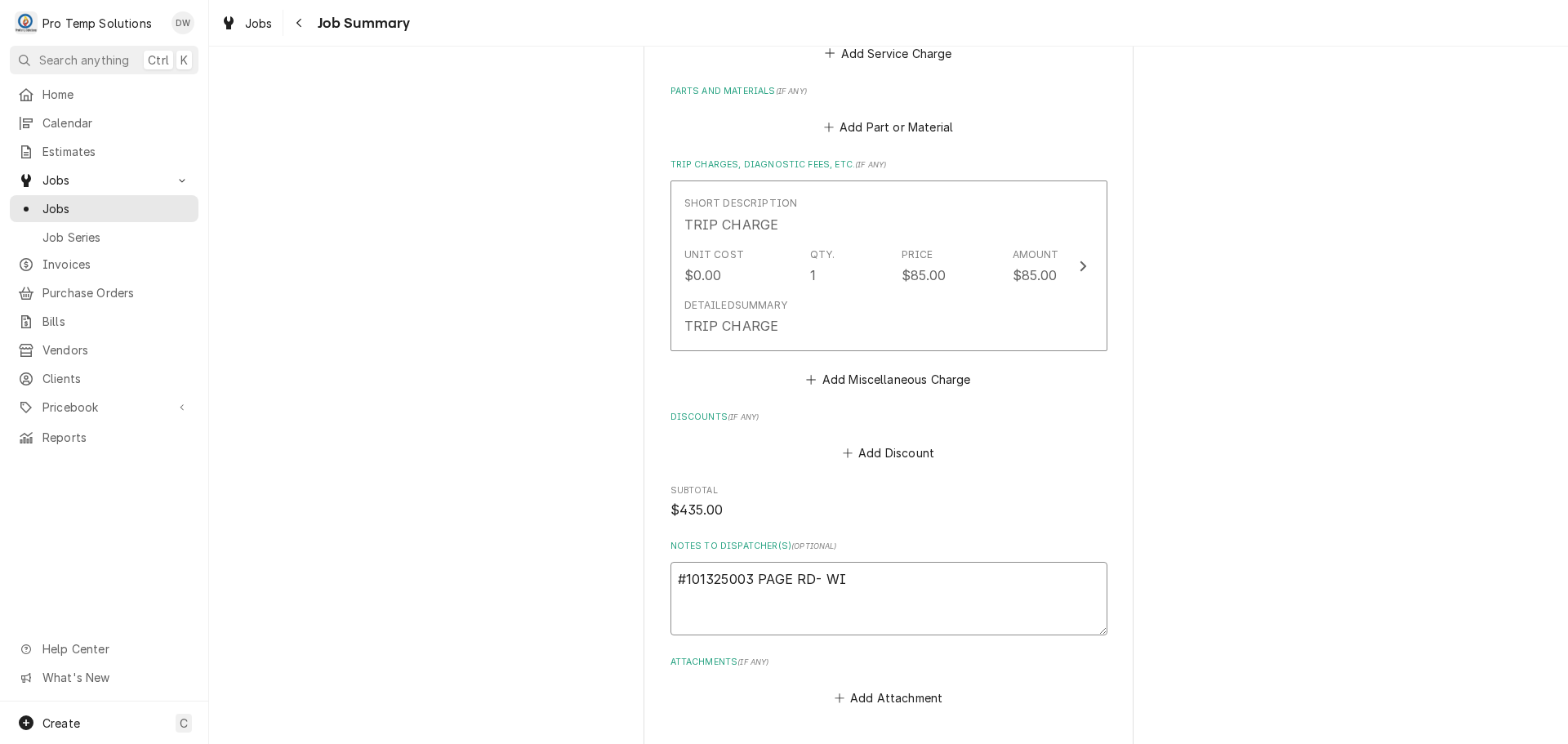
type textarea "x"
type textarea "#101325003 PAGE RD- WIC"
type textarea "x"
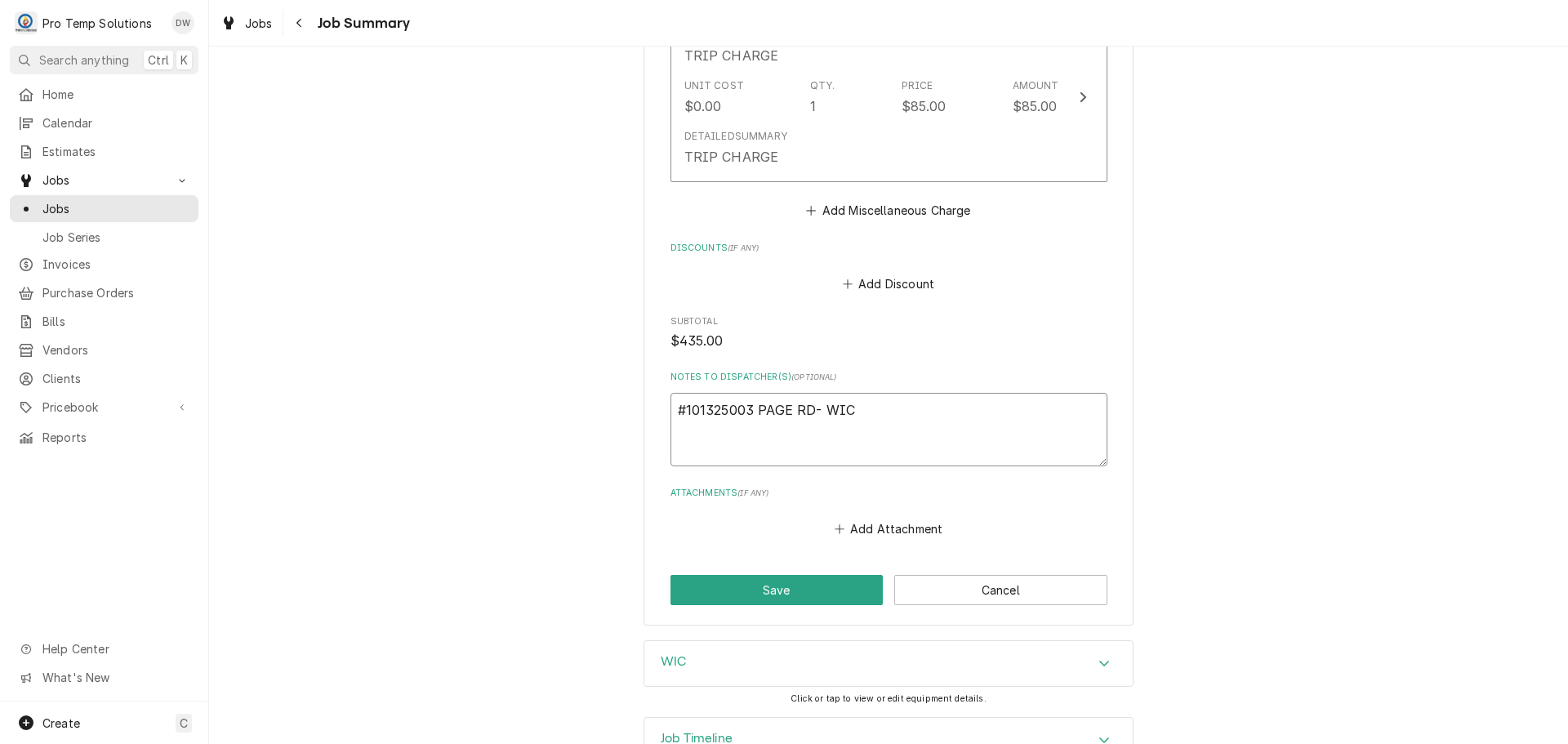
scroll to position [1078, 0]
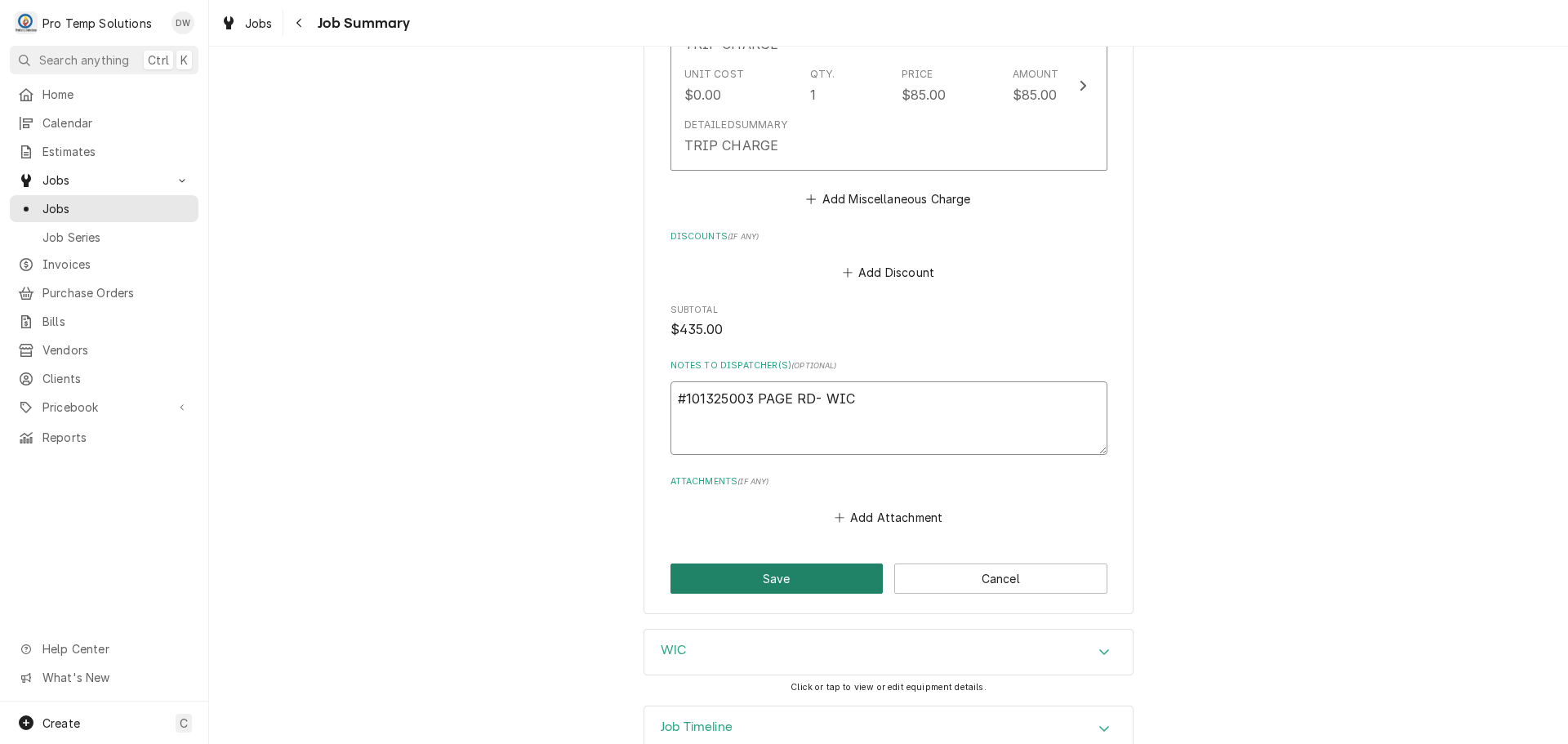
type textarea "#101325003 PAGE RD- WIC"
click at [780, 563] on button "Save" at bounding box center [777, 578] width 214 height 30
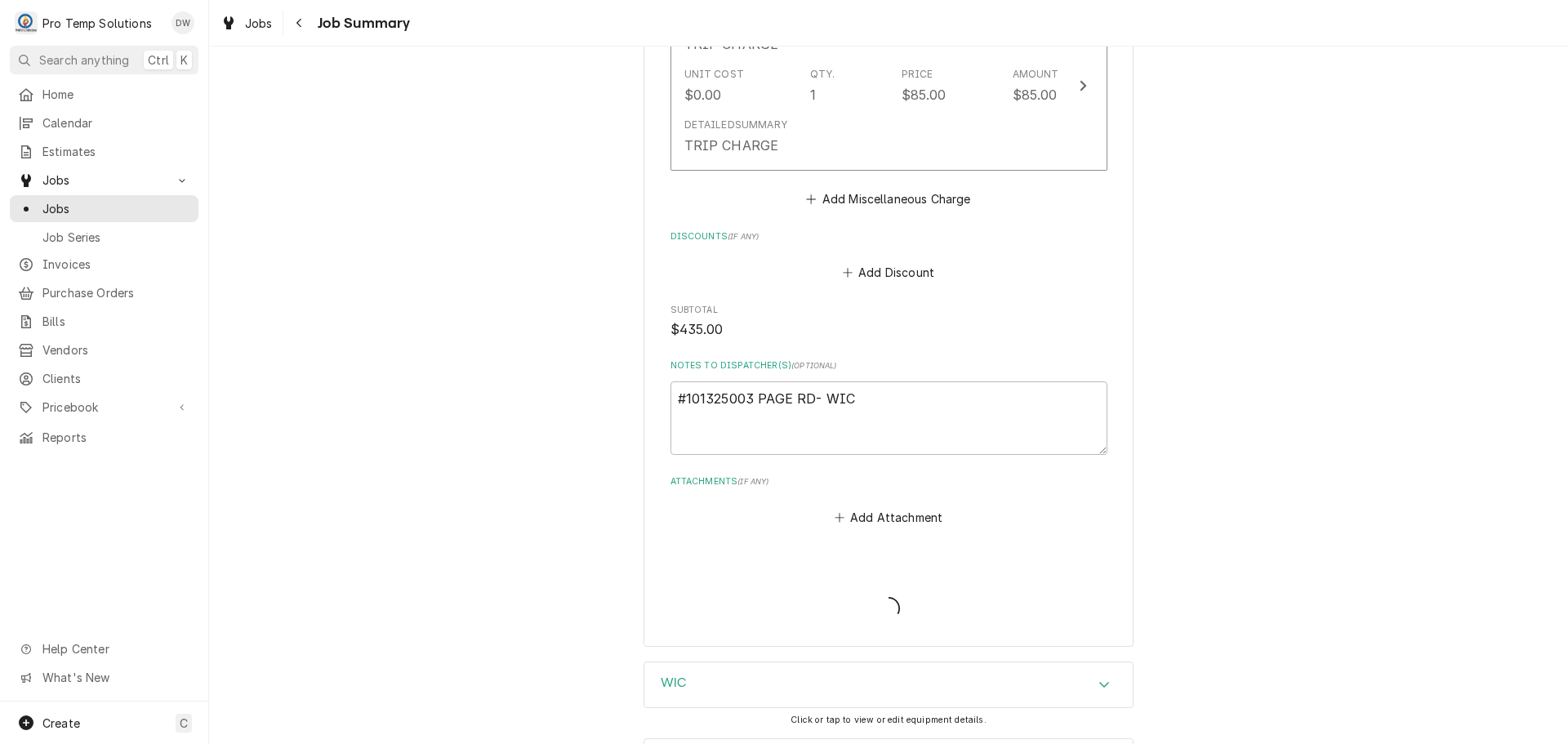
type textarea "x"
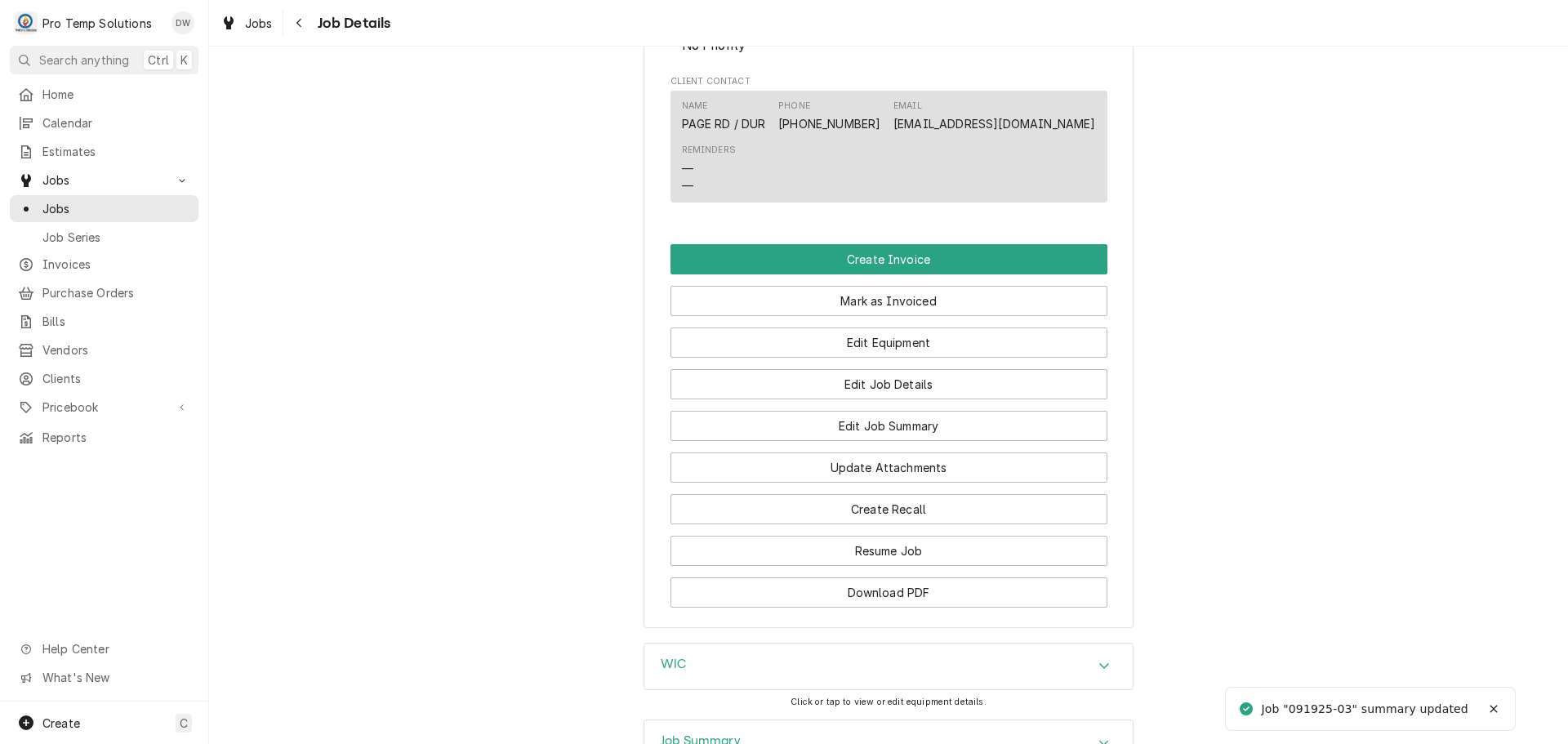
scroll to position [898, 0]
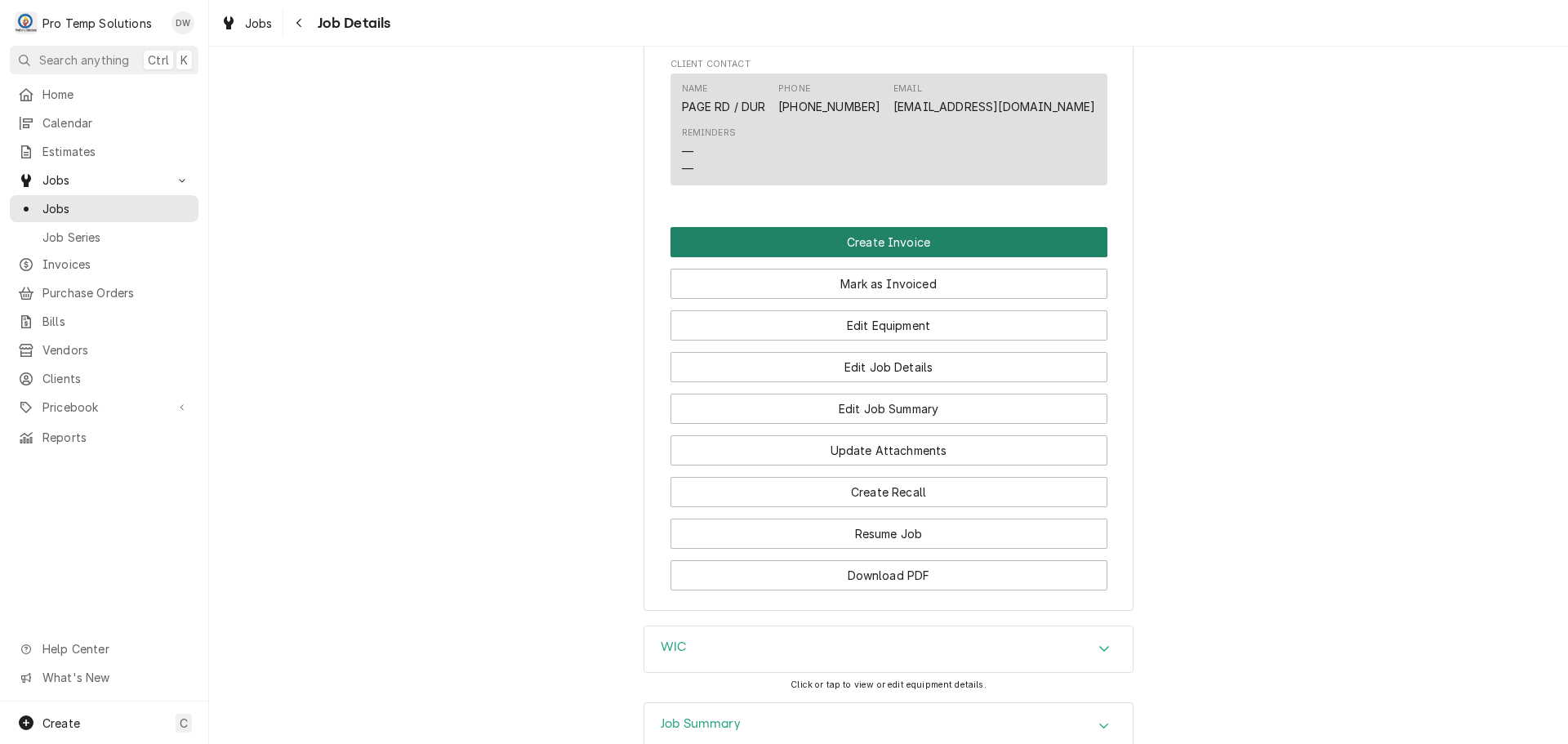
click at [881, 257] on button "Create Invoice" at bounding box center [889, 241] width 437 height 30
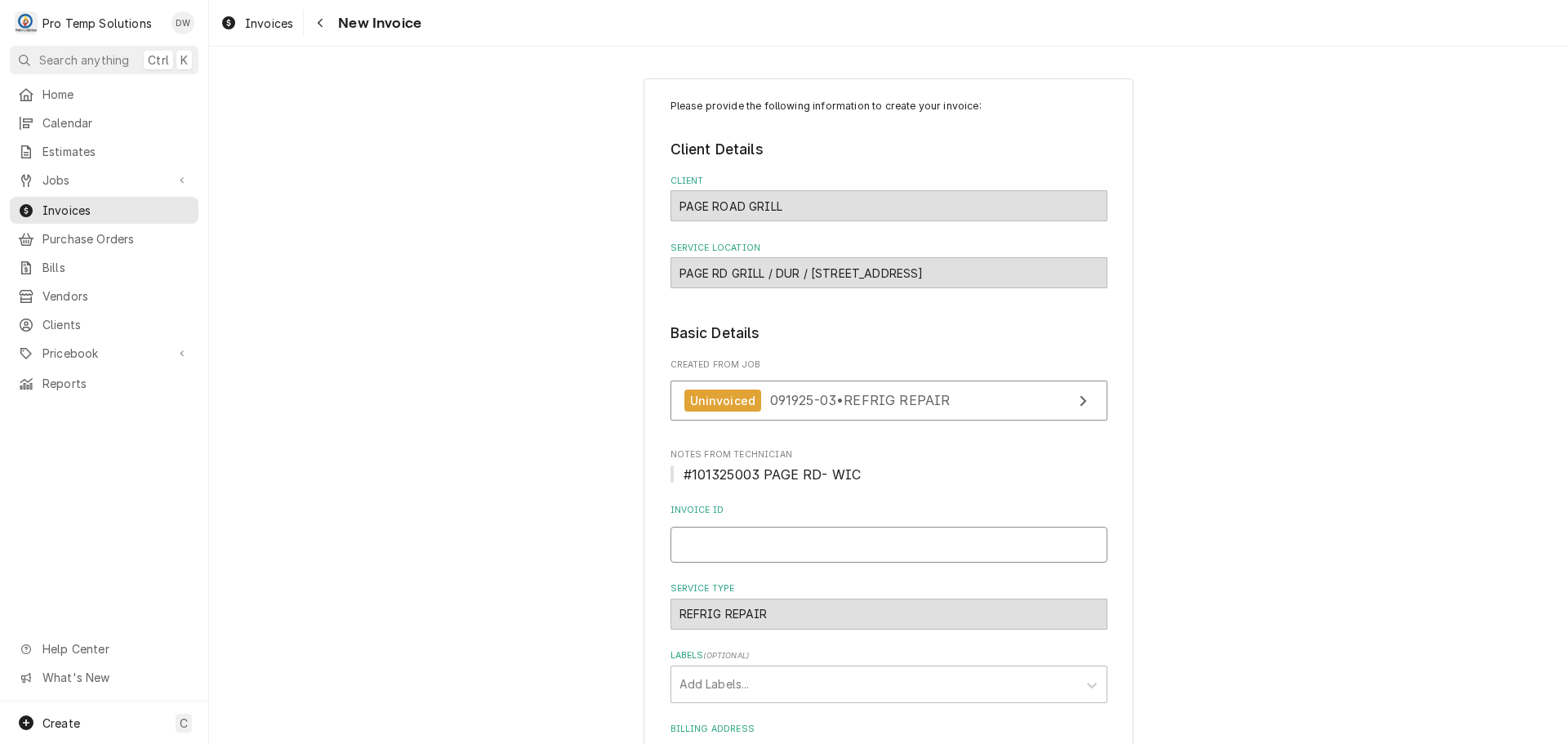
click at [737, 540] on input "Invoice ID" at bounding box center [889, 544] width 437 height 36
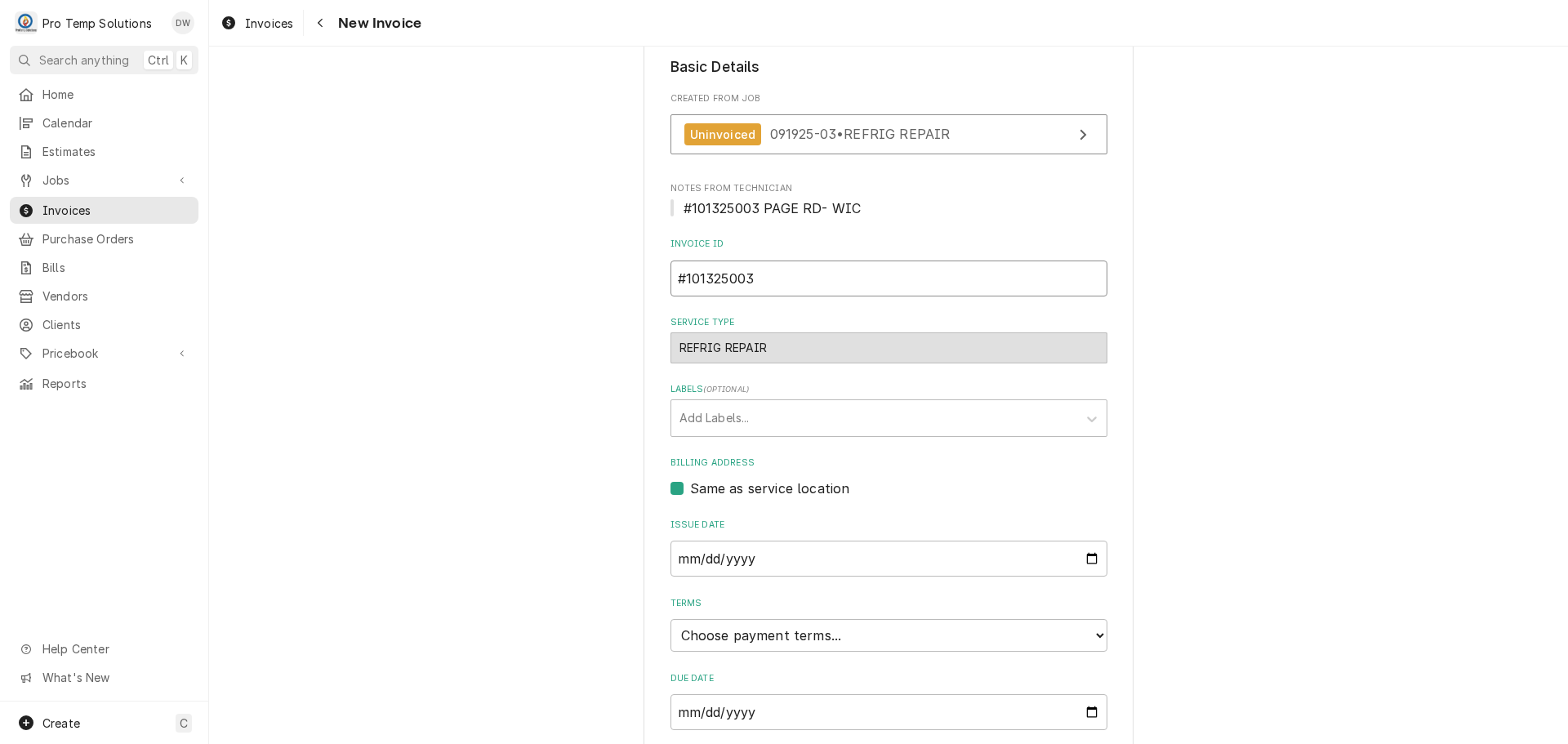
scroll to position [322, 0]
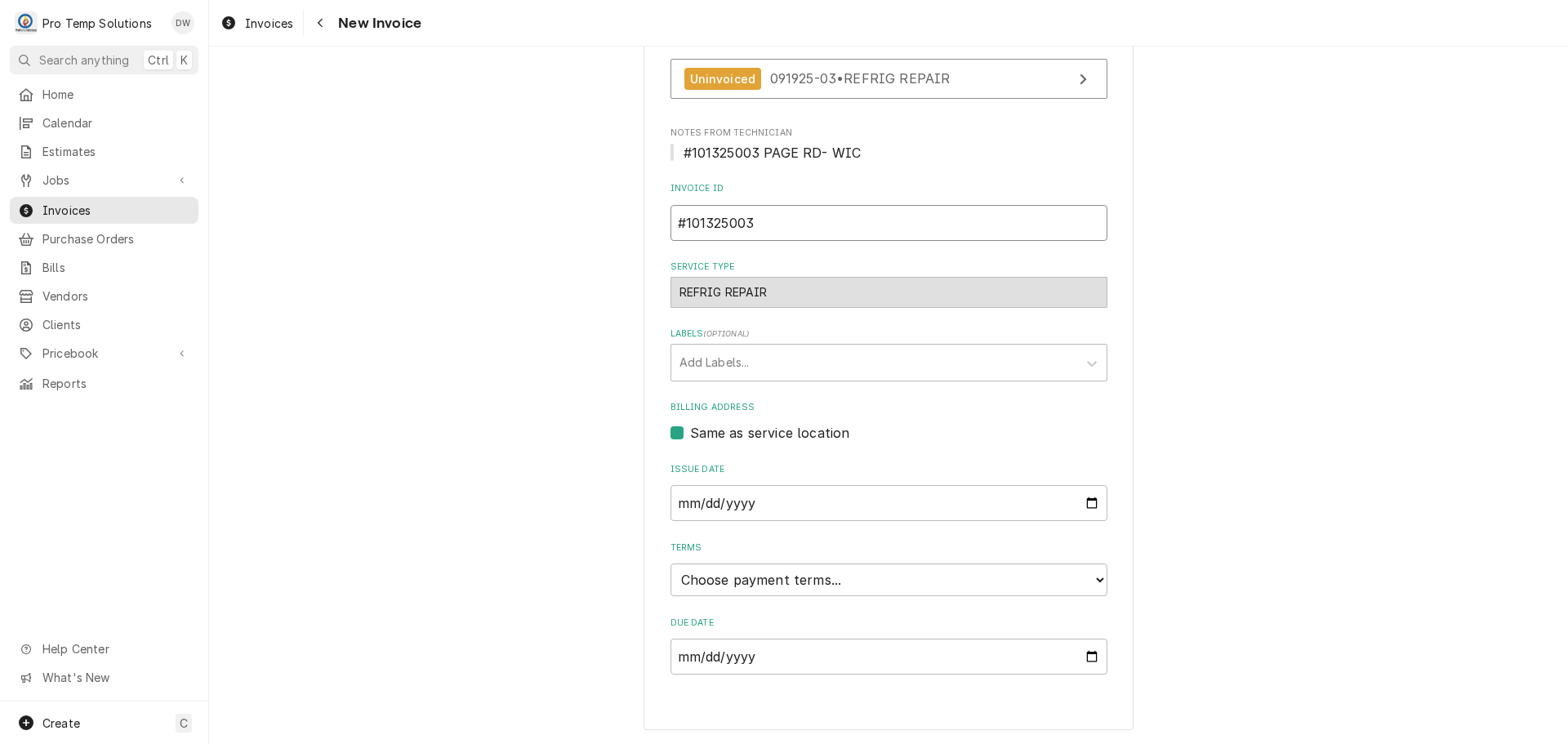
type input "#101325003"
click at [738, 576] on select "Choose payment terms... Same Day Net 7 Net 14 Net 21 Net 30 Net 45 Net 60 Net 90" at bounding box center [889, 580] width 437 height 33
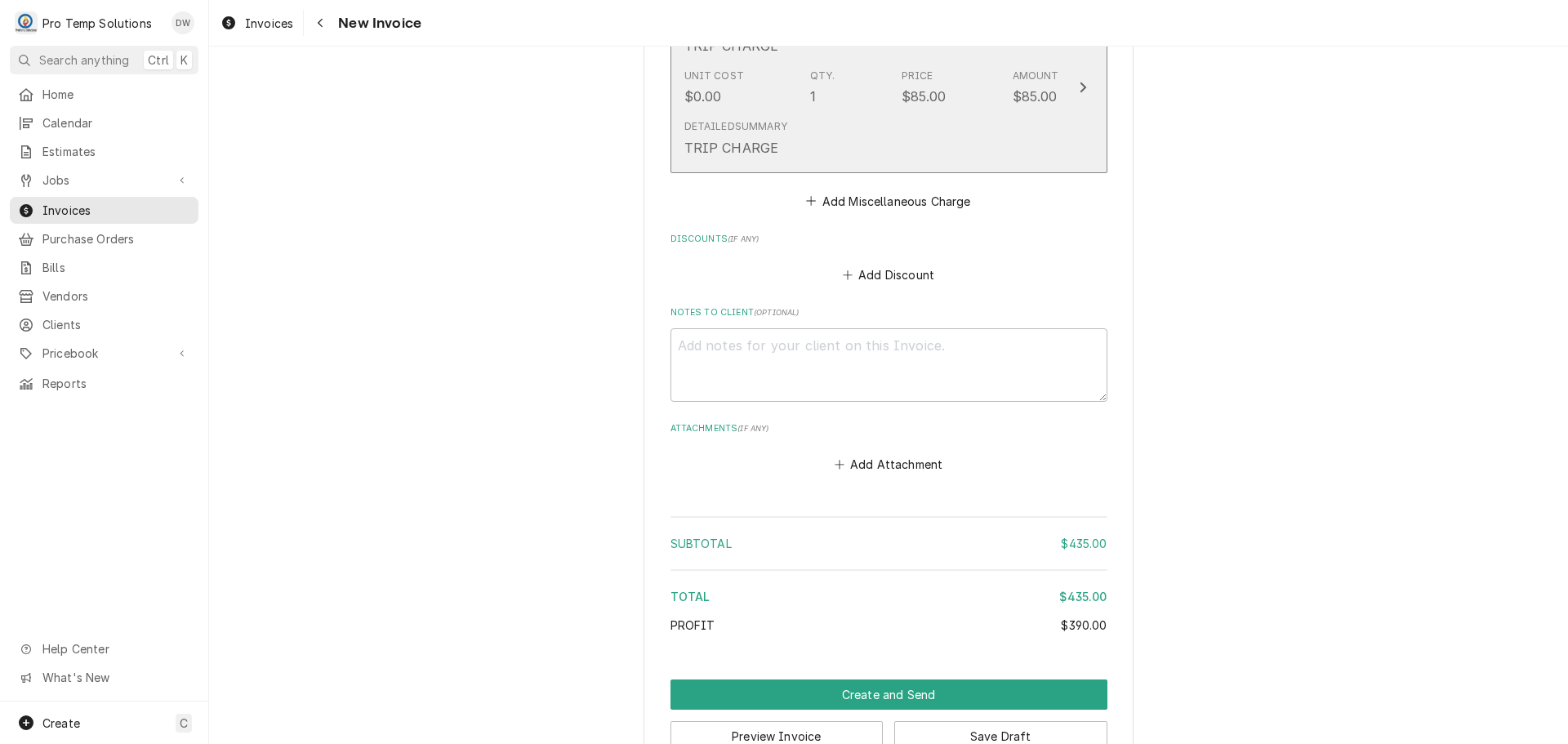
scroll to position [1623, 0]
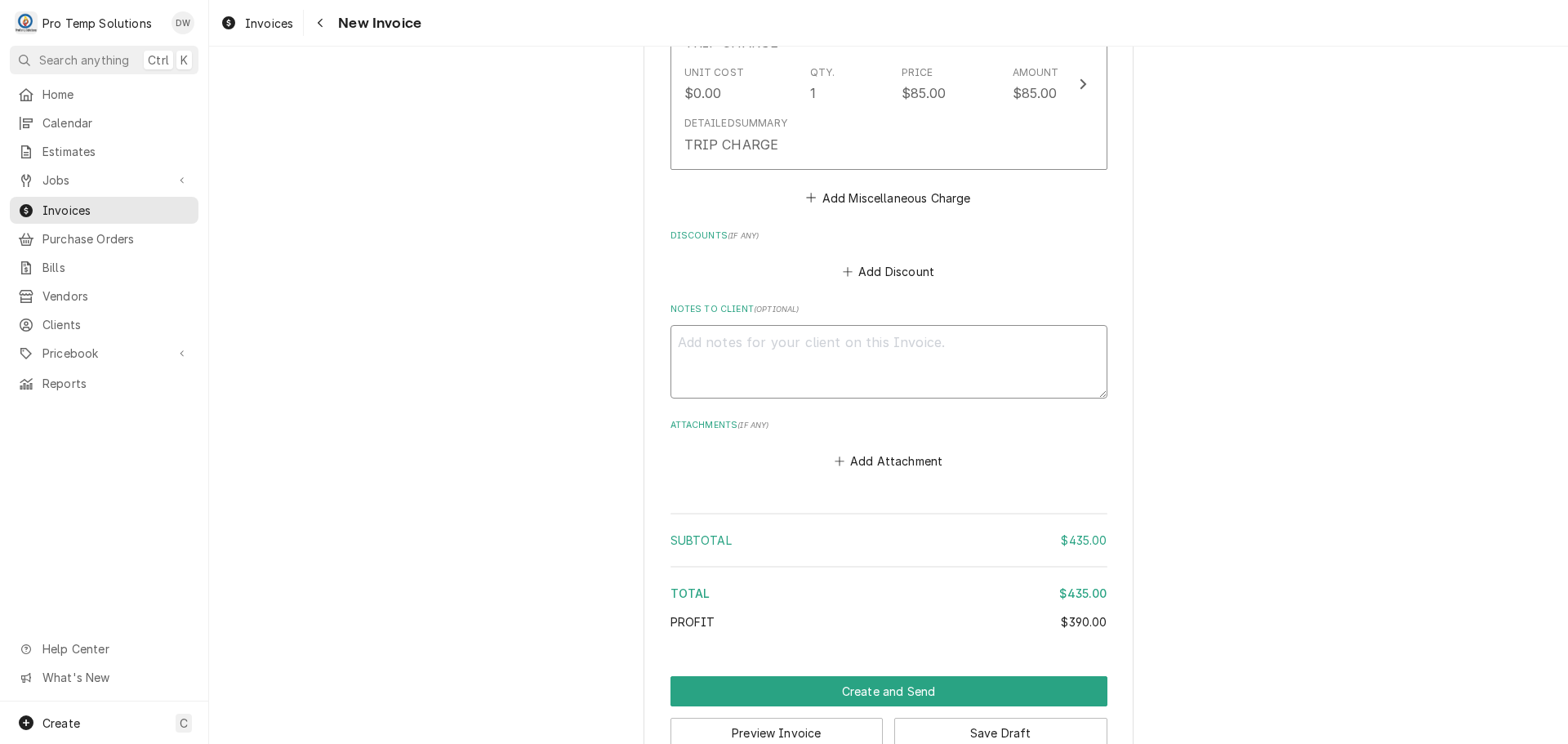
click at [706, 325] on textarea "Notes to Client ( optional )" at bounding box center [889, 361] width 437 height 73
type textarea "x"
type textarea "#"
type textarea "x"
type textarea "#1"
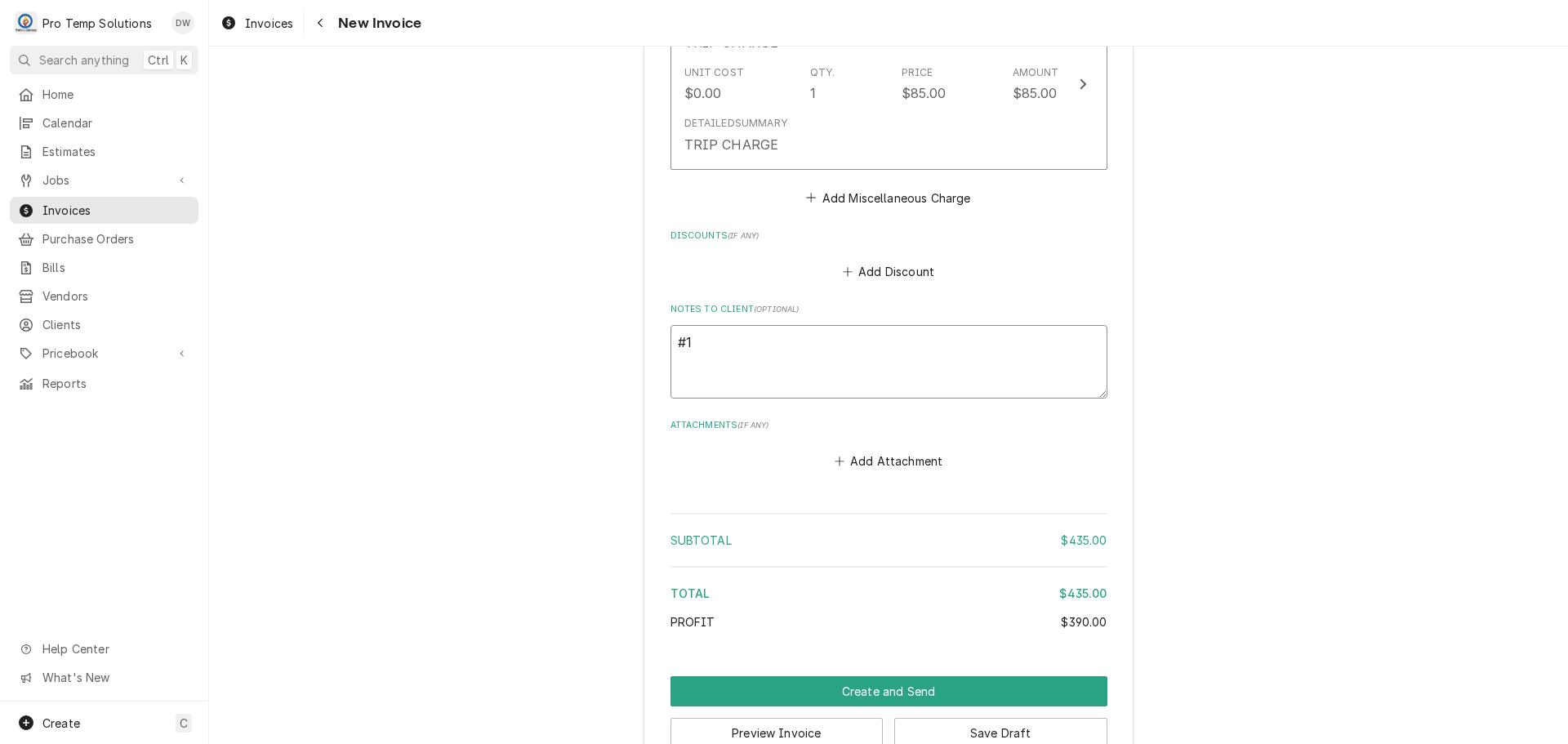
type textarea "x"
type textarea "#10"
type textarea "x"
type textarea "#101"
type textarea "x"
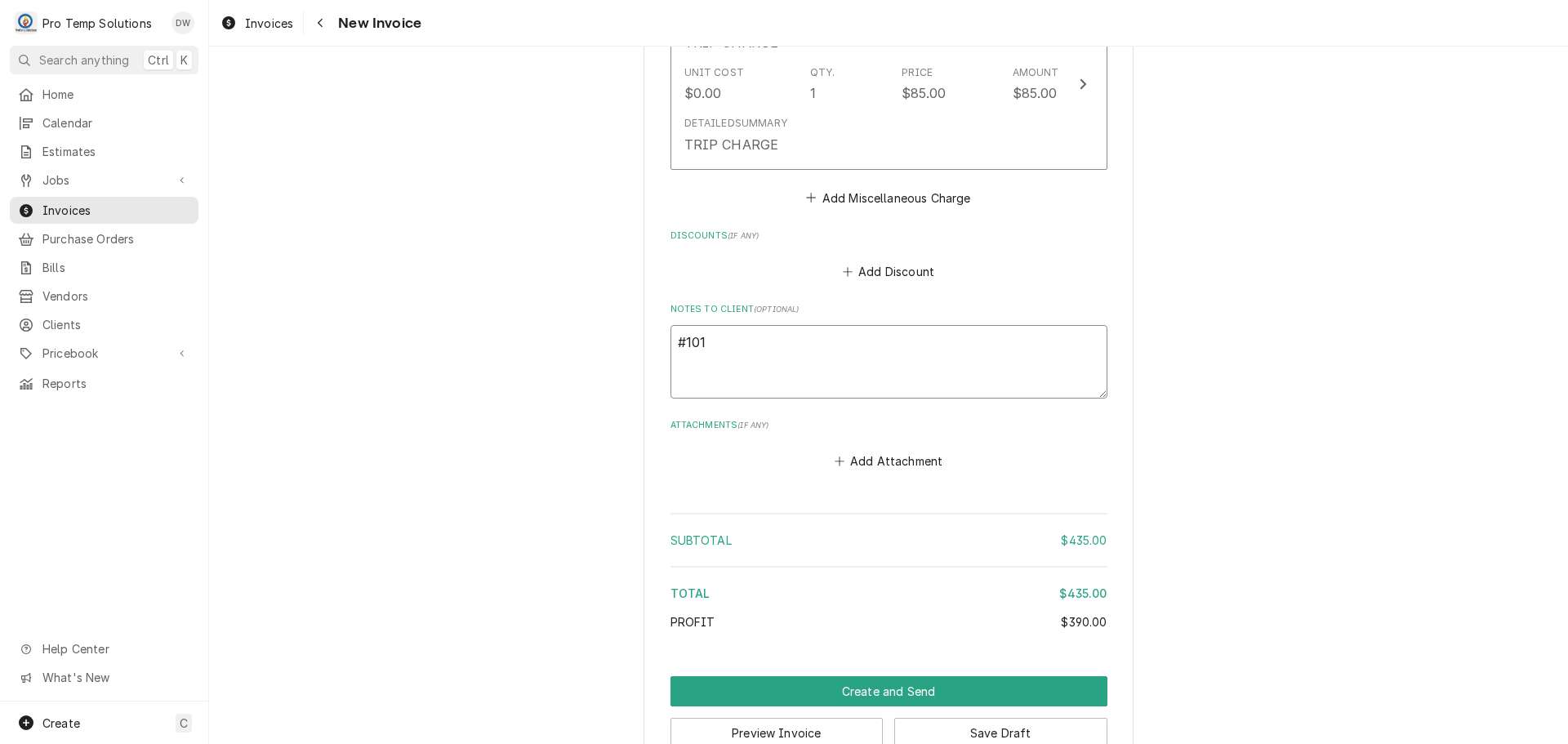
type textarea "#1013"
type textarea "x"
type textarea "#10132"
type textarea "x"
type textarea "#101325"
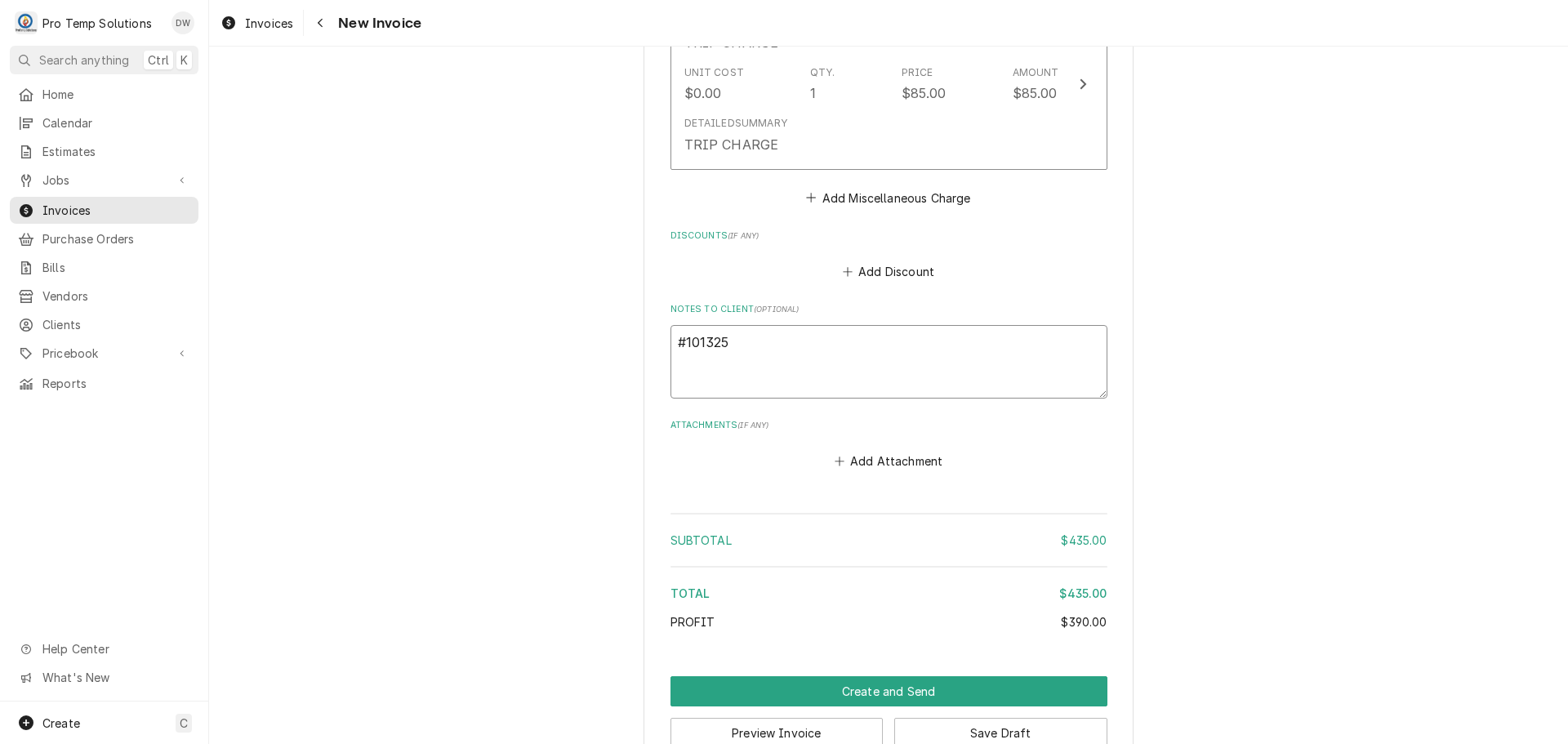
type textarea "x"
type textarea "#1013250"
type textarea "x"
type textarea "#10132500"
type textarea "x"
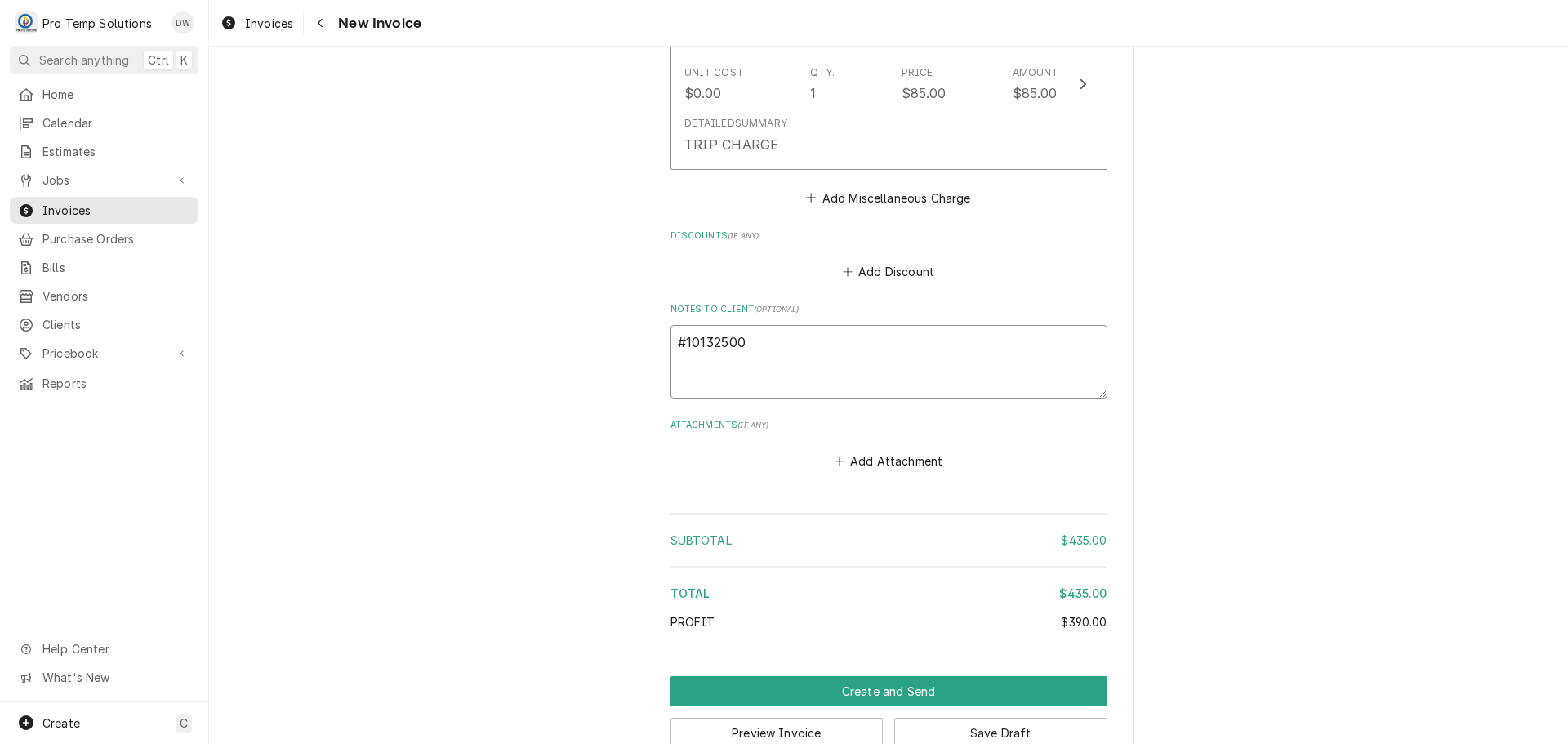
type textarea "#101325003"
type textarea "x"
type textarea "#101325003"
type textarea "x"
type textarea "#101325003 P"
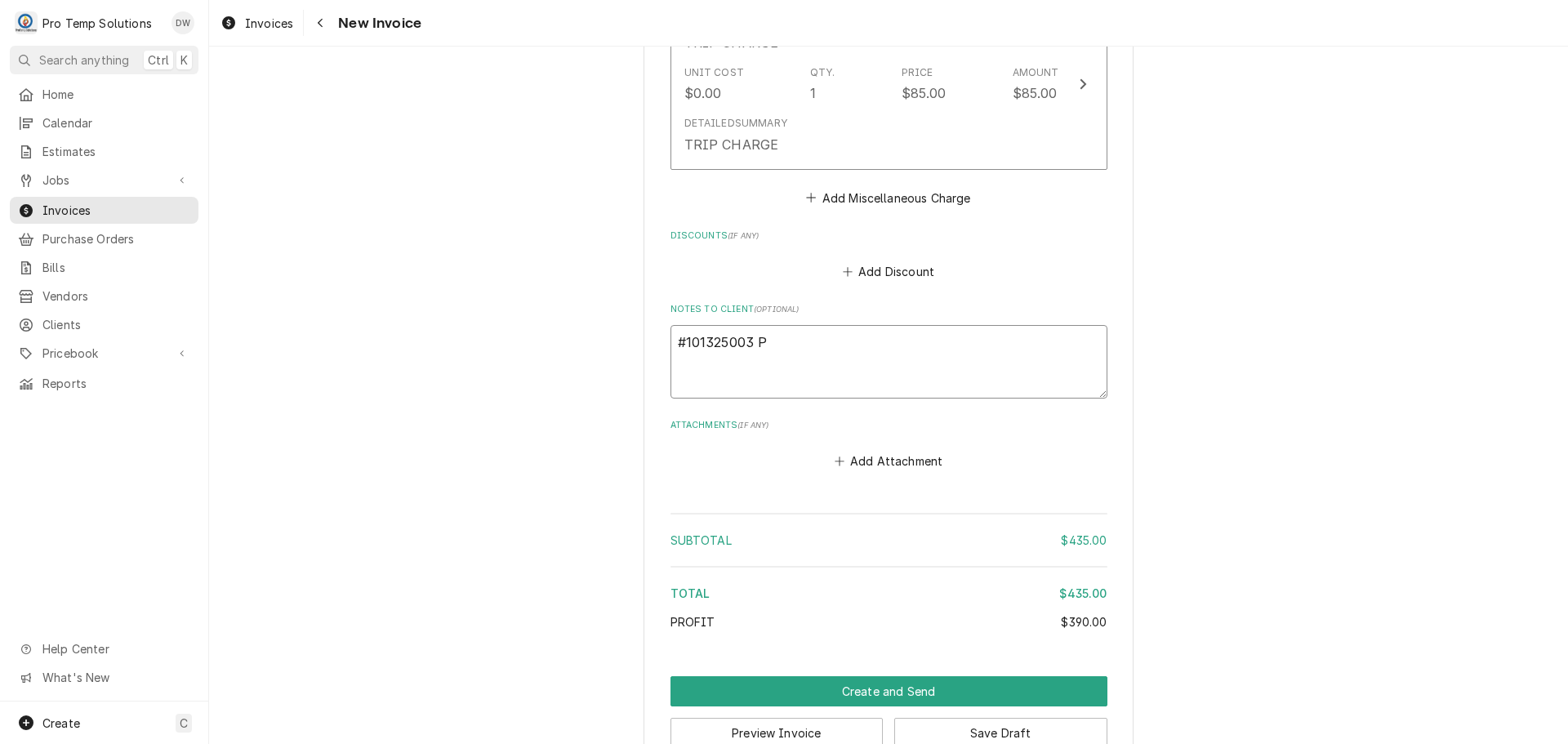
type textarea "x"
type textarea "#101325003 PA"
type textarea "x"
type textarea "#101325003 PAG"
type textarea "x"
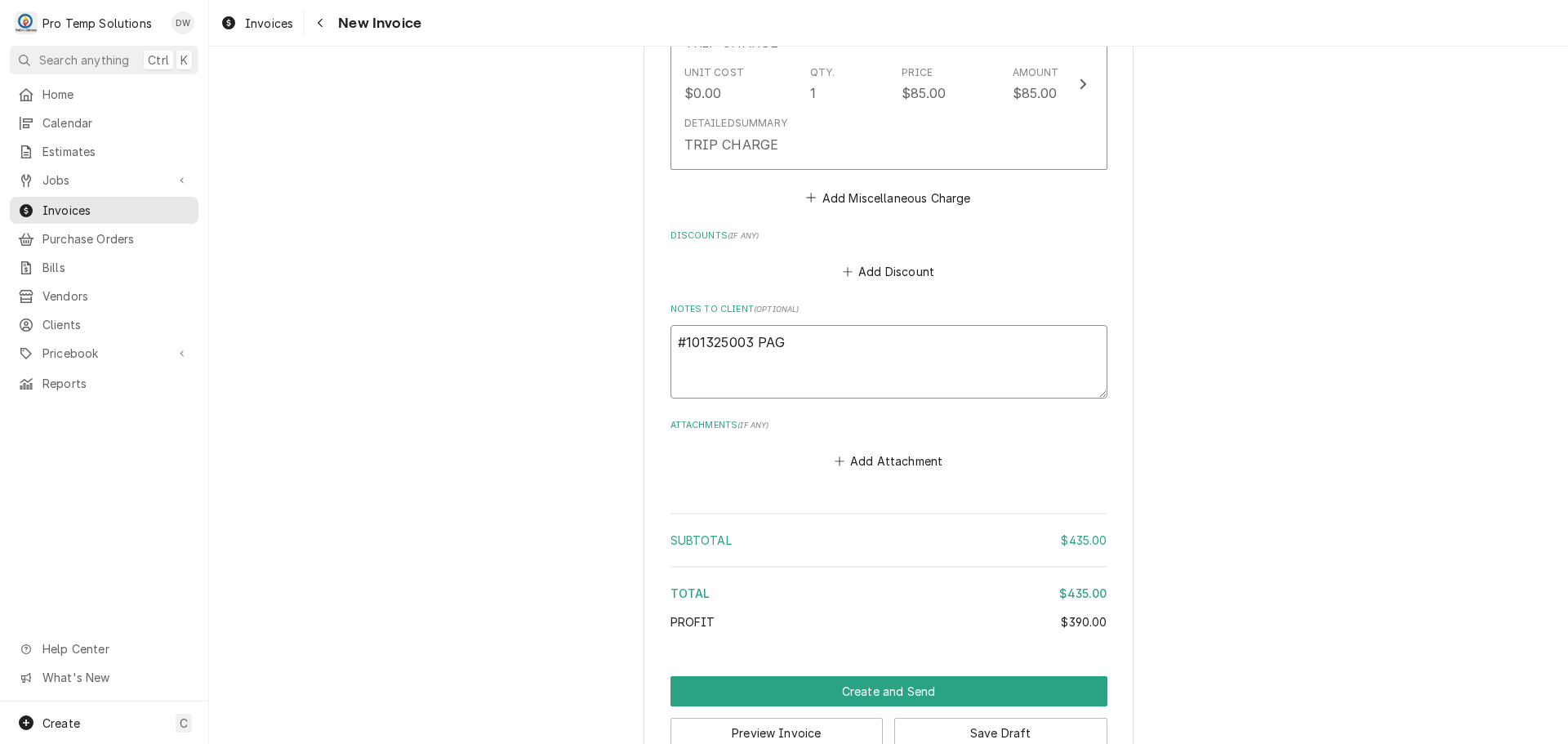
type textarea "#101325003 PAGE"
type textarea "x"
type textarea "#101325003 PAGE"
type textarea "x"
type textarea "#101325003 PAGE R"
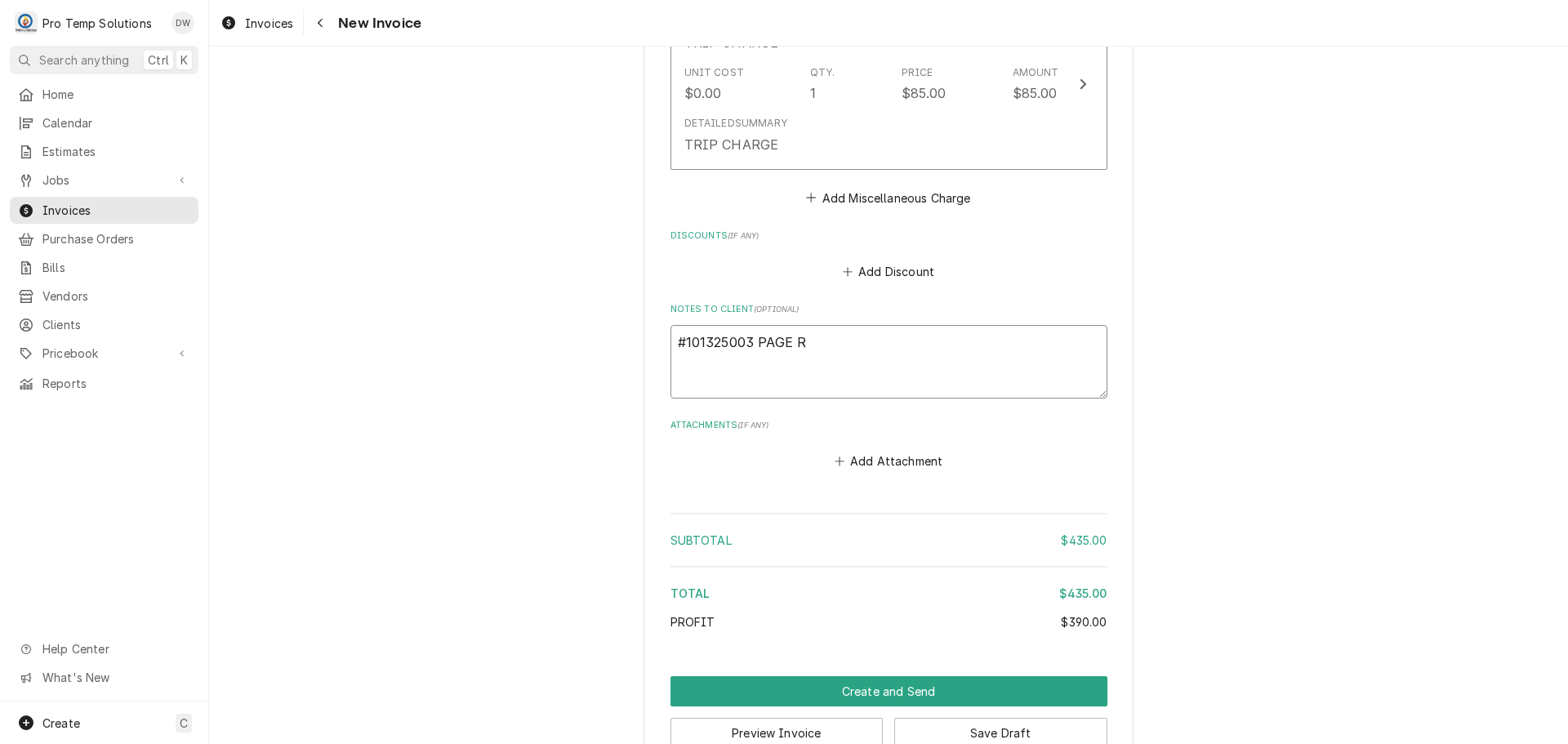
type textarea "x"
type textarea "#101325003 PAGE RD"
type textarea "x"
type textarea "#101325003 PAGE RD-"
type textarea "x"
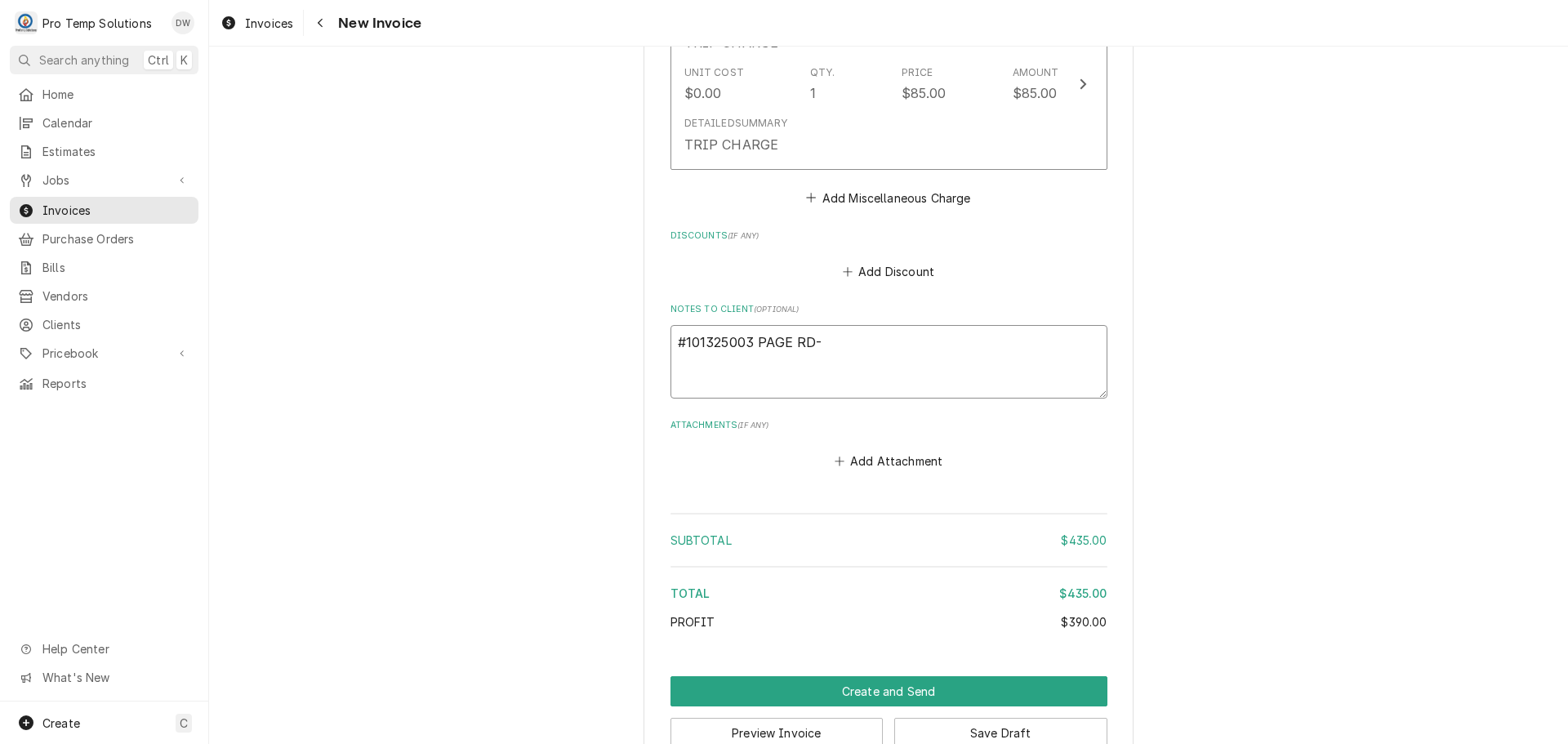
type textarea "#101325003 PAGE RD-"
type textarea "x"
type textarea "#101325003 PAGE RD- W"
type textarea "x"
type textarea "#101325003 PAGE RD- WI"
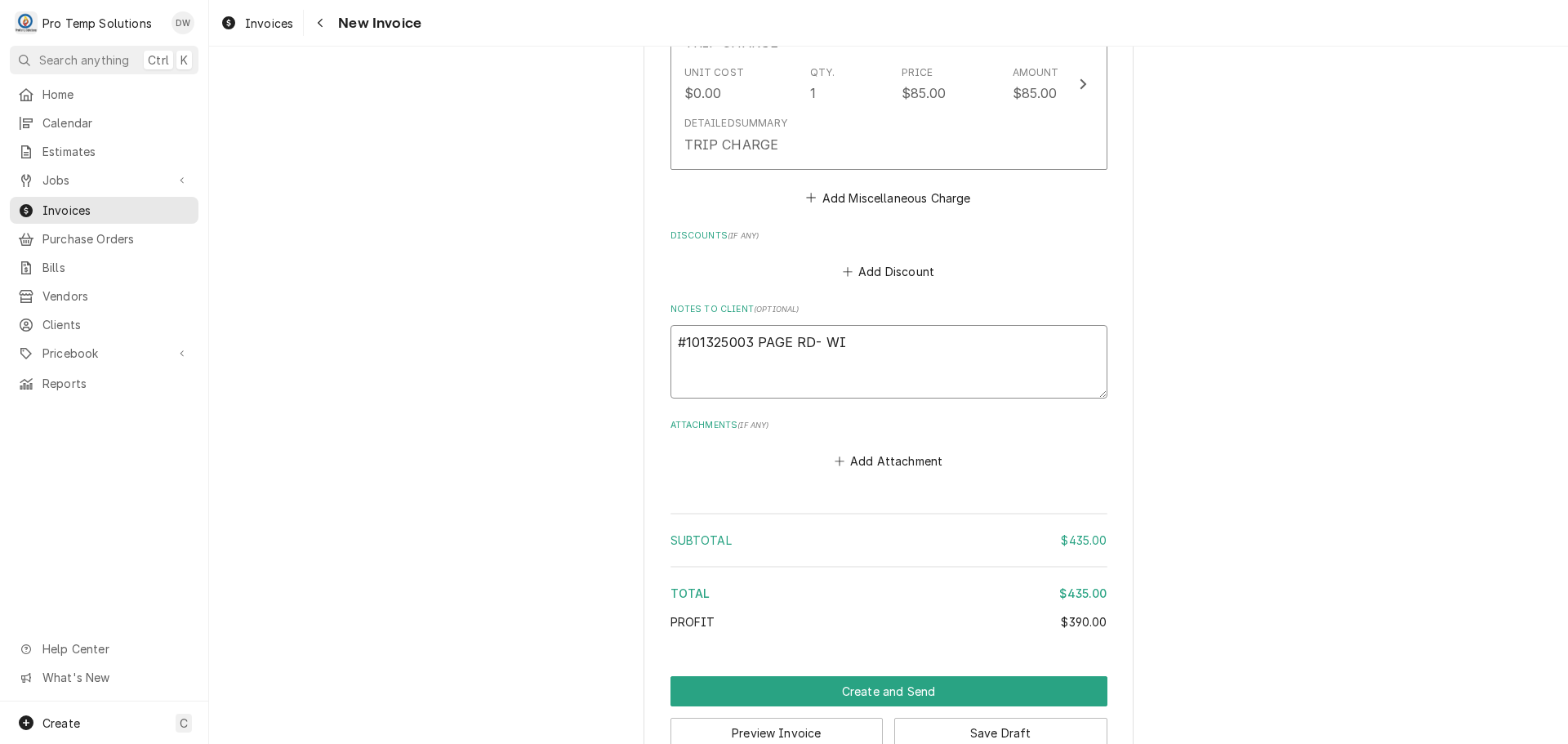
type textarea "x"
type textarea "#101325003 PAGE RD- WIC"
type textarea "x"
type textarea "#101325003 PAGE RD- WIC"
click at [855, 676] on button "Create and Send" at bounding box center [889, 691] width 437 height 30
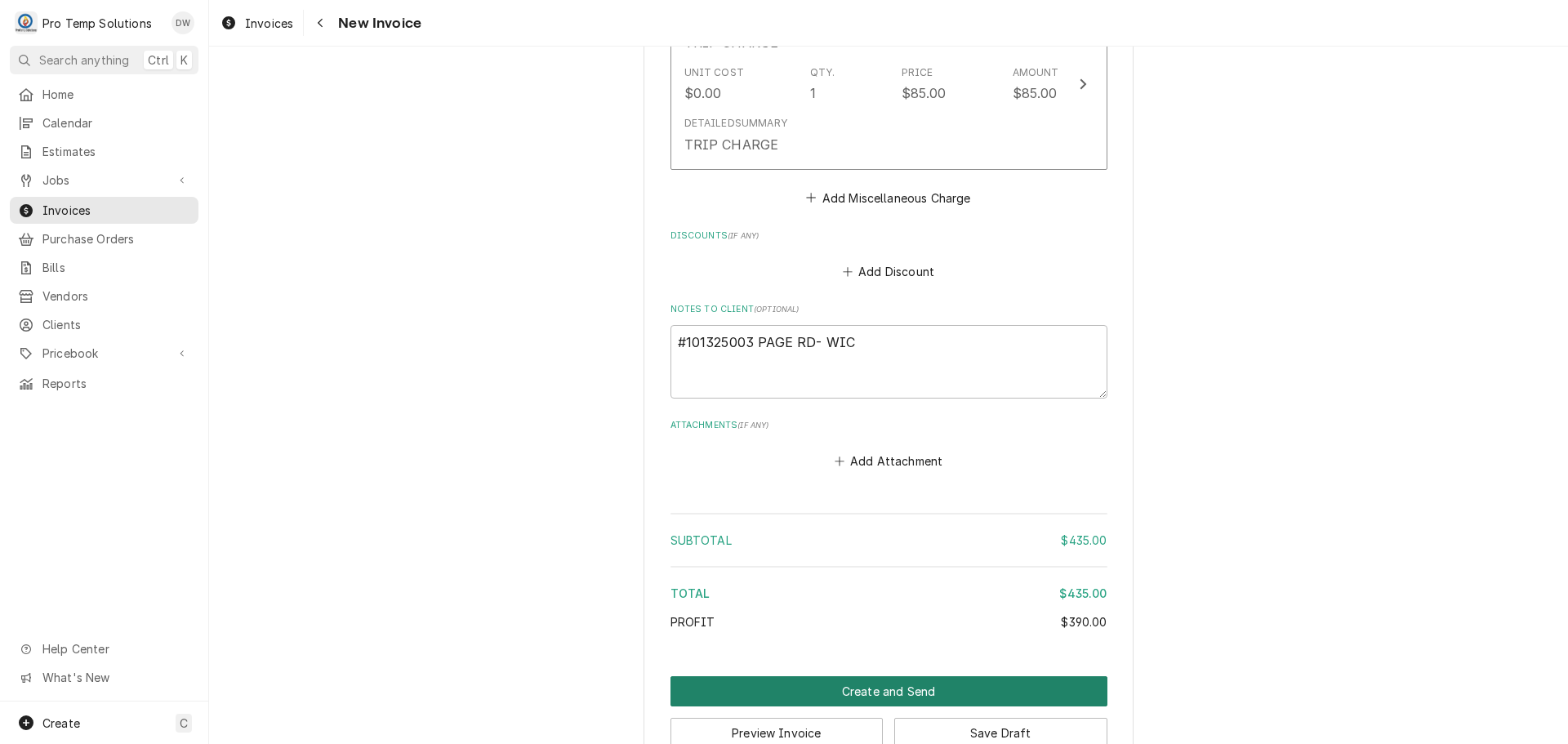
scroll to position [1614, 0]
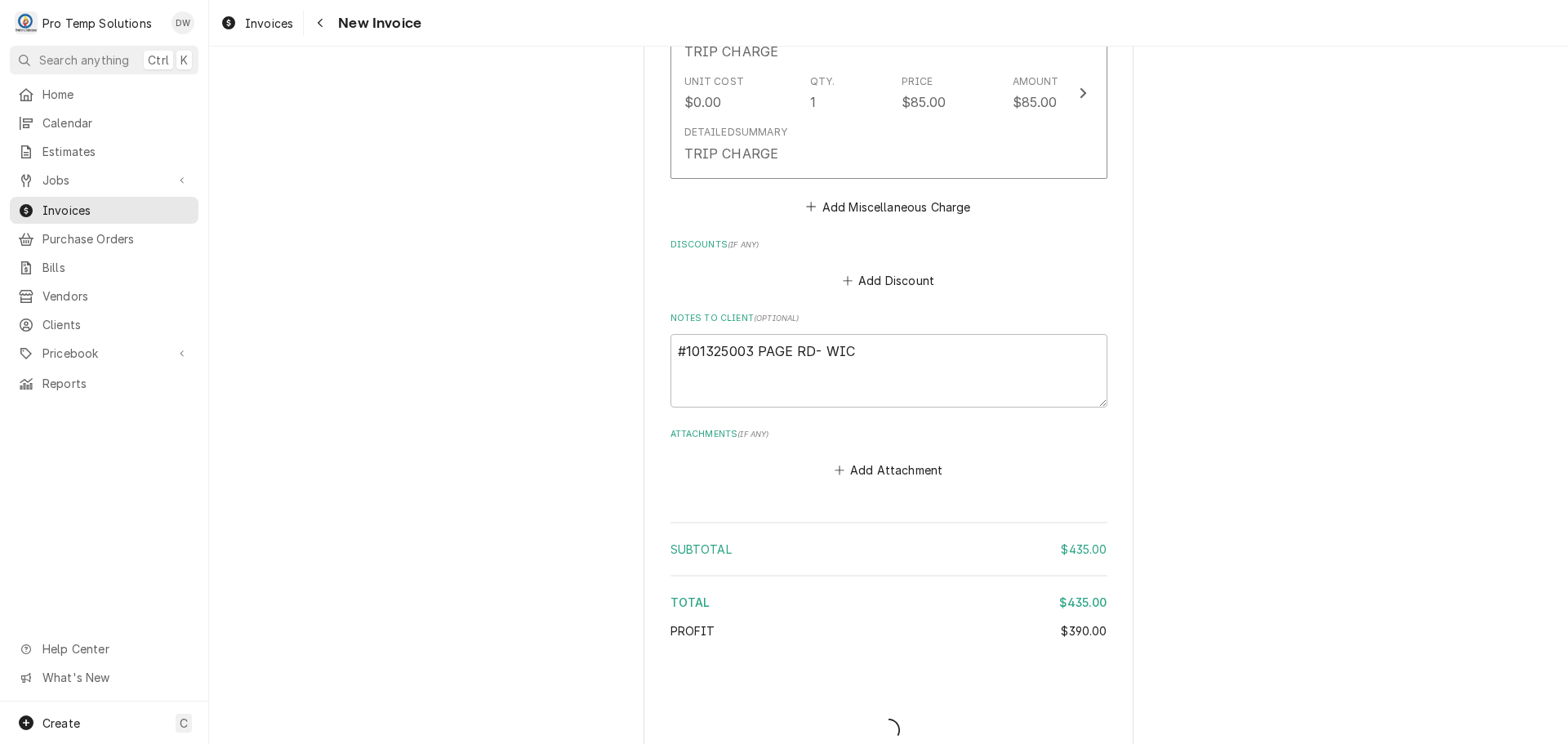
type textarea "x"
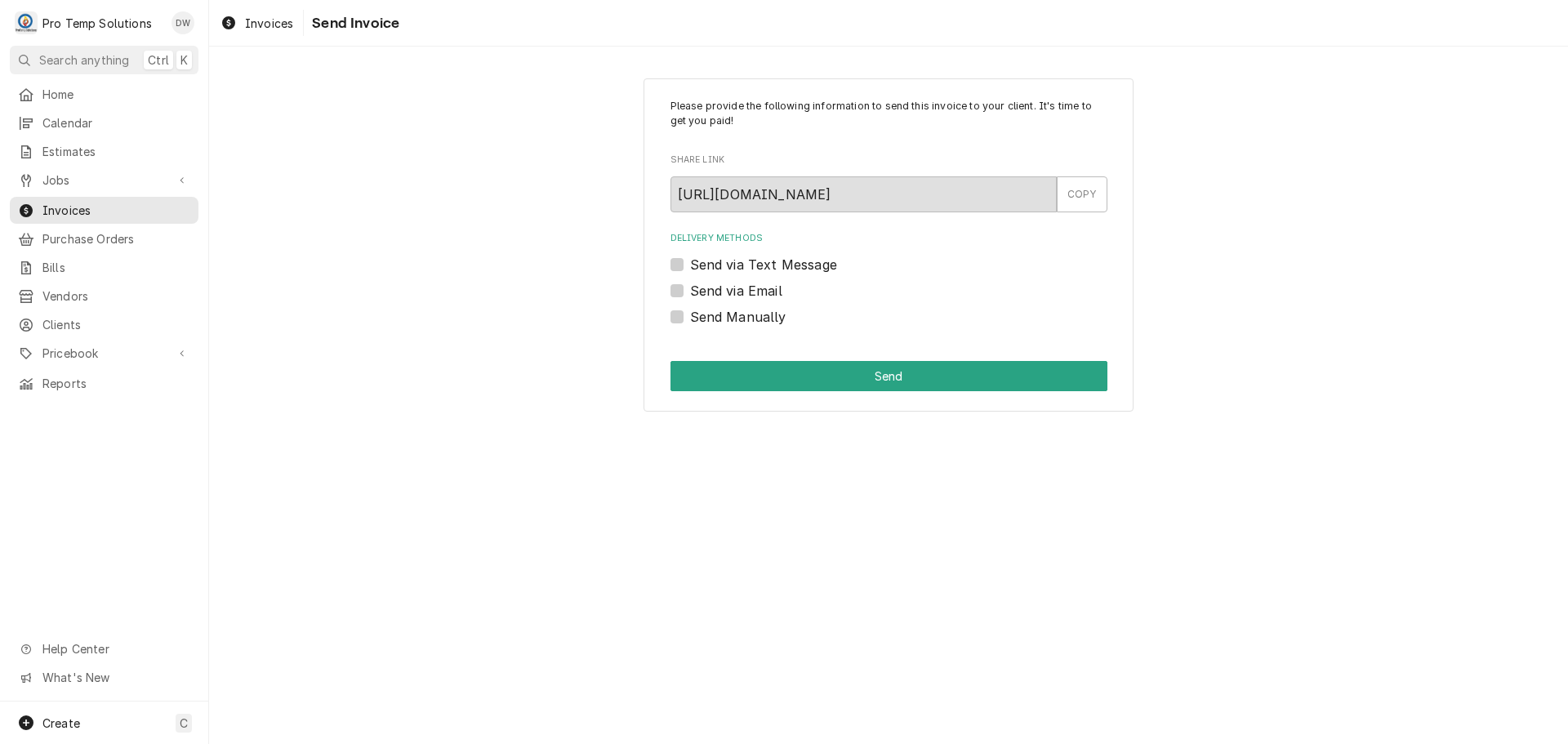
click at [690, 287] on label "Send via Email" at bounding box center [736, 291] width 92 height 20
click at [690, 287] on input "Send via Email" at bounding box center [908, 299] width 437 height 36
checkbox input "true"
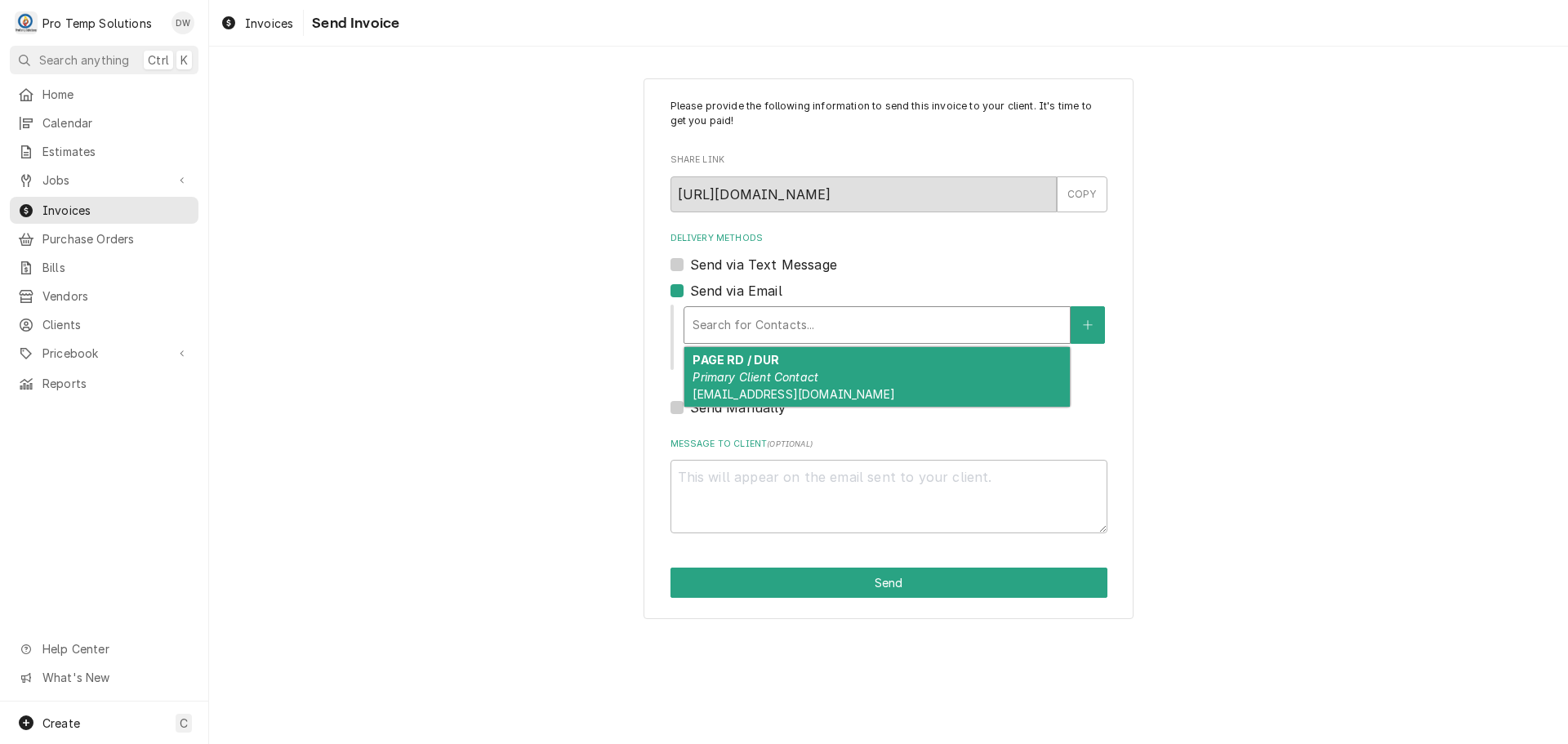
click at [838, 315] on div "Delivery Methods" at bounding box center [876, 325] width 369 height 30
click at [812, 366] on div "PAGE RD / DUR Primary Client Contact [EMAIL_ADDRESS][DOMAIN_NAME]" at bounding box center [876, 377] width 385 height 60
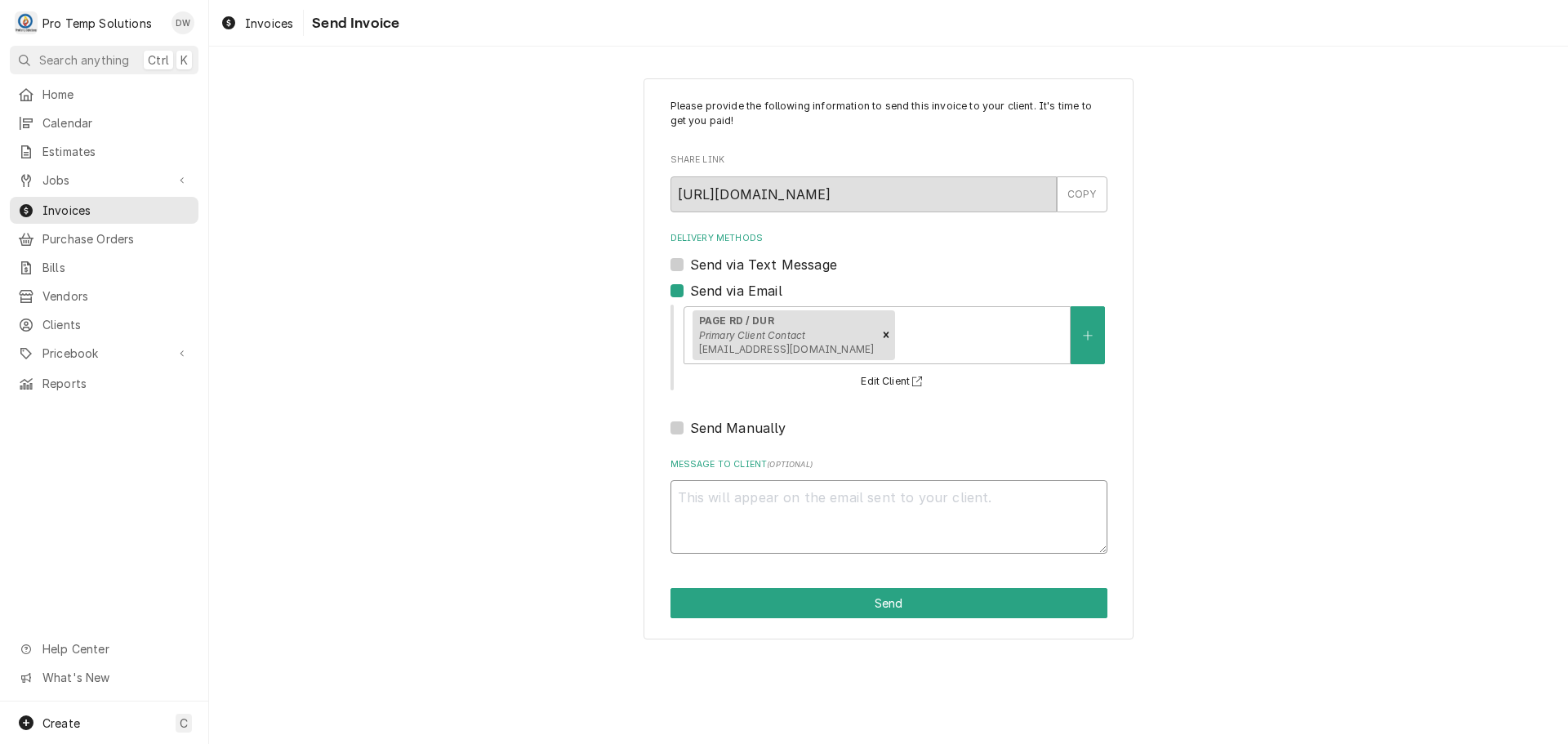
click at [781, 497] on textarea "Message to Client ( optional )" at bounding box center [889, 517] width 437 height 73
type textarea "x"
type textarea "#"
type textarea "x"
type textarea "#1"
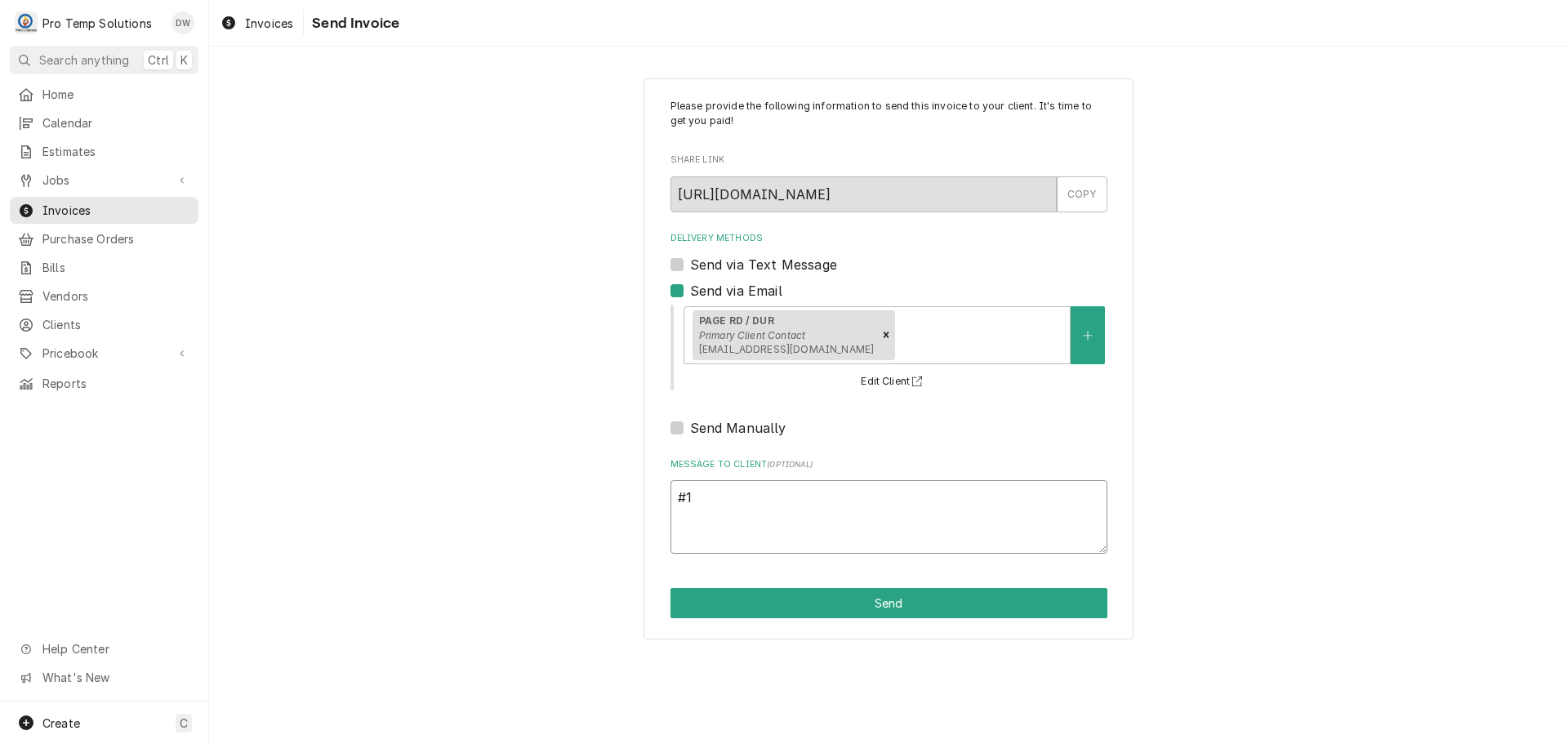
type textarea "x"
type textarea "#10"
type textarea "x"
type textarea "#101"
type textarea "x"
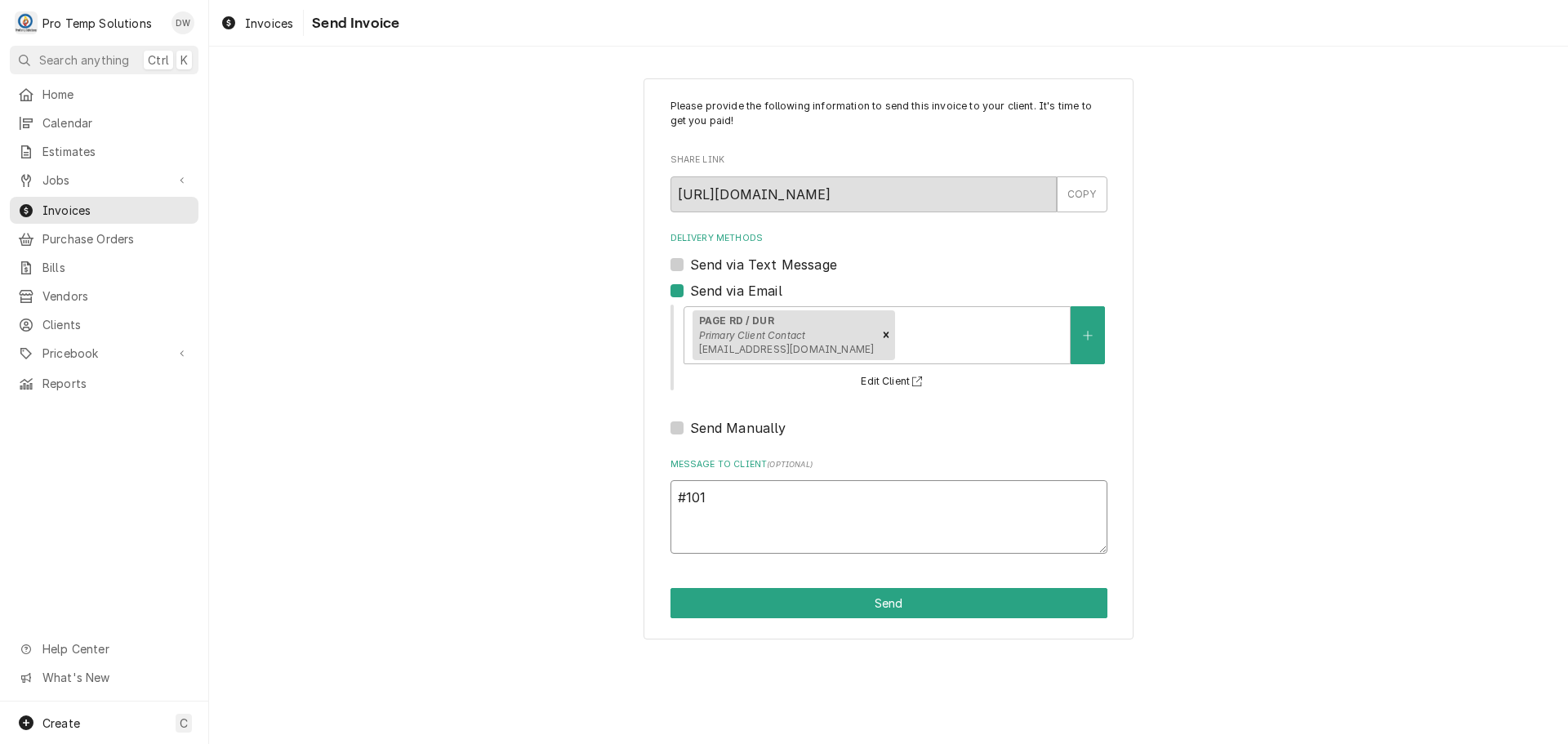
type textarea "#1013"
type textarea "x"
type textarea "#10132"
type textarea "x"
type textarea "#101325"
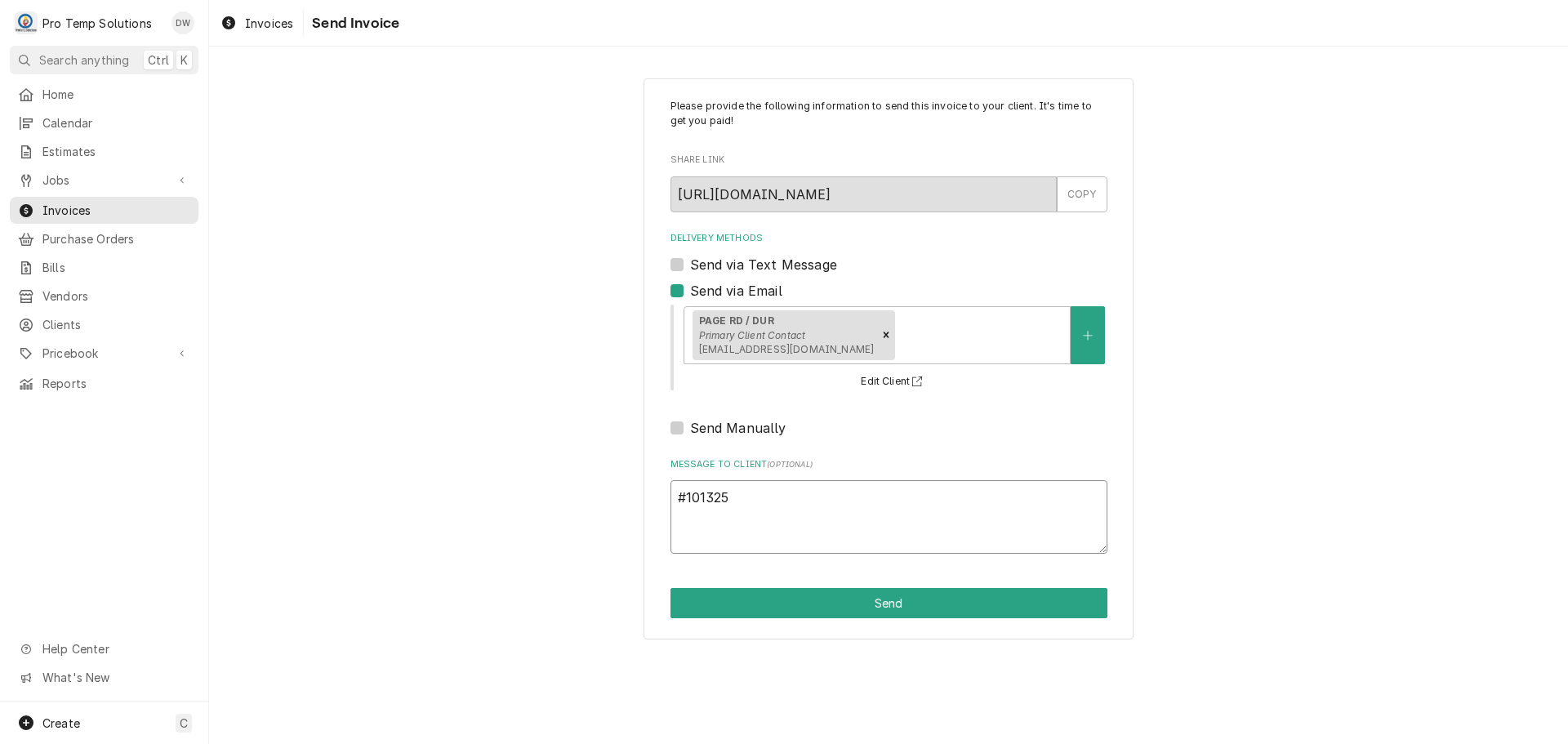
type textarea "x"
type textarea "#1013250"
type textarea "x"
type textarea "#10132500"
type textarea "x"
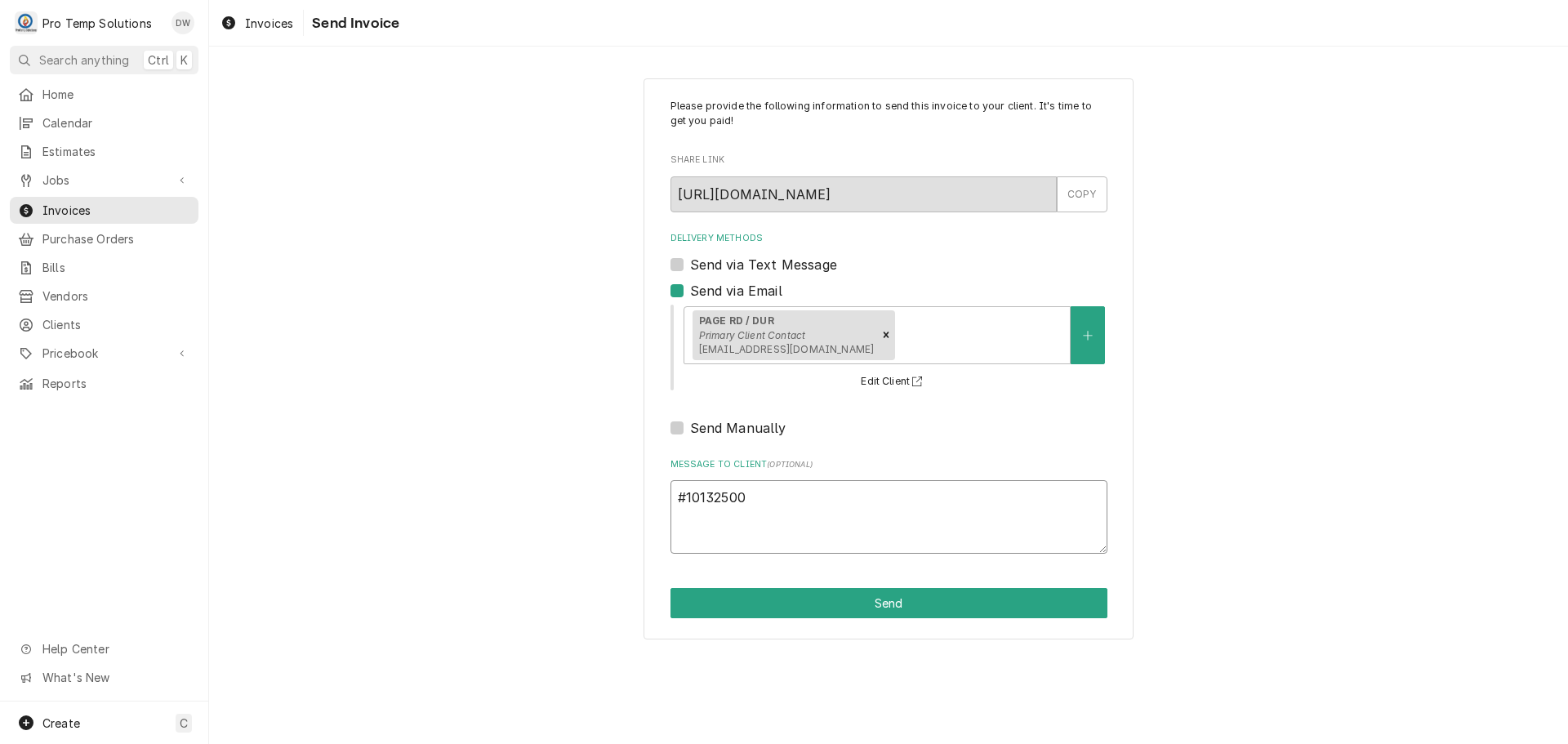
type textarea "#101325003"
type textarea "x"
type textarea "#101325003"
type textarea "x"
type textarea "#101325003 P"
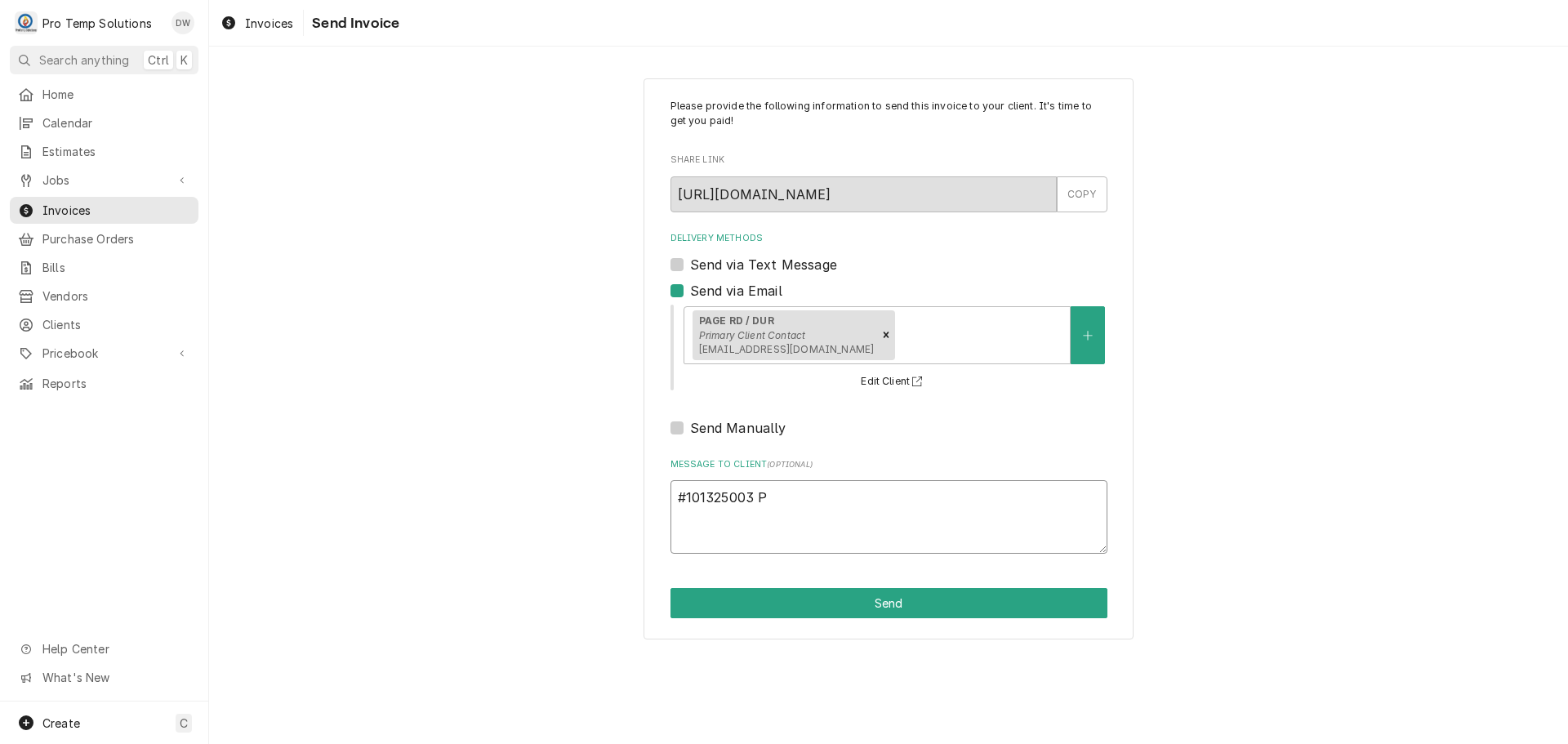
type textarea "x"
type textarea "#101325003 PA"
type textarea "x"
type textarea "#101325003 PAG"
type textarea "x"
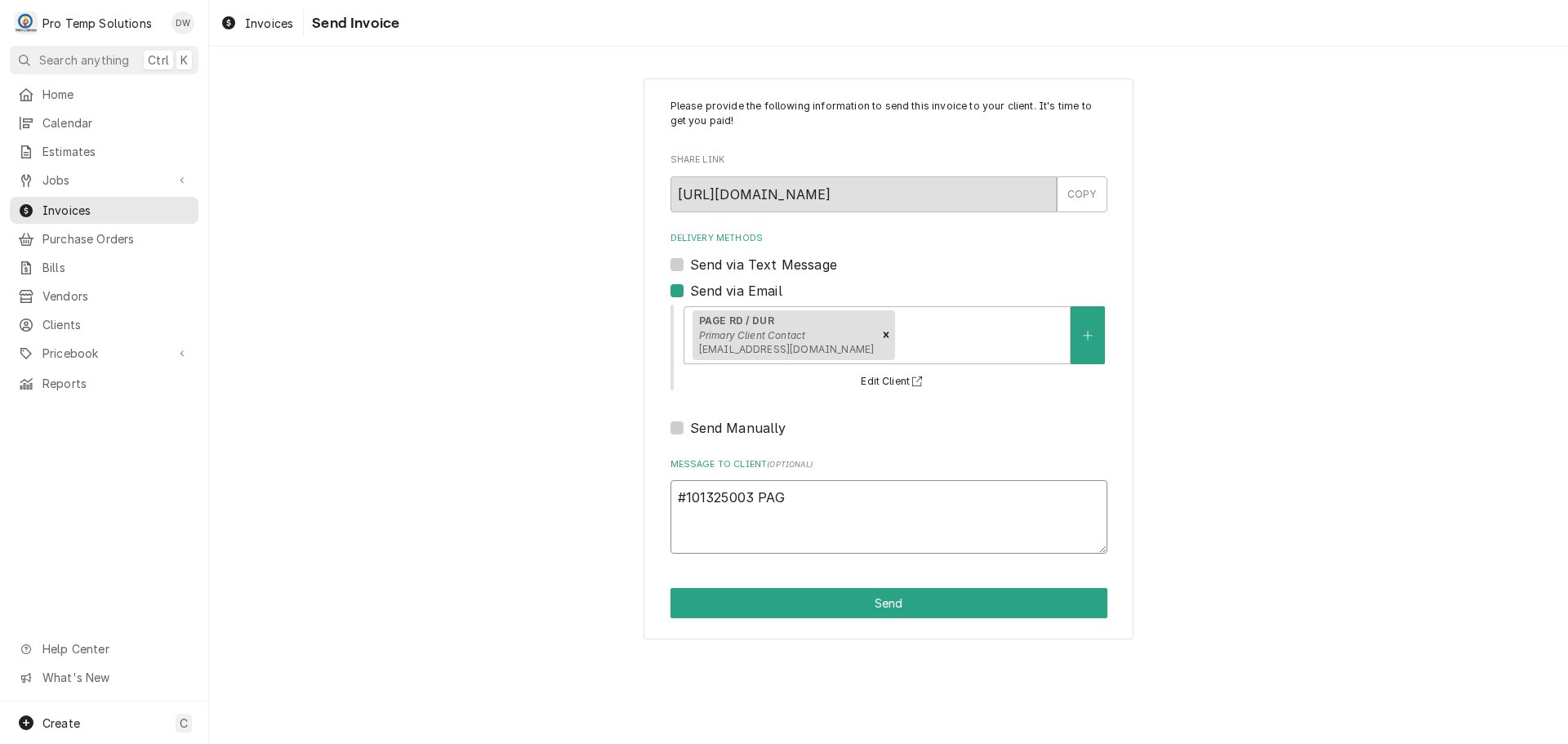
type textarea "#101325003 PAGE"
type textarea "x"
type textarea "#101325003 PAGE"
type textarea "x"
type textarea "#101325003 PAGE R"
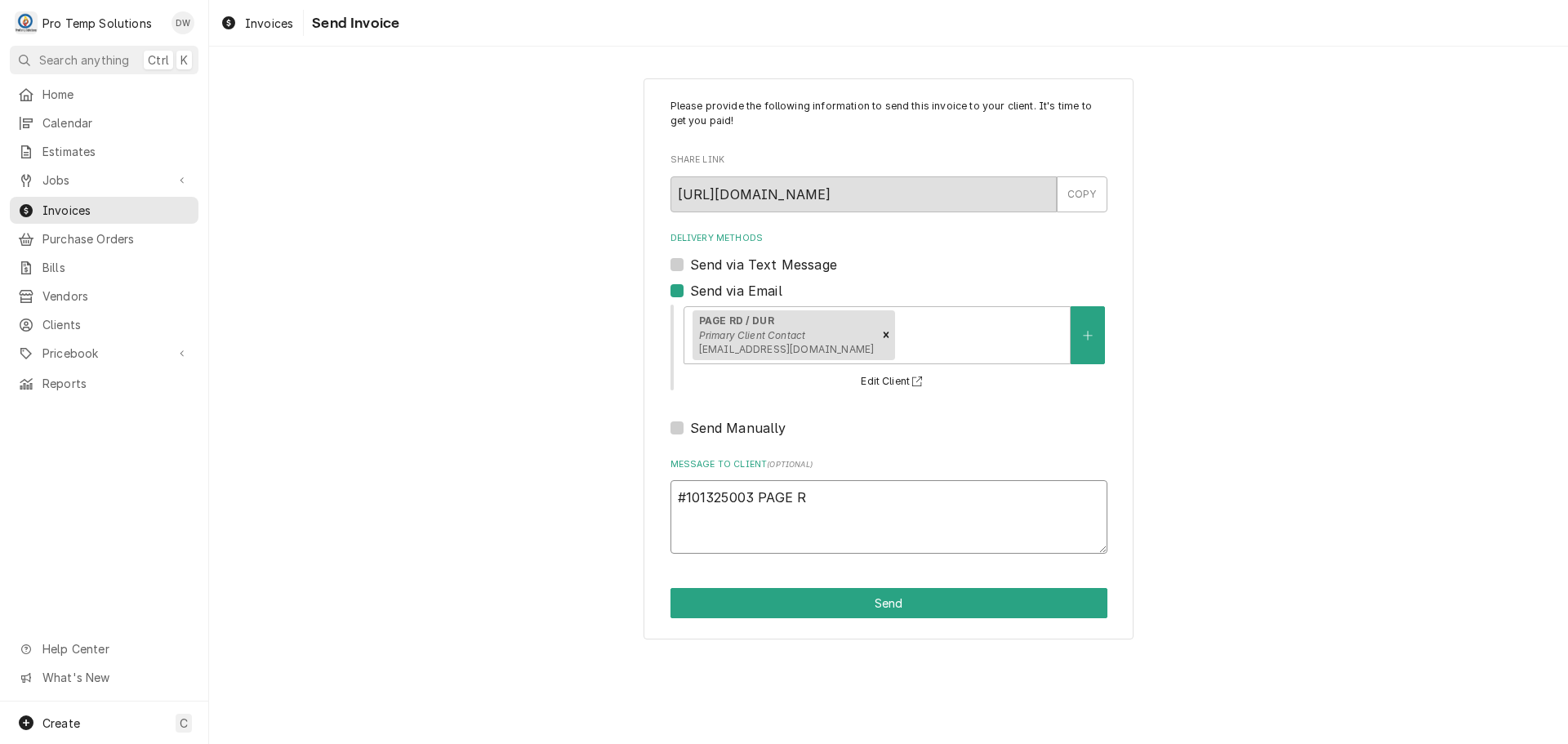
type textarea "x"
type textarea "#101325003 PAGE RD"
type textarea "x"
type textarea "#101325003 PAGE RD-"
type textarea "x"
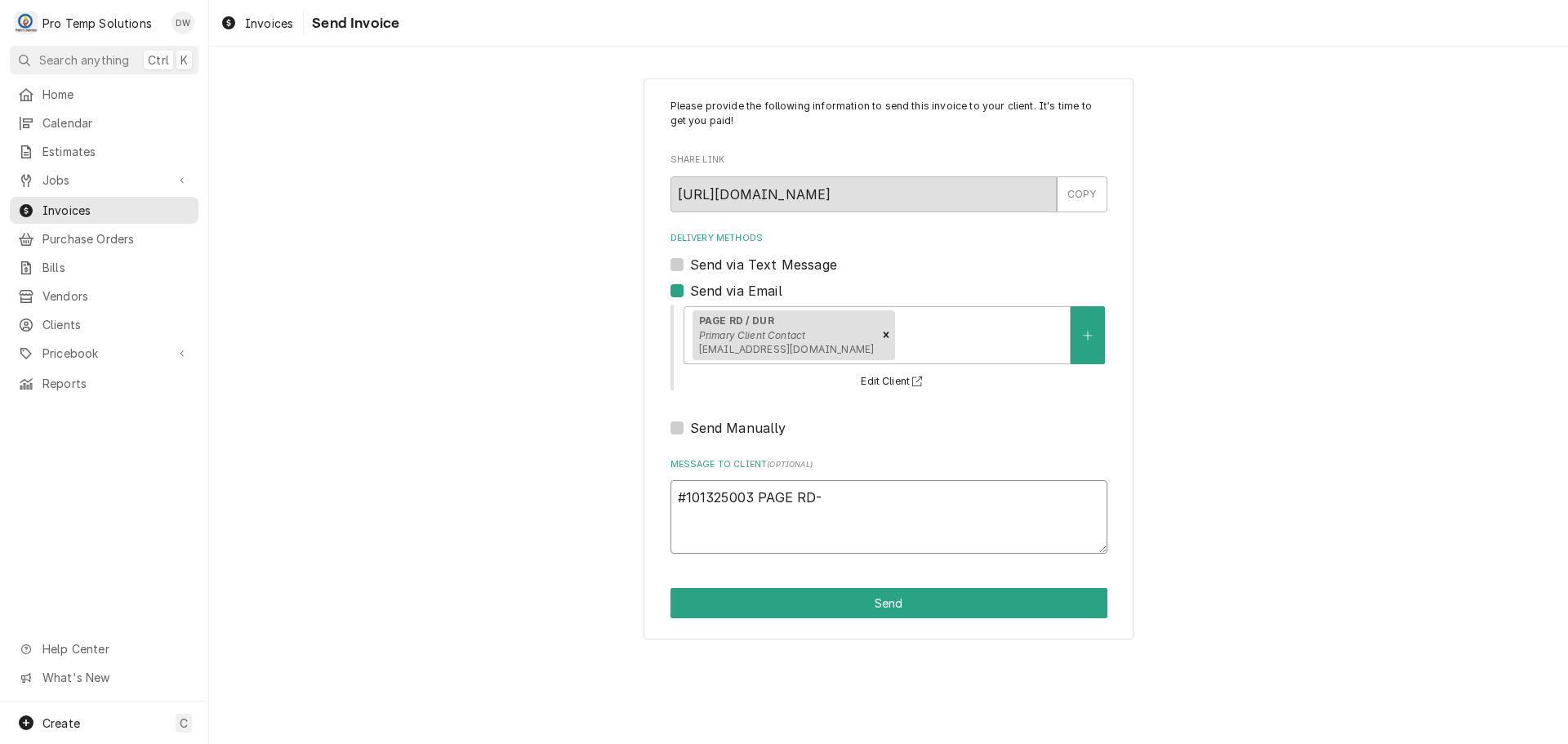
type textarea "#101325003 PAGE RD-"
type textarea "x"
type textarea "#101325003 PAGE RD- W"
type textarea "x"
type textarea "#101325003 PAGE RD- WI"
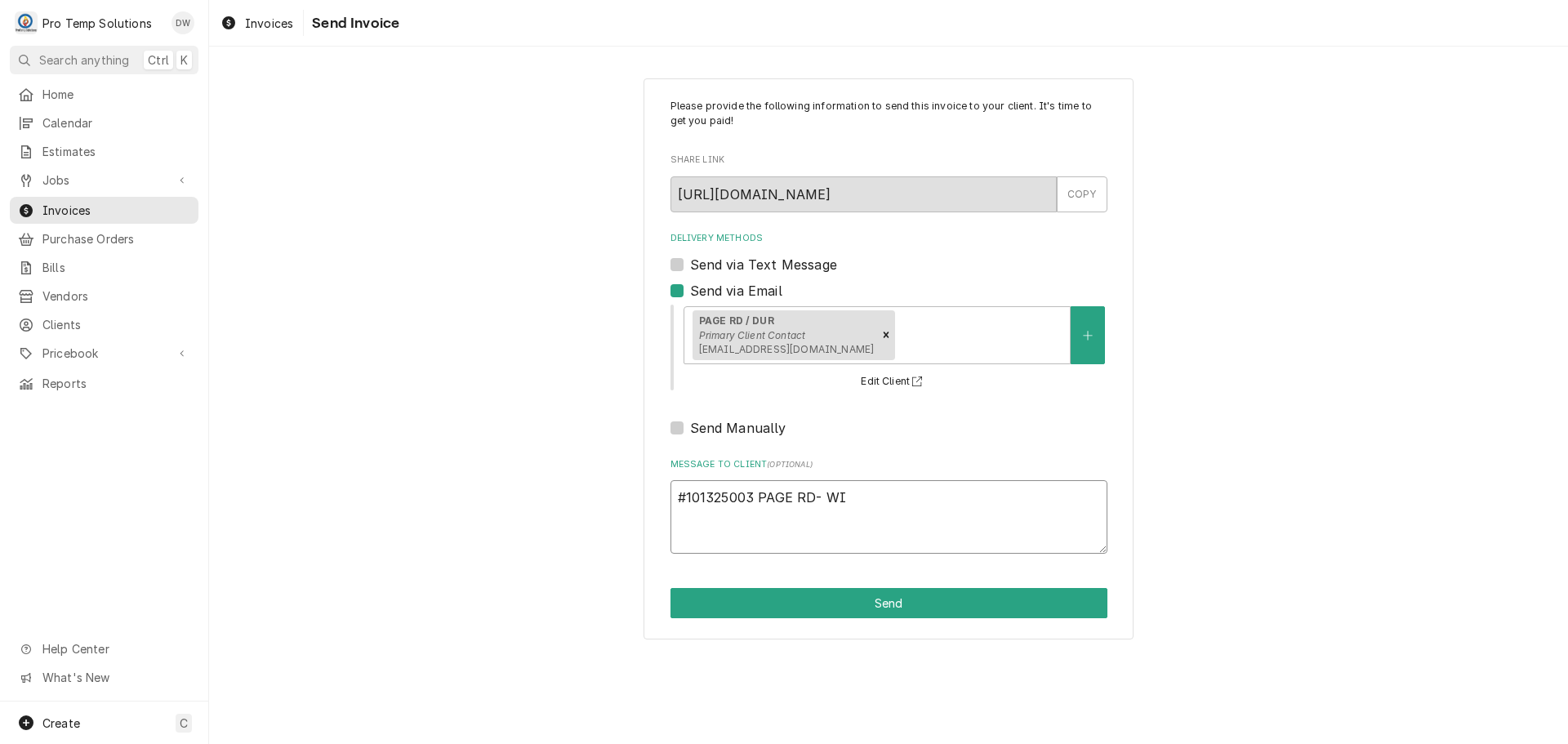
type textarea "x"
type textarea "#101325003 PAGE RD- WIC"
type textarea "x"
type textarea "#101325003 PAGE RD- WIC"
click at [885, 599] on button "Send" at bounding box center [889, 603] width 437 height 30
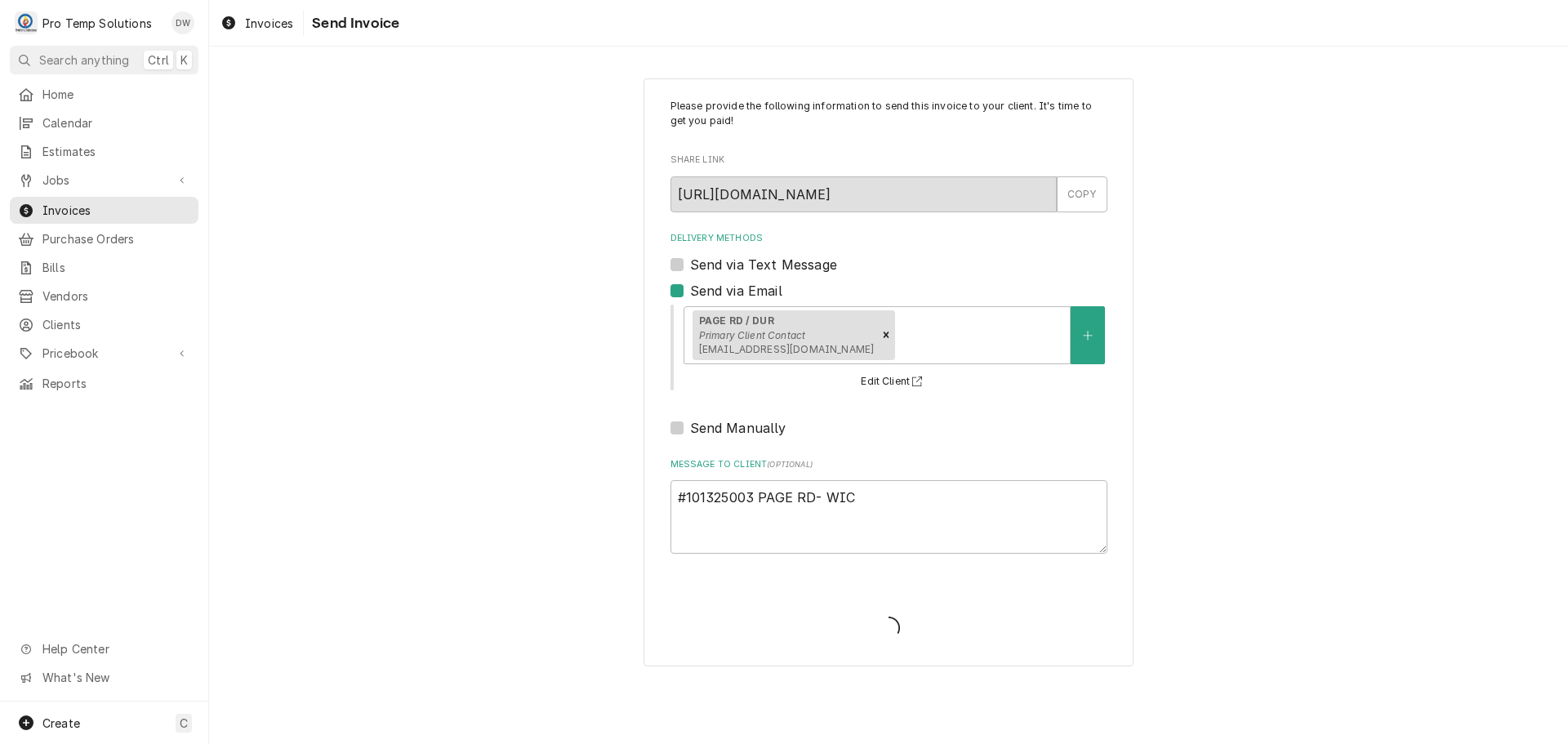
type textarea "x"
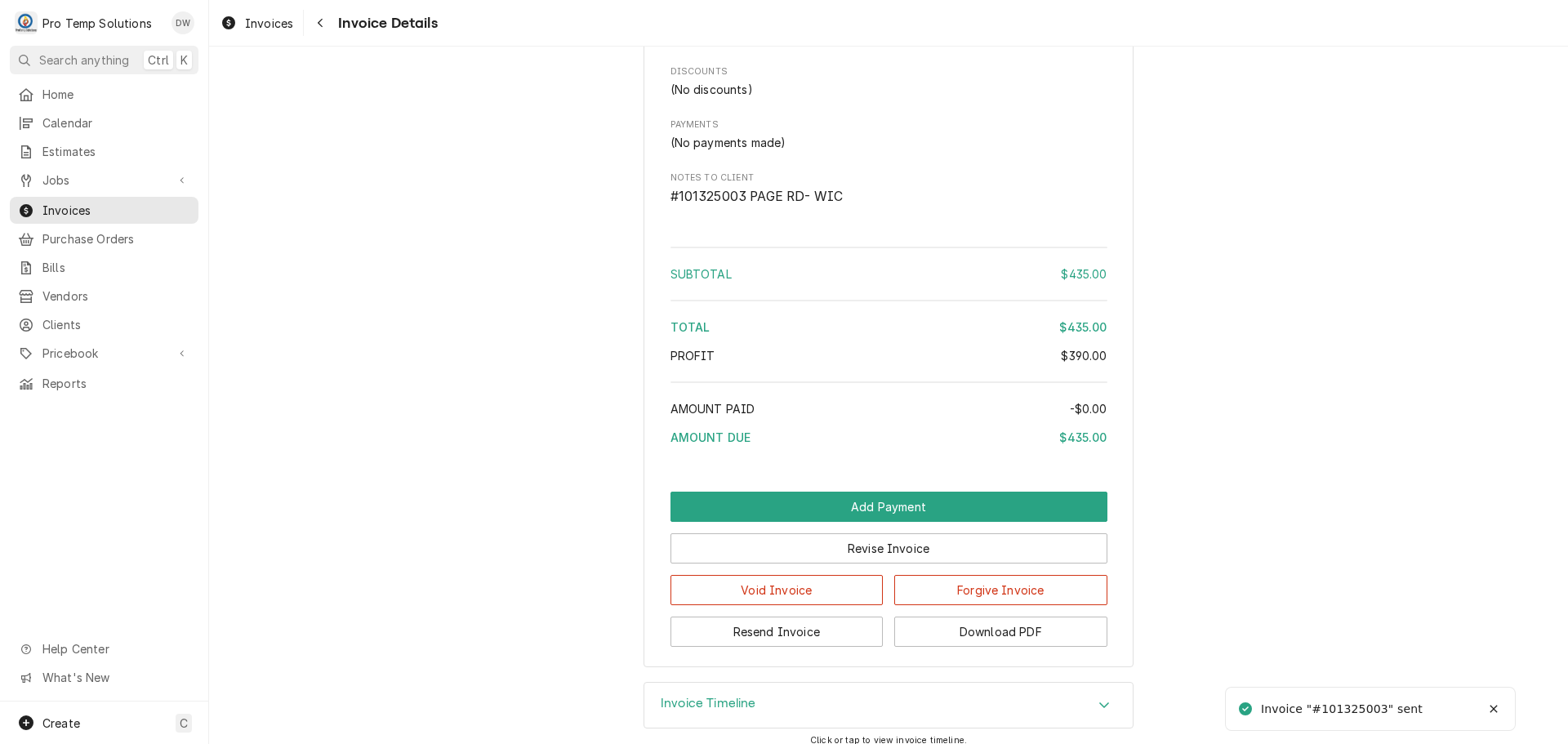
scroll to position [1570, 0]
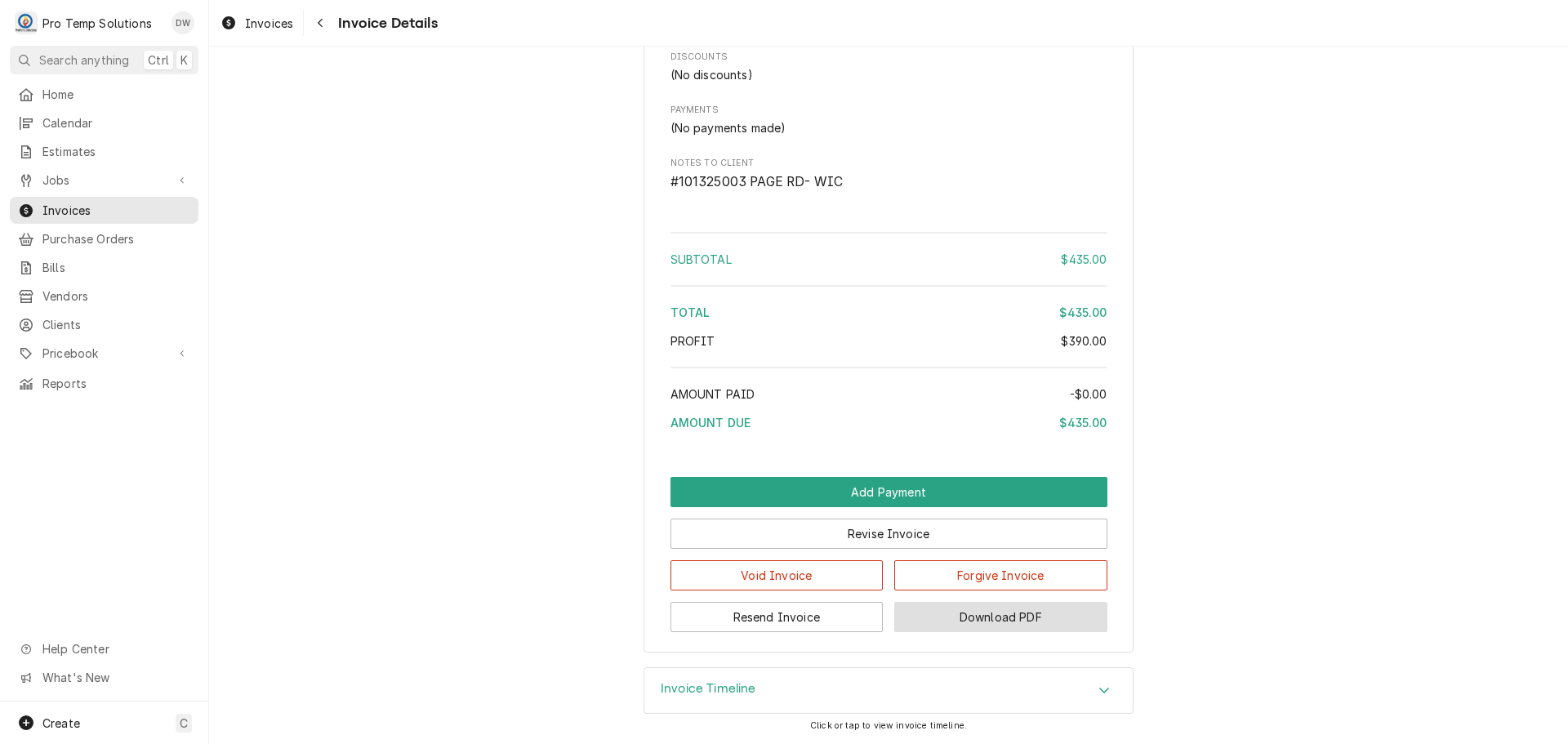
click at [997, 615] on button "Download PDF" at bounding box center [1001, 617] width 214 height 30
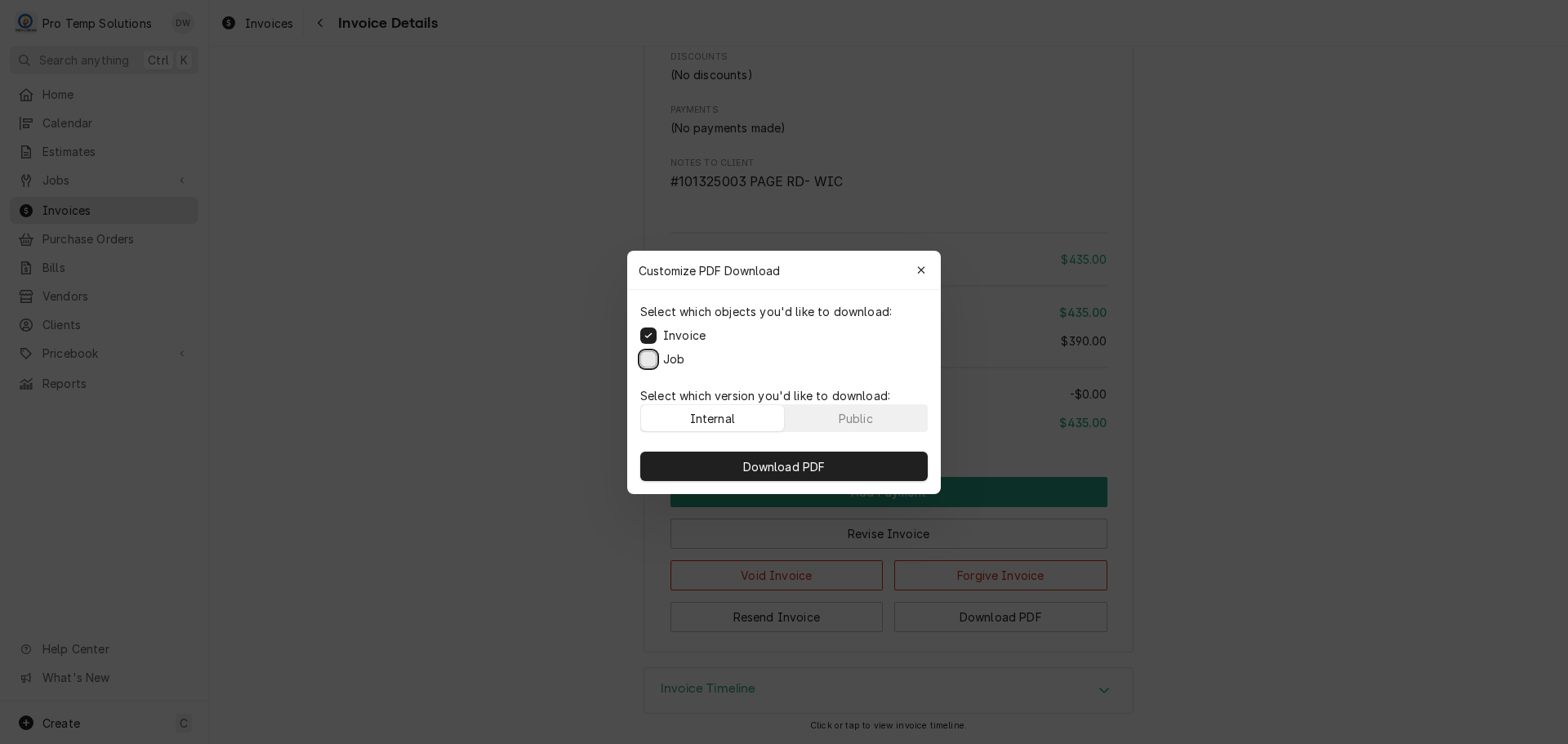
click at [647, 356] on button "Job" at bounding box center [649, 359] width 16 height 16
click at [774, 463] on span "Download PDF" at bounding box center [784, 466] width 89 height 17
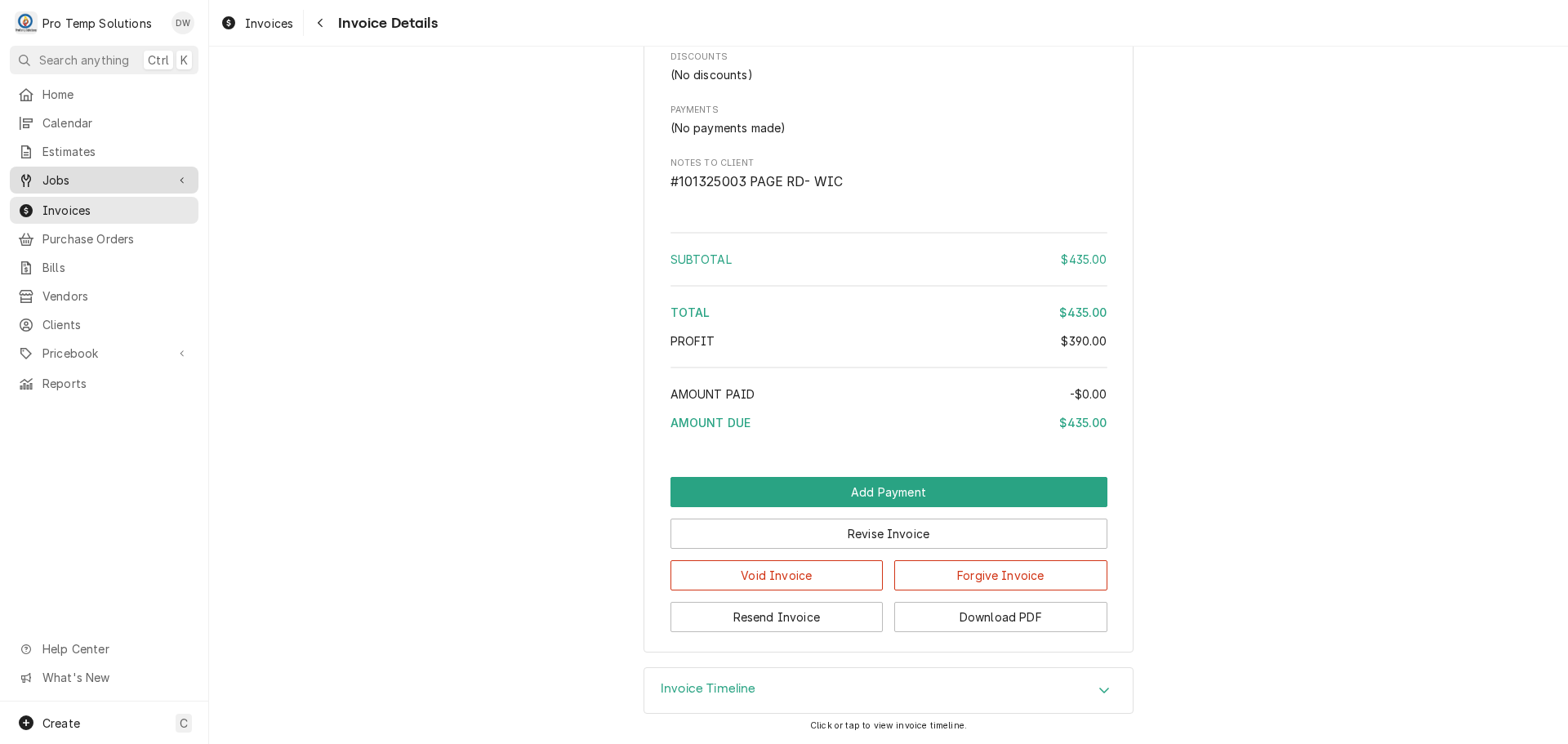
click at [67, 177] on span "Jobs" at bounding box center [104, 180] width 123 height 17
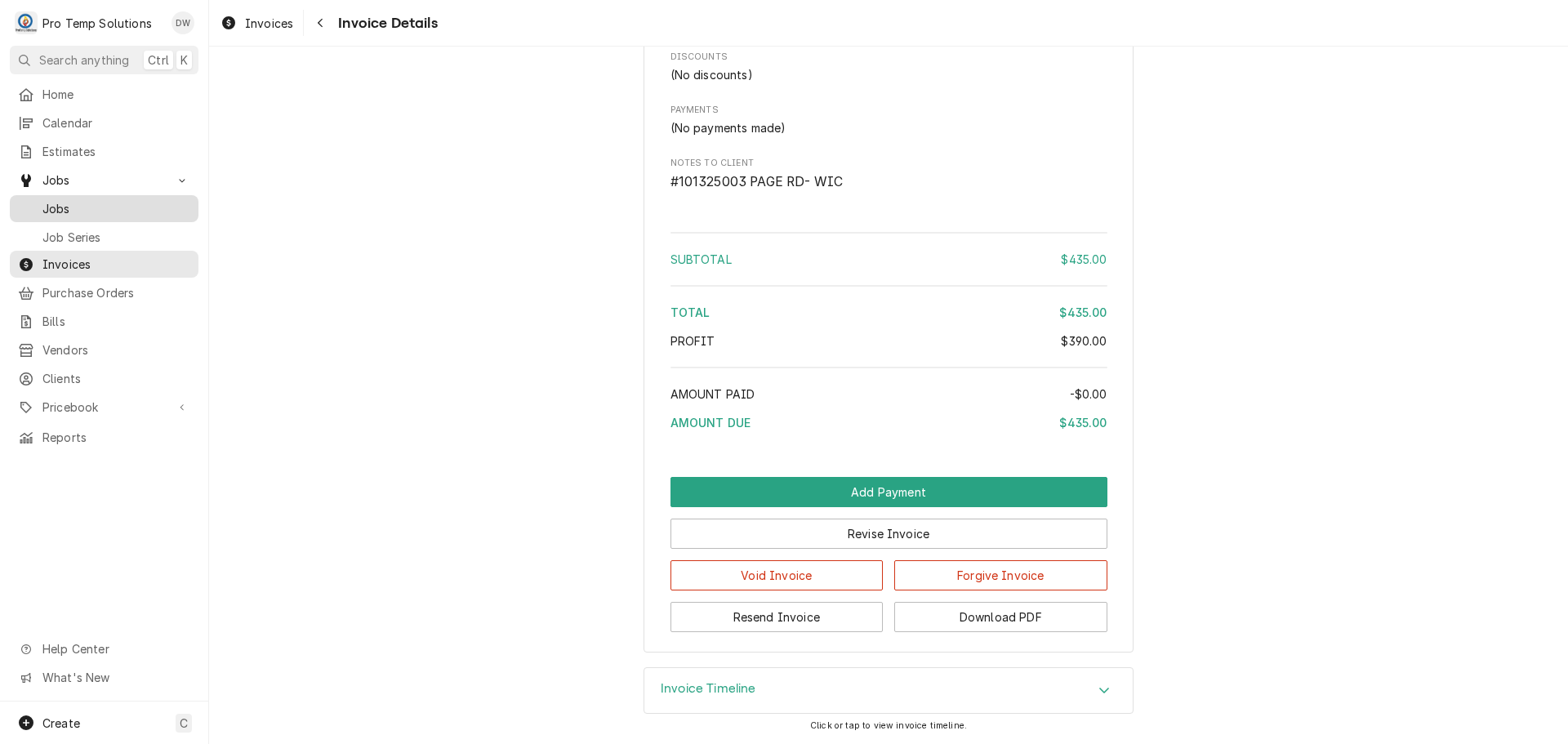
click at [58, 206] on span "Jobs" at bounding box center [117, 209] width 148 height 17
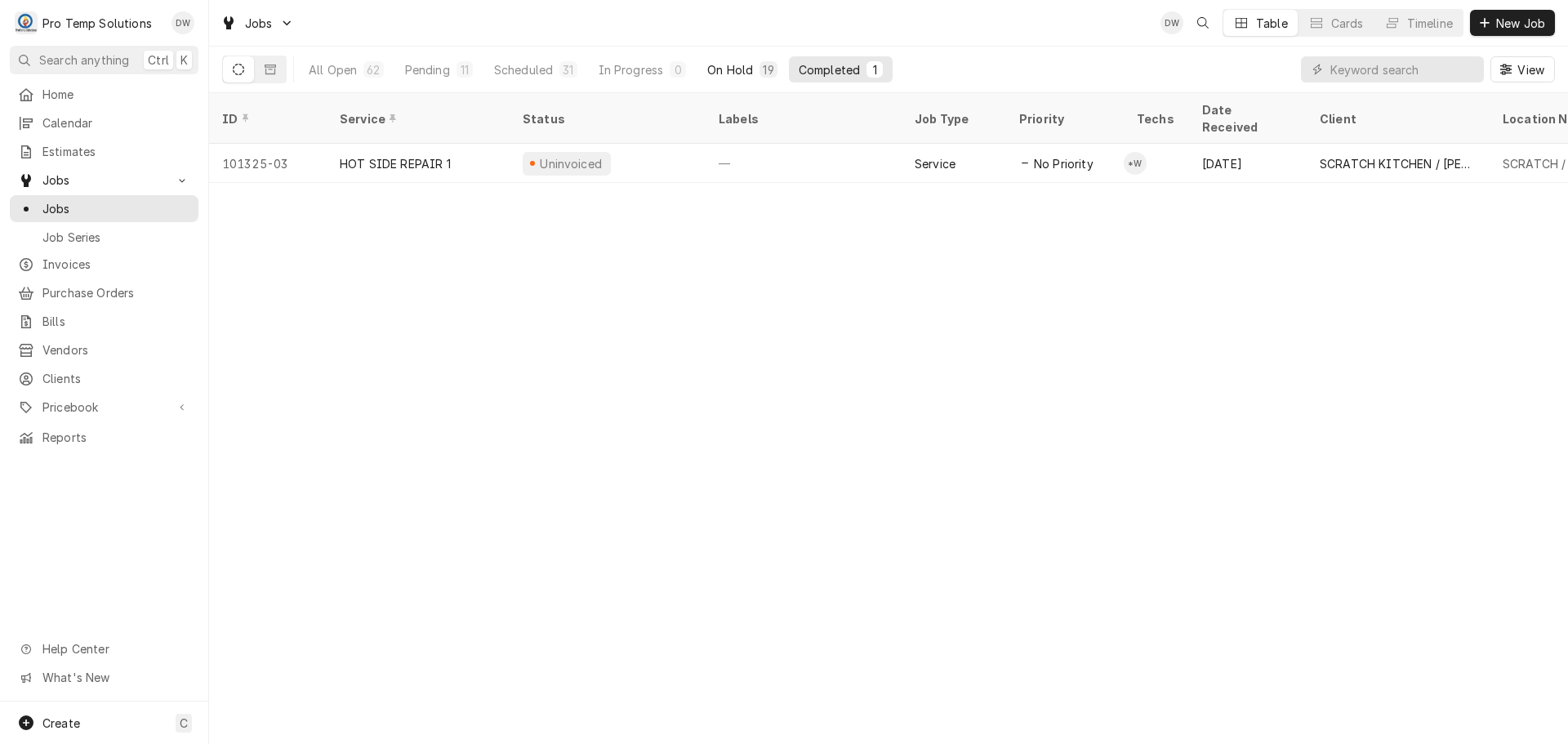
click at [743, 67] on div "On Hold" at bounding box center [730, 70] width 46 height 17
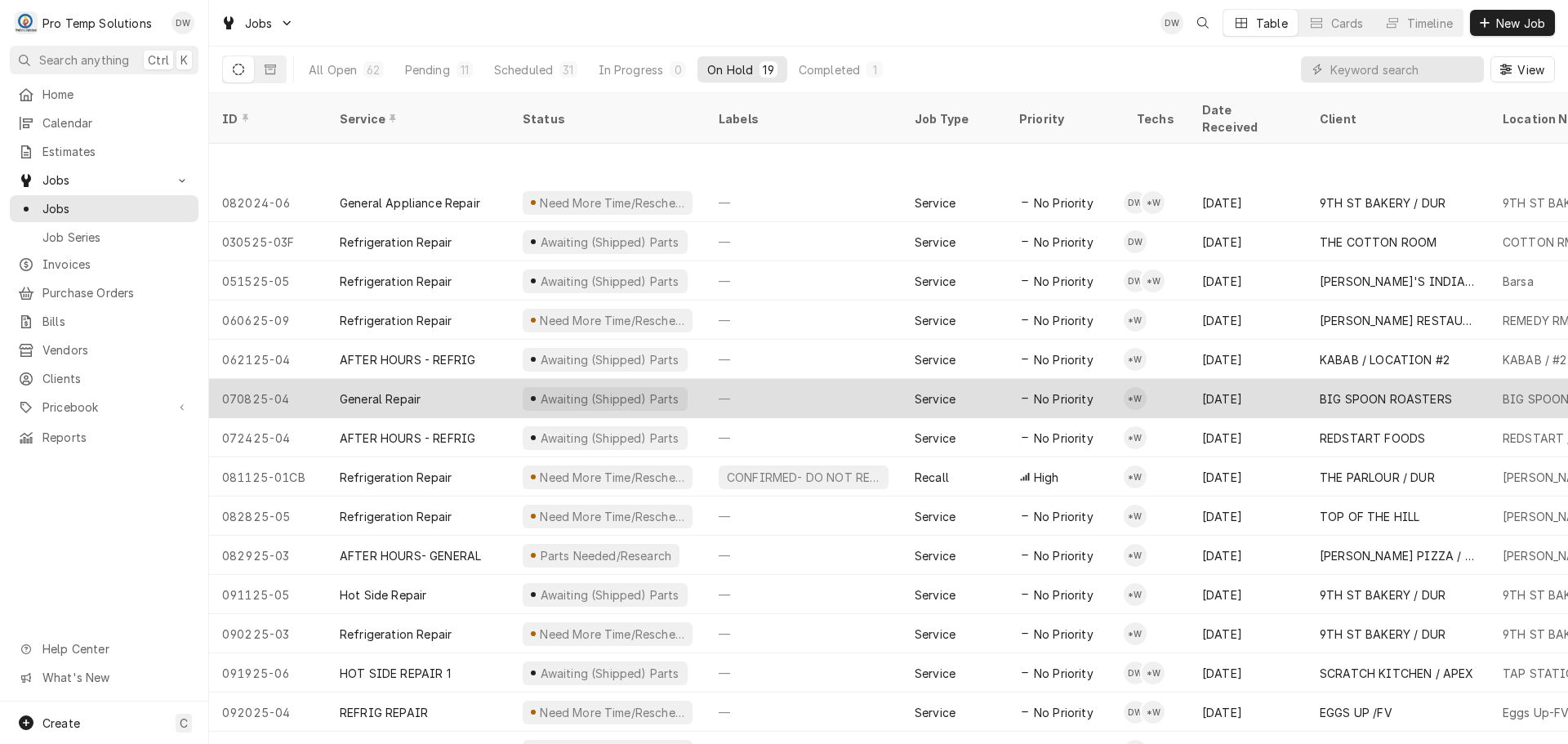
scroll to position [137, 0]
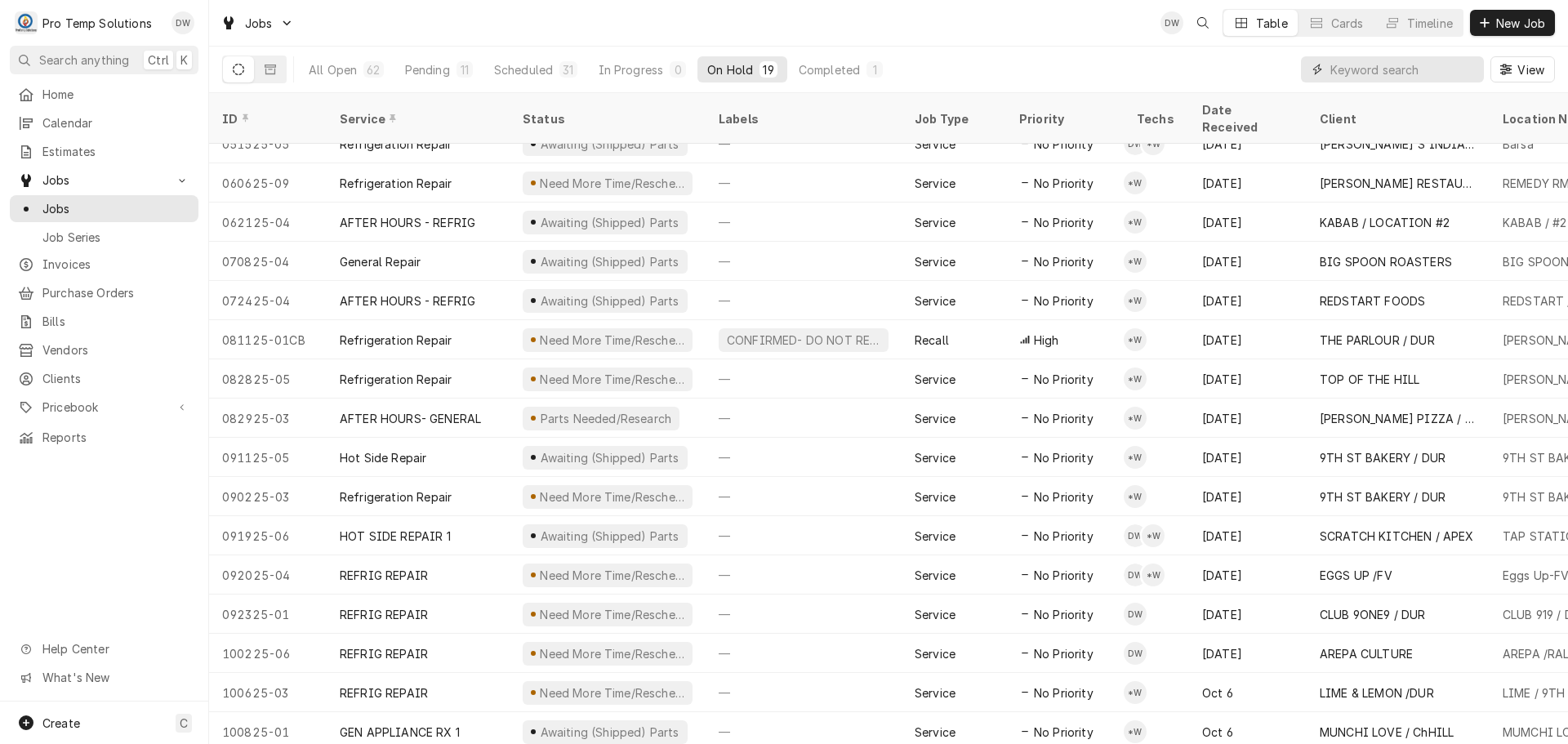
click at [1410, 67] on input "Dynamic Content Wrapper" at bounding box center [1403, 70] width 145 height 26
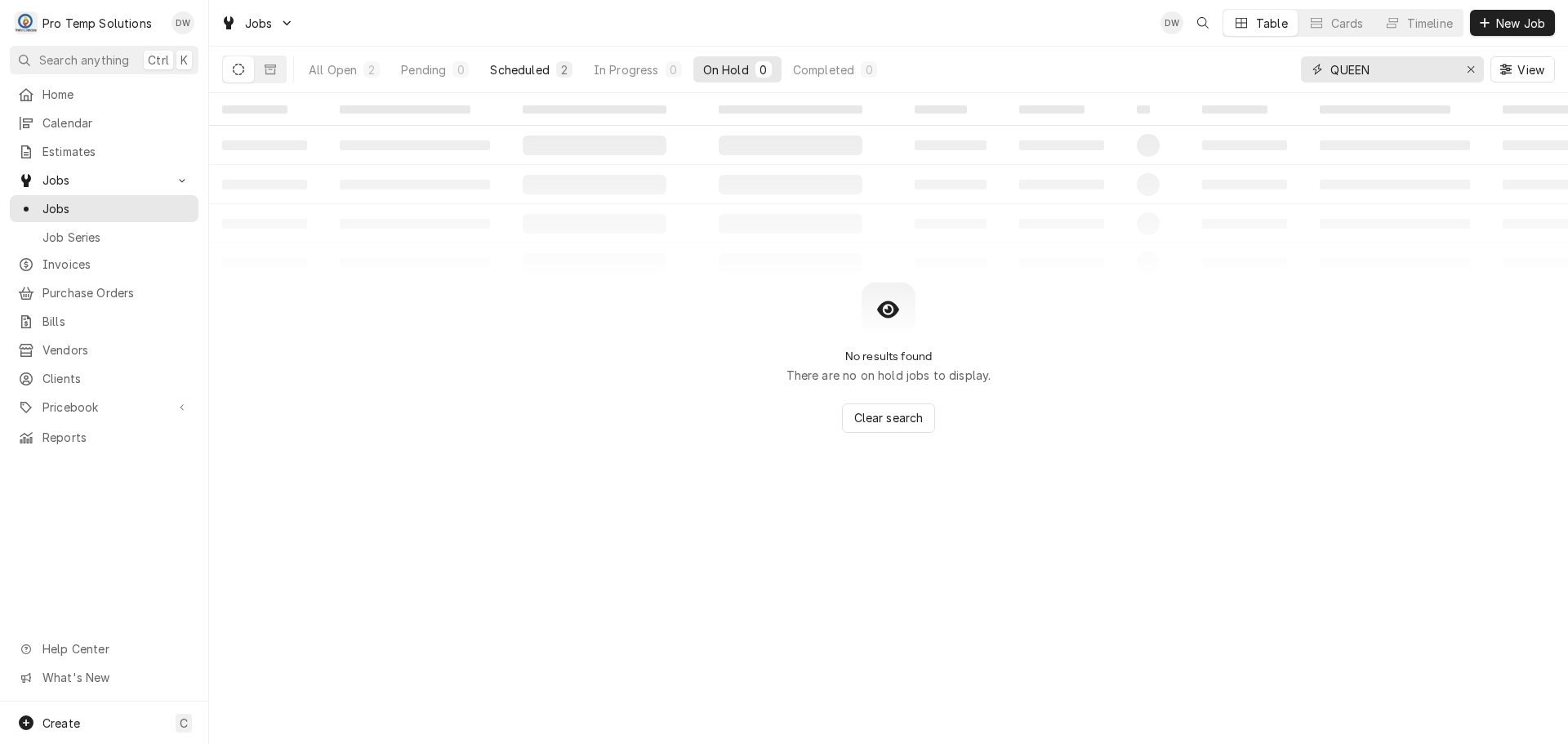
type input "QUEEN"
click at [526, 65] on div "Scheduled" at bounding box center [520, 70] width 59 height 17
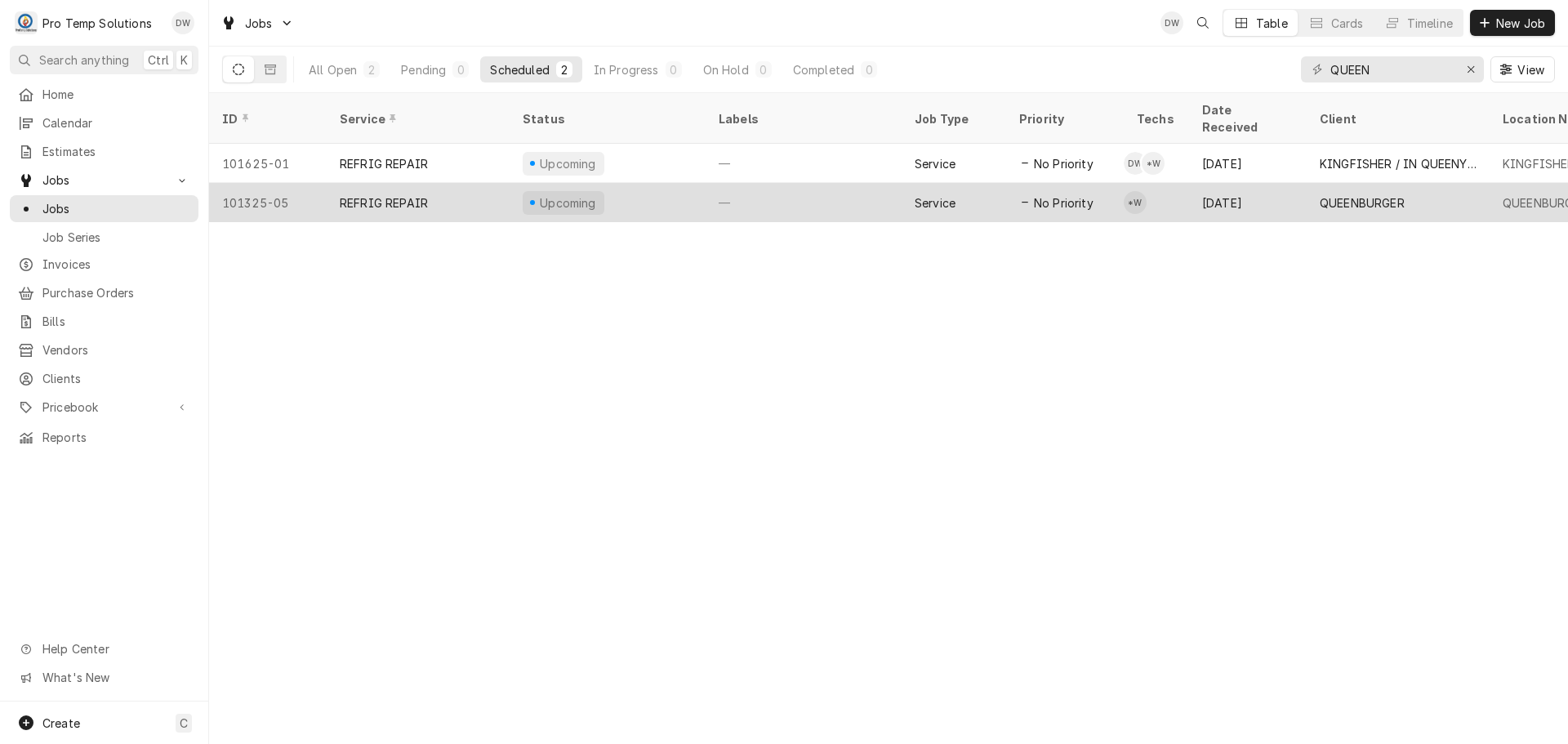
click at [766, 183] on div "—" at bounding box center [803, 203] width 196 height 39
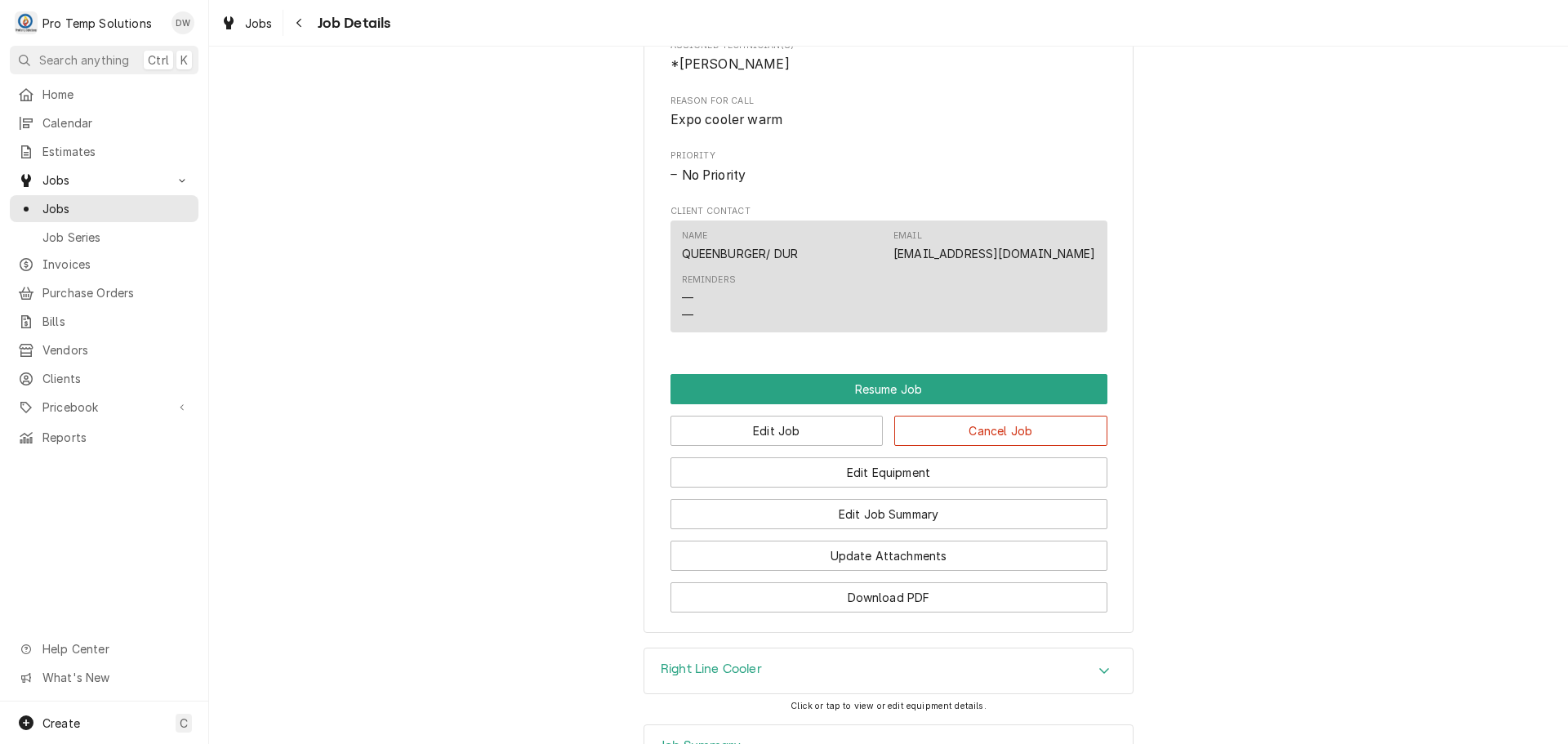
scroll to position [1293, 0]
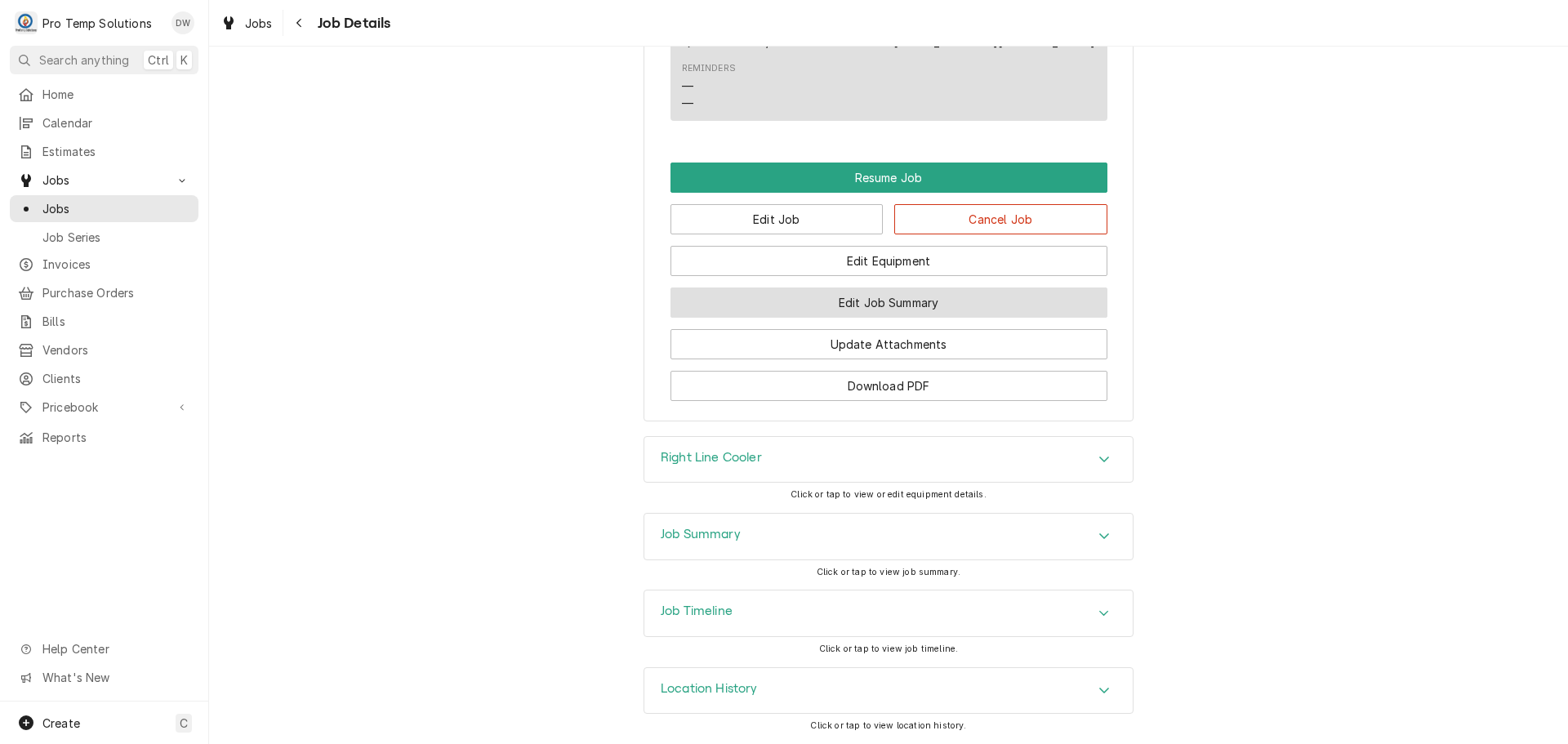
click at [894, 305] on button "Edit Job Summary" at bounding box center [889, 302] width 437 height 30
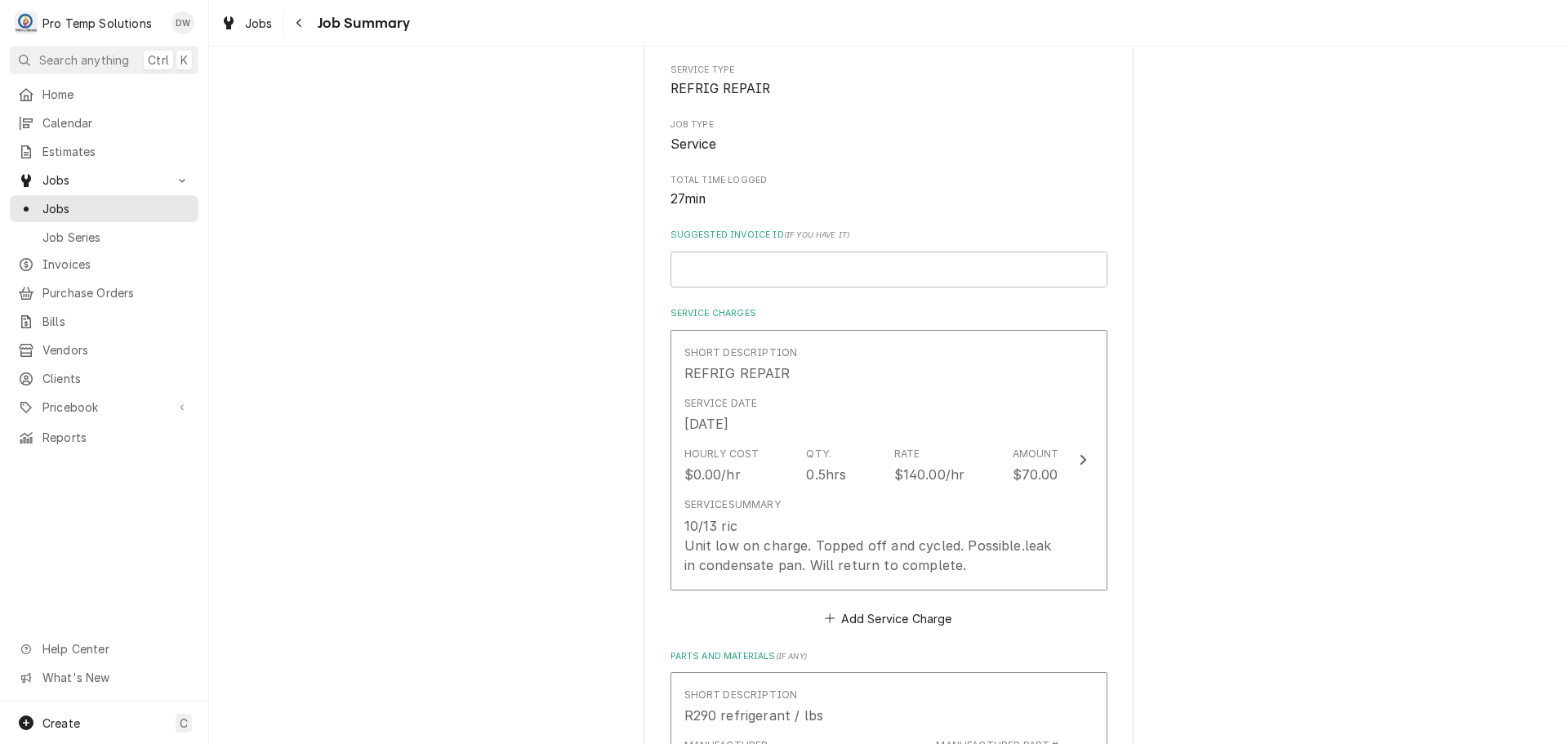
scroll to position [327, 0]
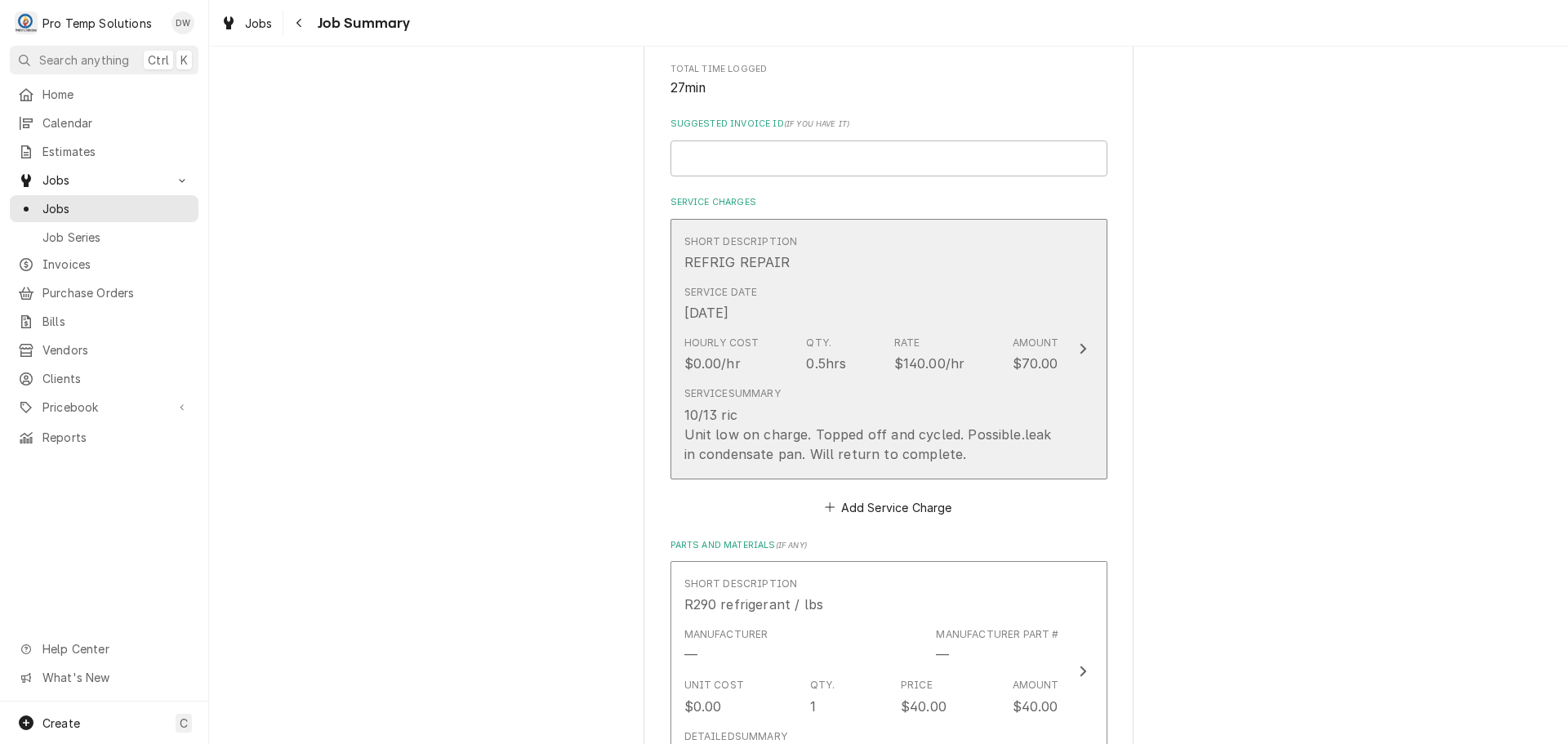
click at [1078, 349] on icon "Update Line Item" at bounding box center [1083, 349] width 8 height 13
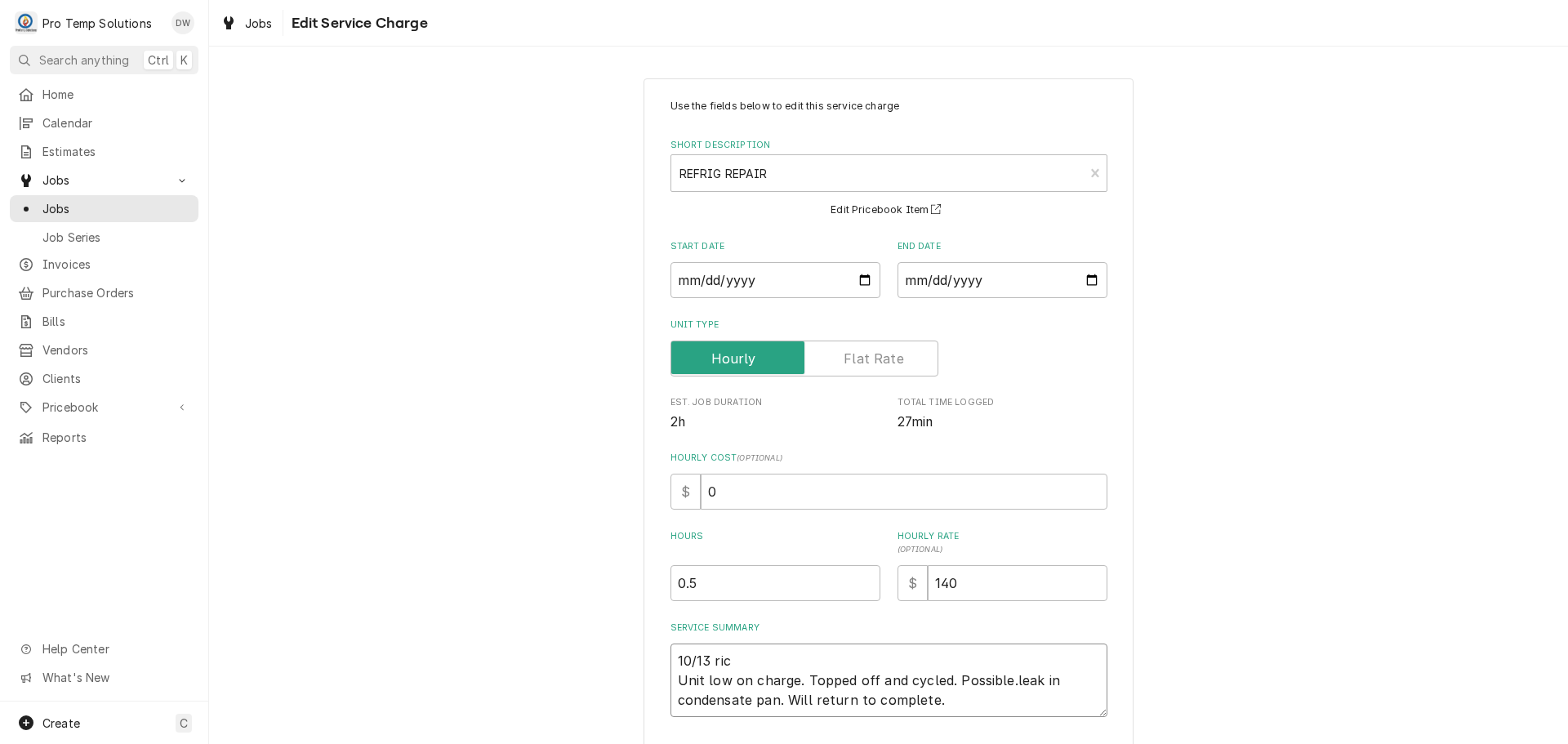
click at [733, 650] on textarea "10/13 ric Unit low on charge. Topped off and cycled. Possible.leak in condensat…" at bounding box center [889, 679] width 437 height 73
type textarea "x"
type textarea "10/13 ri Unit low on charge. Topped off and cycled. Possible.leak in condensate…"
type textarea "x"
type textarea "10/13 r Unit low on charge. Topped off and cycled. Possible.leak in condensate …"
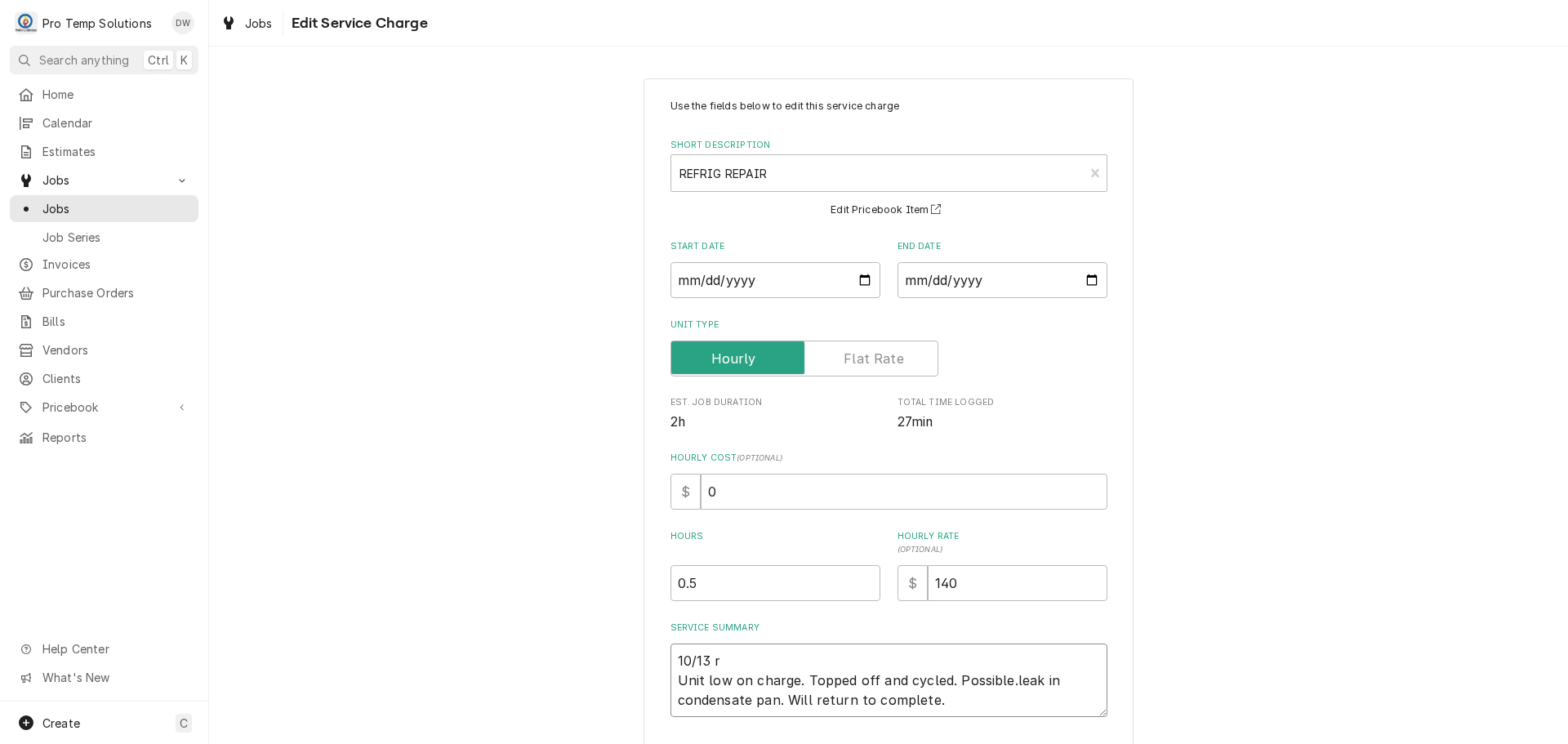
type textarea "x"
type textarea "10/13 Unit low on charge. Topped off and cycled. Possible.leak in condensate pa…"
type textarea "x"
type textarea "10/13 R Unit low on charge. Topped off and cycled. Possible.leak in condensate …"
type textarea "x"
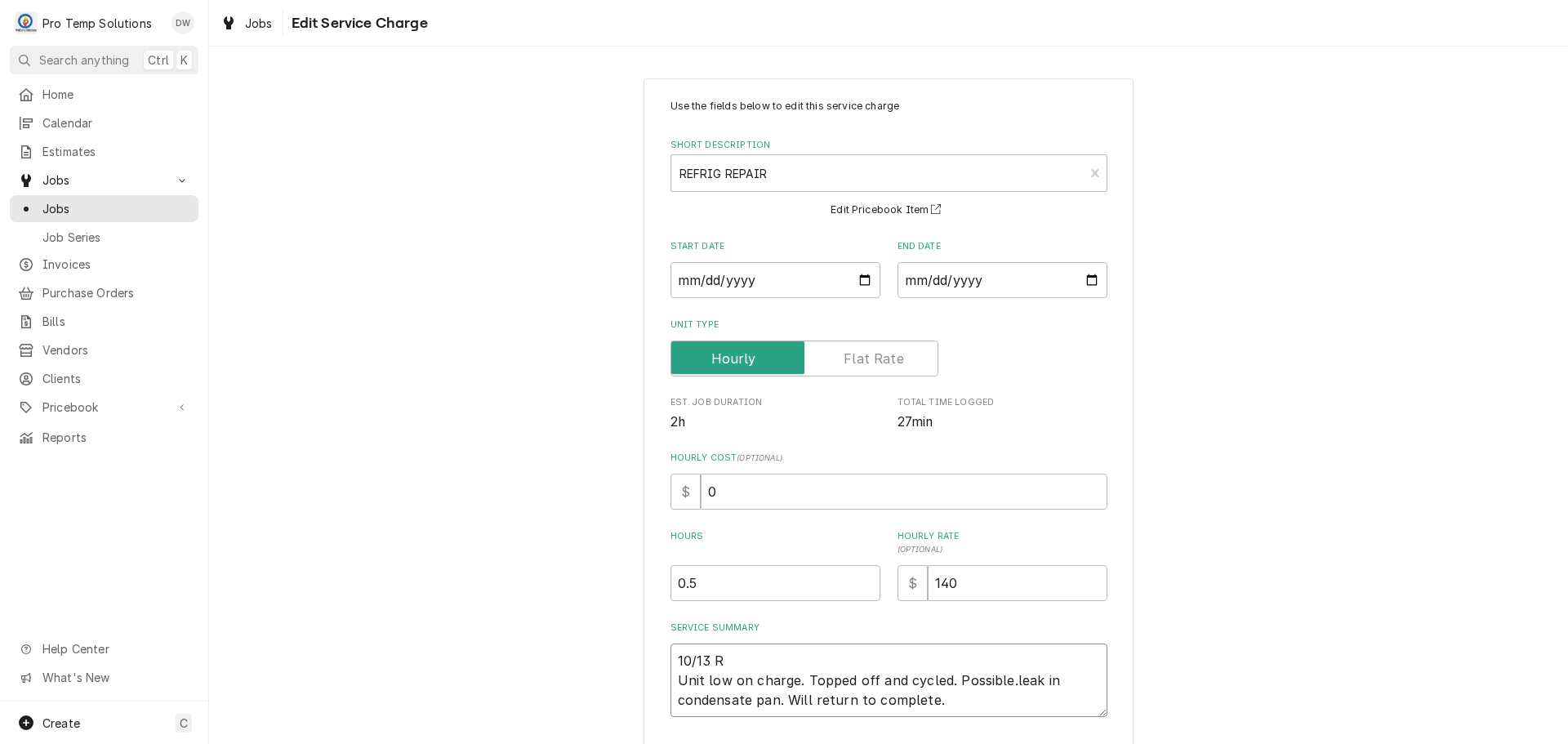
type textarea "10/13 RI Unit low on charge. Topped off and cycled. Possible.leak in condensate…"
type textarea "x"
type textarea "10/13 RIC Unit low on charge. Topped off and cycled. Possible.leak in condensat…"
type textarea "x"
type textarea "10/13 RIC Unit low on charge. Topped off and cycled. Possible.leak in condensat…"
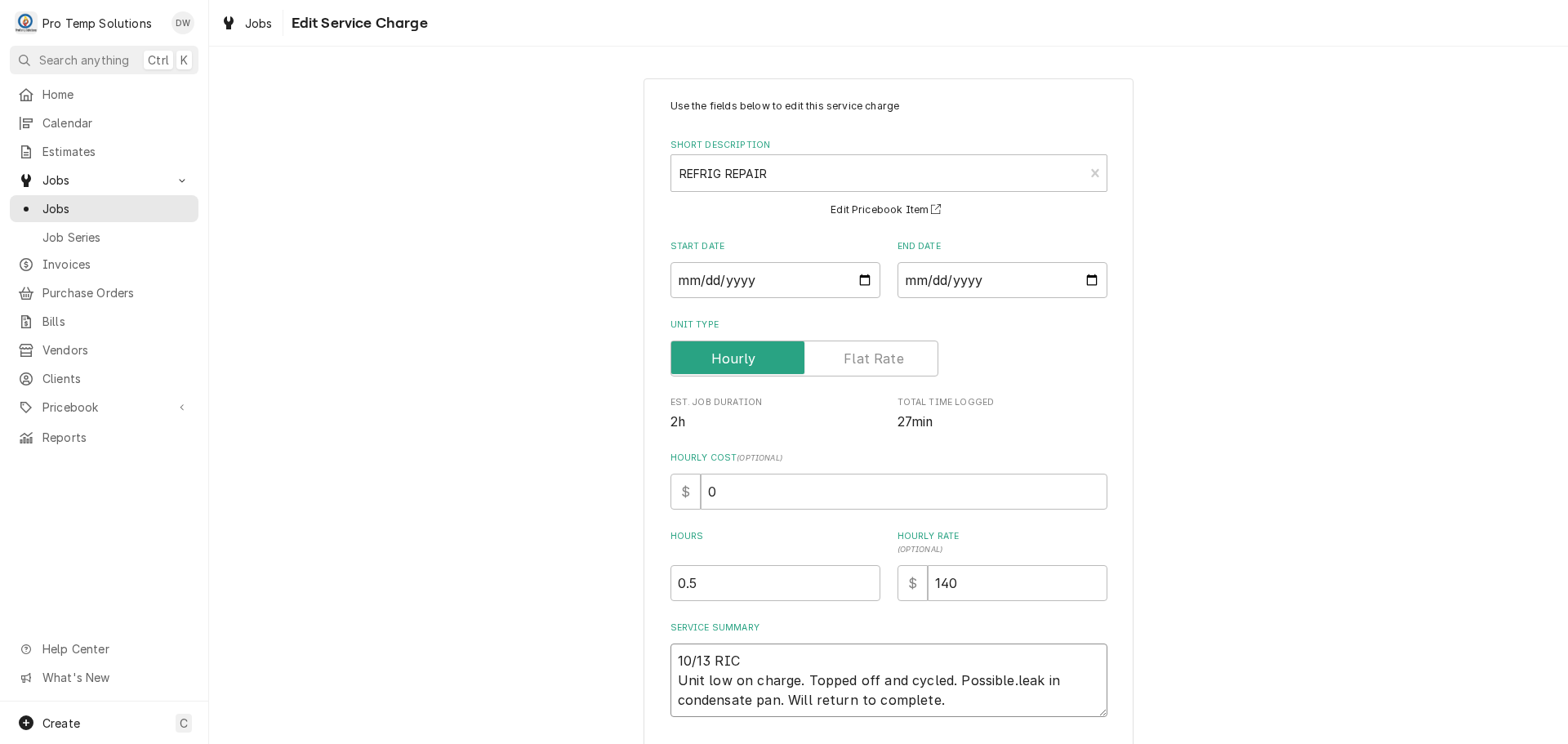
type textarea "x"
type textarea "10/13 RIC 2 Unit low on charge. Topped off and cycled. Possible.leak in condens…"
type textarea "x"
type textarea "10/13 RIC 23 Unit low on charge. Topped off and cycled. Possible.leak in conden…"
type textarea "x"
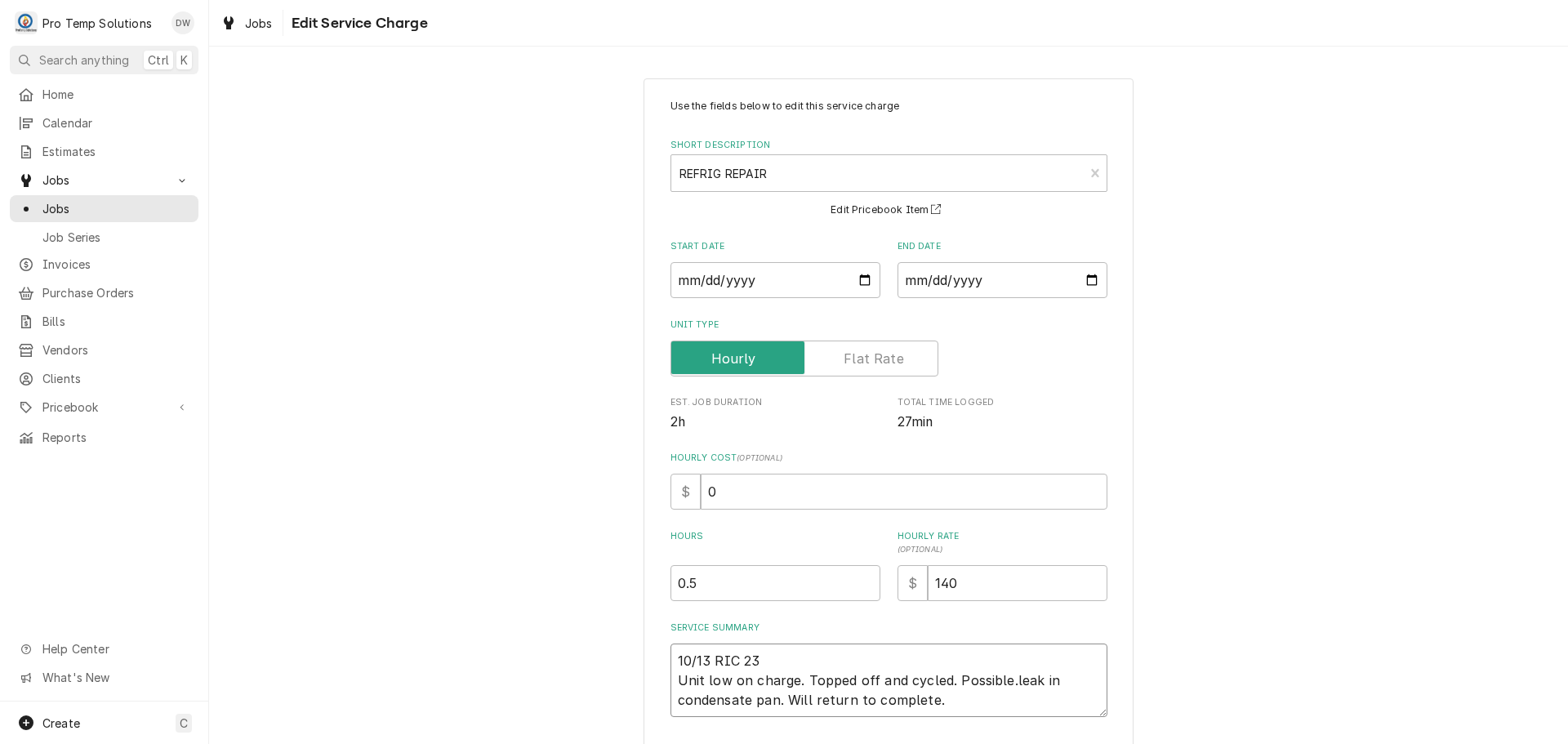
type textarea "10/13 RIC 230 Unit low on charge. Topped off and cycled. Possible.leak in conde…"
type textarea "x"
type textarea "10/13 RIC 230- Unit low on charge. Topped off and cycled. Possible.leak in cond…"
type textarea "x"
type textarea "10/13 RIC 230-3 Unit low on charge. Topped off and cycled. Possible.leak in con…"
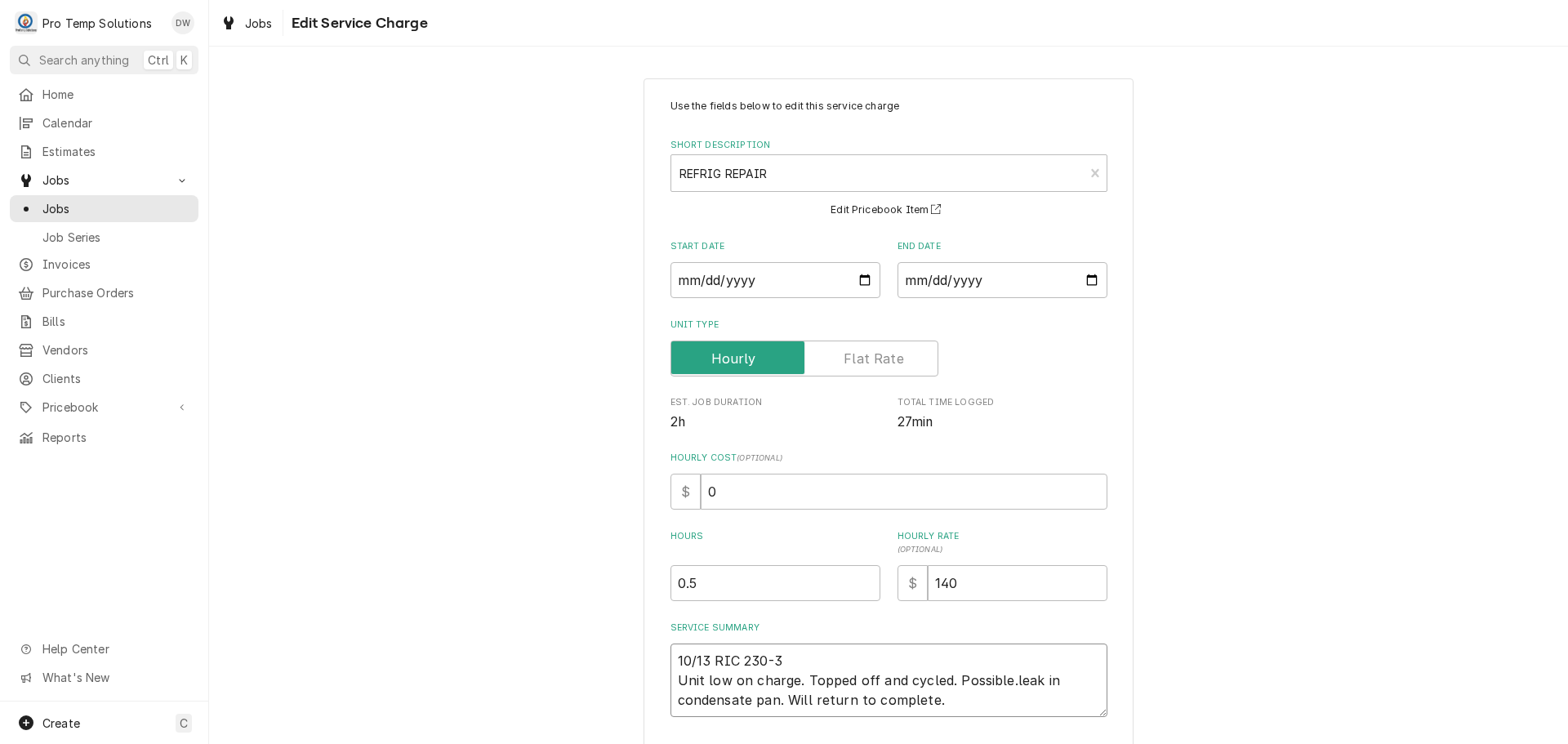
type textarea "x"
type textarea "10/13 RIC 230-31 Unit low on charge. Topped off and cycled. Possible.leak in co…"
type textarea "x"
type textarea "10/13 RIC 230-310 Unit low on charge. Topped off and cycled. Possible.leak in c…"
type textarea "x"
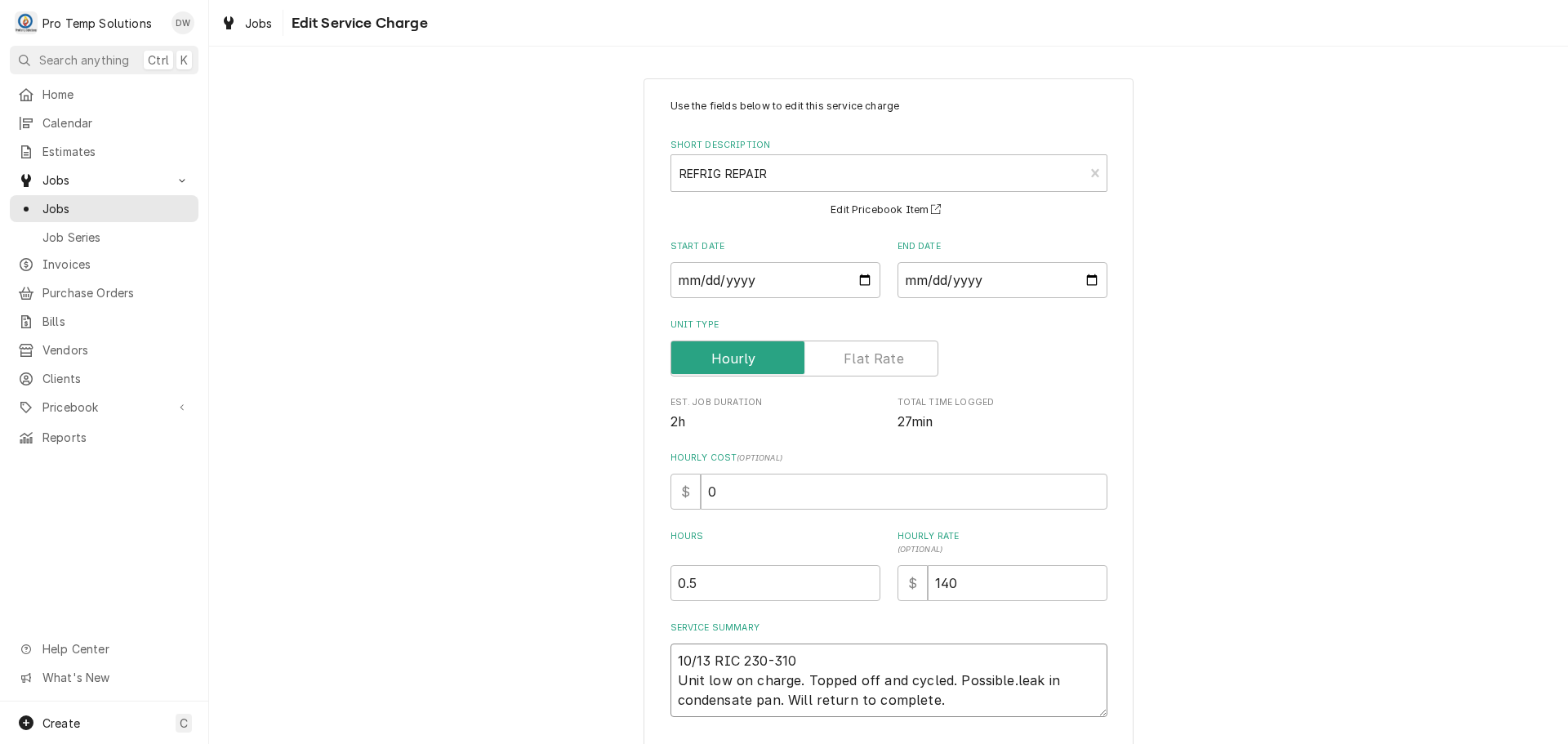
type textarea "10/13 RIC 230-310 Unit low on charge. Topped off and cycled. Possible.leak in c…"
type textarea "x"
type textarea "10/13 RIC 230-310 K Unit low on charge. Topped off and cycled. Possible.leak in…"
type textarea "x"
type textarea "10/13 RIC 230-310 KE Unit low on charge. Topped off and cycled. Possible.leak i…"
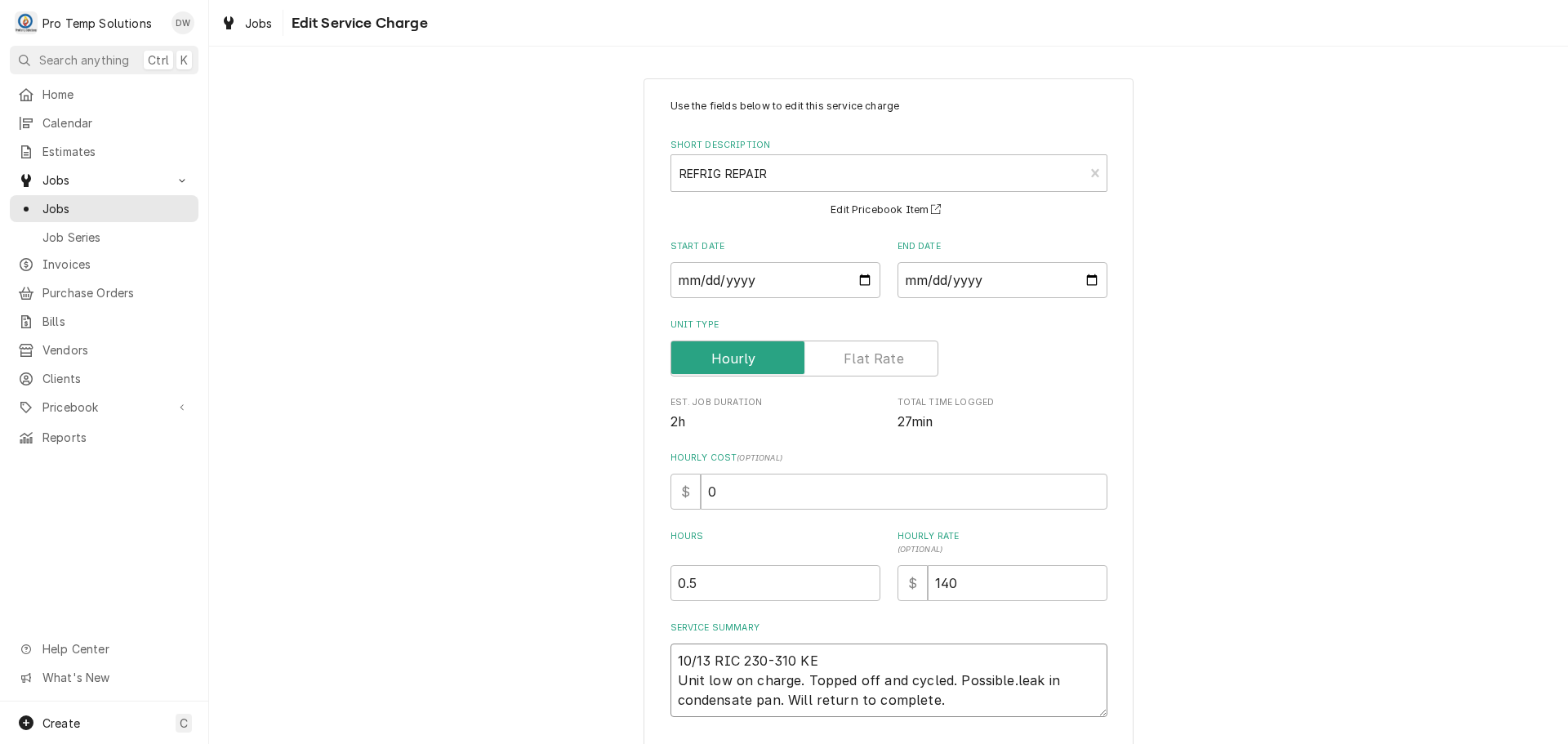
type textarea "x"
type textarea "10/13 RIC 230-310 KEV Unit low on charge. Topped off and cycled. Possible.leak …"
type textarea "x"
type textarea "10/13 RIC 230-310 KEVI Unit low on charge. Topped off and cycled. Possible.leak…"
type textarea "x"
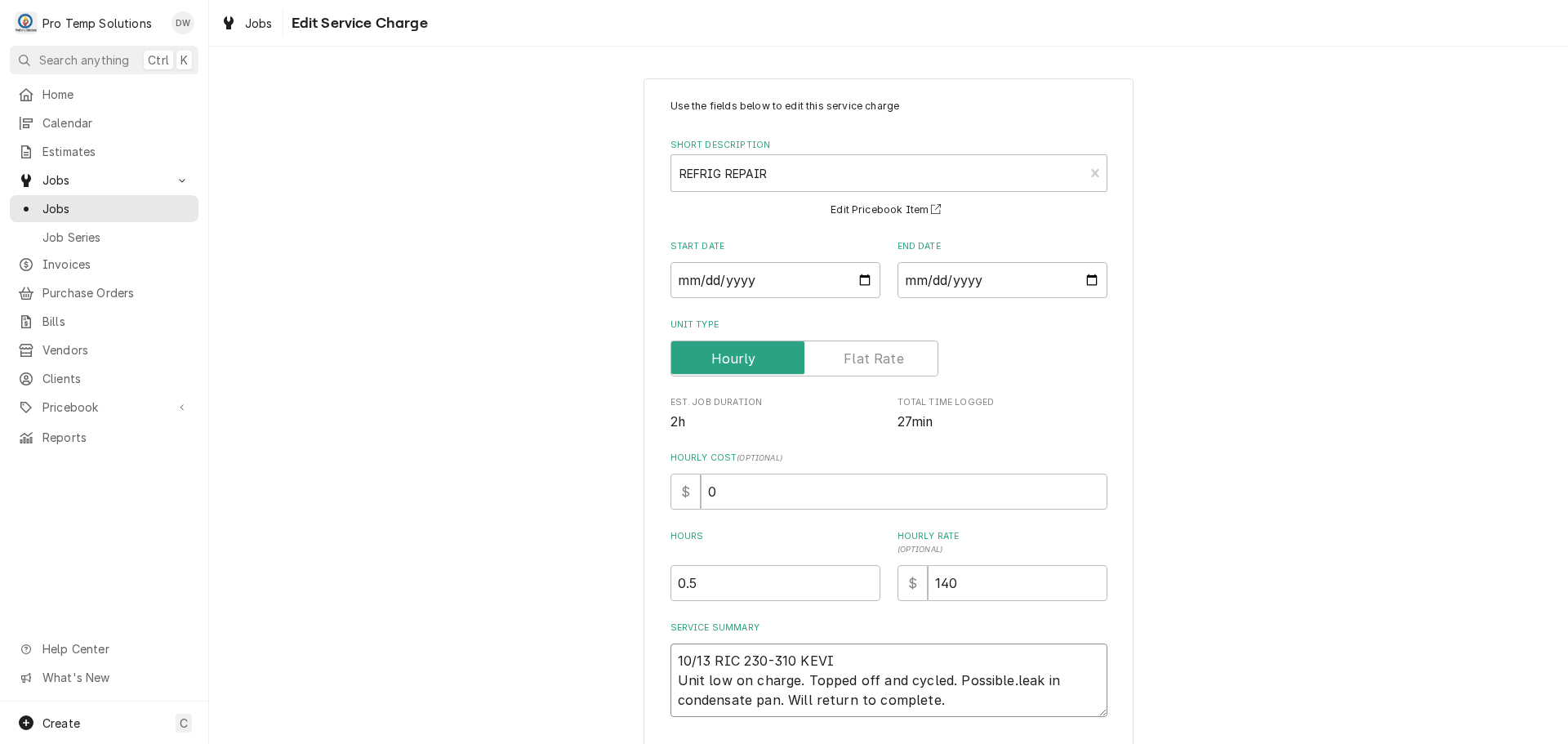
type textarea "10/13 RIC 230-310 [PERSON_NAME] Unit low on charge. Topped off and cycled. Poss…"
type textarea "x"
type textarea "10/13 RIC 230-310 [PERSON_NAME] Unit low on charge. Topped off and cycled. Poss…"
click at [789, 660] on textarea "10/13 RIC 230-310 [PERSON_NAME] Unit low on charge. Topped off and cycled. Poss…" at bounding box center [889, 679] width 437 height 73
type textarea "x"
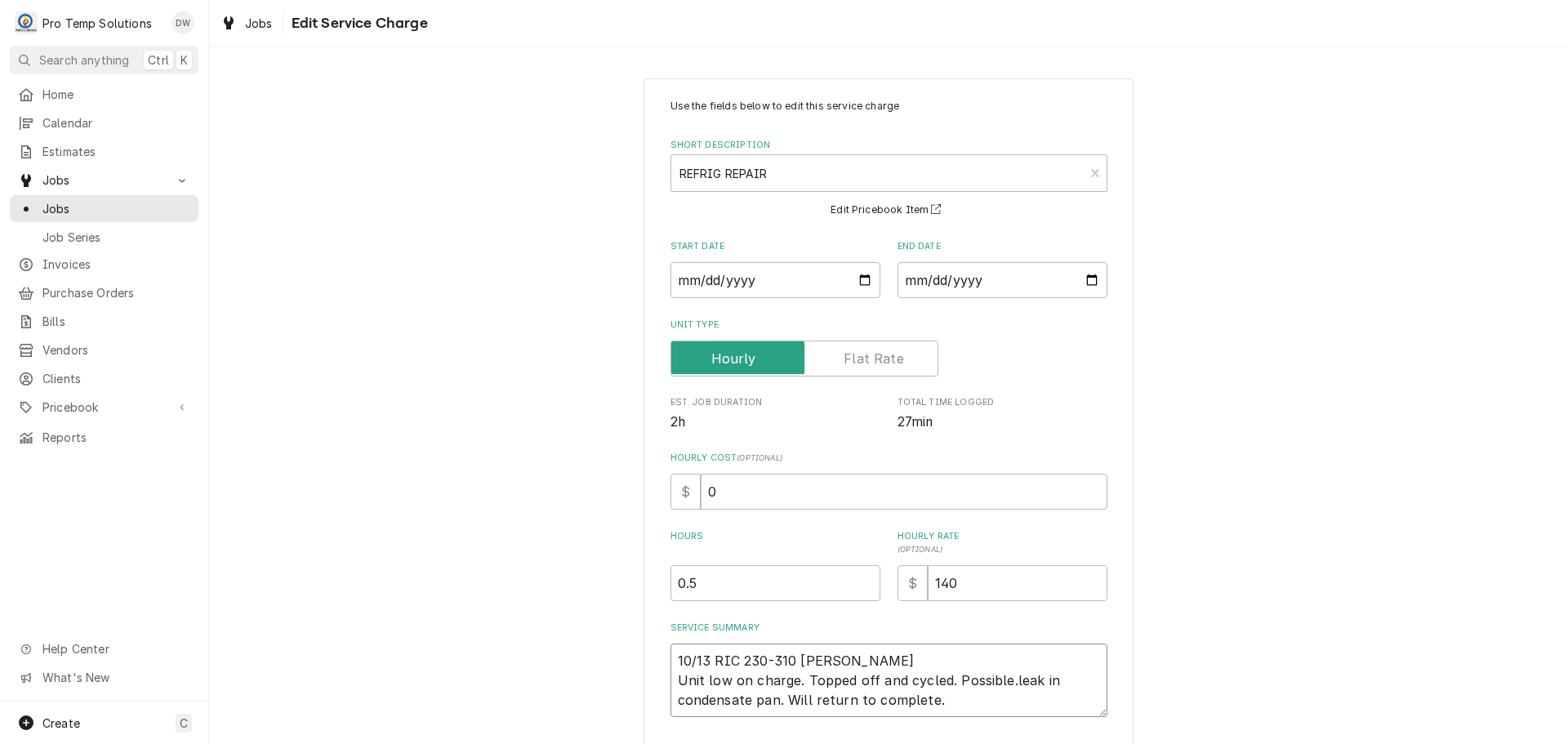
type textarea "10/13 RIC 230-31 [PERSON_NAME] Unit low on charge. Topped off and cycled. Possi…"
type textarea "x"
type textarea "10/13 RIC 230-3 [PERSON_NAME] Unit low on charge. Topped off and cycled. Possib…"
type textarea "x"
type textarea "10/13 RIC 230-30 [PERSON_NAME] Unit low on charge. Topped off and cycled. Possi…"
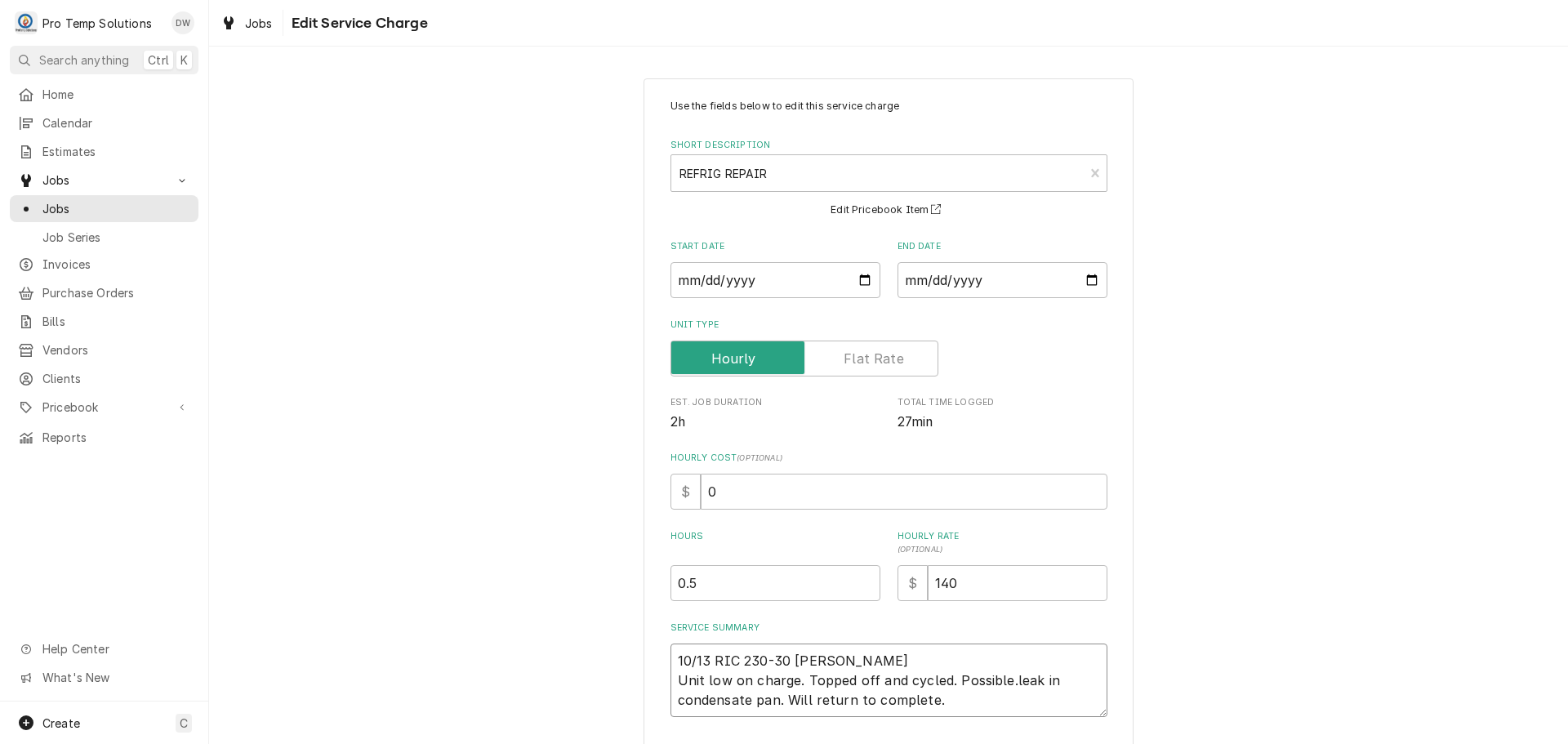
type textarea "x"
type textarea "10/13 RIC 230-300 [PERSON_NAME] Unit low on charge. Topped off and cycled. Poss…"
click at [899, 655] on textarea "10/13 RIC 230-300 [PERSON_NAME] Unit low on charge. Topped off and cycled. Poss…" at bounding box center [889, 679] width 437 height 73
type textarea "x"
type textarea "10/13 RIC 230-300 [PERSON_NAME] ( Unit low on charge. Topped off and cycled. Po…"
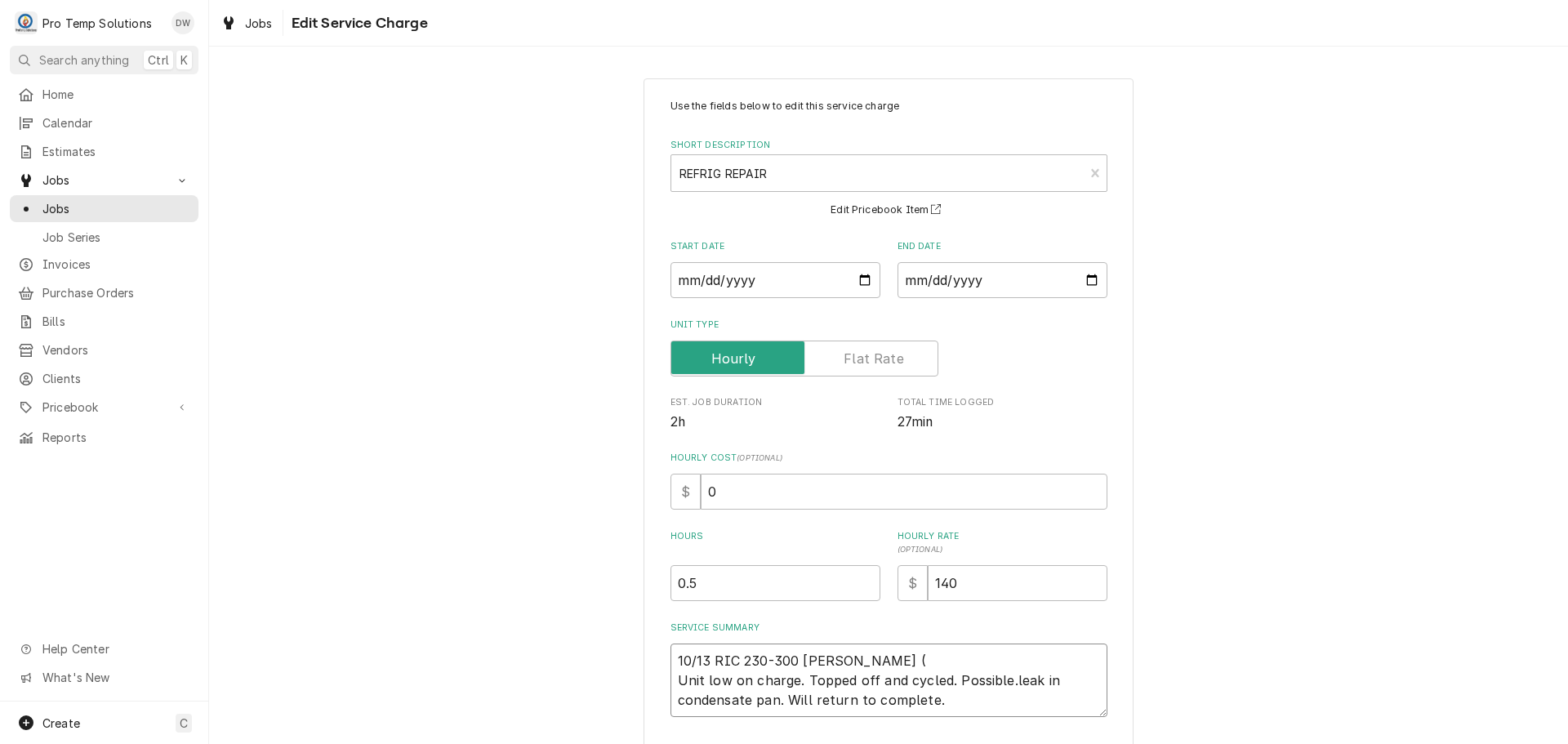
type textarea "x"
type textarea "10/13 RIC 230-300 [PERSON_NAME] ( Unit low on charge. Topped off and cycled. Po…"
type textarea "x"
type textarea "10/13 RIC 230-300 [PERSON_NAME] ( O Unit low on charge. Topped off and cycled. …"
type textarea "x"
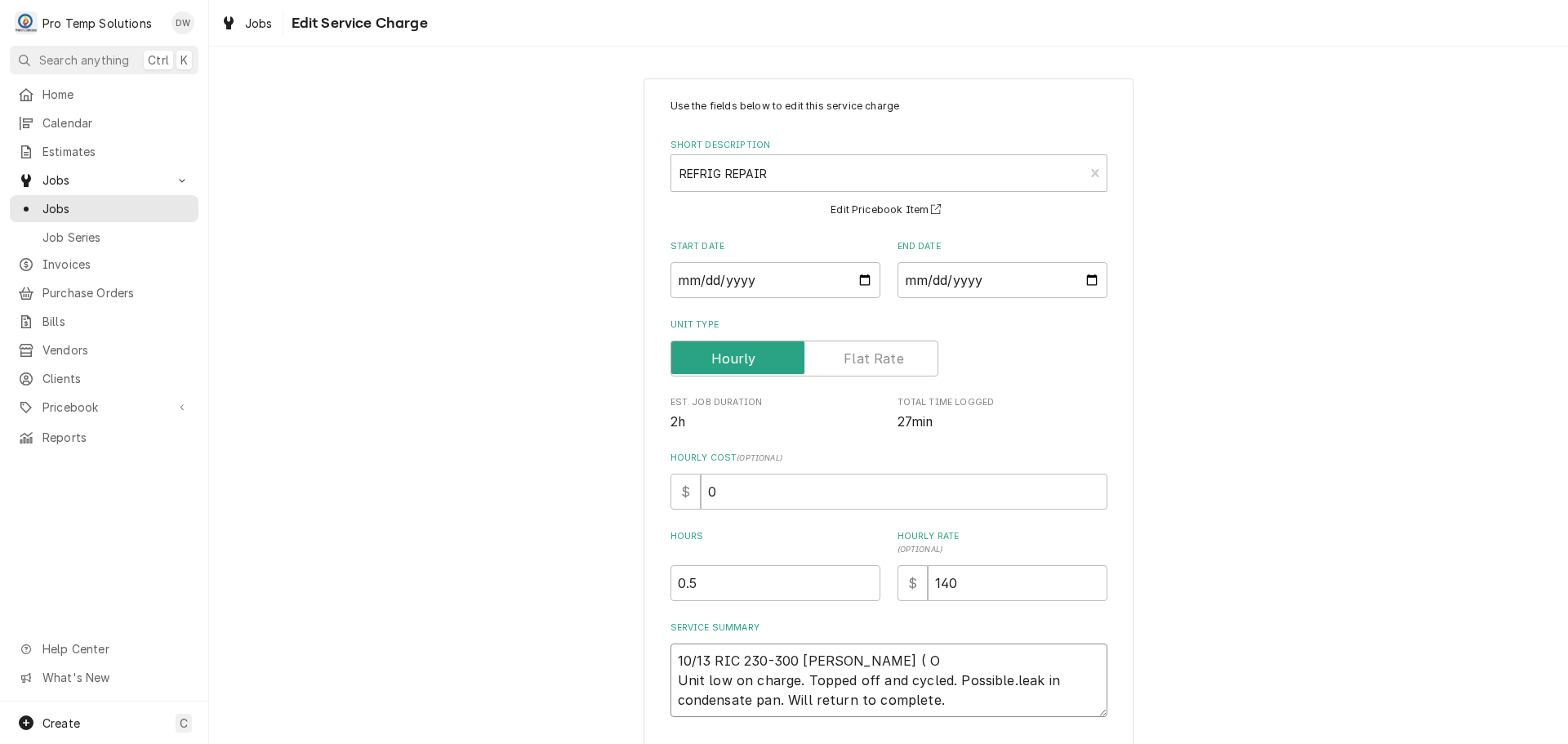
type textarea "10/13 RIC 230-300 [PERSON_NAME] ( ON Unit low on charge. Topped off and cycled.…"
type textarea "x"
type textarea "10/13 RIC 230-300 [PERSON_NAME] ( ON Unit low on charge. Topped off and cycled.…"
type textarea "x"
type textarea "10/13 RIC 230-300 [PERSON_NAME] ( ON S Unit low on charge. Topped off and cycle…"
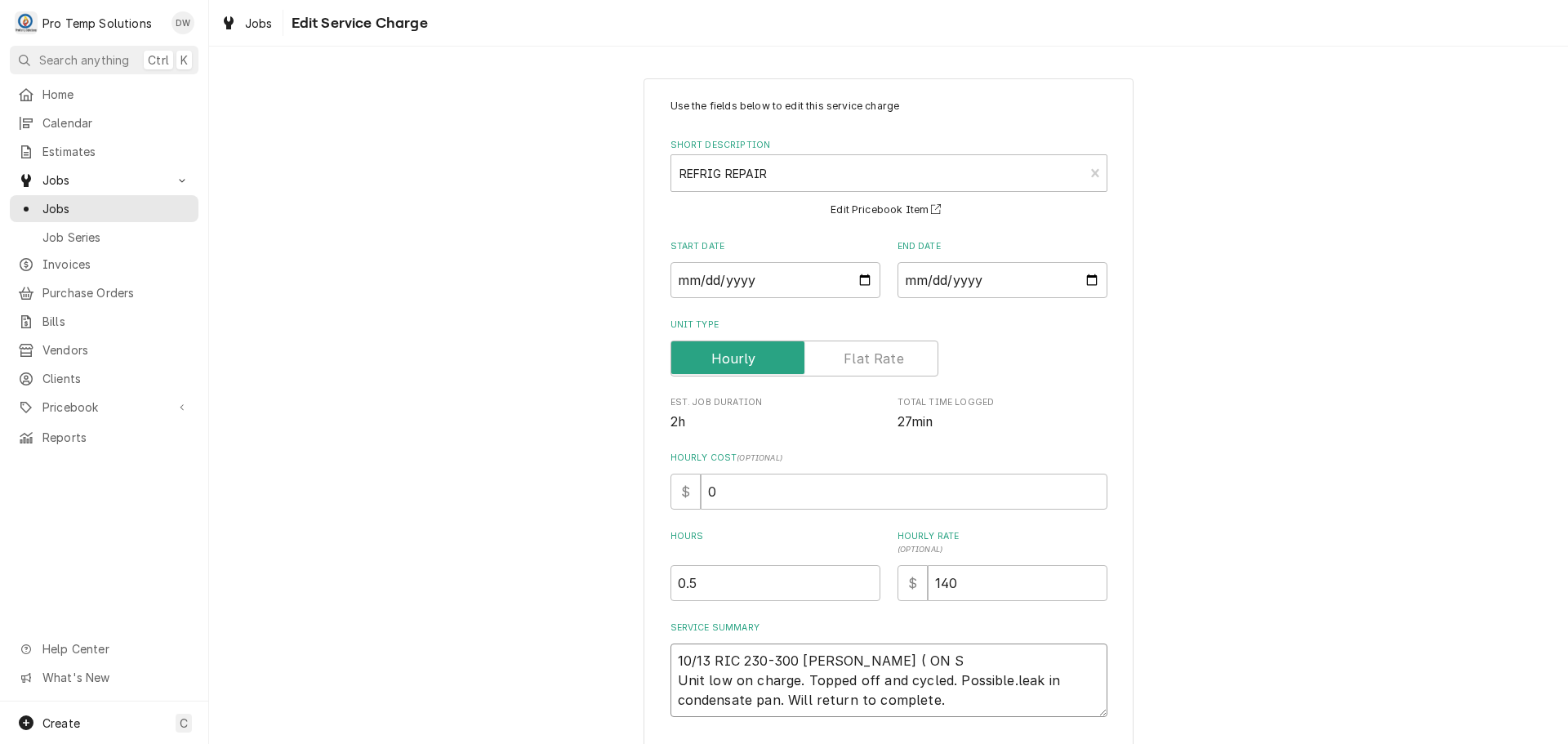
type textarea "x"
type textarea "10/13 RIC 230-300 [PERSON_NAME] ( ON SI Unit low on charge. Topped off and cycl…"
type textarea "x"
type textarea "10/13 RIC 230-300 [PERSON_NAME] ( ON SIT Unit low on charge. Topped off and cyc…"
type textarea "x"
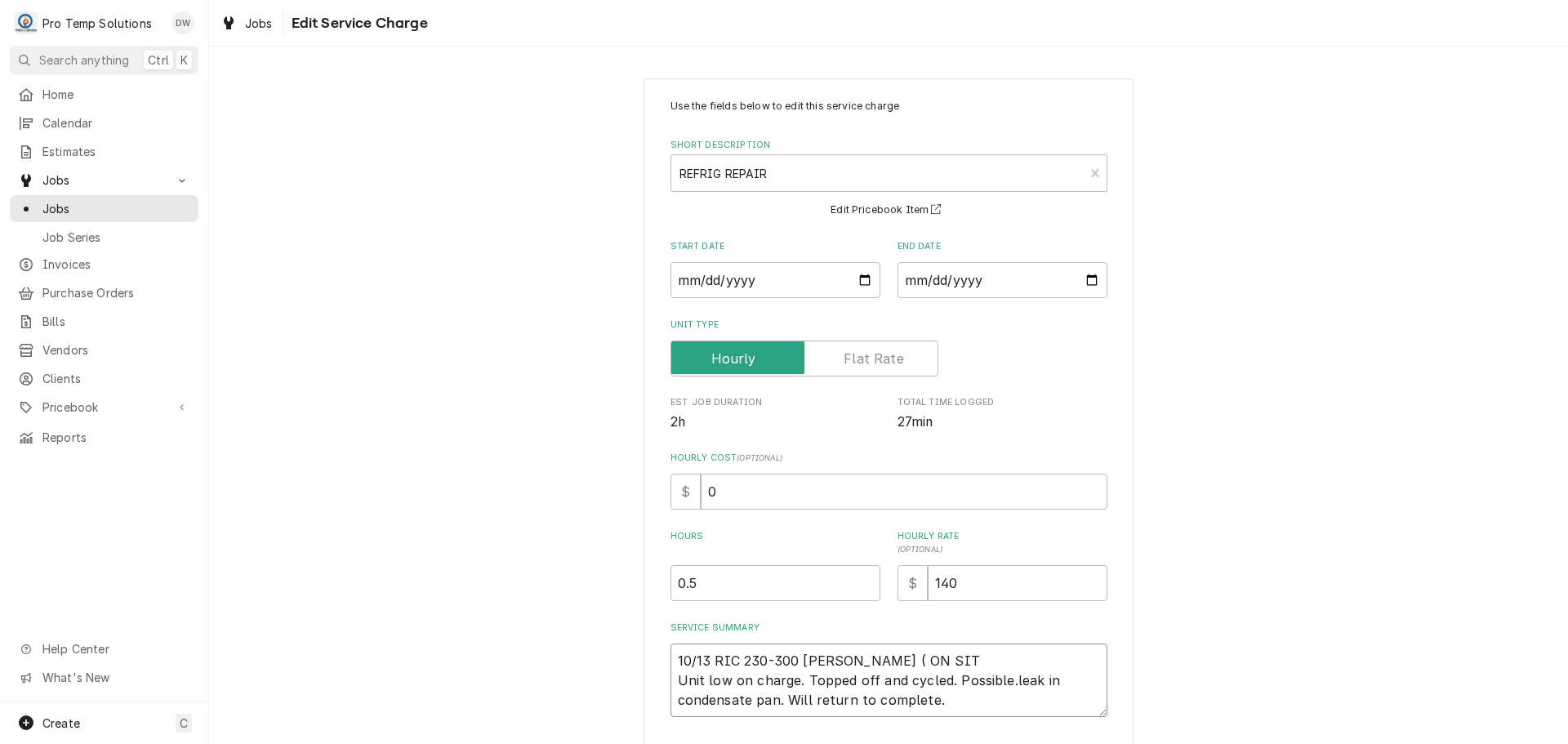
type textarea "10/13 RIC 230-300 [PERSON_NAME] ( ON SITE Unit low on charge. Topped off and cy…"
type textarea "x"
type textarea "10/13 RIC 230-300 [PERSON_NAME] ( ON SITE Unit low on charge. Topped off and cy…"
type textarea "x"
type textarea "10/13 RIC 230-300 [PERSON_NAME] ( ON SITE 2 Unit low on charge. Topped off and …"
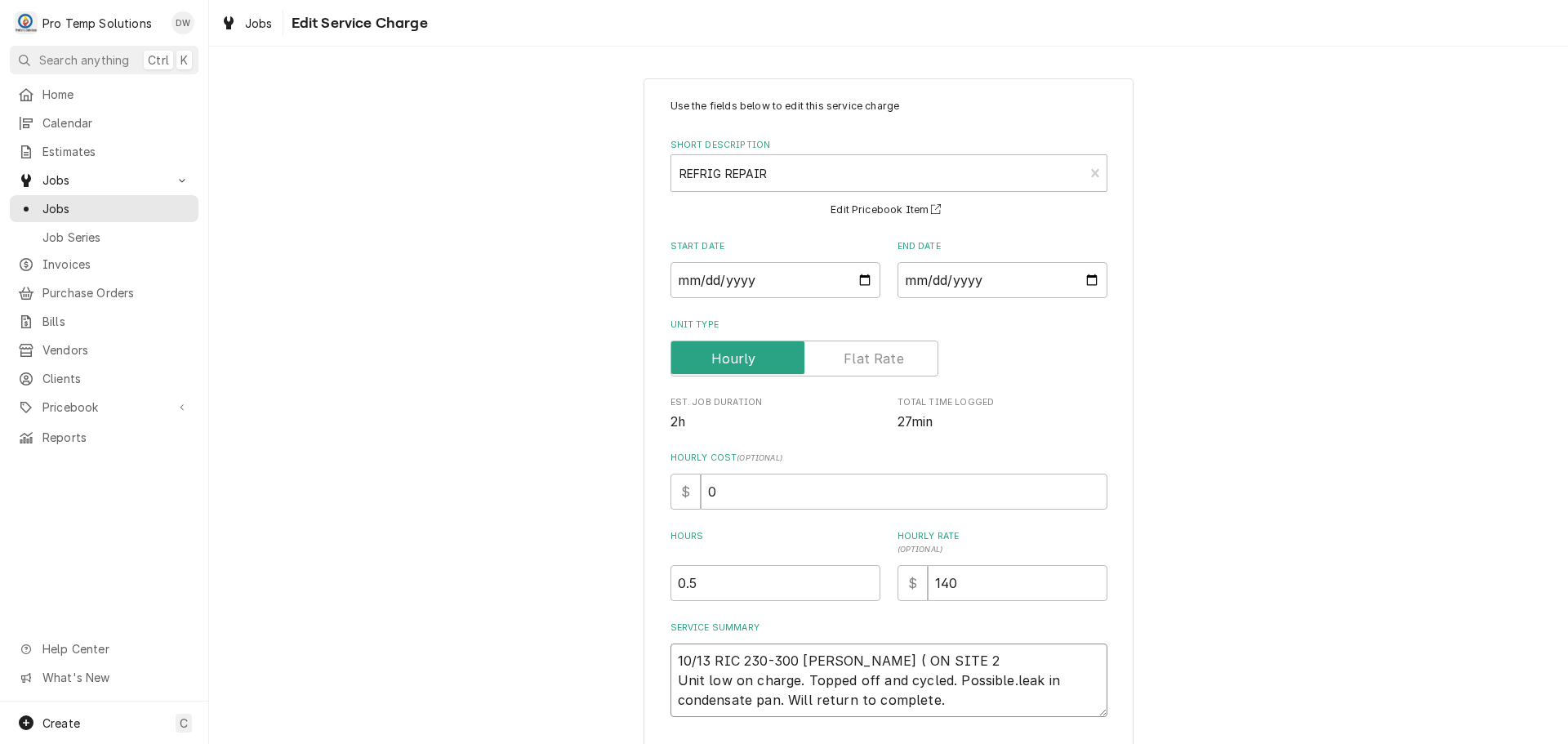
type textarea "x"
type textarea "10/13 RIC 230-300 [PERSON_NAME] ( ON SITE 23 Unit low on charge. Topped off and…"
type textarea "x"
type textarea "10/13 RIC 230-300 [PERSON_NAME] ( ON SITE 230 Unit low on charge. Topped off an…"
type textarea "x"
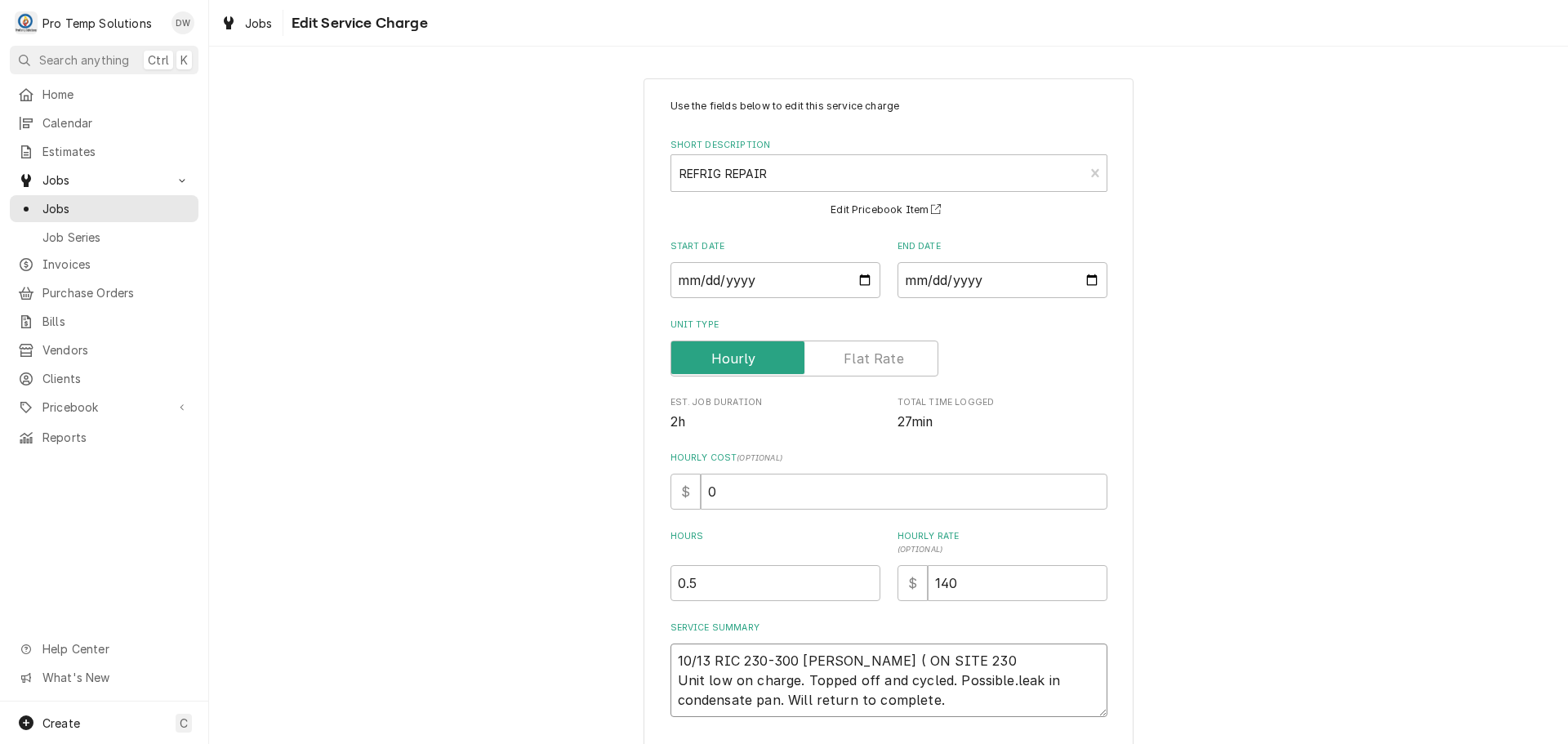
type textarea "10/13 RIC 230-300 [PERSON_NAME] ( ON SITE 230- Unit low on charge. Topped off a…"
type textarea "x"
type textarea "10/13 RIC 230-300 [PERSON_NAME] ( ON SITE 230-3 Unit low on charge. Topped off …"
type textarea "x"
type textarea "10/13 RIC 230-300 [PERSON_NAME] ( ON SITE 230-31 Unit low on charge. Topped off…"
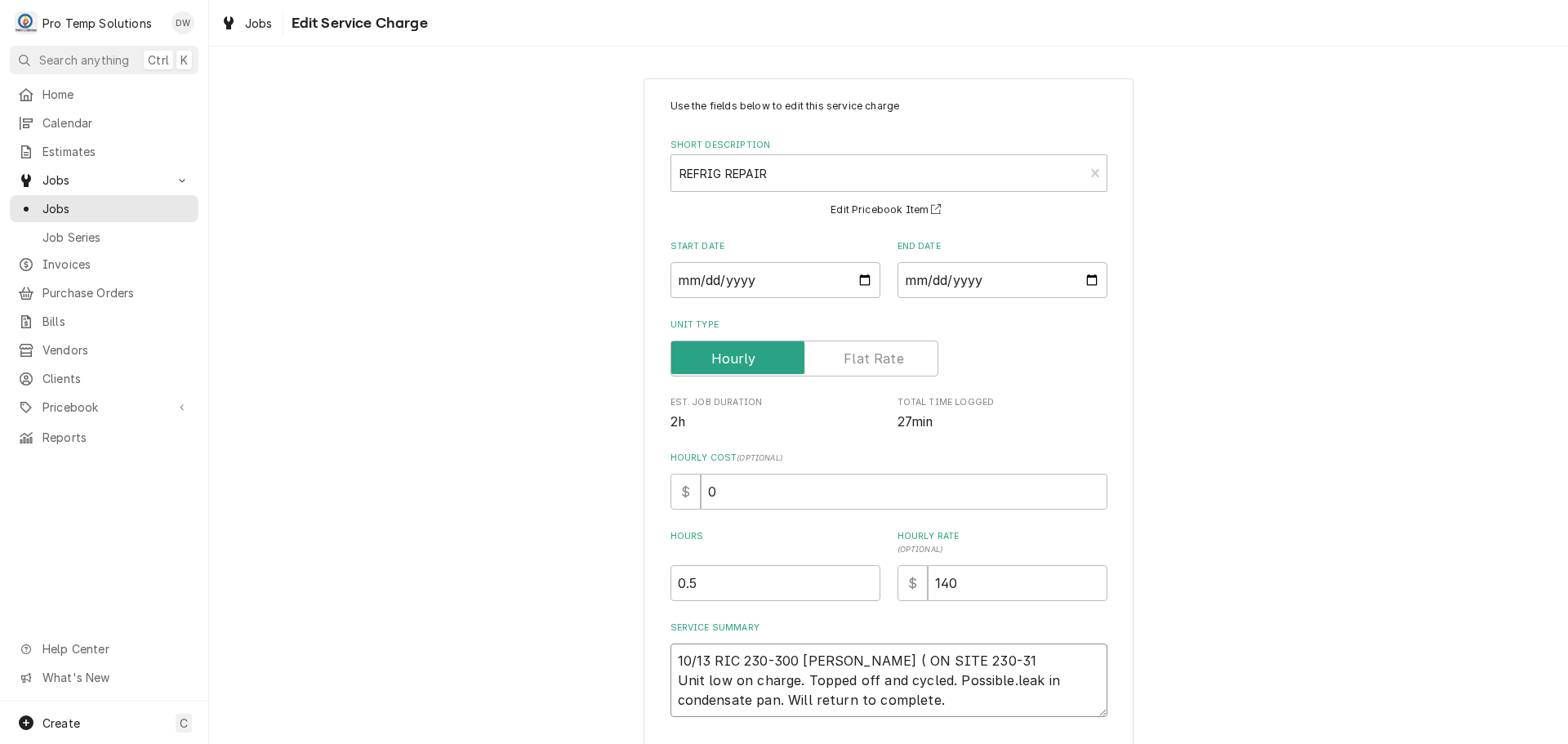
type textarea "x"
type textarea "10/13 RIC 230-300 [PERSON_NAME] ( ON SITE 230-310 Unit low on charge. Topped of…"
type textarea "x"
type textarea "10/13 RIC 230-300 [PERSON_NAME] ( ON SITE 230-310 Unit low on charge. Topped of…"
type textarea "x"
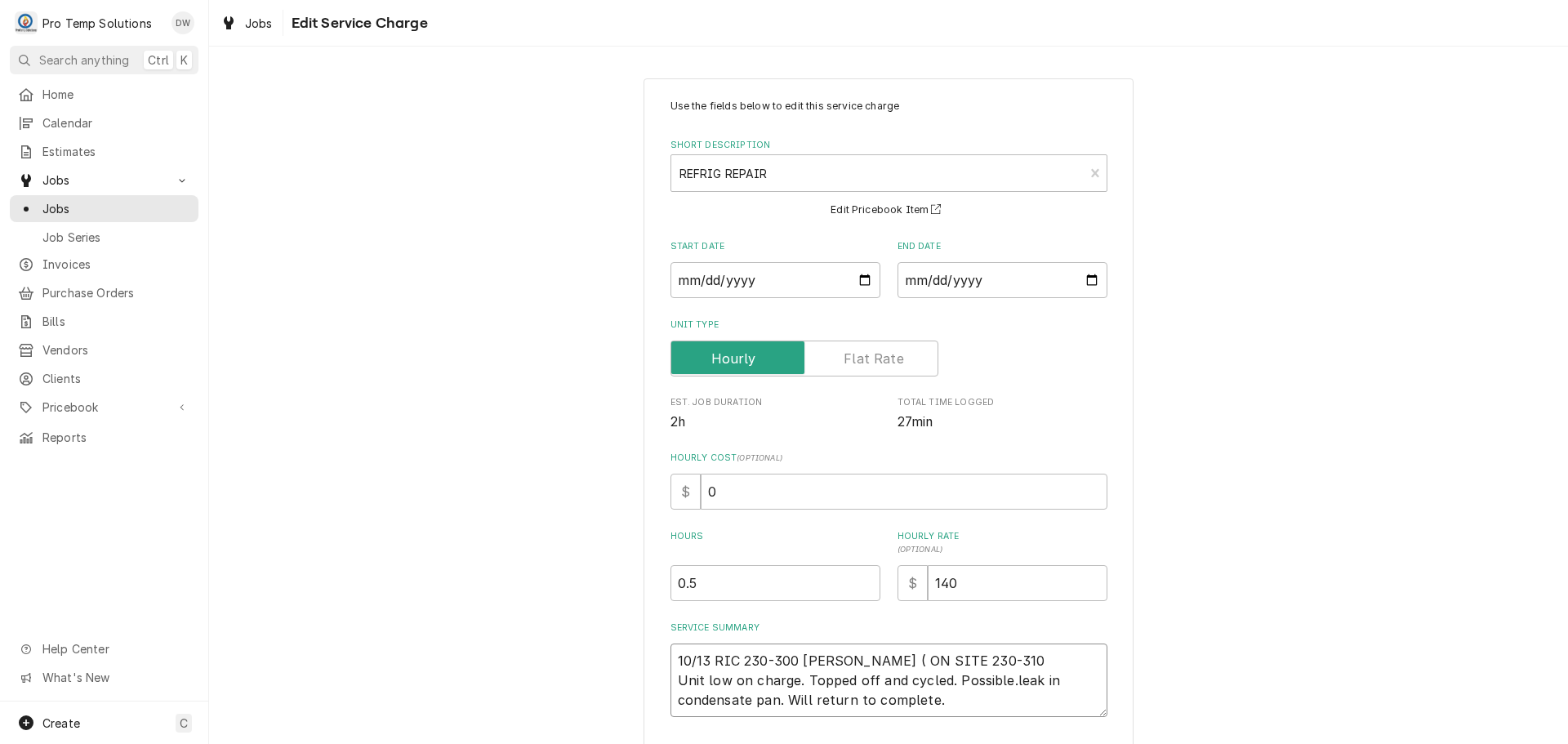
type textarea "10/13 RIC 230-300 [PERSON_NAME] ( ON SITE 230-310 ) Unit low on charge. Topped …"
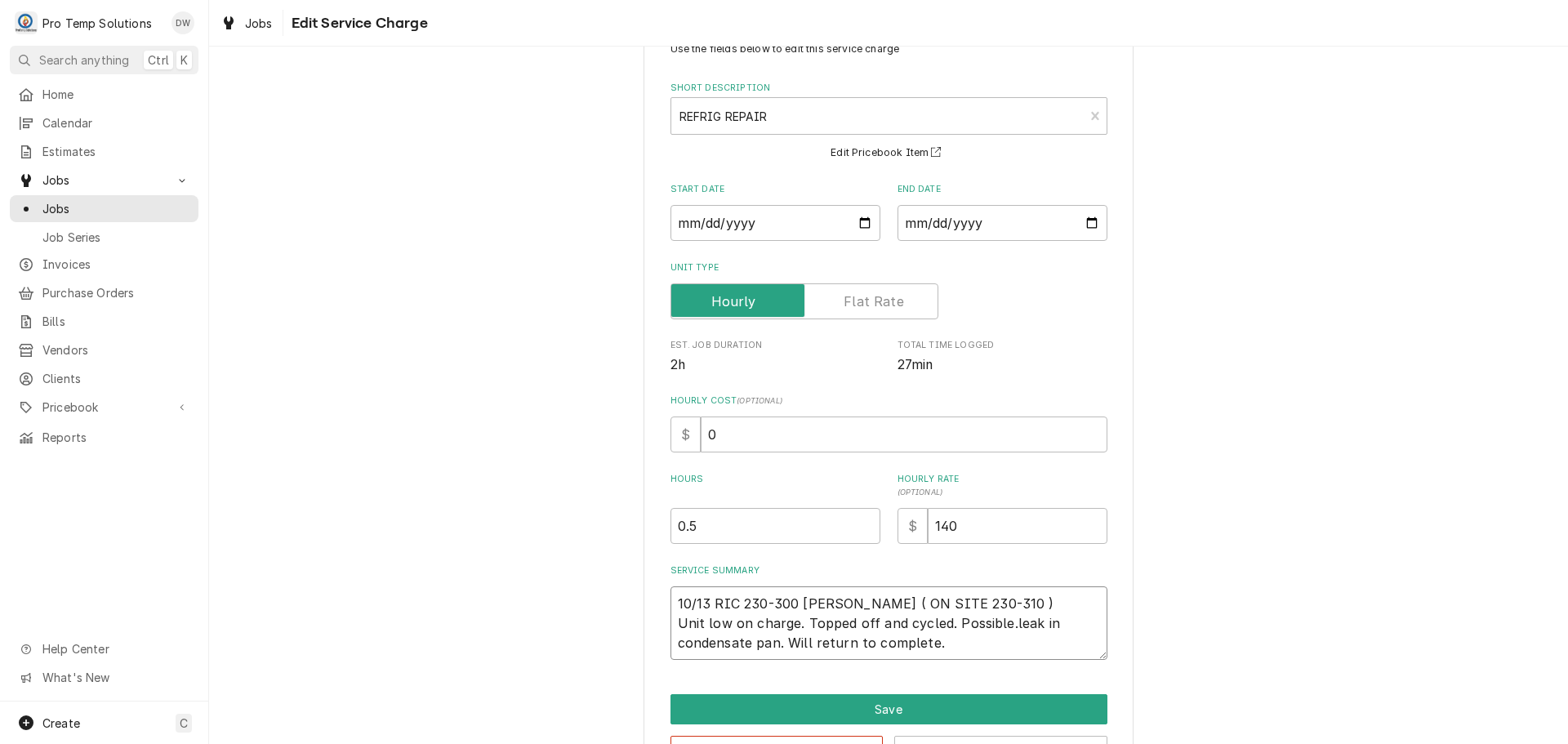
scroll to position [114, 0]
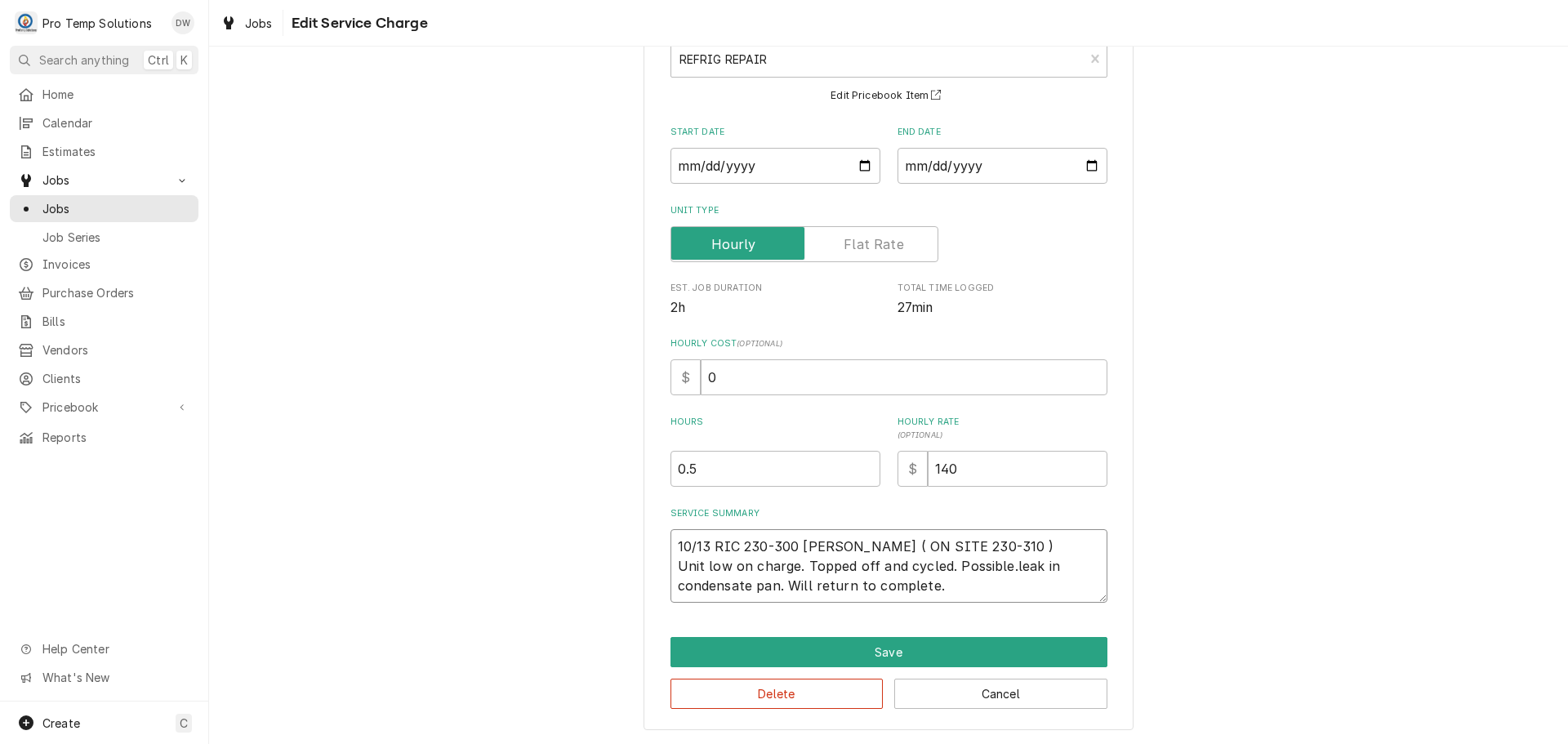
click at [1005, 568] on textarea "10/13 RIC 230-300 [PERSON_NAME] ( ON SITE 230-310 ) Unit low on charge. Topped …" at bounding box center [889, 565] width 437 height 73
type textarea "x"
type textarea "10/13 RIC 230-300 [PERSON_NAME] ( ON SITE 230-310 ) Unit low on charge. Topped …"
type textarea "x"
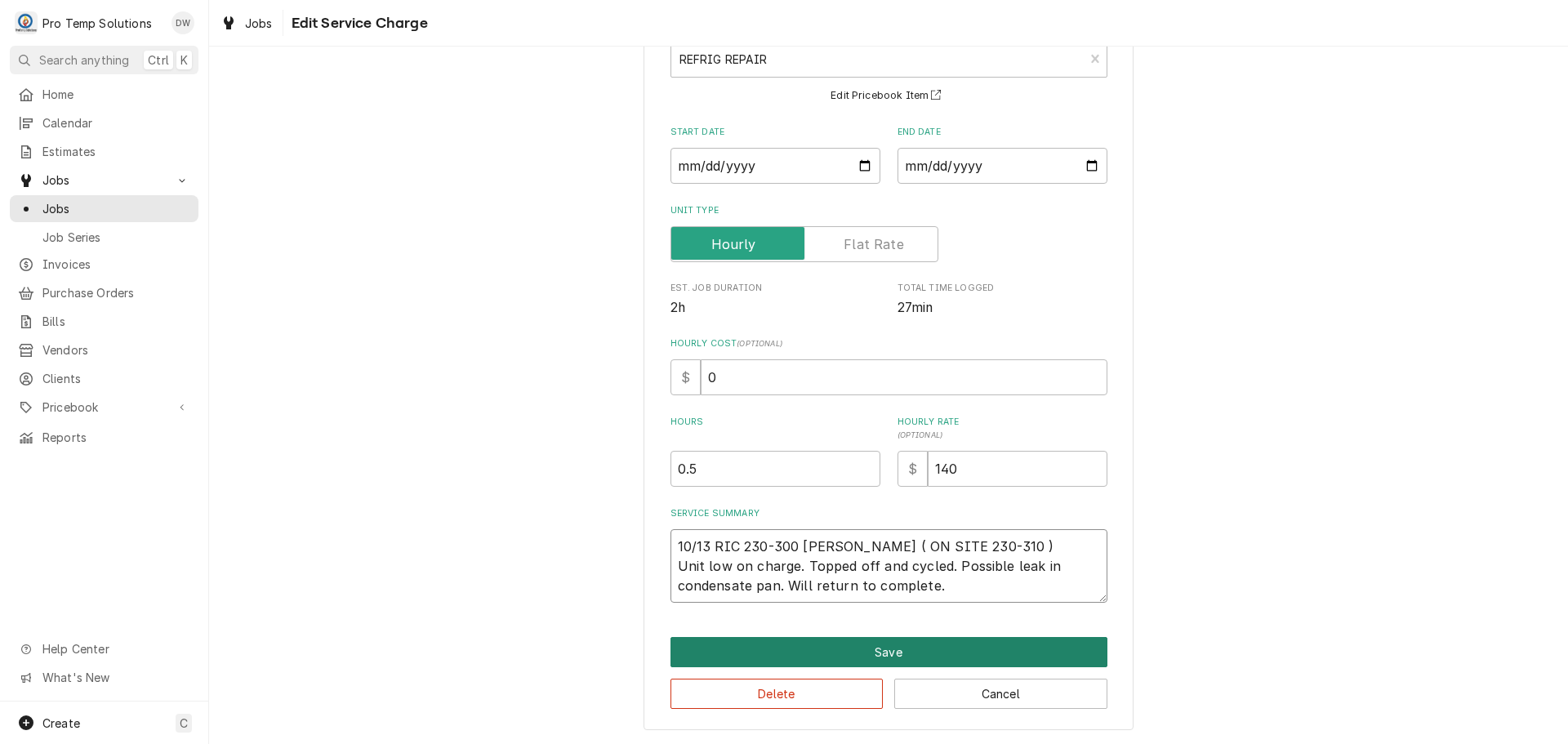
type textarea "10/13 RIC 230-300 [PERSON_NAME] ( ON SITE 230-310 ) Unit low on charge. Topped …"
click at [858, 646] on button "Save" at bounding box center [889, 652] width 437 height 30
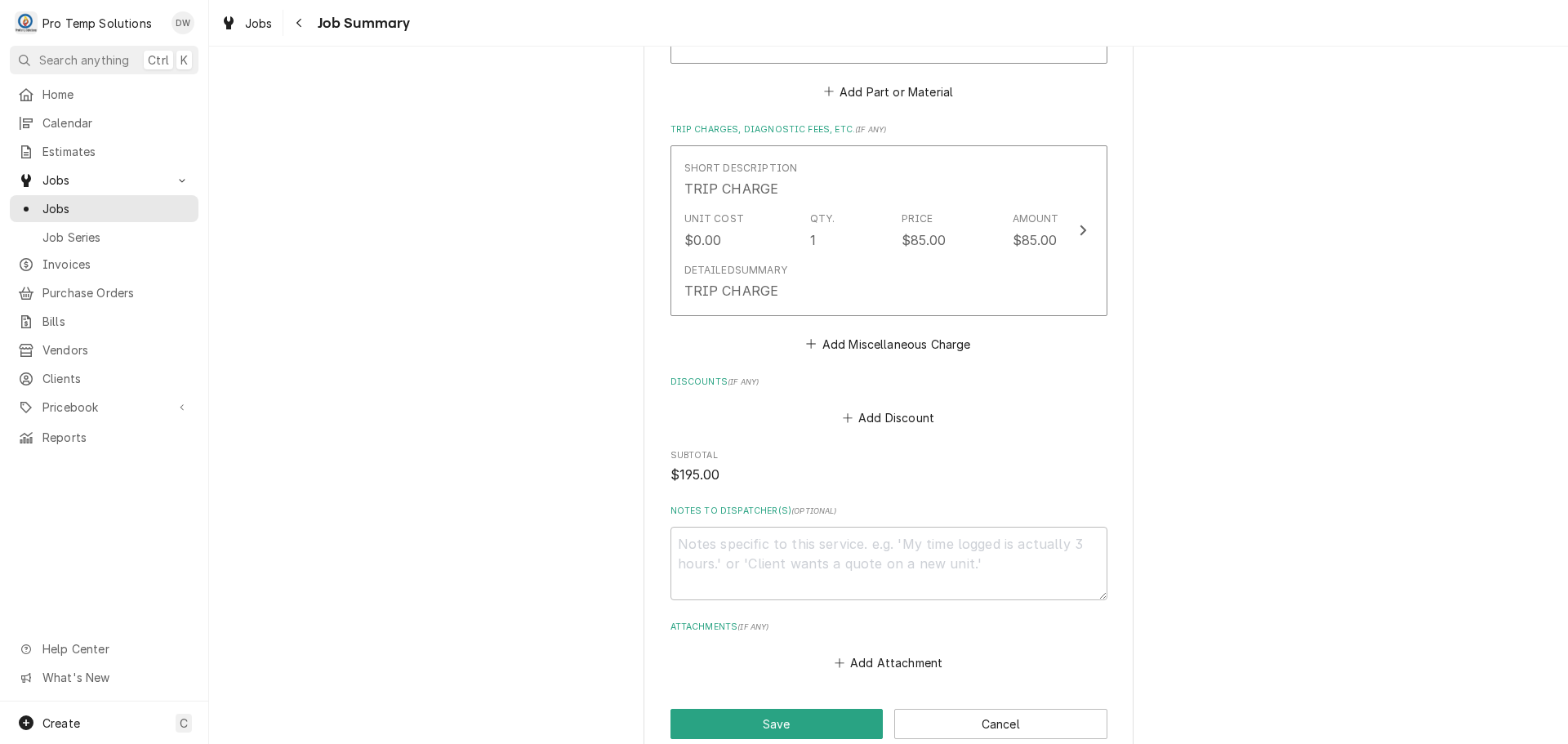
scroll to position [1229, 0]
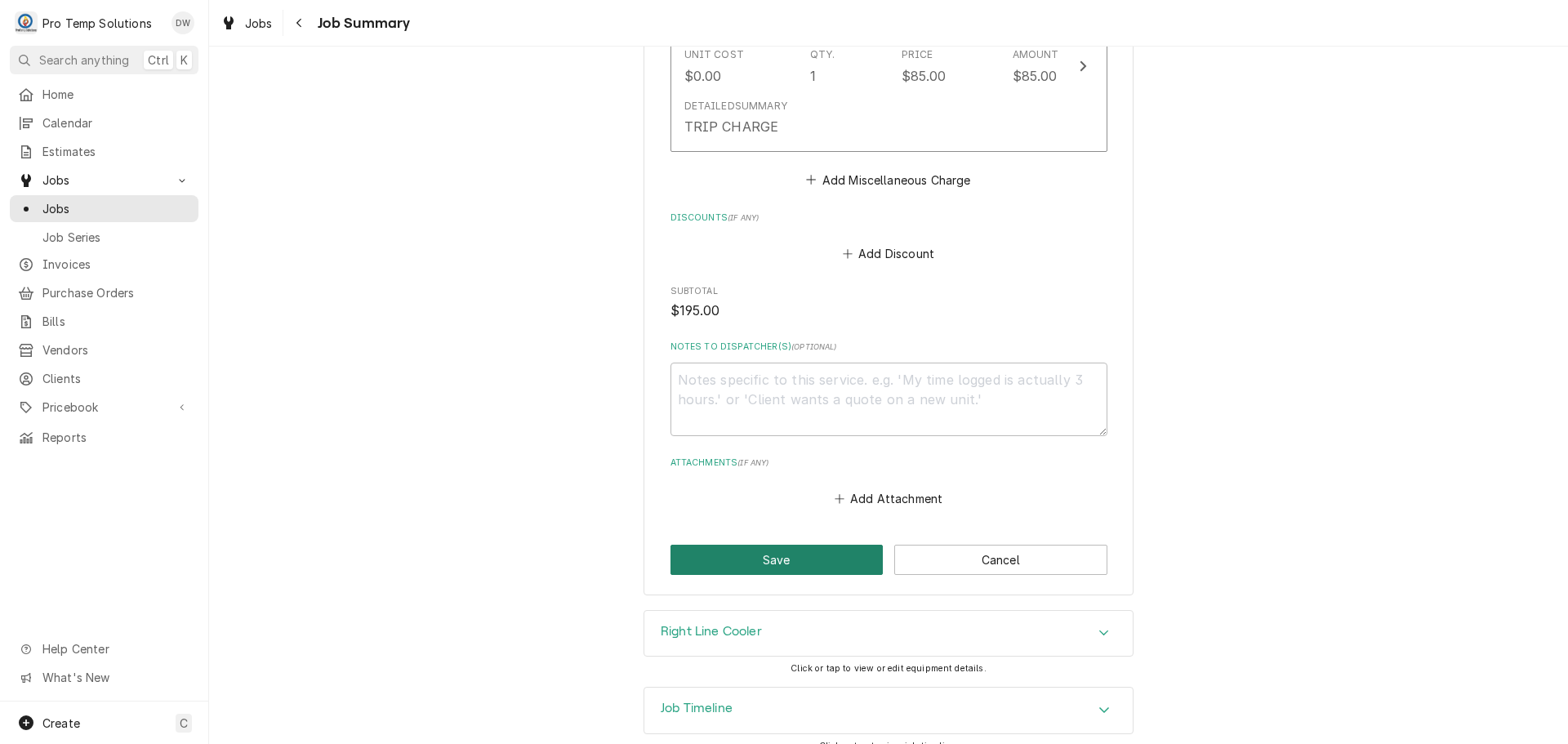
click at [770, 544] on button "Save" at bounding box center [777, 559] width 214 height 30
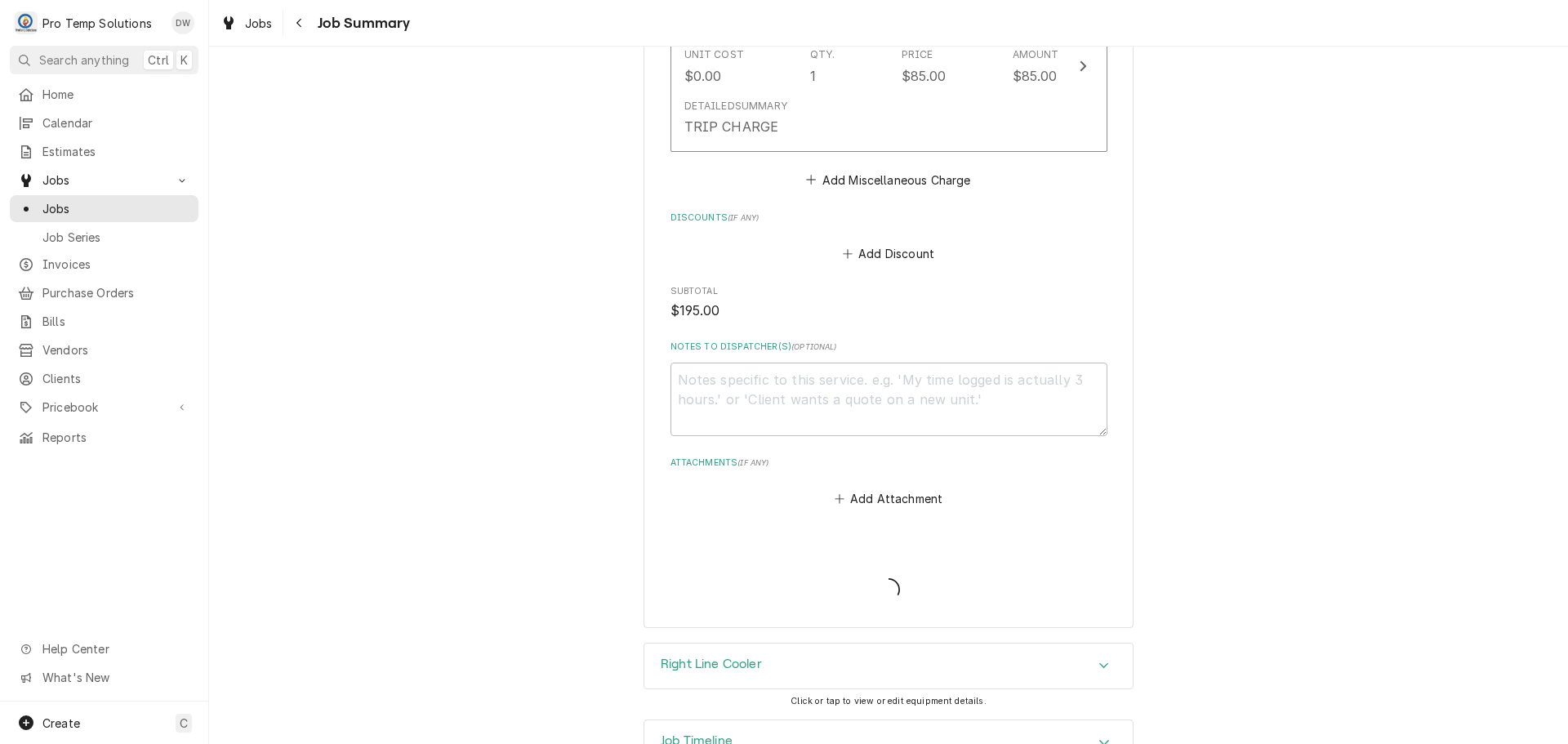
type textarea "x"
